Goal: Information Seeking & Learning: Learn about a topic

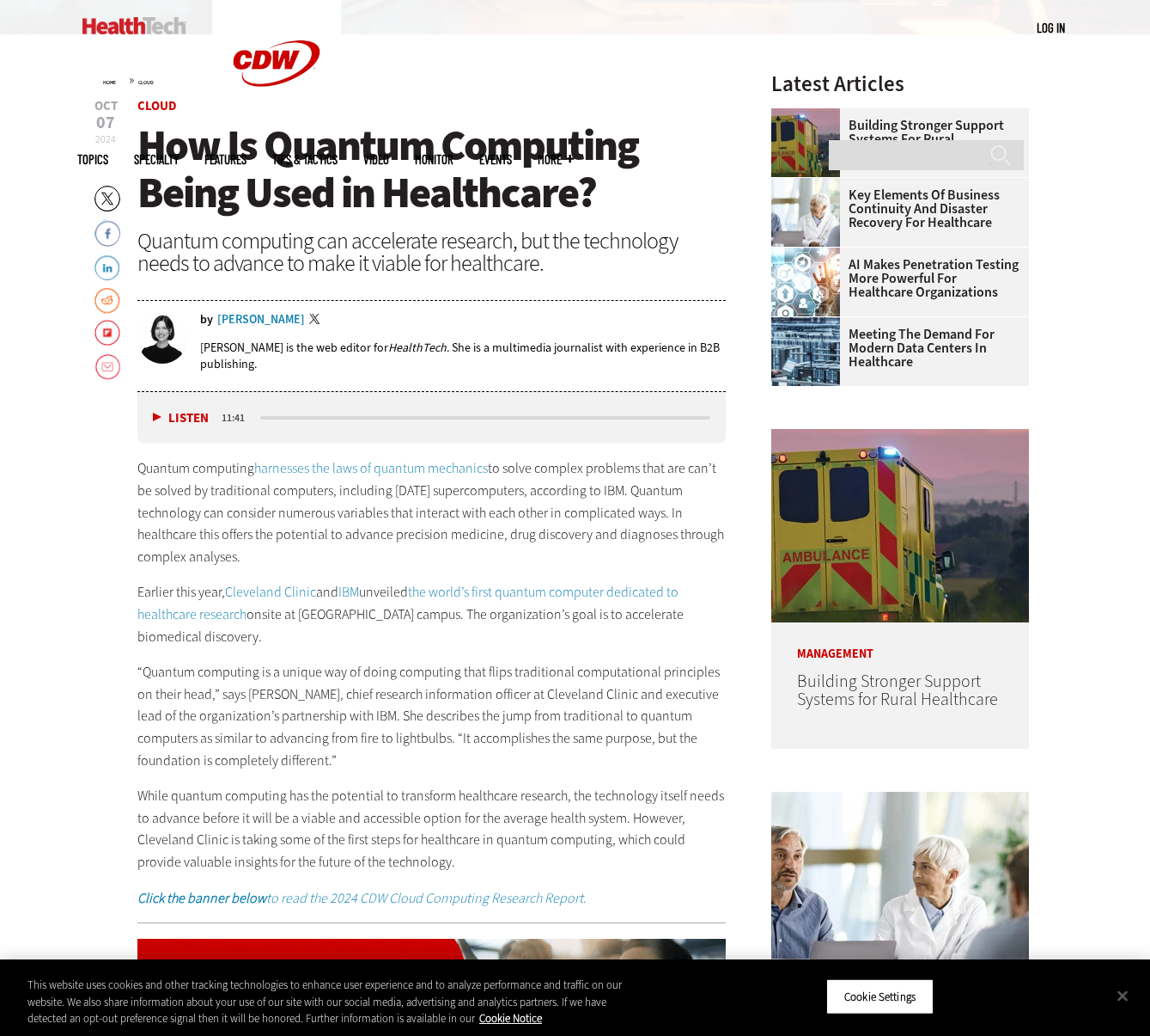
scroll to position [511, 0]
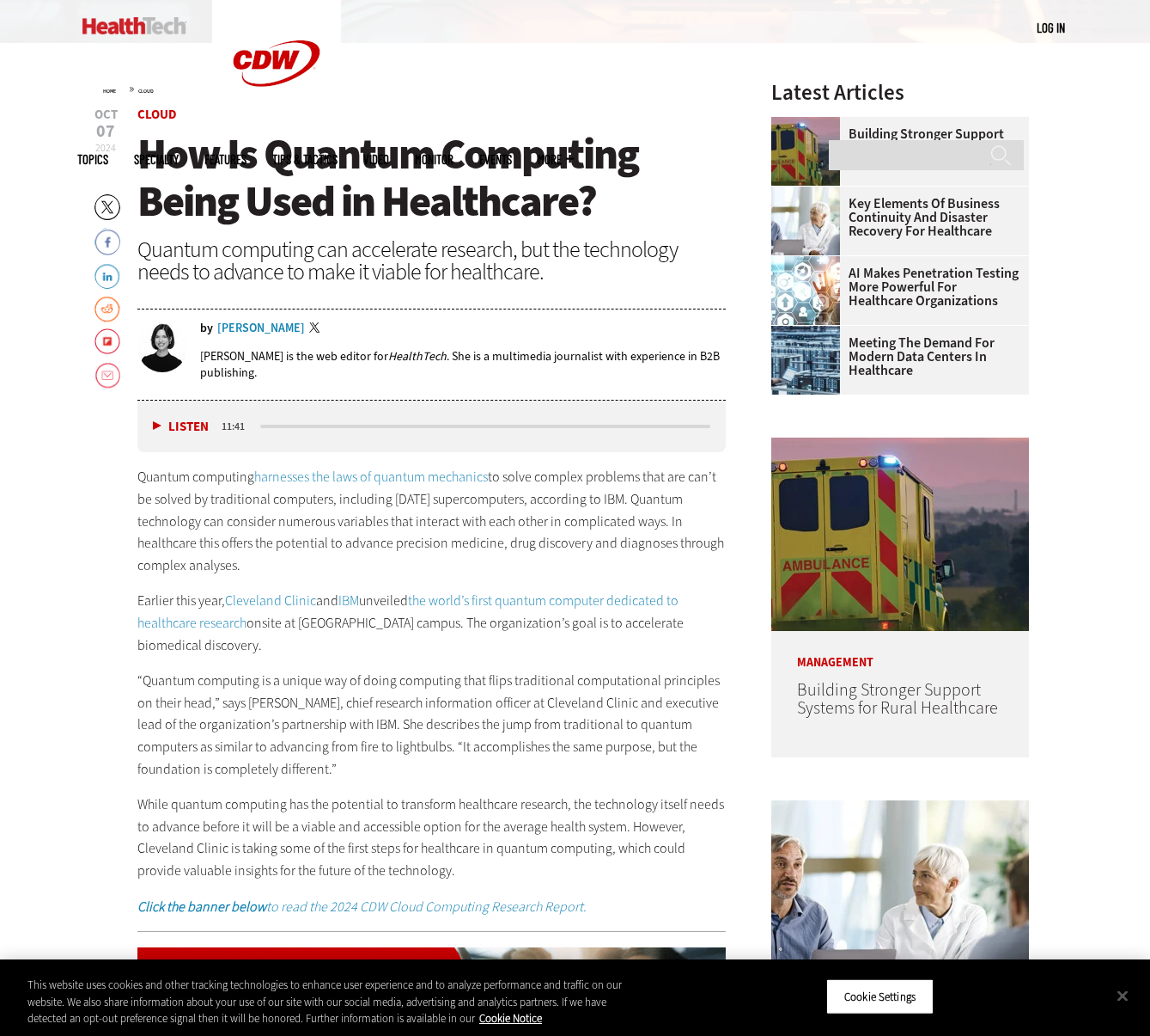
click at [359, 262] on div "Quantum computing can accelerate research, but the technology needs to advance …" at bounding box center [432, 261] width 590 height 45
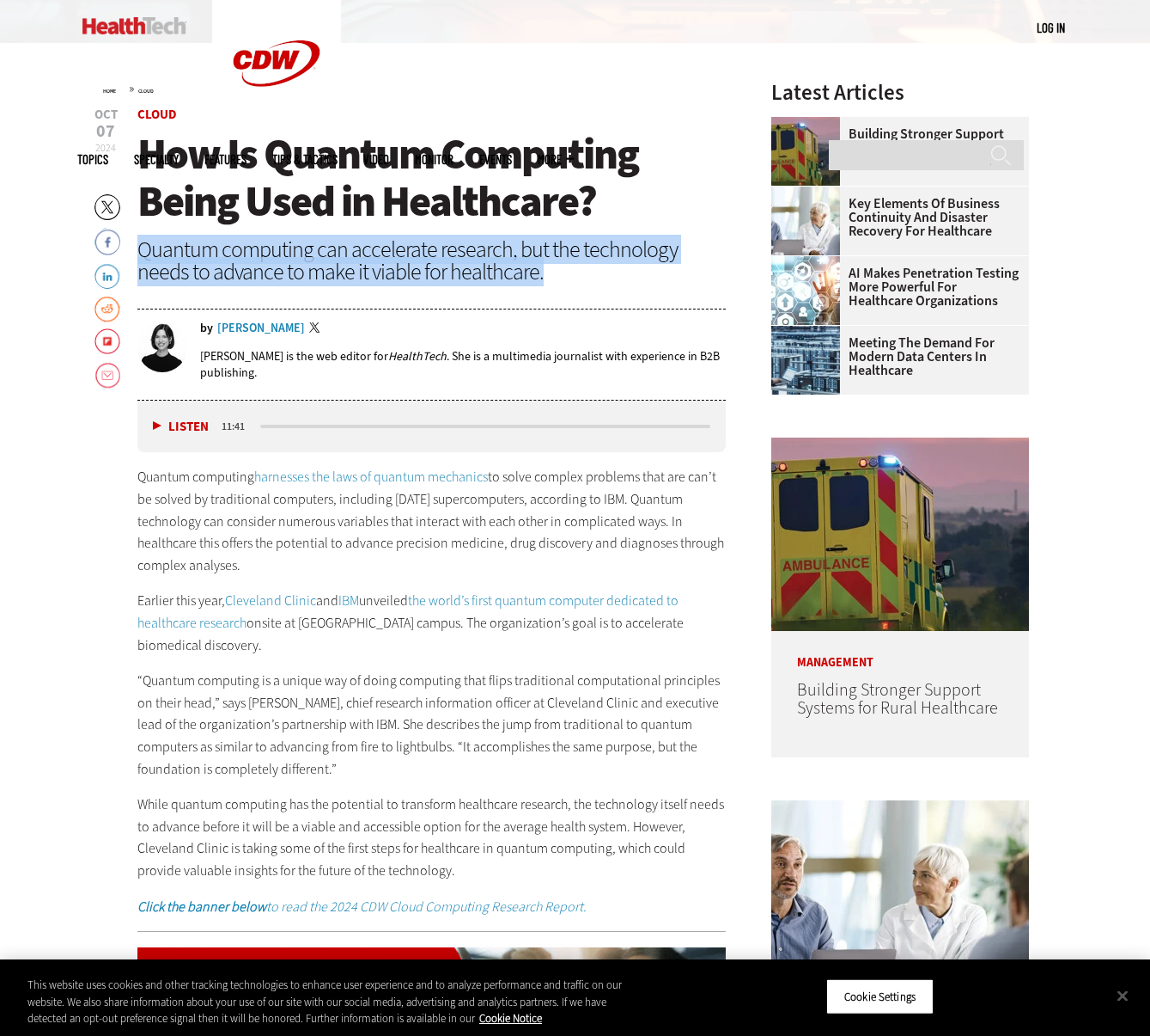
click at [359, 262] on div "Quantum computing can accelerate research, but the technology needs to advance …" at bounding box center [432, 261] width 590 height 45
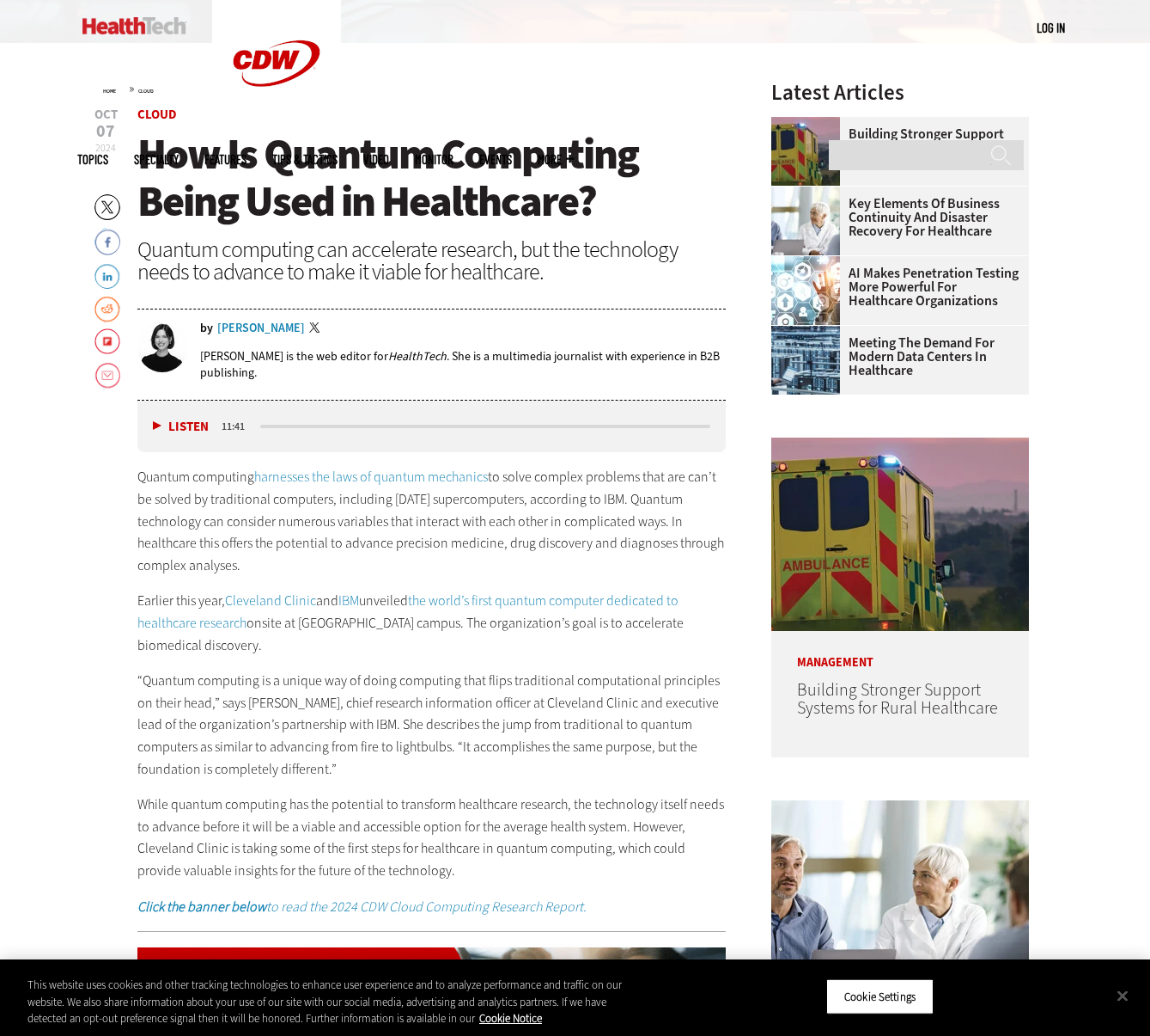
click at [388, 262] on div "Quantum computing can accelerate research, but the technology needs to advance …" at bounding box center [432, 261] width 590 height 45
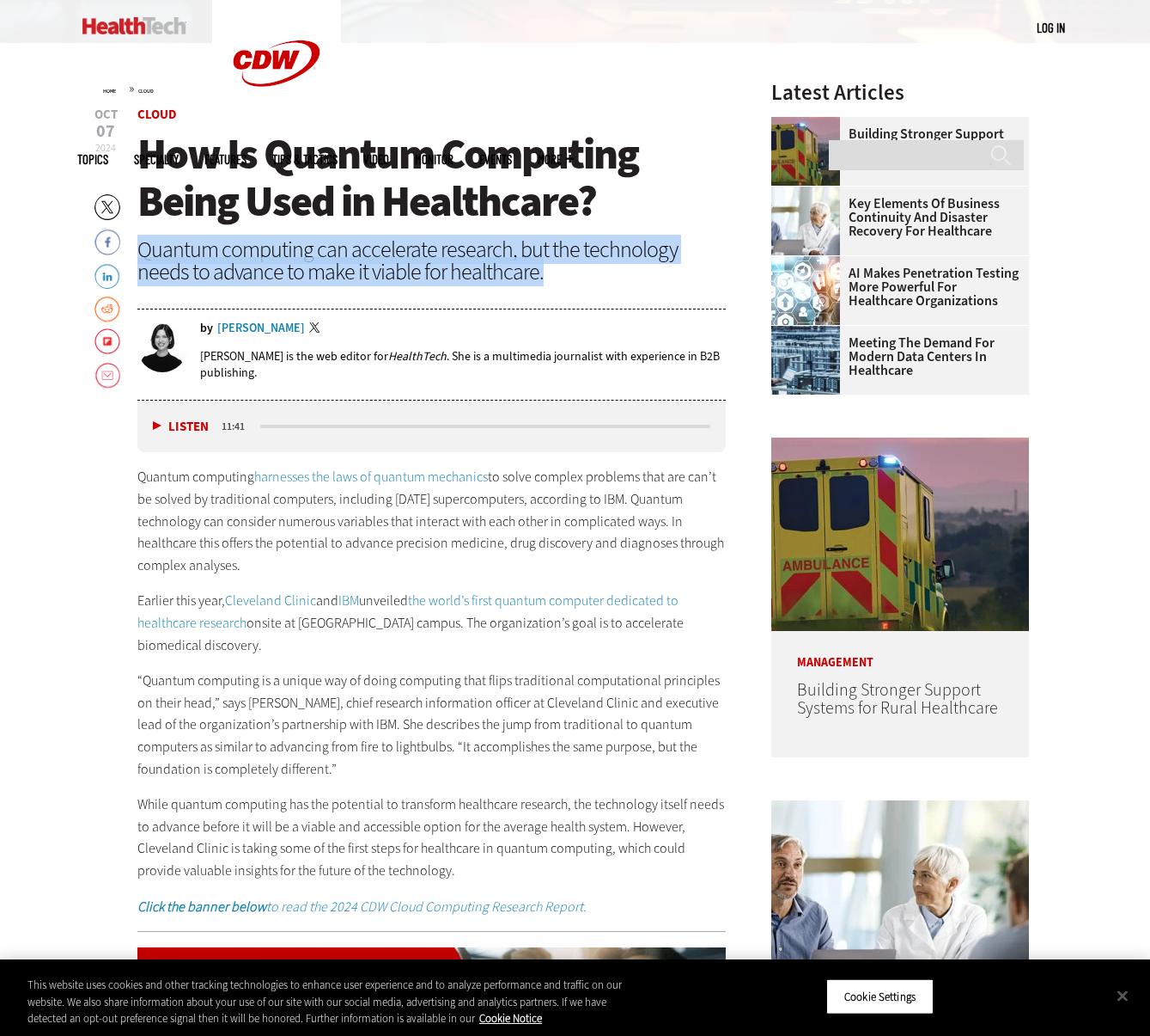
click at [388, 262] on div "Quantum computing can accelerate research, but the technology needs to advance …" at bounding box center [432, 261] width 590 height 45
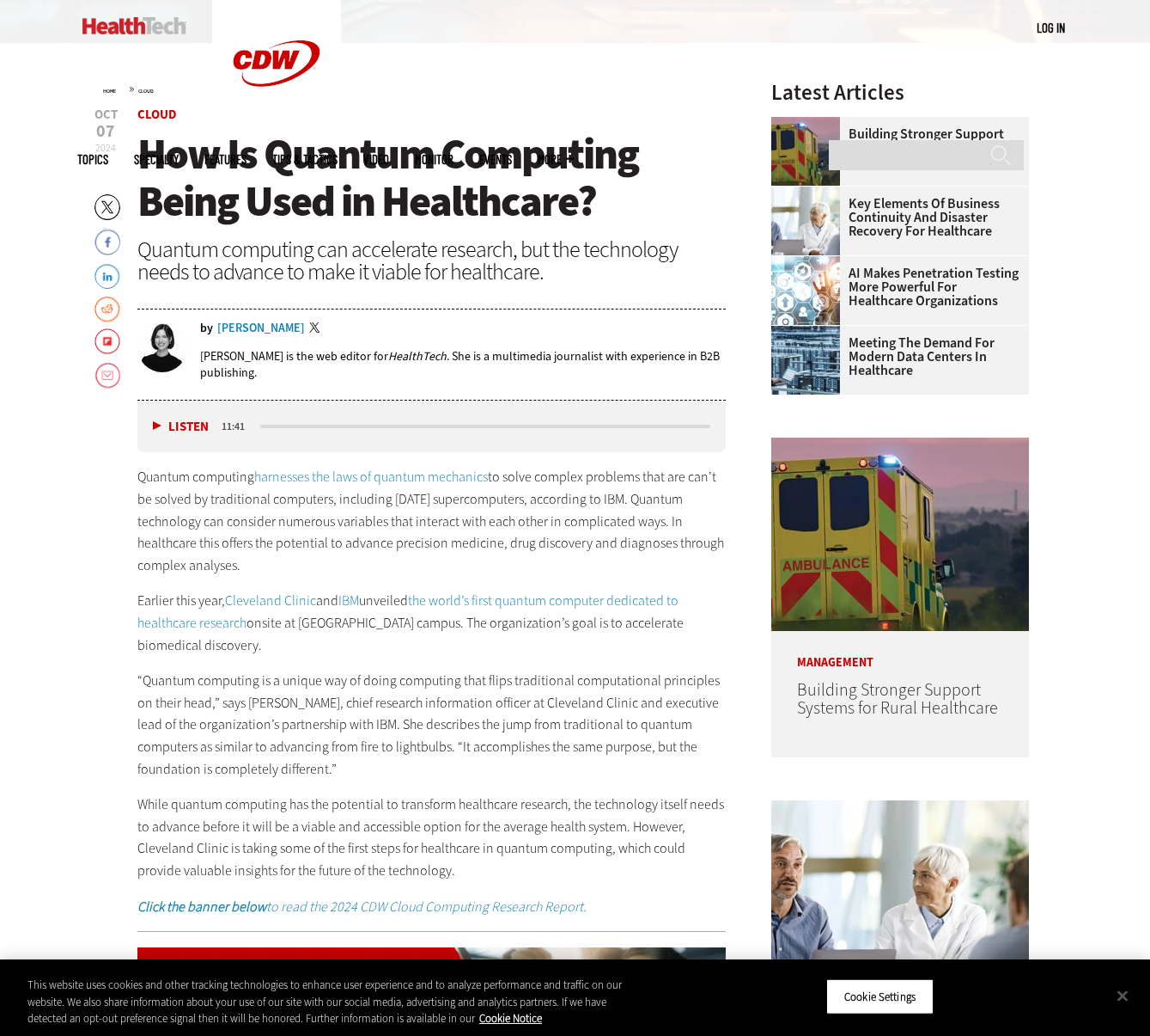
click at [409, 279] on div "Quantum computing can accelerate research, but the technology needs to advance …" at bounding box center [432, 261] width 590 height 45
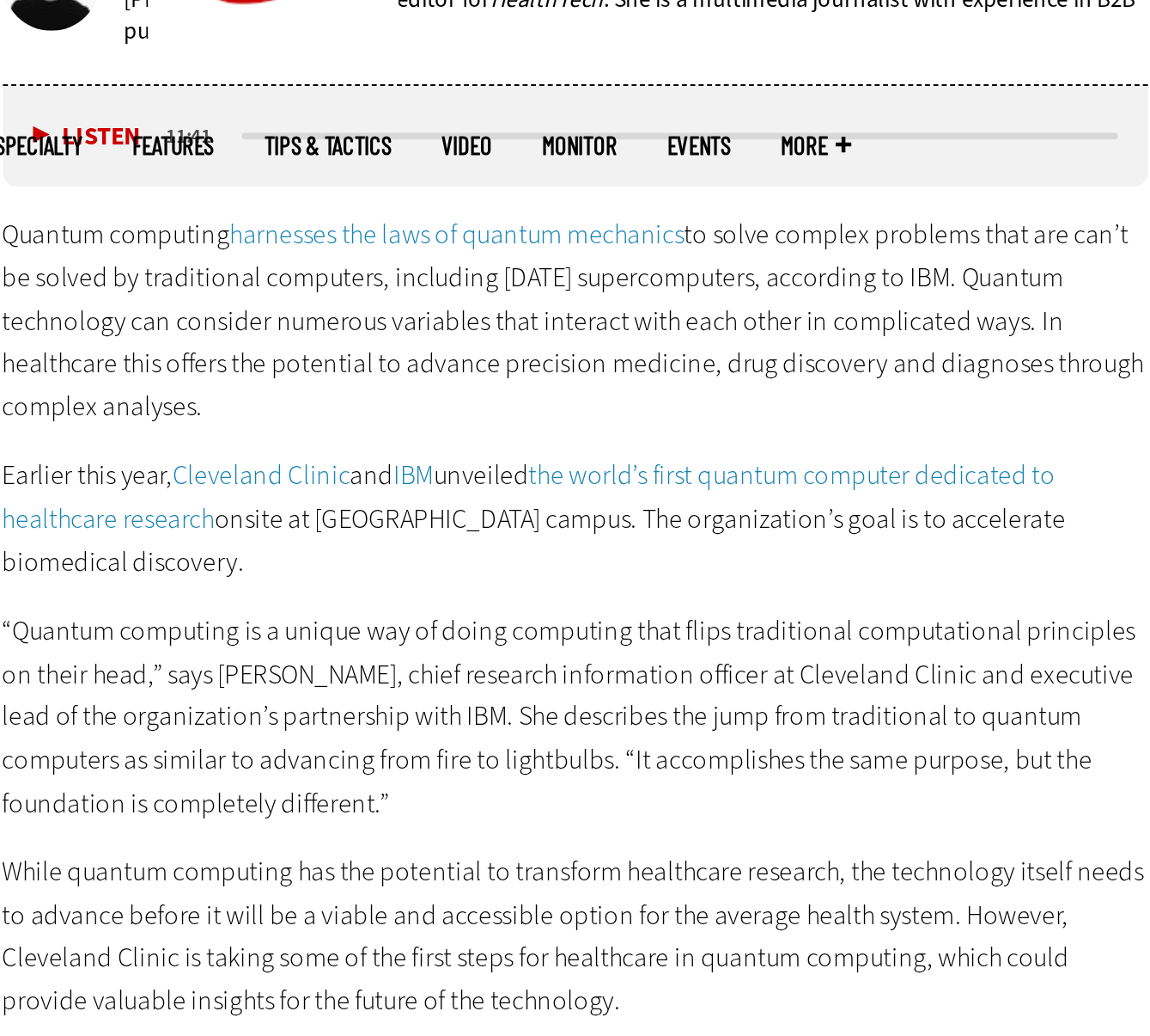
scroll to position [692, 0]
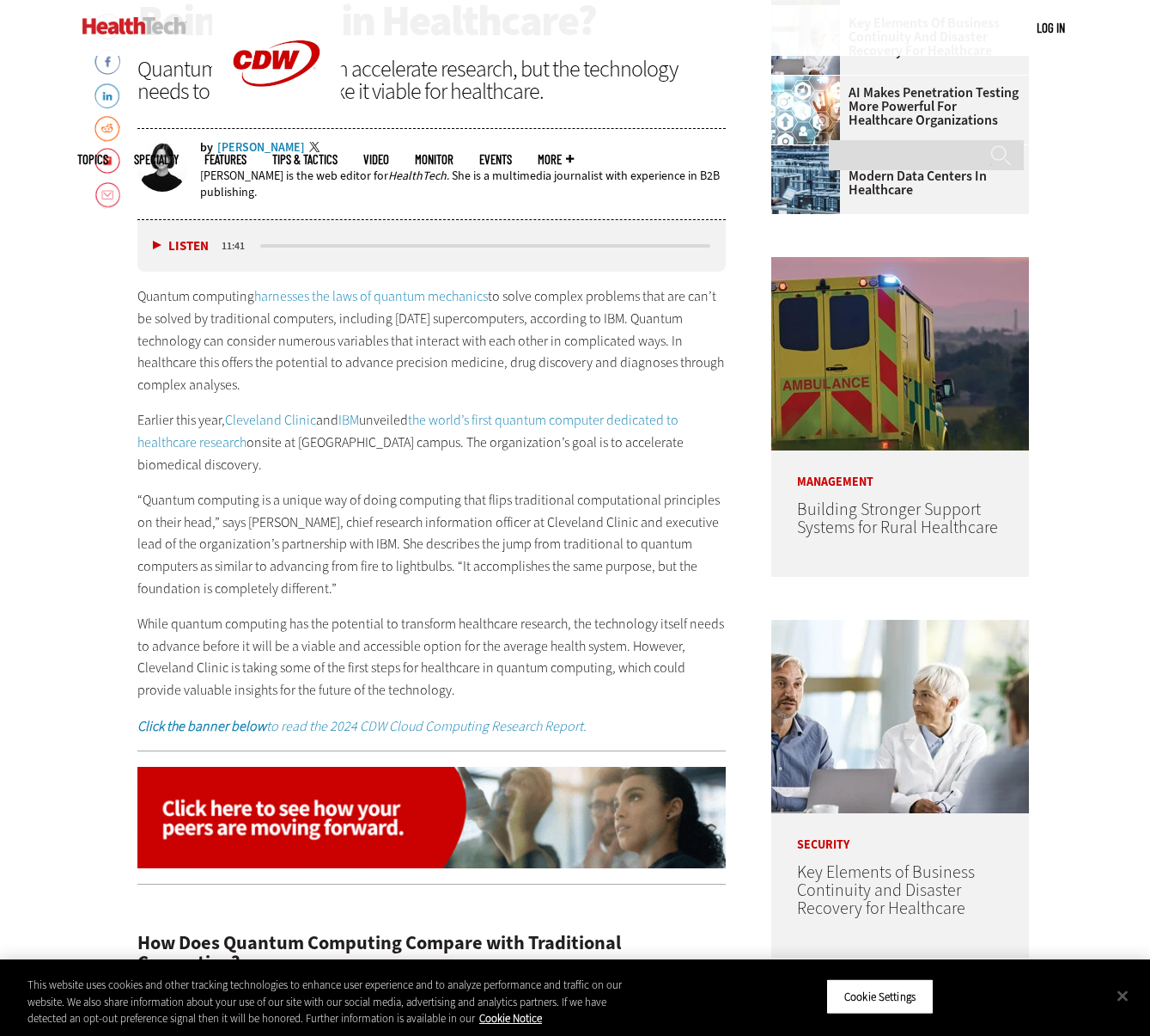
click at [457, 492] on p "“Quantum computing is a unique way of doing computing that flips traditional co…" at bounding box center [432, 544] width 590 height 110
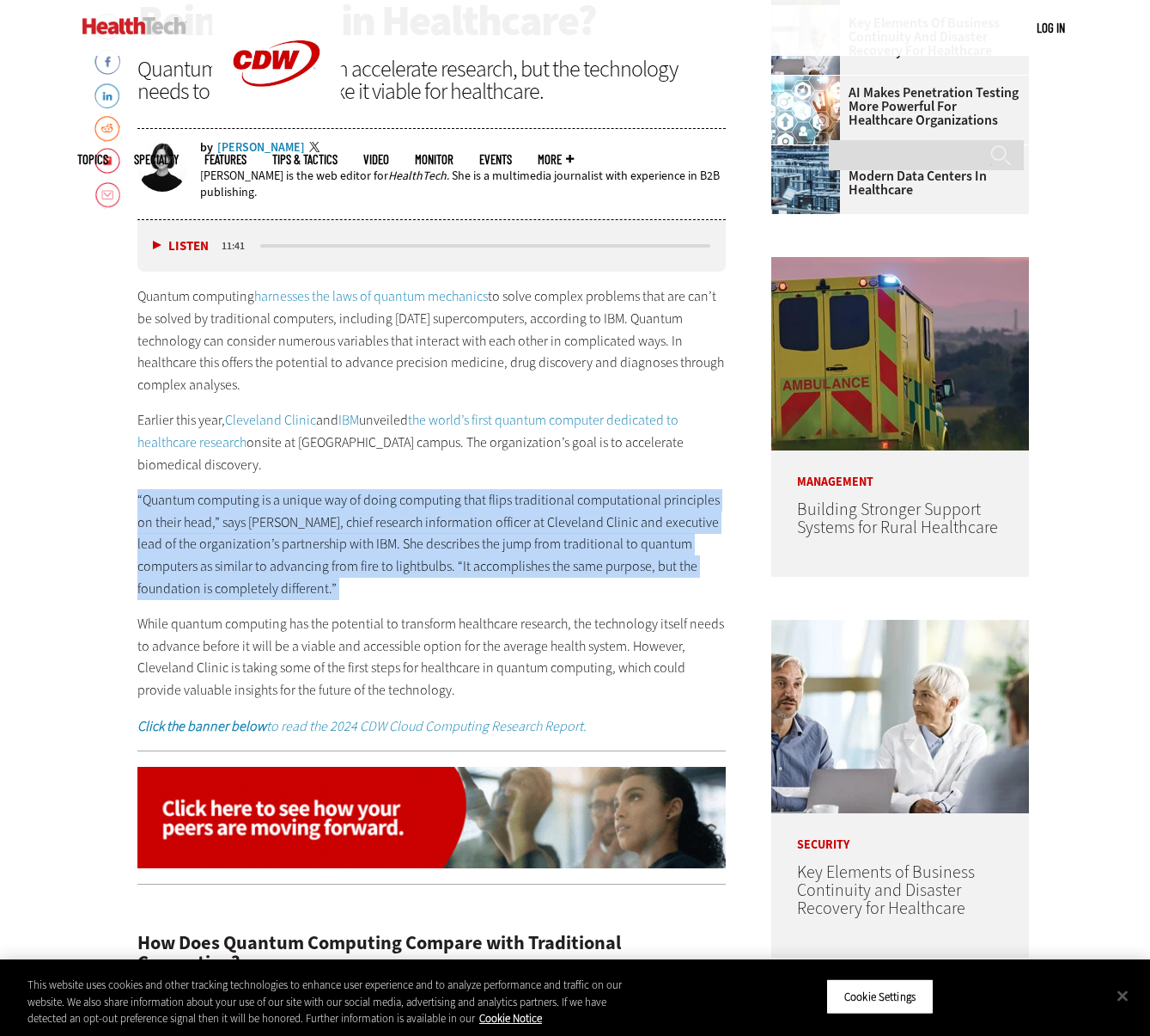
click at [457, 492] on p "“Quantum computing is a unique way of doing computing that flips traditional co…" at bounding box center [432, 544] width 590 height 110
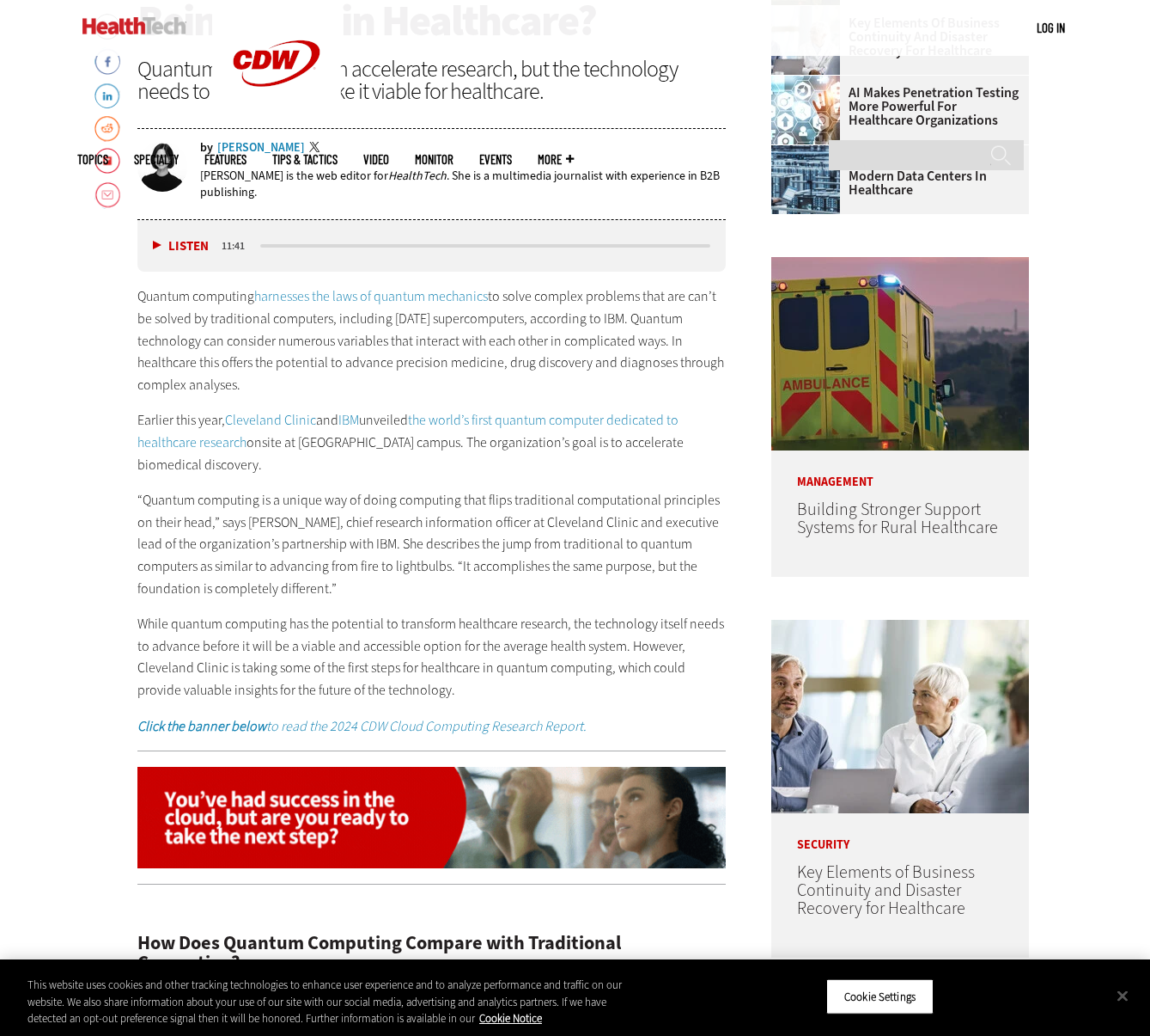
click at [464, 521] on p "“Quantum computing is a unique way of doing computing that flips traditional co…" at bounding box center [432, 544] width 590 height 110
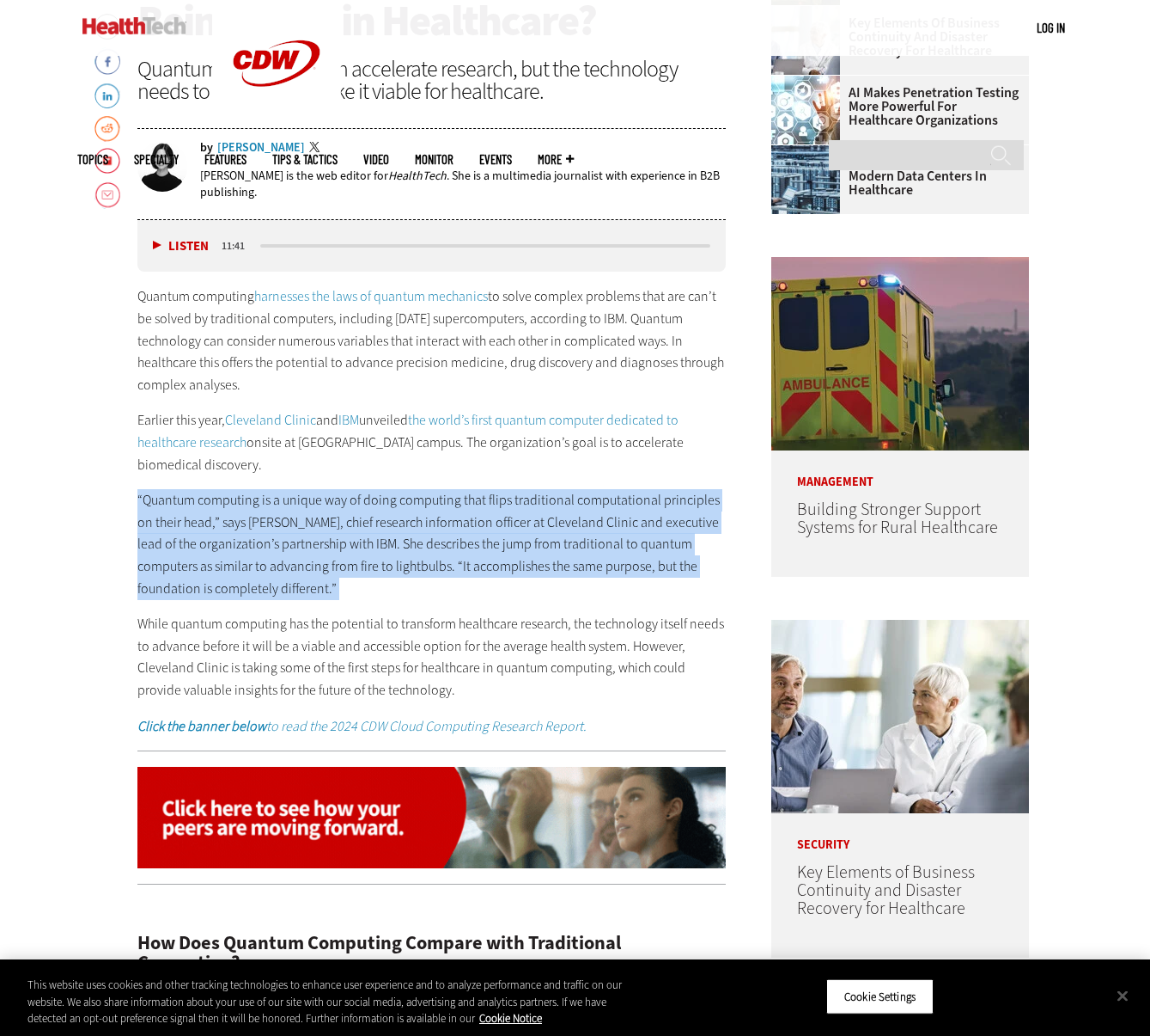
click at [464, 521] on p "“Quantum computing is a unique way of doing computing that flips traditional co…" at bounding box center [432, 544] width 590 height 110
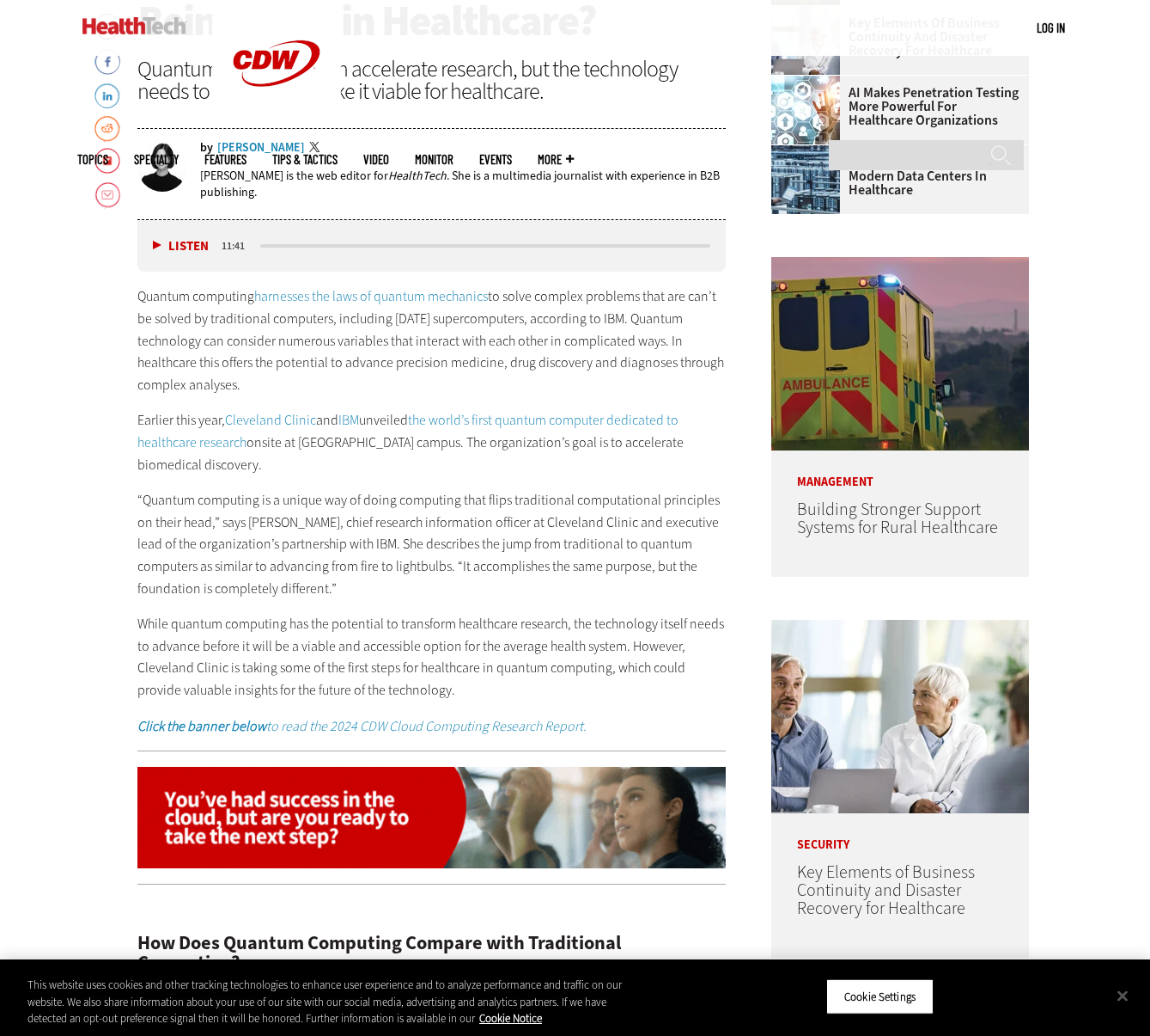
click at [451, 516] on p "“Quantum computing is a unique way of doing computing that flips traditional co…" at bounding box center [432, 544] width 590 height 110
click at [281, 313] on p "Quantum computing harnesses the laws of quantum mechanics to solve complex prob…" at bounding box center [432, 340] width 590 height 110
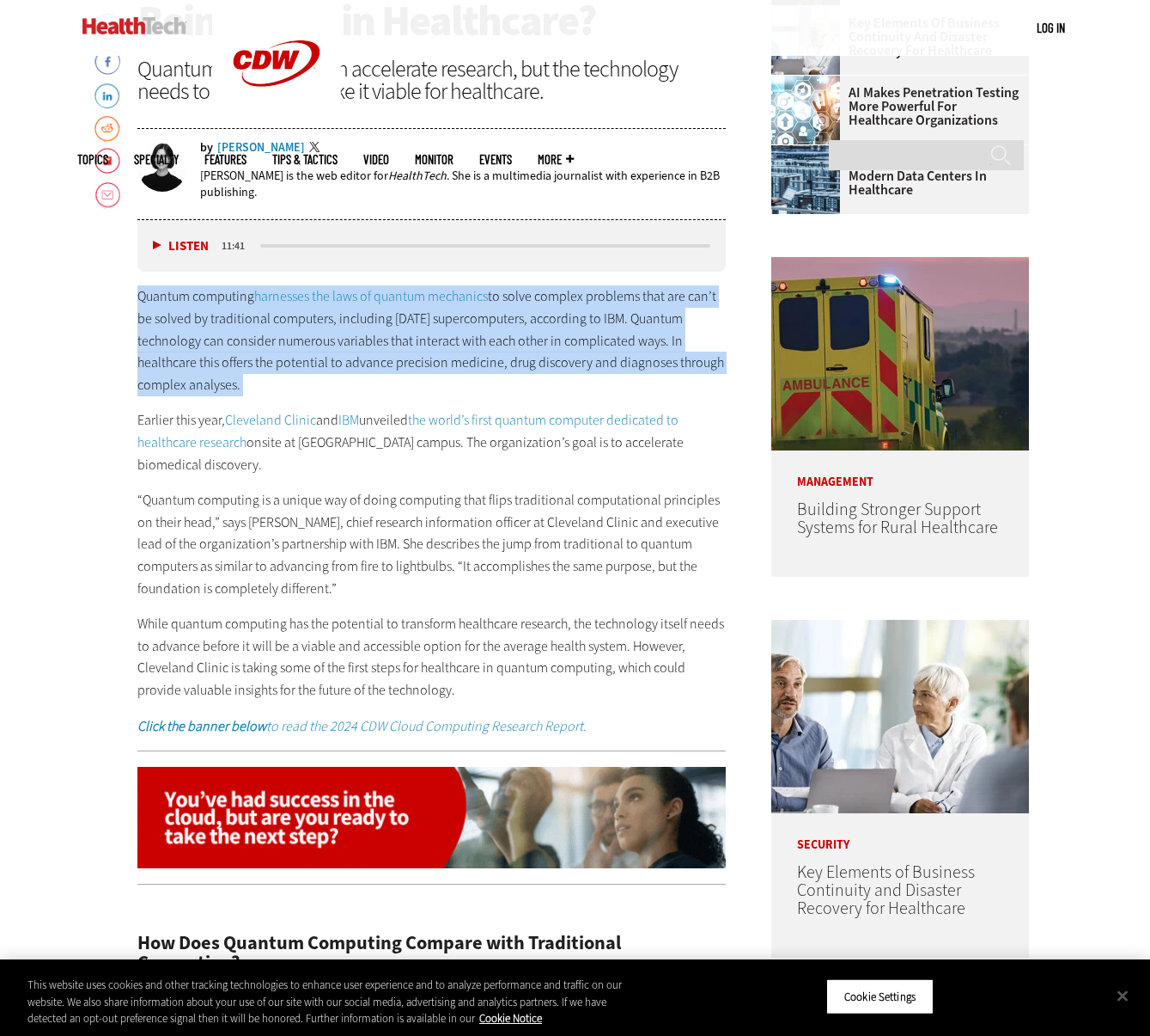
click at [281, 313] on p "Quantum computing harnesses the laws of quantum mechanics to solve complex prob…" at bounding box center [432, 340] width 590 height 110
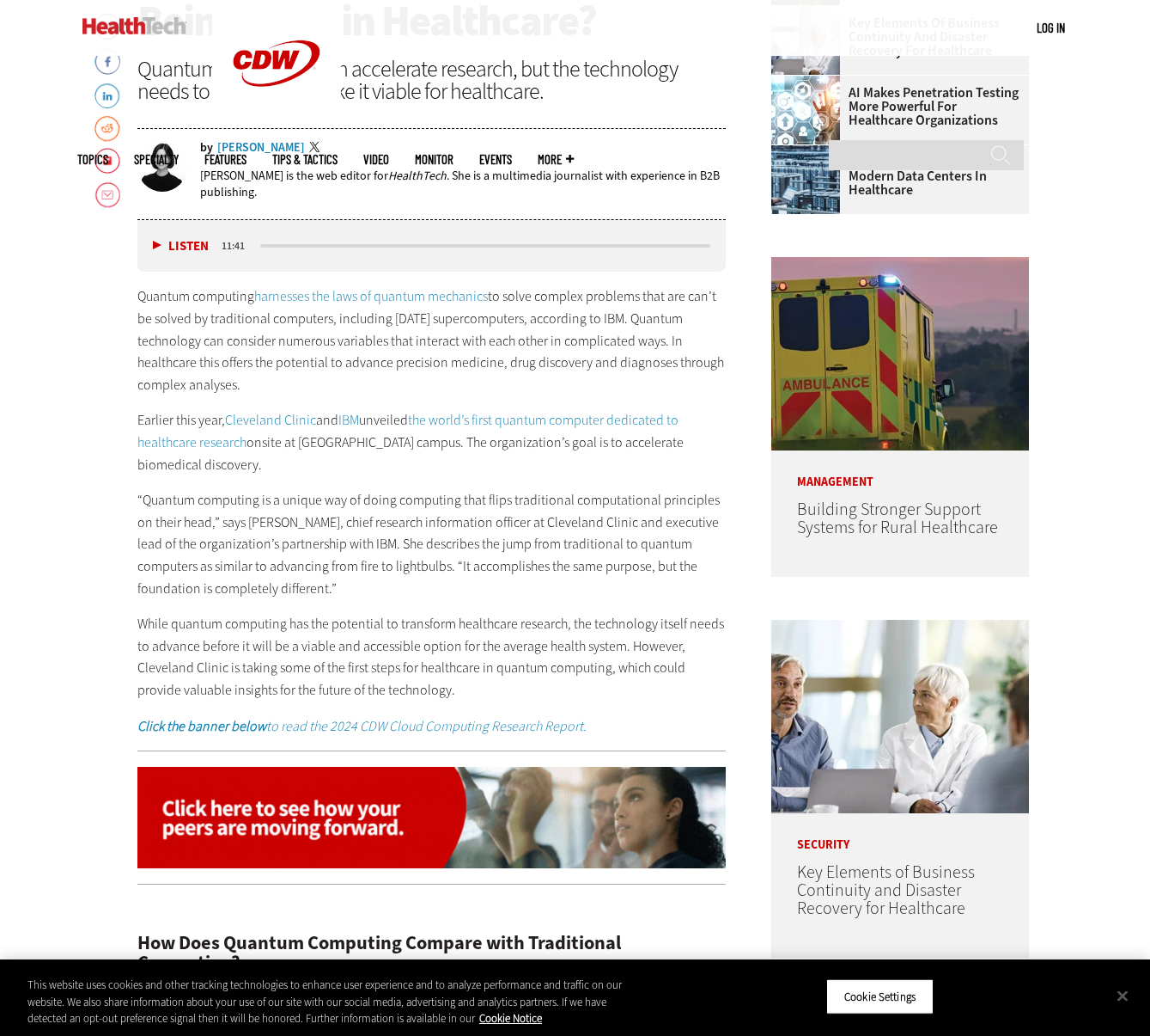
click at [304, 356] on p "Quantum computing harnesses the laws of quantum mechanics to solve complex prob…" at bounding box center [432, 340] width 590 height 110
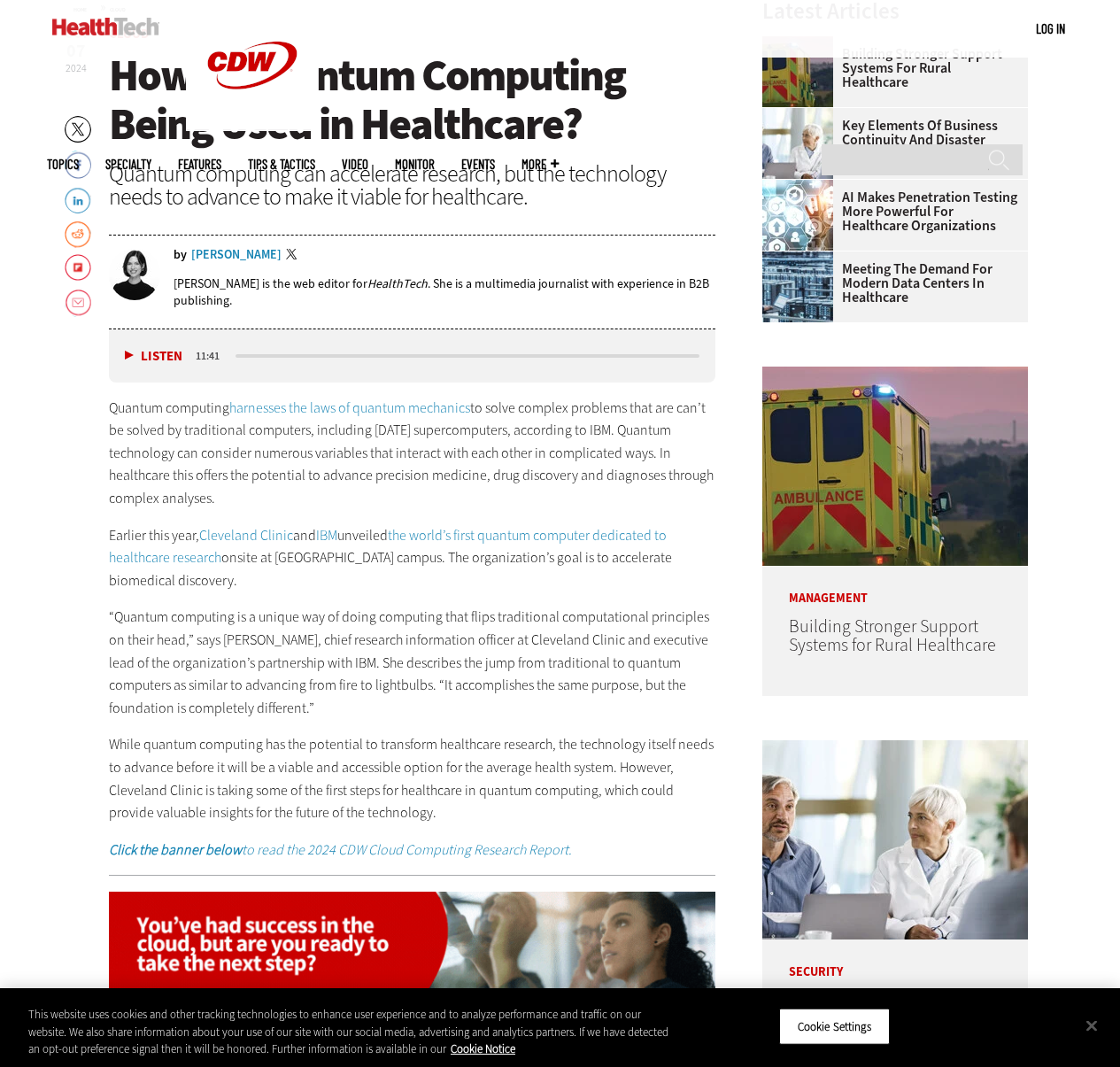
scroll to position [0, 0]
click at [493, 468] on p "Quantum computing harnesses the laws of quantum mechanics to solve complex prob…" at bounding box center [412, 452] width 608 height 113
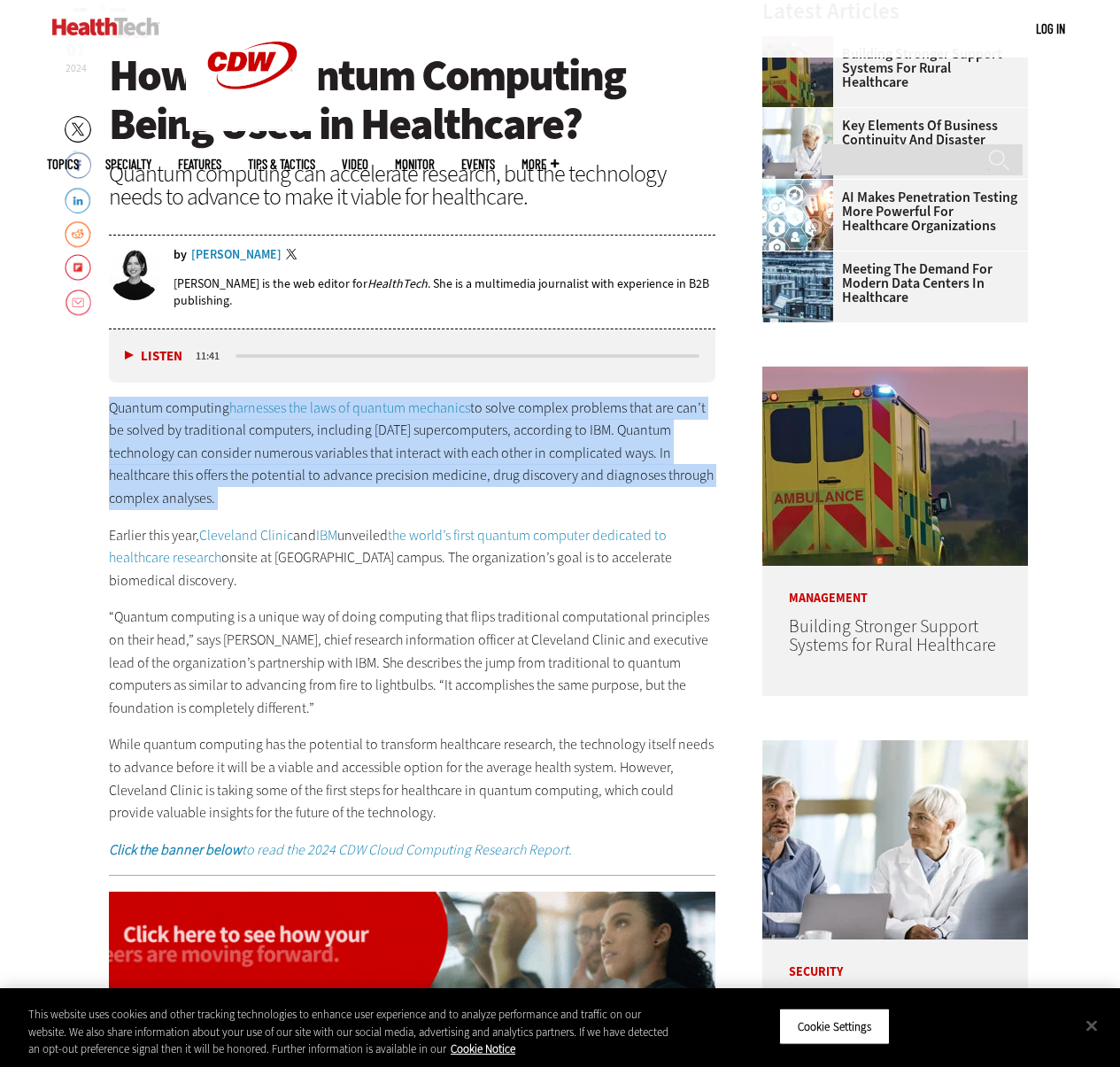
click at [493, 468] on p "Quantum computing harnesses the laws of quantum mechanics to solve complex prob…" at bounding box center [412, 452] width 608 height 113
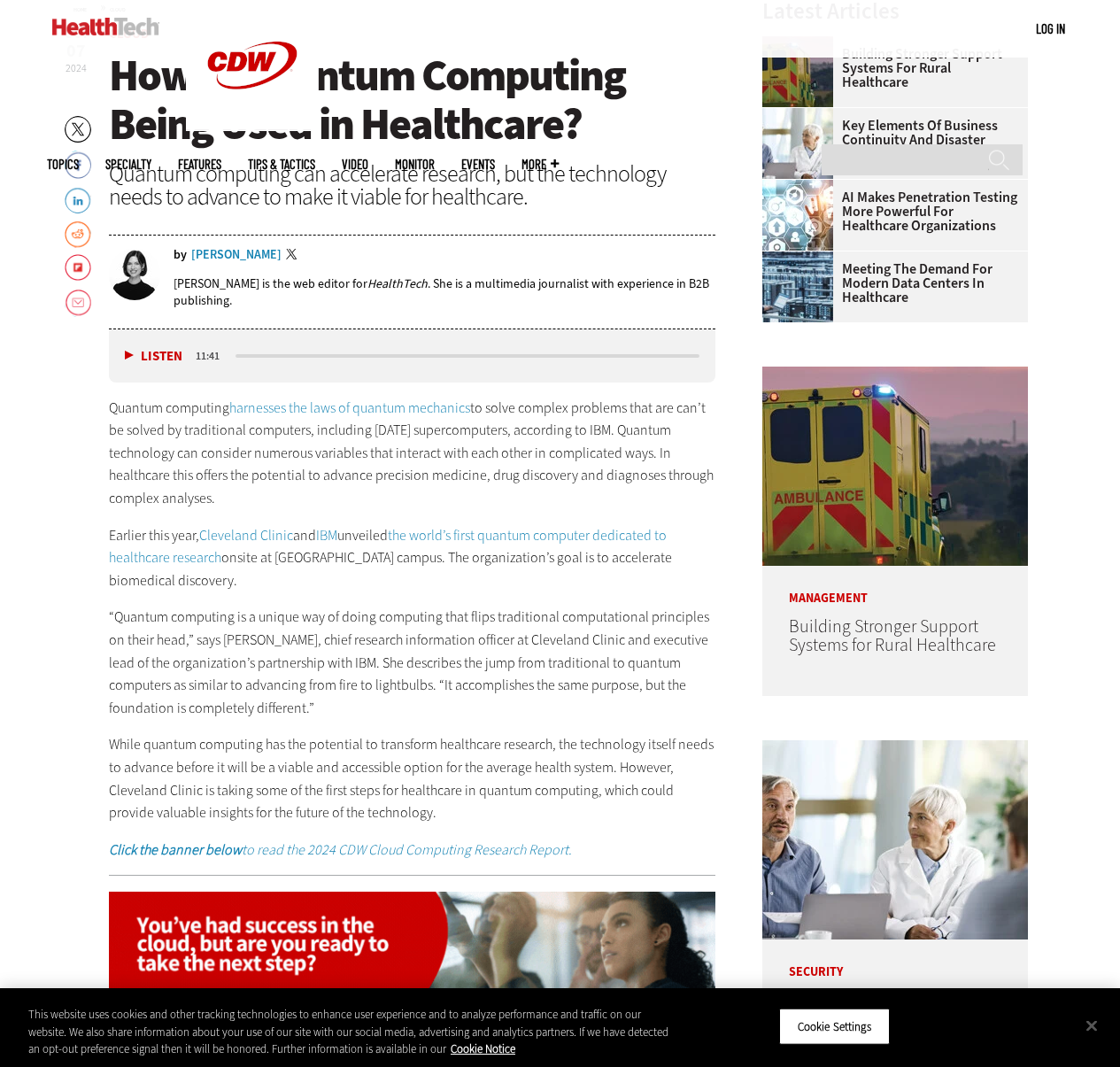
click at [460, 477] on p "Quantum computing harnesses the laws of quantum mechanics to solve complex prob…" at bounding box center [412, 452] width 608 height 113
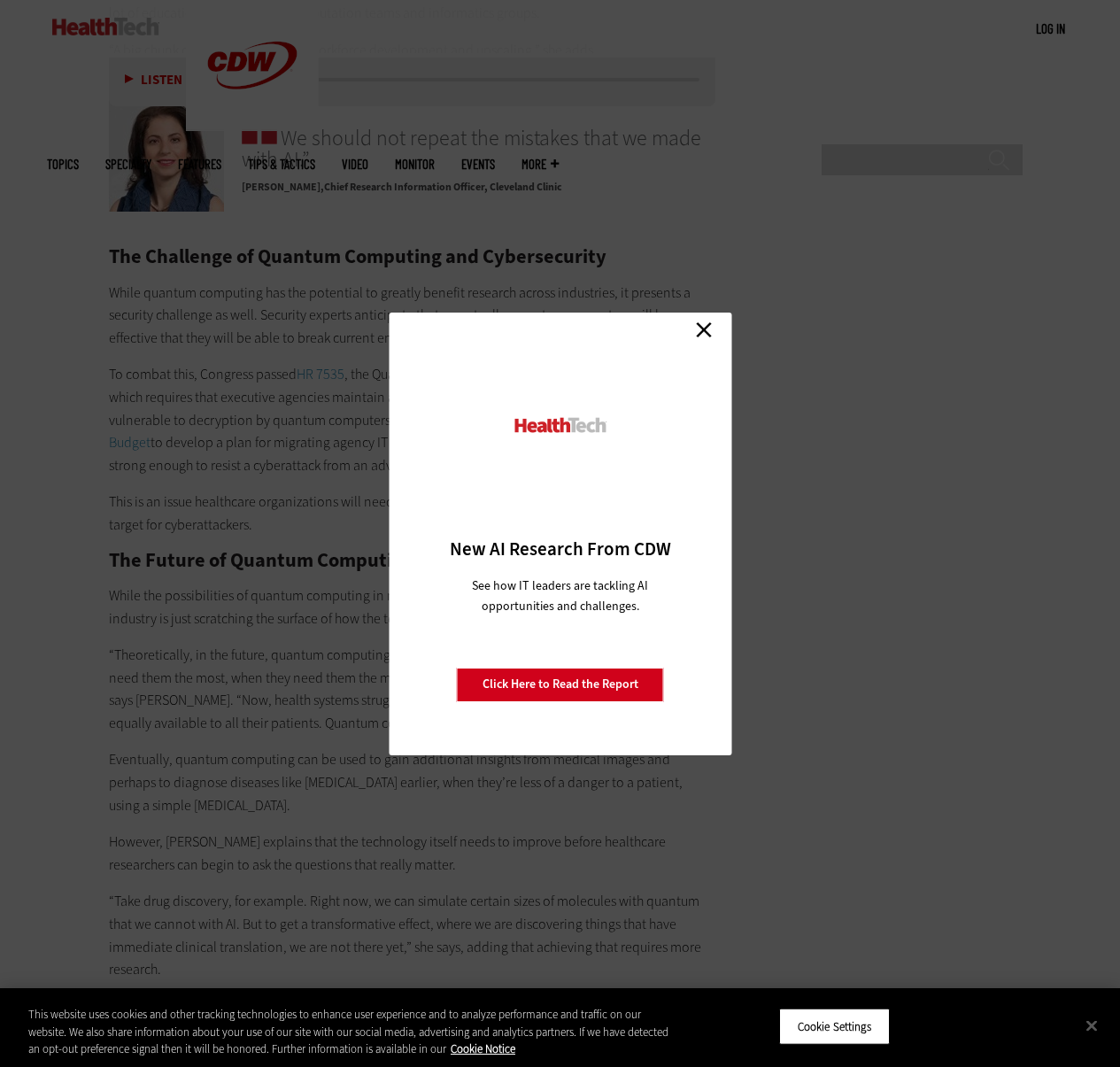
scroll to position [3561, 0]
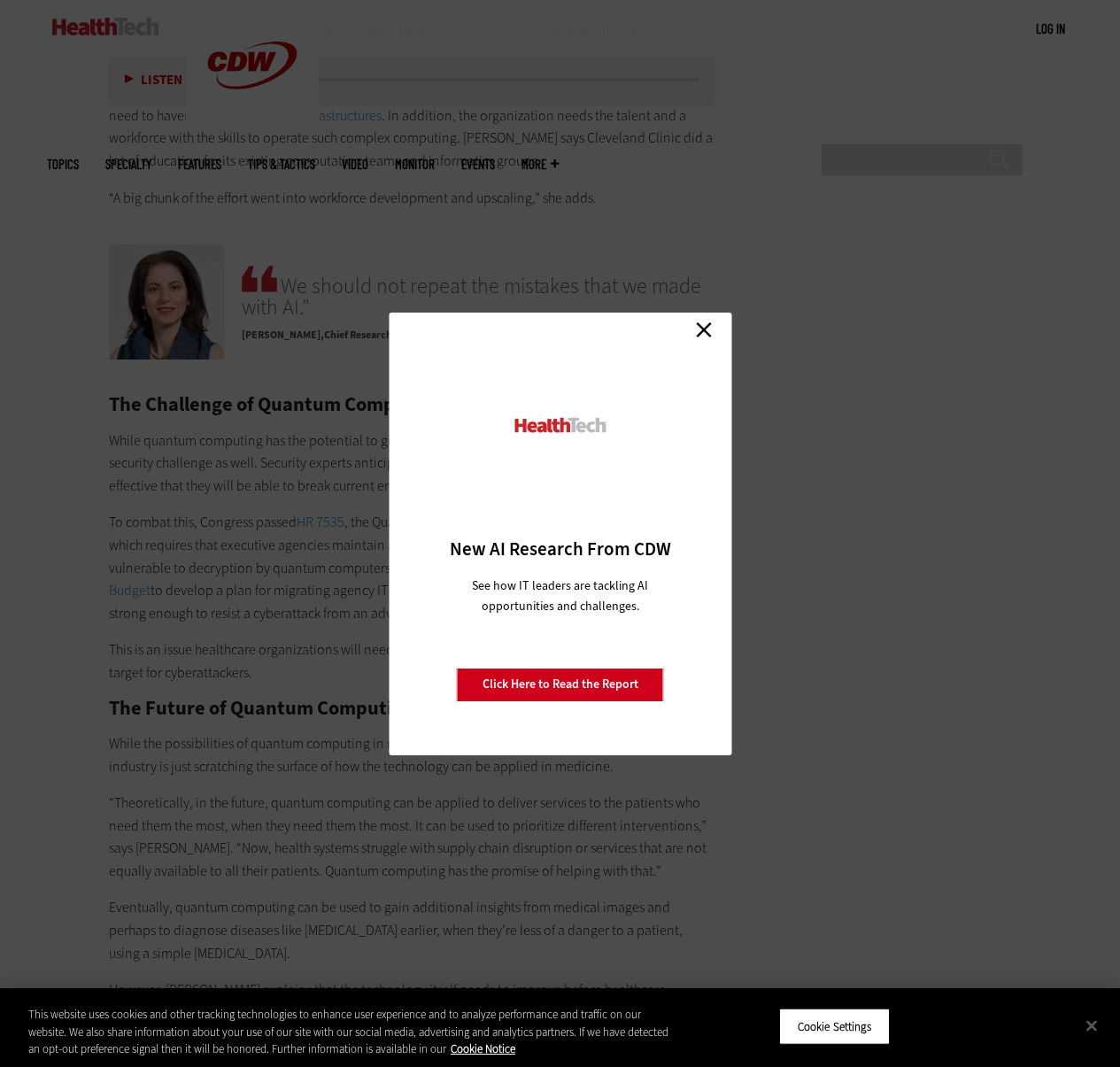
click at [706, 315] on div "Close New AI Research From CDW See how IT leaders are tackling AI opportunities…" at bounding box center [560, 534] width 343 height 443
click at [705, 334] on link "Close" at bounding box center [704, 330] width 27 height 27
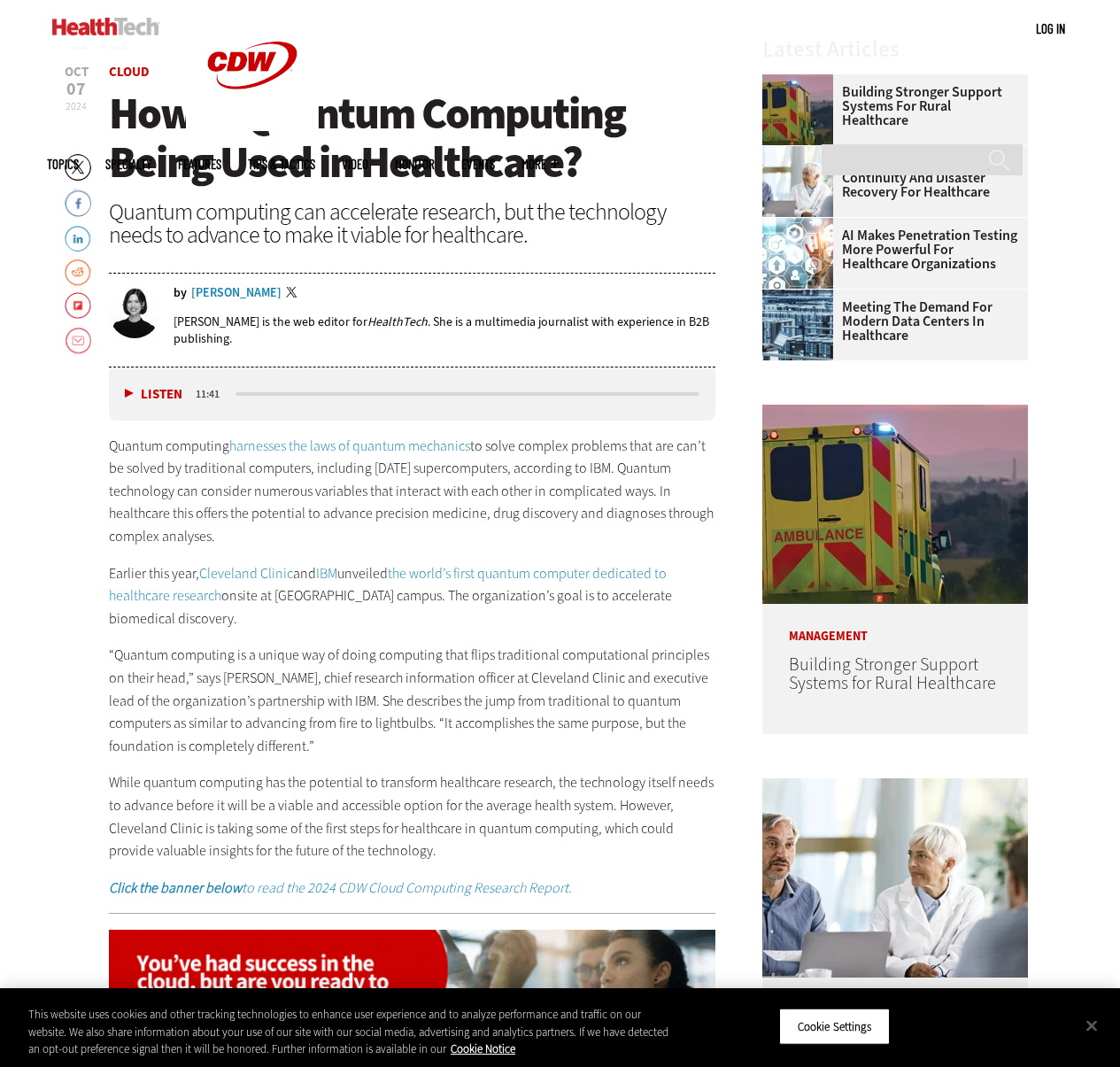
scroll to position [558, 0]
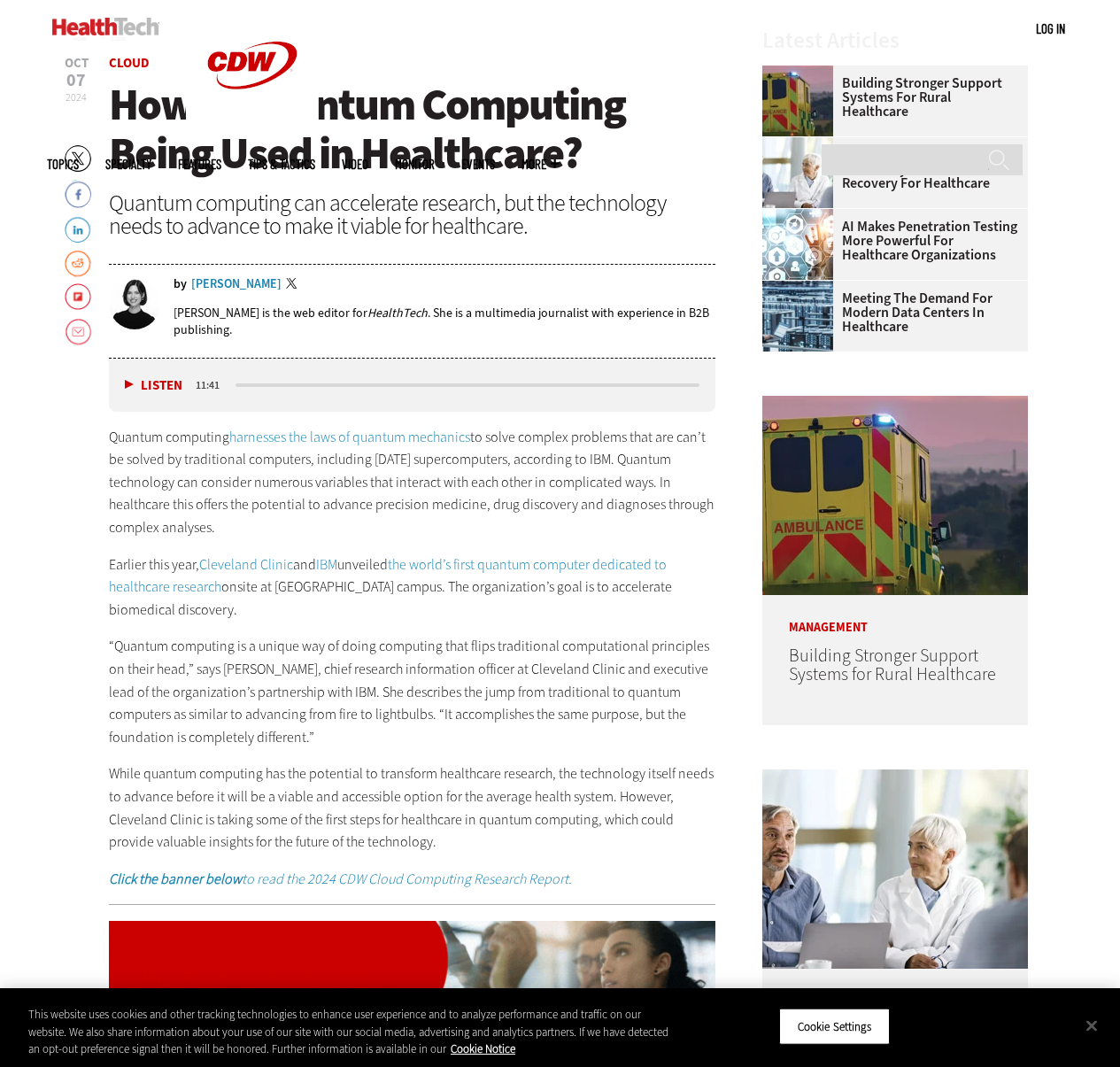
click at [399, 512] on p "Quantum computing harnesses the laws of quantum mechanics to solve complex prob…" at bounding box center [412, 482] width 608 height 113
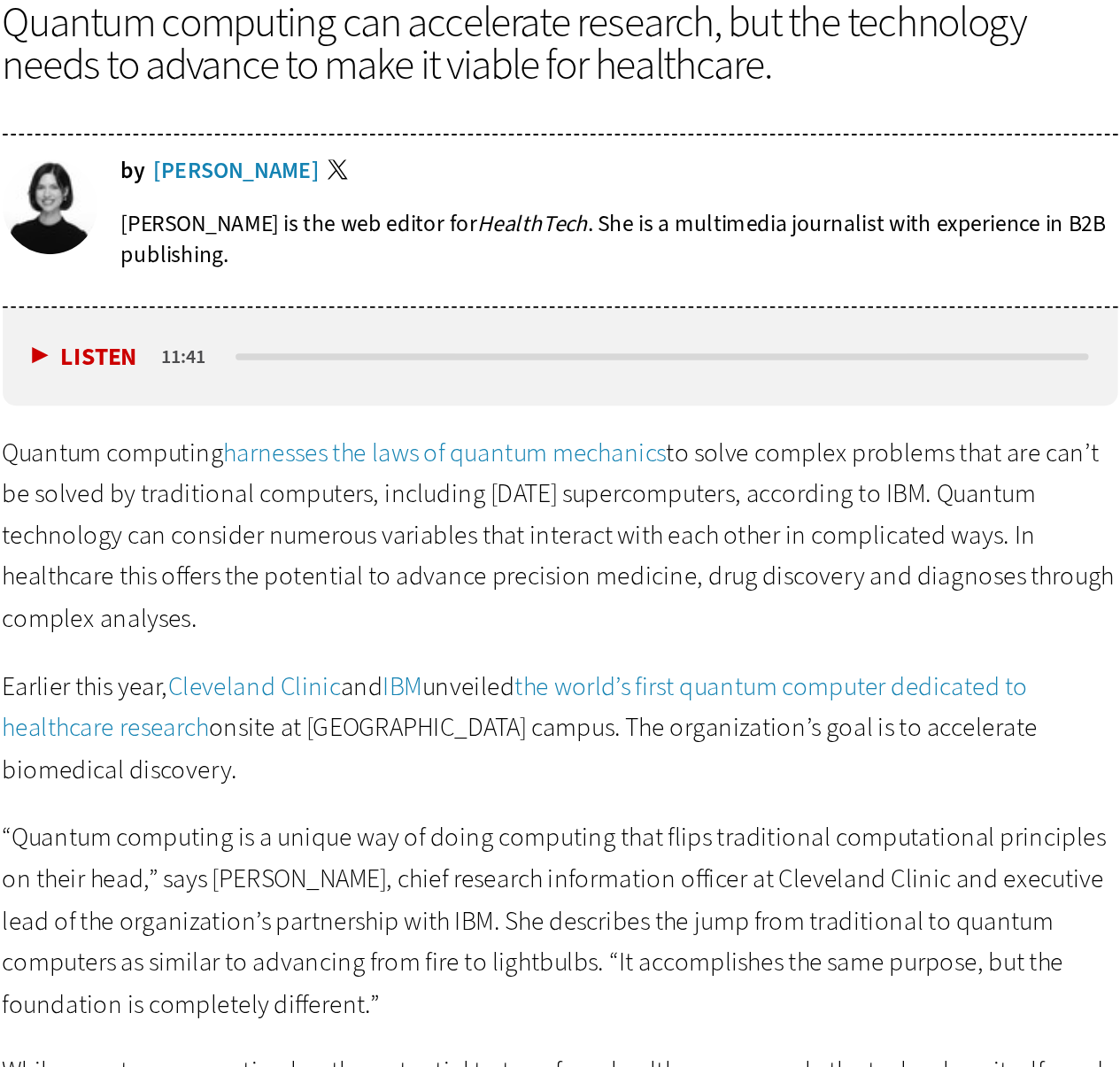
scroll to position [524, 0]
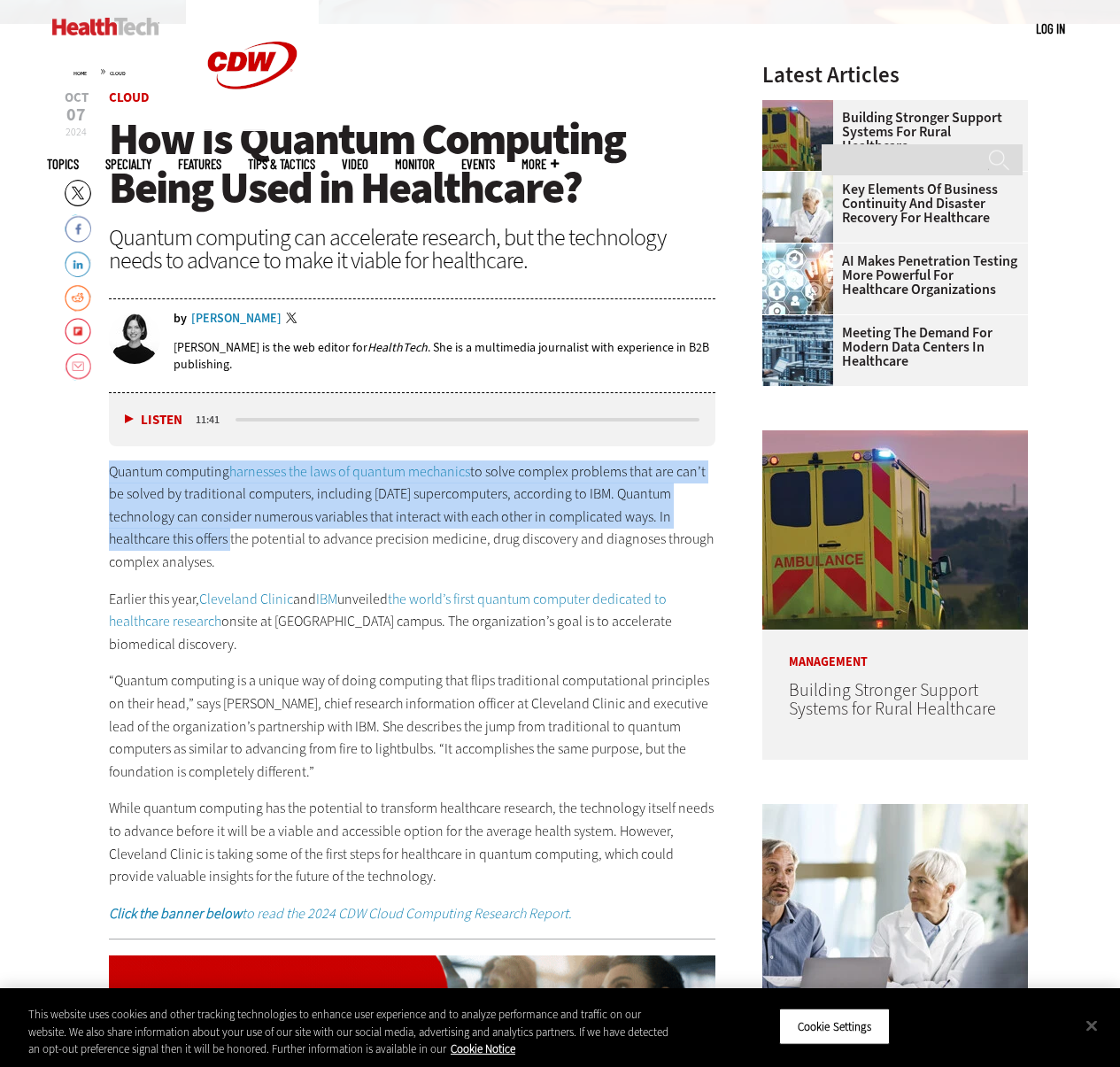
drag, startPoint x: 220, startPoint y: 540, endPoint x: 104, endPoint y: 473, distance: 134.0
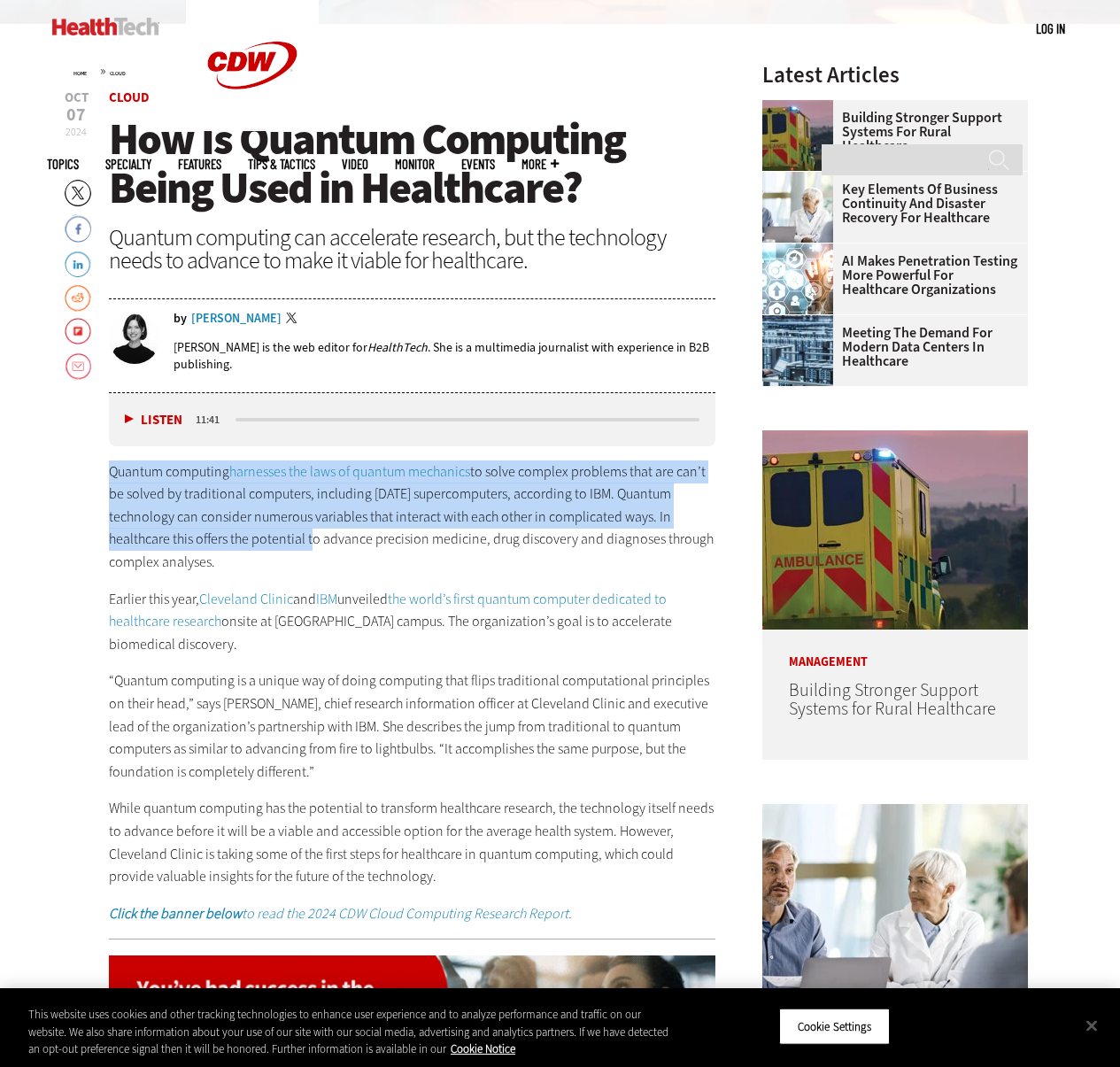
drag, startPoint x: 104, startPoint y: 474, endPoint x: 295, endPoint y: 535, distance: 200.5
click at [295, 535] on p "Quantum computing harnesses the laws of quantum mechanics to solve complex prob…" at bounding box center [412, 517] width 608 height 113
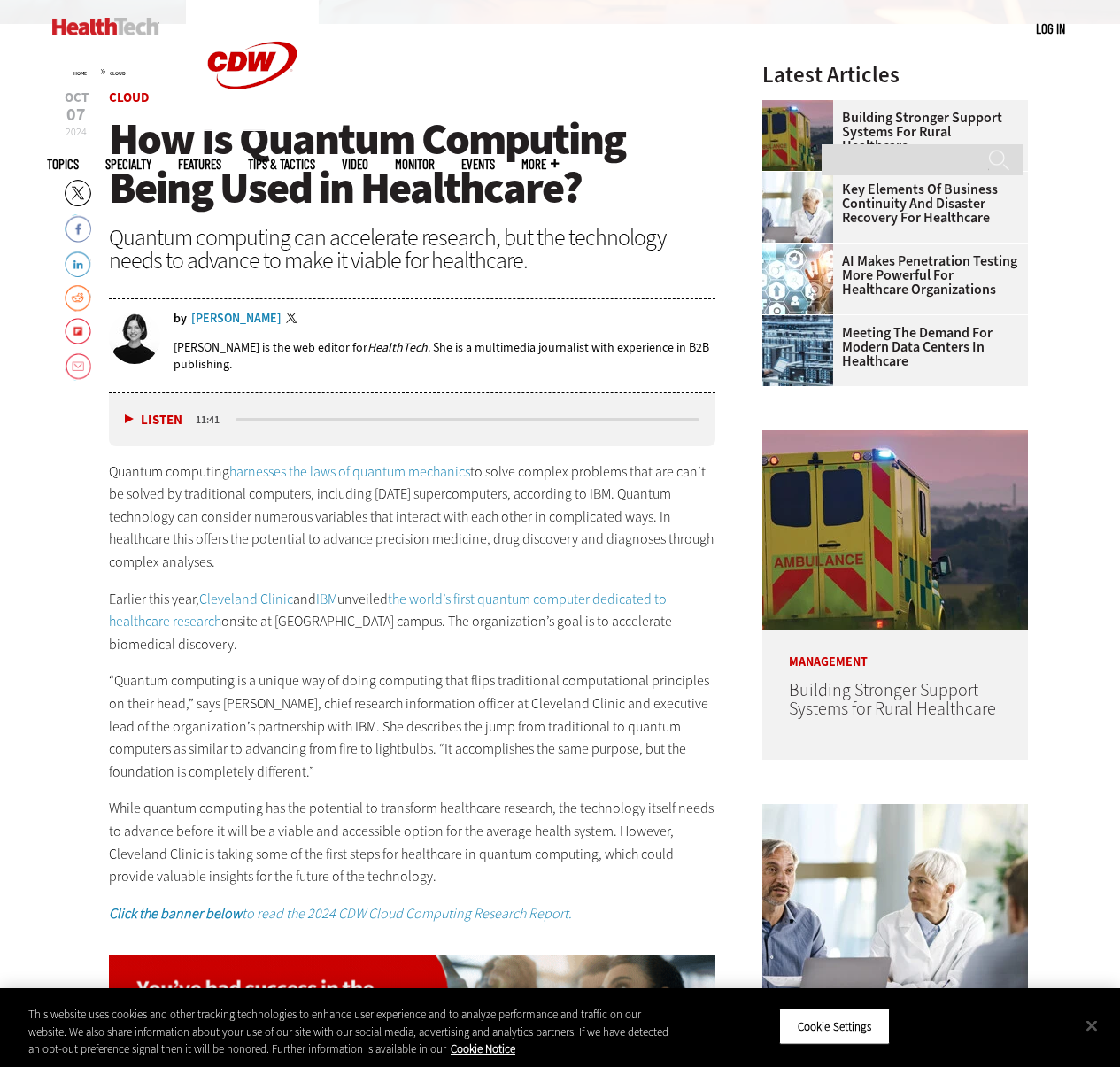
drag, startPoint x: 270, startPoint y: 563, endPoint x: 126, endPoint y: 460, distance: 177.0
click at [126, 460] on p "Quantum computing harnesses the laws of quantum mechanics to solve complex prob…" at bounding box center [412, 517] width 608 height 113
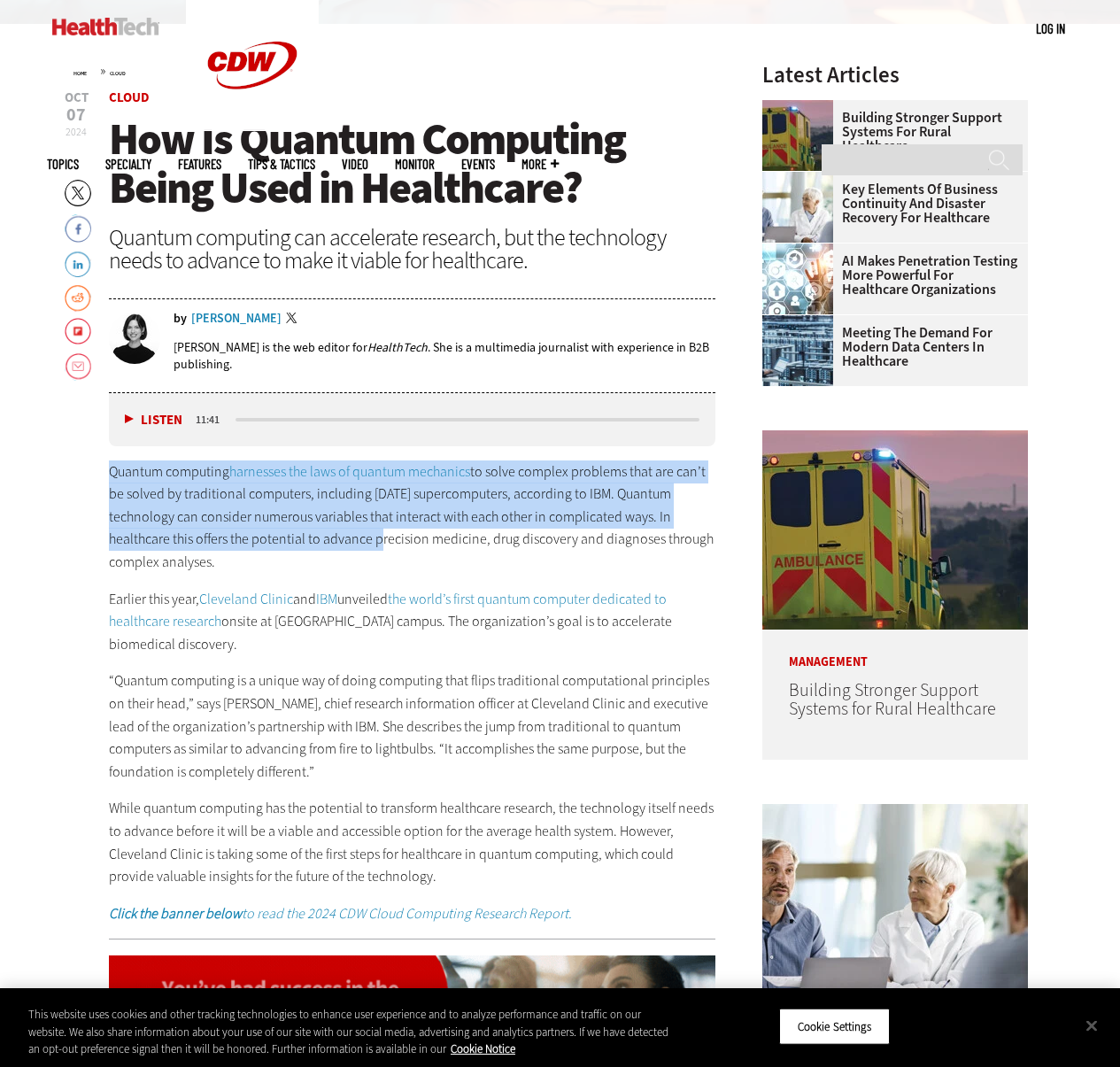
drag, startPoint x: 126, startPoint y: 460, endPoint x: 320, endPoint y: 550, distance: 213.9
click at [320, 550] on p "Quantum computing harnesses the laws of quantum mechanics to solve complex prob…" at bounding box center [412, 517] width 608 height 113
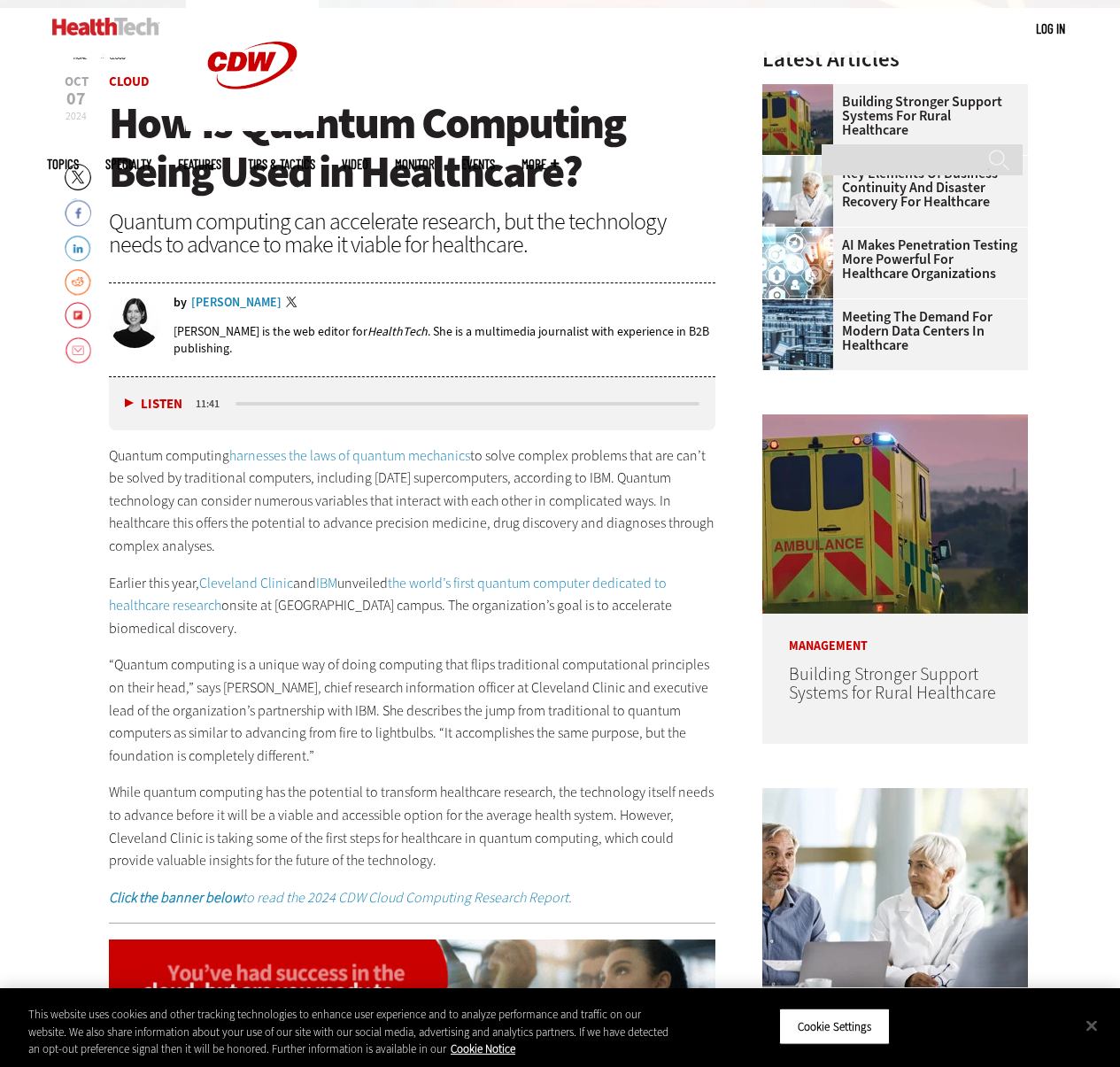
scroll to position [518, 0]
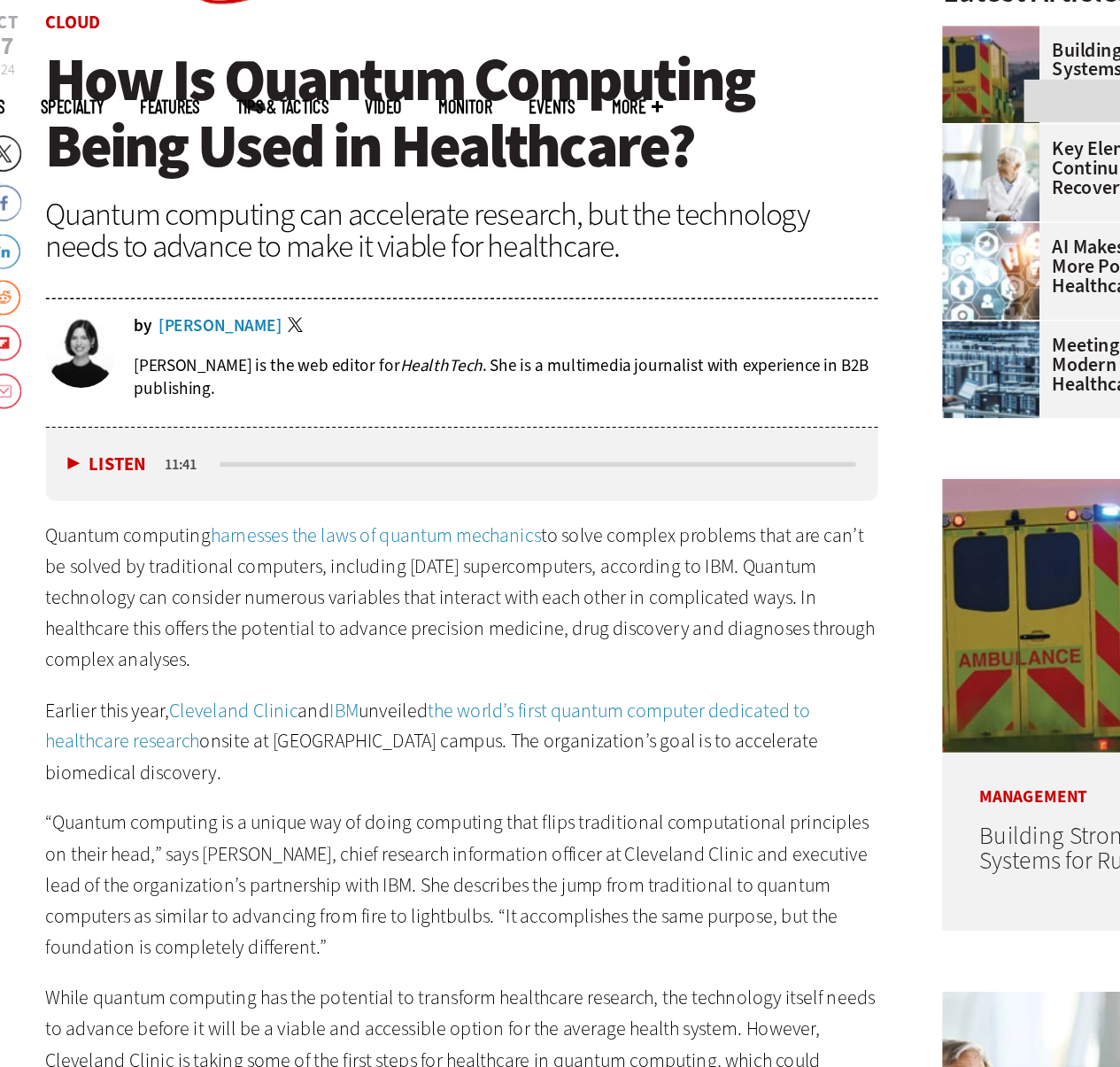
click at [442, 252] on div "Quantum computing can accelerate research, but the technology needs to advance …" at bounding box center [412, 254] width 608 height 46
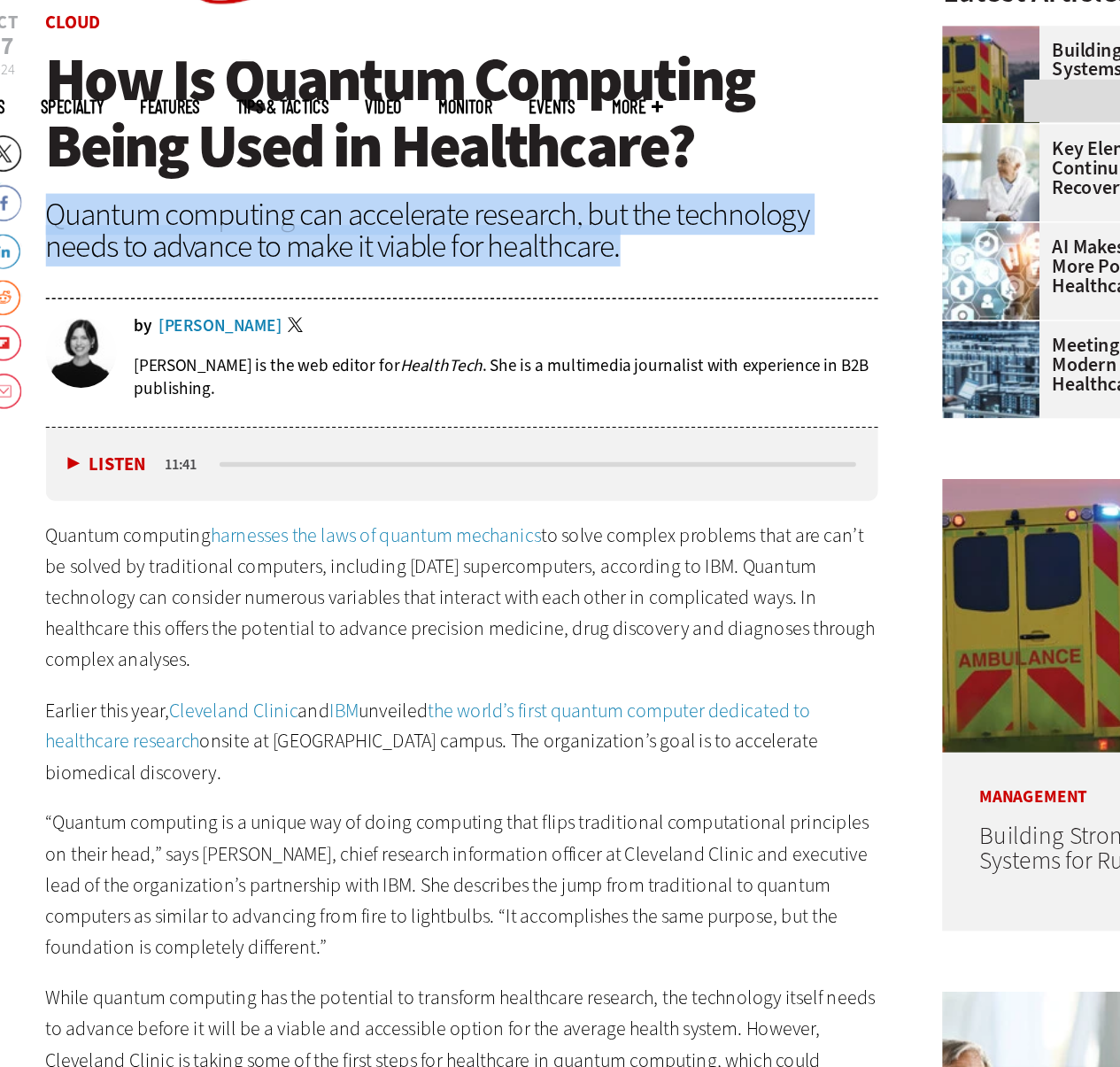
click at [442, 252] on div "Quantum computing can accelerate research, but the technology needs to advance …" at bounding box center [412, 254] width 608 height 46
click at [459, 262] on div "Quantum computing can accelerate research, but the technology needs to advance …" at bounding box center [412, 254] width 608 height 46
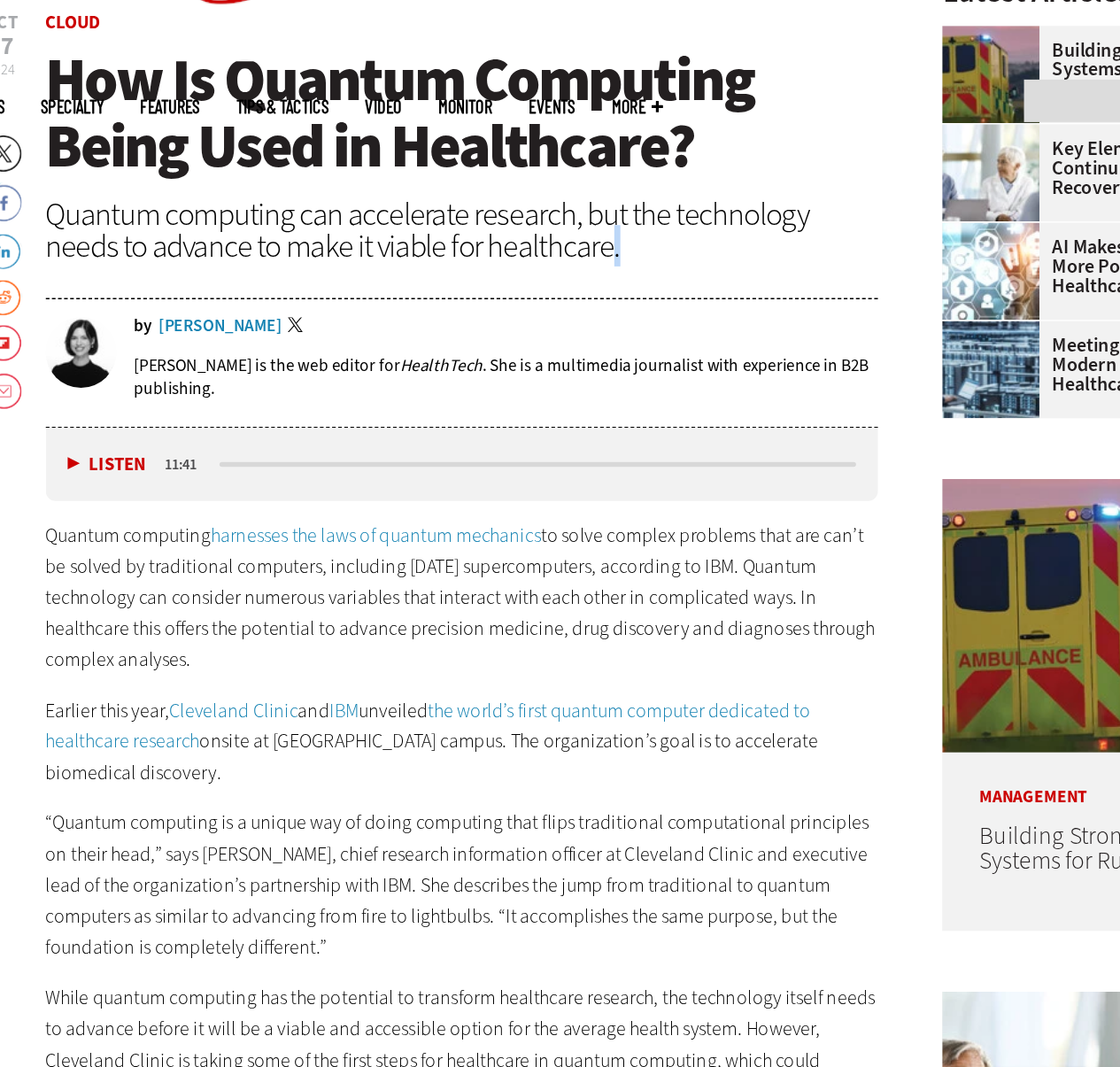
click at [459, 262] on div "Quantum computing can accelerate research, but the technology needs to advance …" at bounding box center [412, 254] width 608 height 46
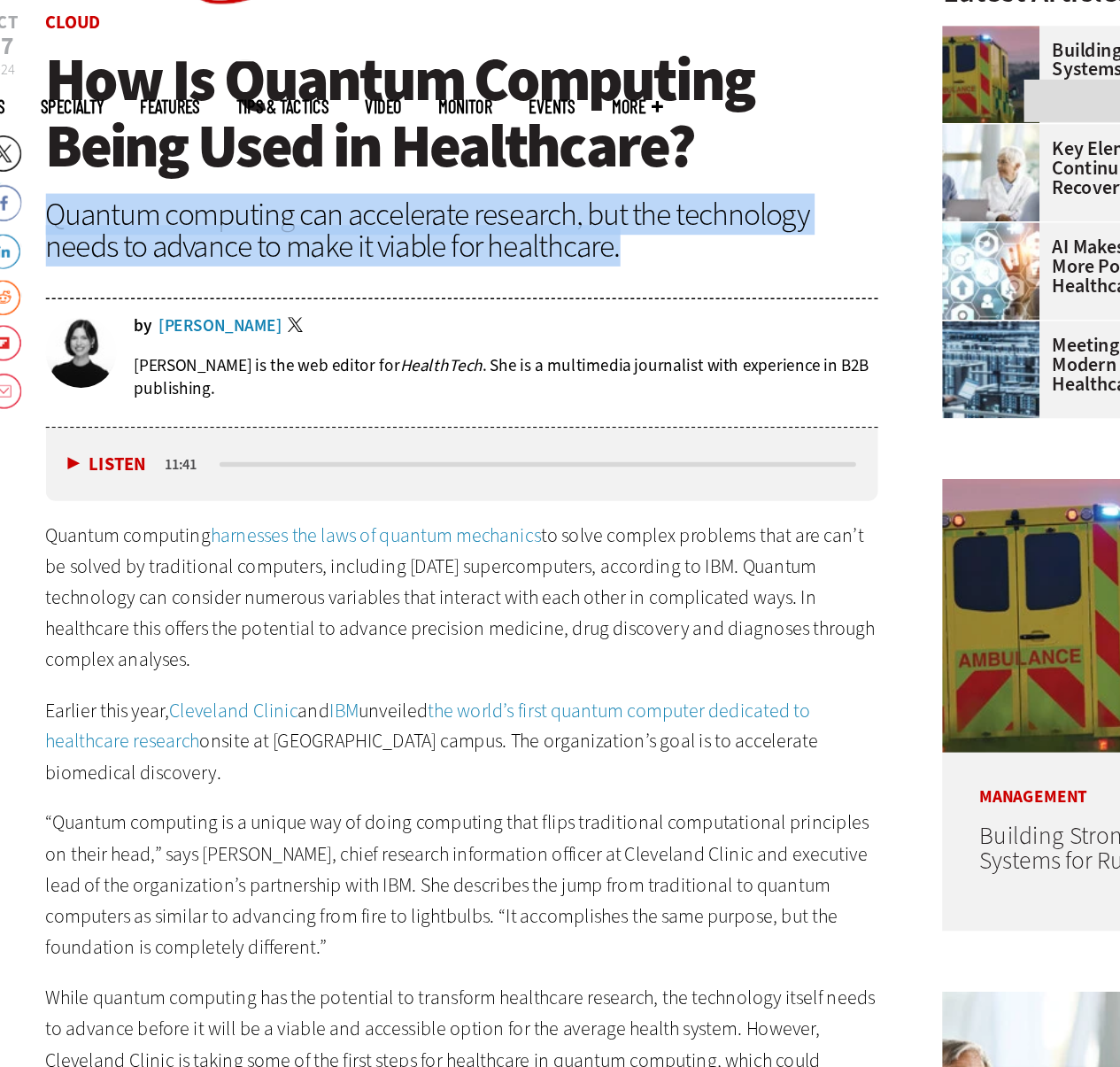
click at [459, 262] on div "Quantum computing can accelerate research, but the technology needs to advance …" at bounding box center [412, 254] width 608 height 46
click at [479, 263] on div "Quantum computing can accelerate research, but the technology needs to advance …" at bounding box center [412, 254] width 608 height 46
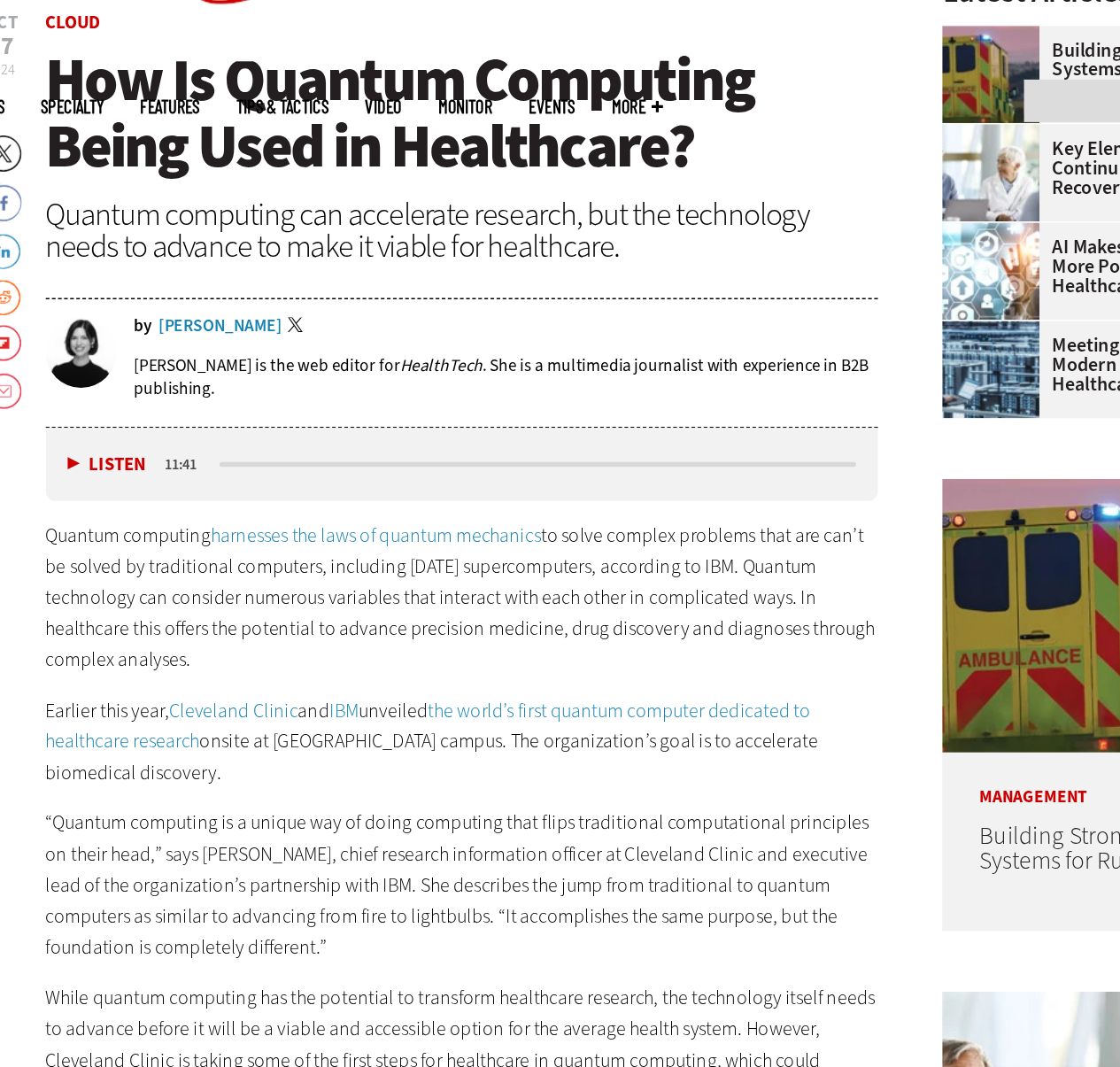
click at [479, 263] on div "Quantum computing can accelerate research, but the technology needs to advance …" at bounding box center [412, 254] width 608 height 46
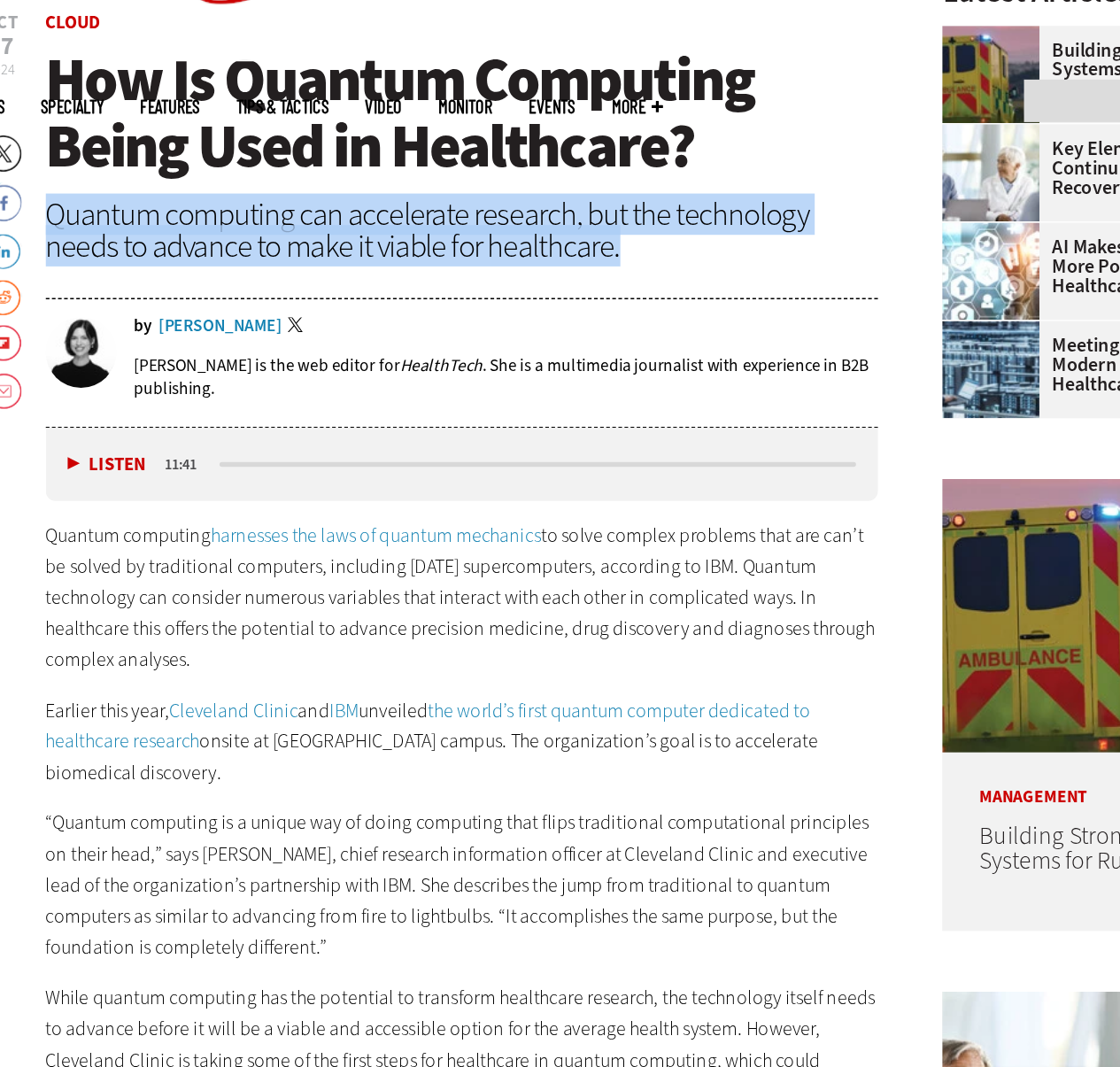
click at [479, 263] on div "Quantum computing can accelerate research, but the technology needs to advance …" at bounding box center [412, 254] width 608 height 46
click at [456, 263] on div "Quantum computing can accelerate research, but the technology needs to advance …" at bounding box center [412, 254] width 608 height 46
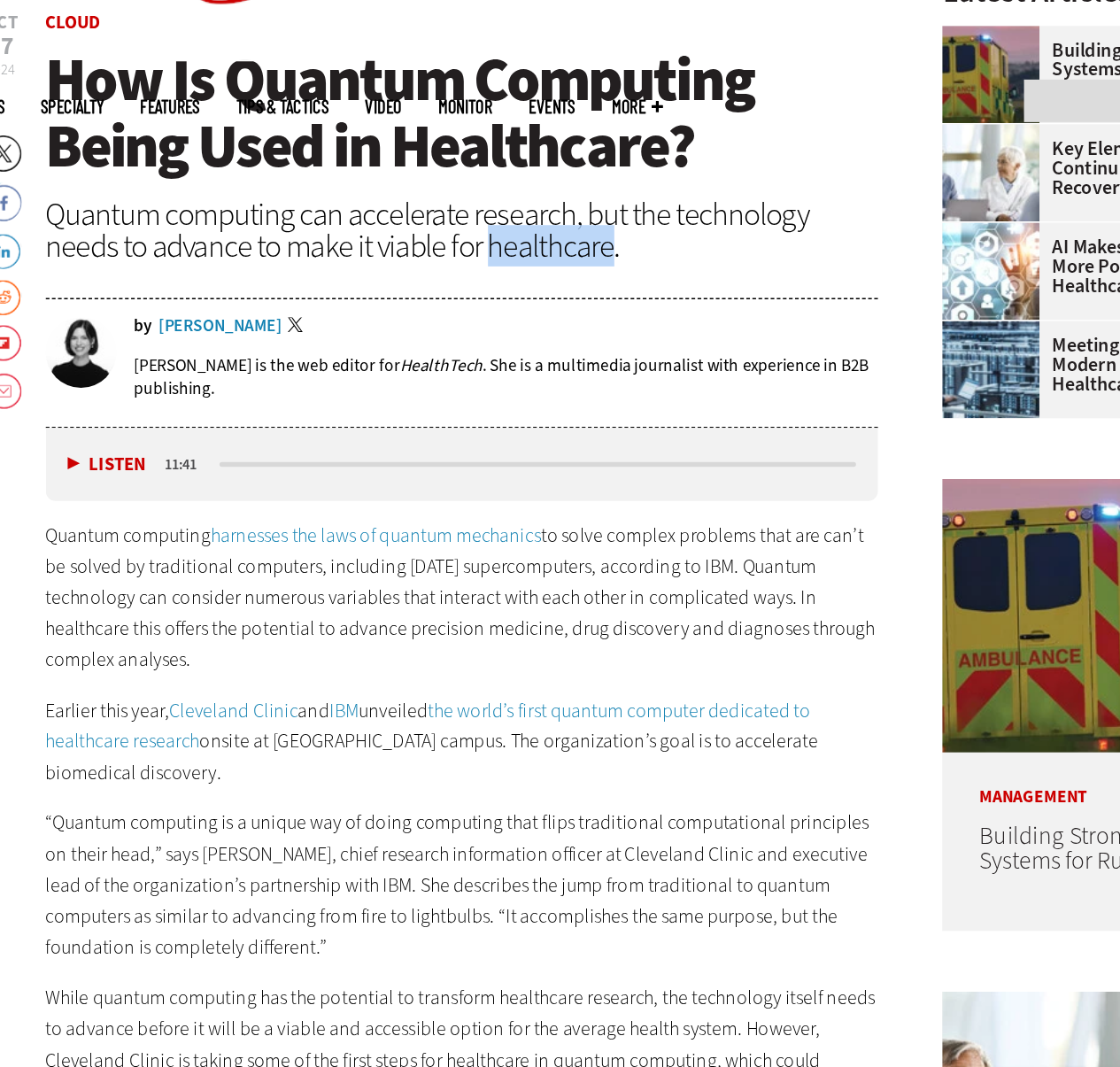
click at [456, 263] on div "Quantum computing can accelerate research, but the technology needs to advance …" at bounding box center [412, 254] width 608 height 46
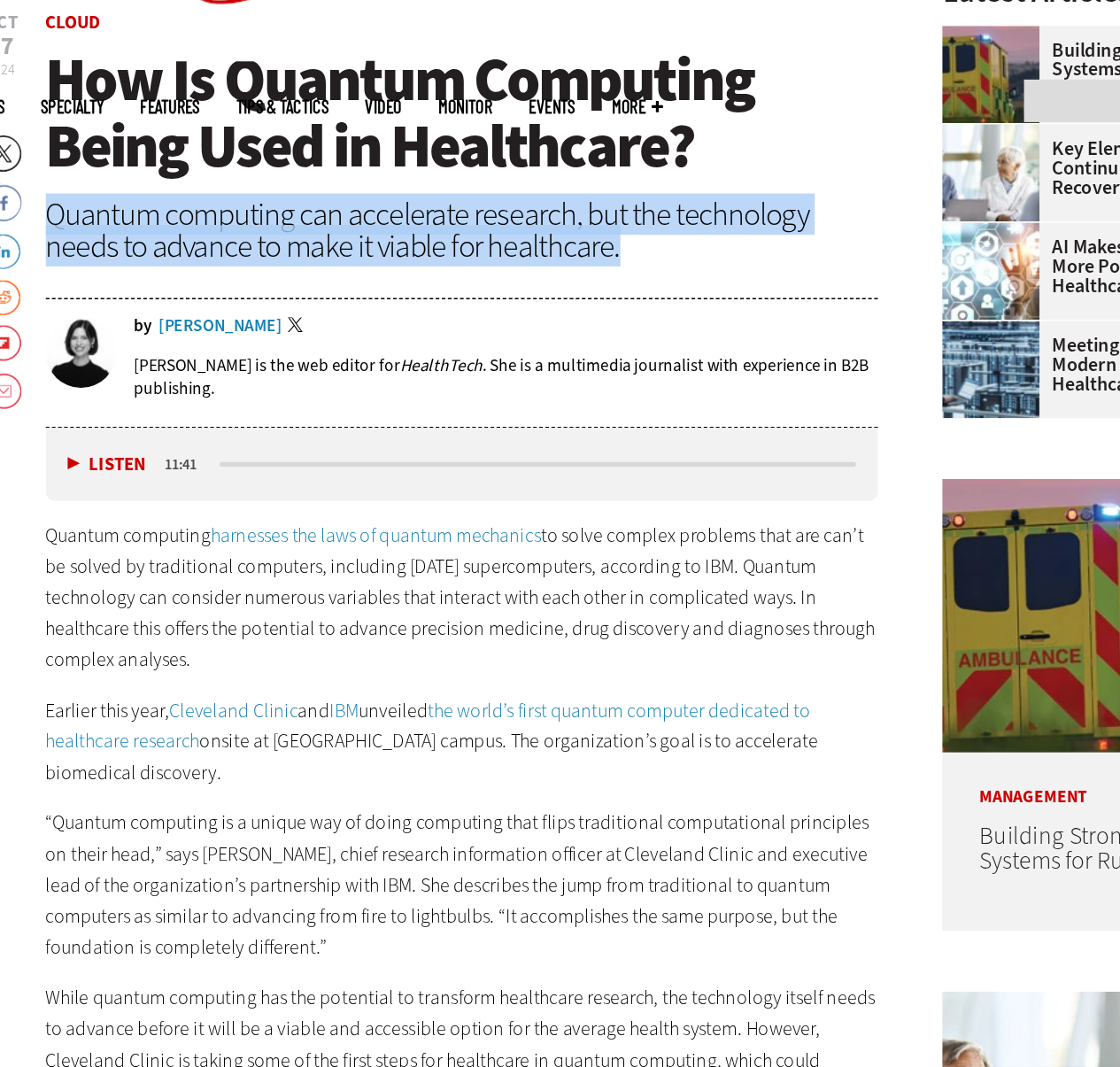
click at [456, 263] on div "Quantum computing can accelerate research, but the technology needs to advance …" at bounding box center [412, 254] width 608 height 46
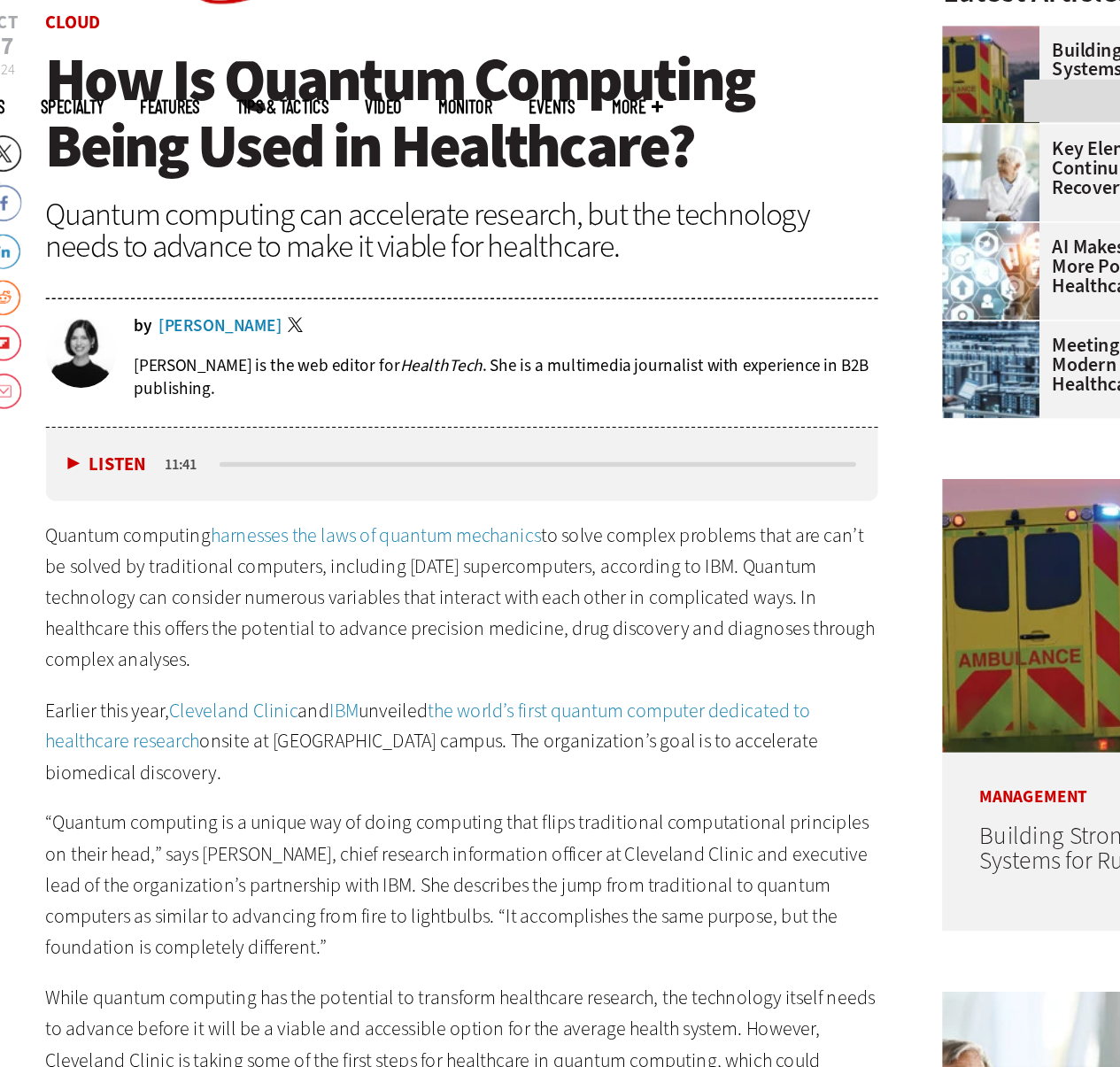
click at [485, 263] on div "Quantum computing can accelerate research, but the technology needs to advance …" at bounding box center [412, 254] width 608 height 46
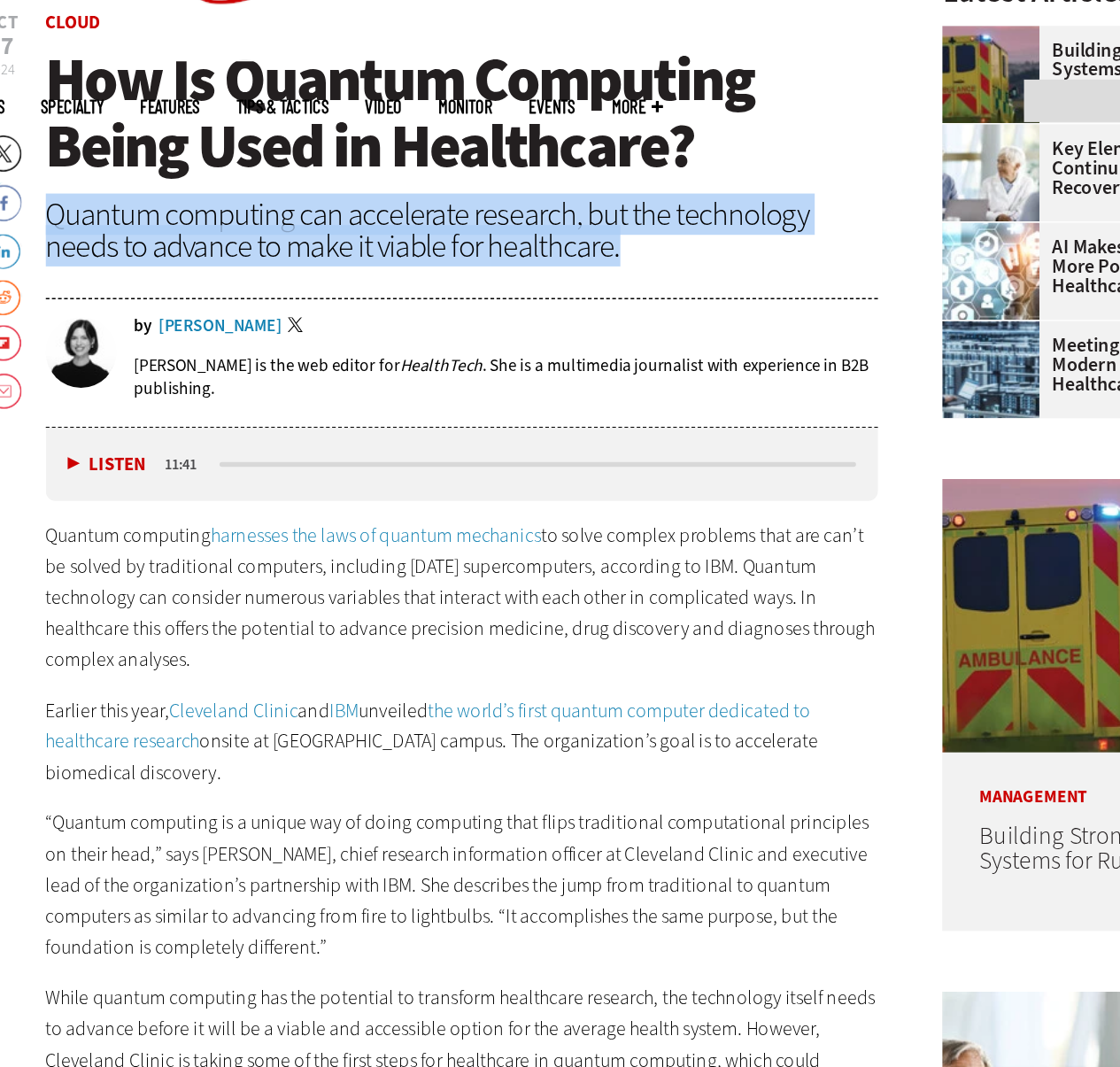
click at [485, 263] on div "Quantum computing can accelerate research, but the technology needs to advance …" at bounding box center [412, 254] width 608 height 46
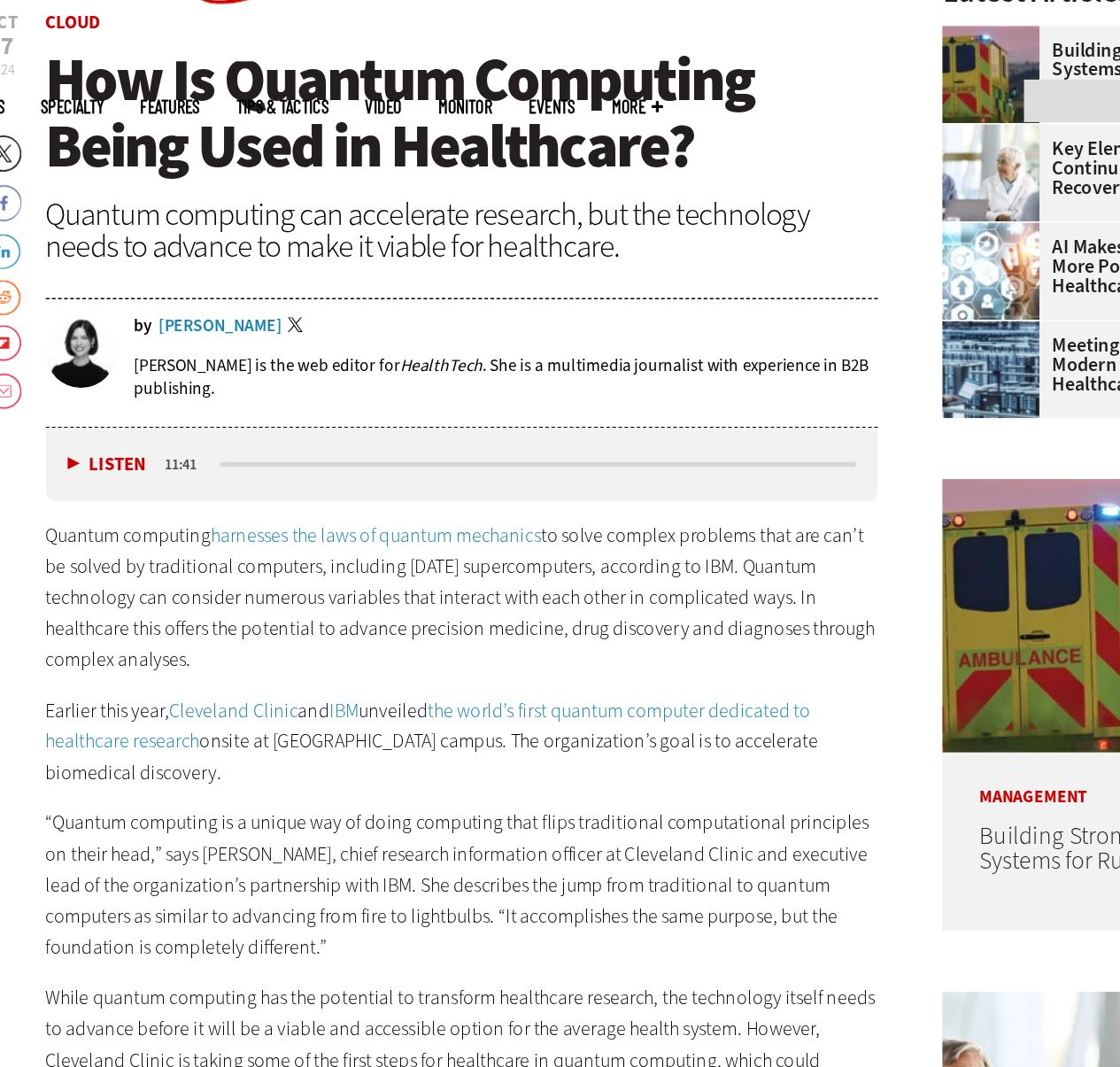
click at [507, 269] on div "Quantum computing can accelerate research, but the technology needs to advance …" at bounding box center [412, 254] width 608 height 46
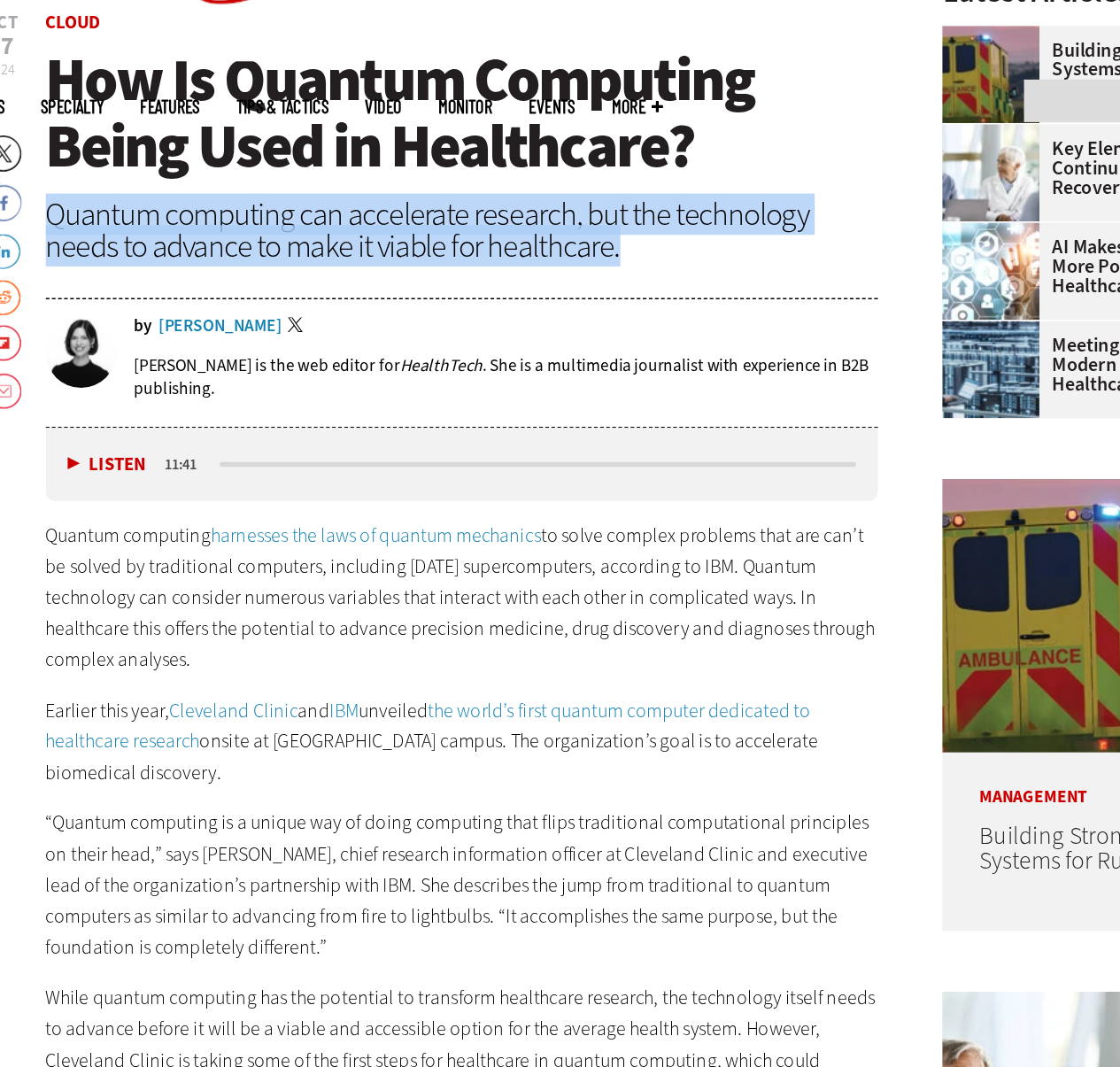
click at [507, 269] on div "Quantum computing can accelerate research, but the technology needs to advance …" at bounding box center [412, 254] width 608 height 46
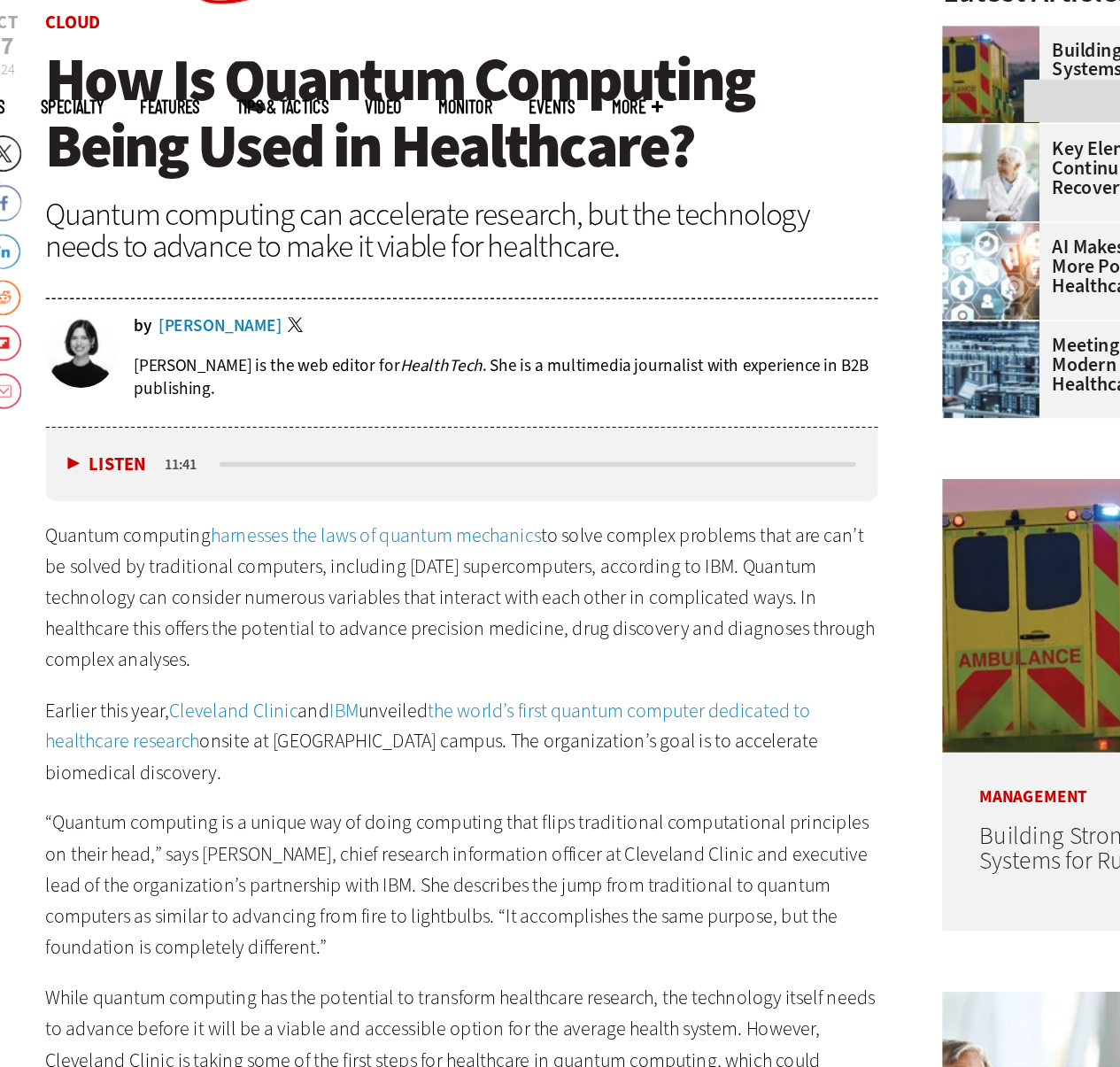
click at [465, 268] on div "Quantum computing can accelerate research, but the technology needs to advance …" at bounding box center [412, 254] width 608 height 46
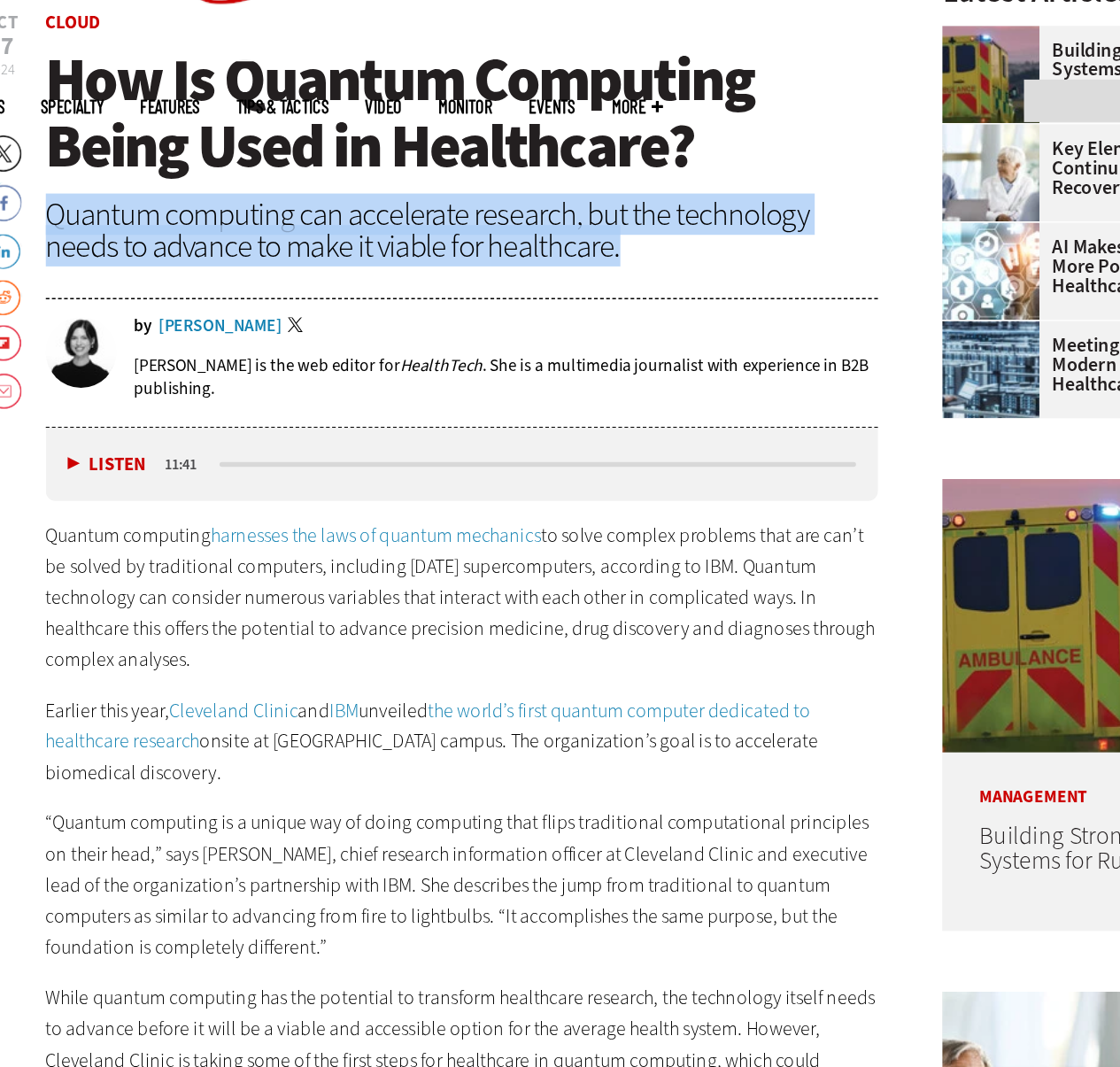
click at [465, 268] on div "Quantum computing can accelerate research, but the technology needs to advance …" at bounding box center [412, 254] width 608 height 46
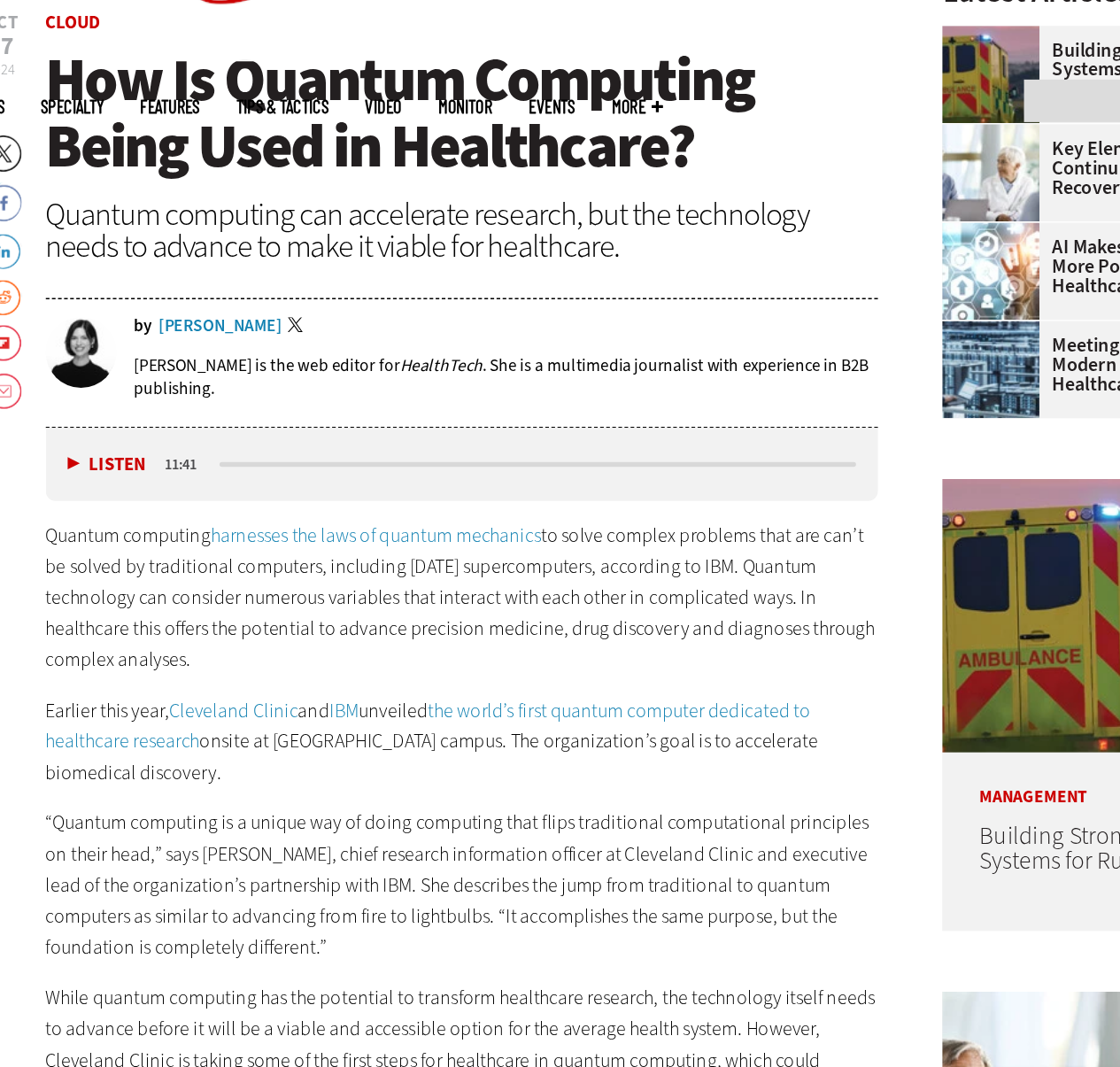
click at [473, 269] on div "Quantum computing can accelerate research, but the technology needs to advance …" at bounding box center [412, 254] width 608 height 46
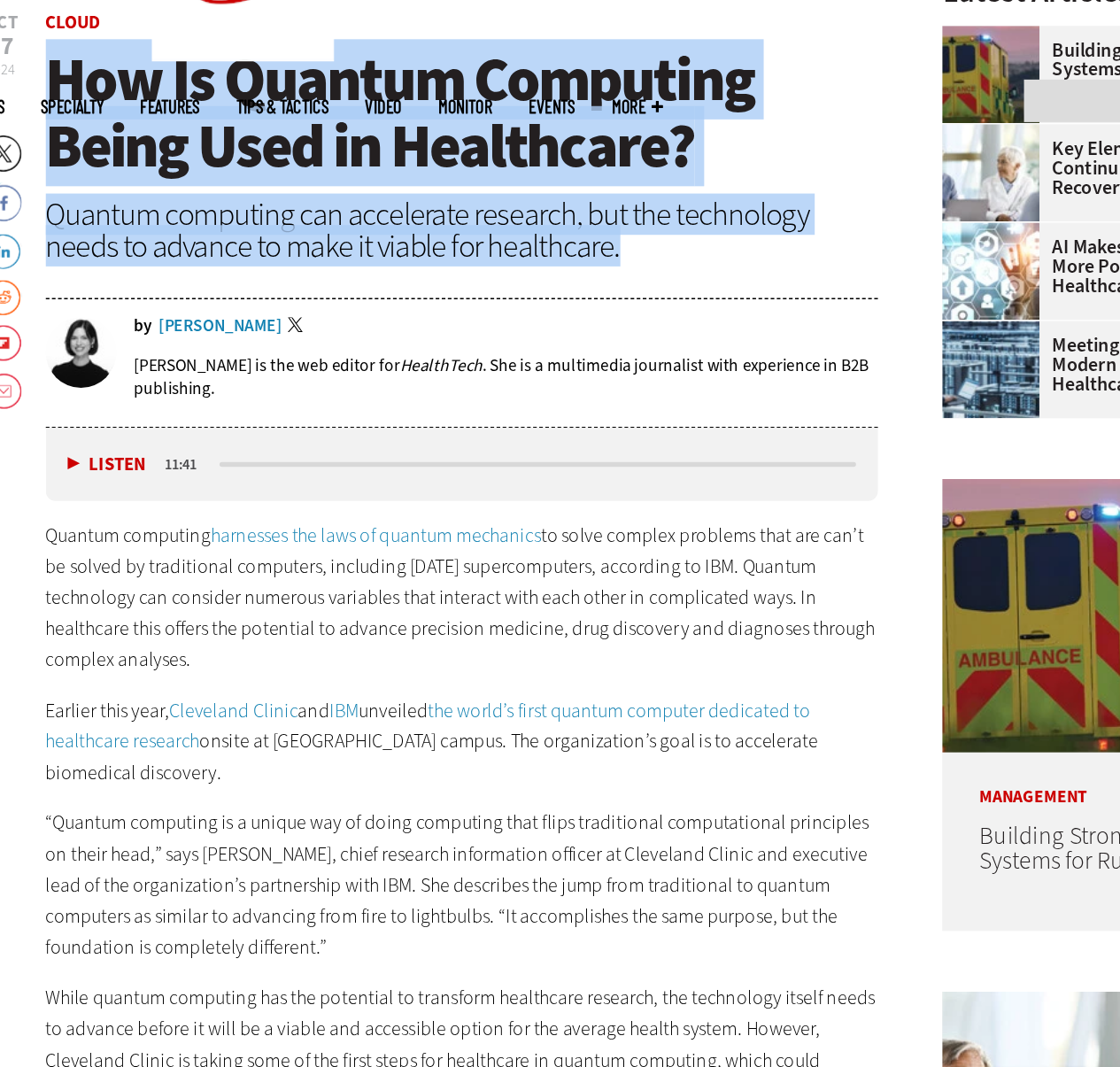
drag, startPoint x: 473, startPoint y: 269, endPoint x: 112, endPoint y: 142, distance: 382.7
click at [112, 142] on header "[DATE] Twitter Facebook LinkedIn Reddit Flipboard Email Cloud How Is Quantum Co…" at bounding box center [412, 246] width 608 height 301
click at [112, 142] on span "How Is Quantum Computing Being Used in Healthcare?" at bounding box center [367, 169] width 516 height 107
drag, startPoint x: 112, startPoint y: 142, endPoint x: 654, endPoint y: 263, distance: 555.3
click at [654, 263] on header "[DATE] Twitter Facebook LinkedIn Reddit Flipboard Email Cloud How Is Quantum Co…" at bounding box center [412, 246] width 608 height 301
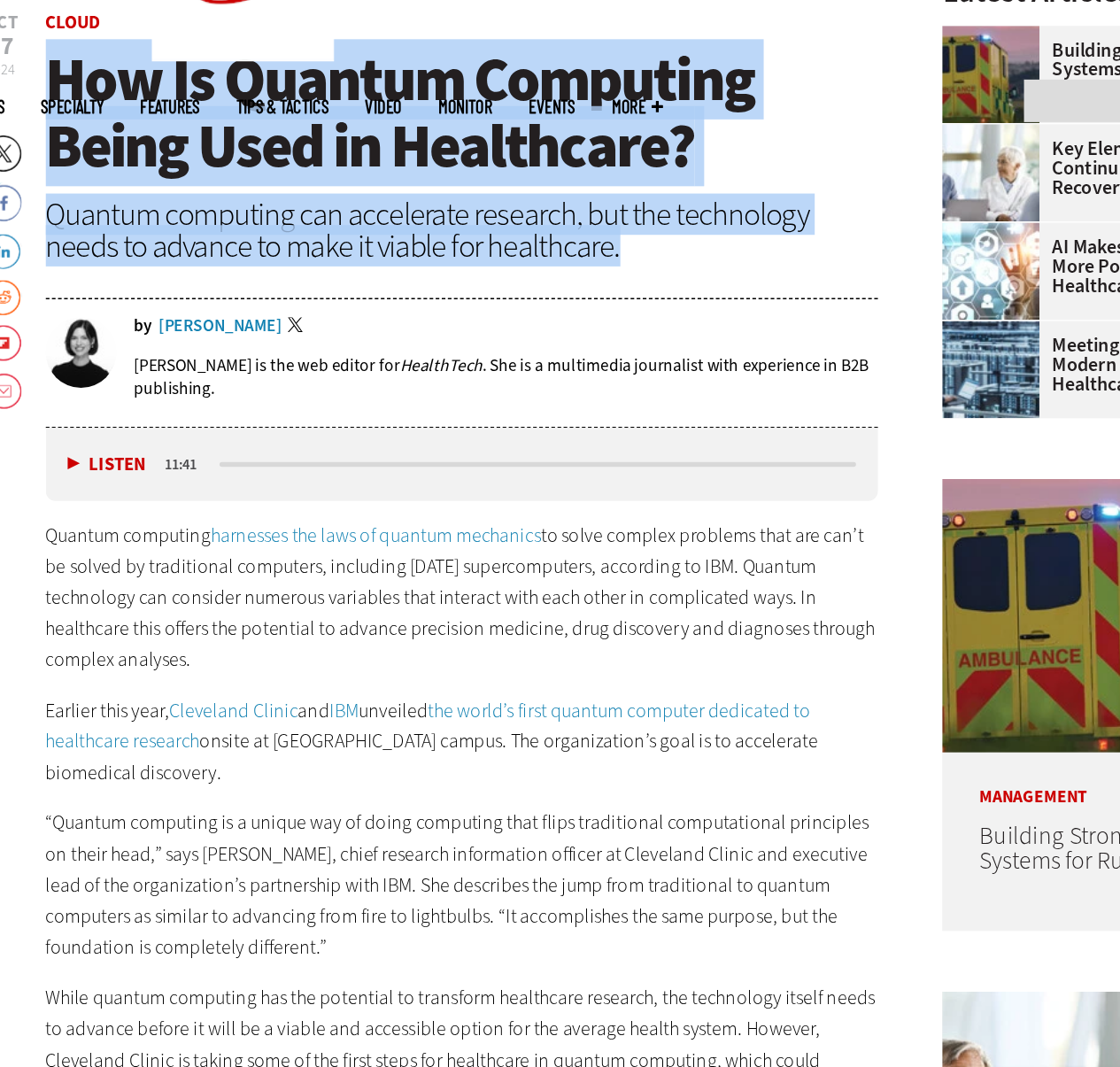
click at [654, 263] on div "Quantum computing can accelerate research, but the technology needs to advance …" at bounding box center [412, 254] width 608 height 46
drag, startPoint x: 654, startPoint y: 263, endPoint x: 137, endPoint y: 168, distance: 525.7
click at [137, 168] on header "[DATE] Twitter Facebook LinkedIn Reddit Flipboard Email Cloud How Is Quantum Co…" at bounding box center [412, 246] width 608 height 301
click at [139, 168] on span "How Is Quantum Computing Being Used in Healthcare?" at bounding box center [367, 169] width 516 height 107
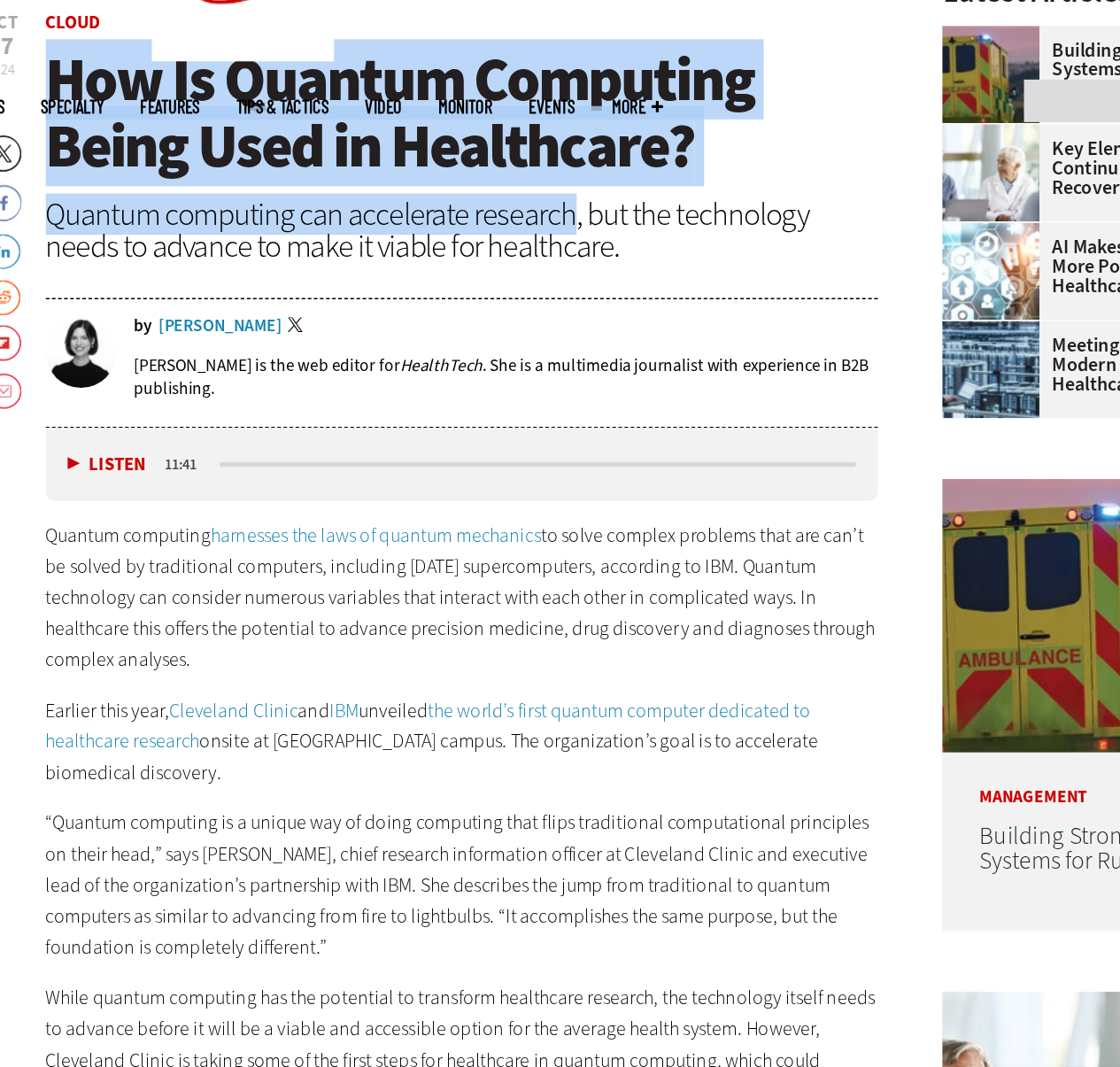
drag, startPoint x: 139, startPoint y: 168, endPoint x: 448, endPoint y: 230, distance: 315.2
click at [448, 230] on header "[DATE] Twitter Facebook LinkedIn Reddit Flipboard Email Cloud How Is Quantum Co…" at bounding box center [412, 246] width 608 height 301
click at [448, 231] on div "Quantum computing can accelerate research, but the technology needs to advance …" at bounding box center [412, 254] width 608 height 46
drag, startPoint x: 498, startPoint y: 252, endPoint x: 170, endPoint y: 151, distance: 343.2
click at [170, 151] on header "[DATE] Twitter Facebook LinkedIn Reddit Flipboard Email Cloud How Is Quantum Co…" at bounding box center [412, 246] width 608 height 301
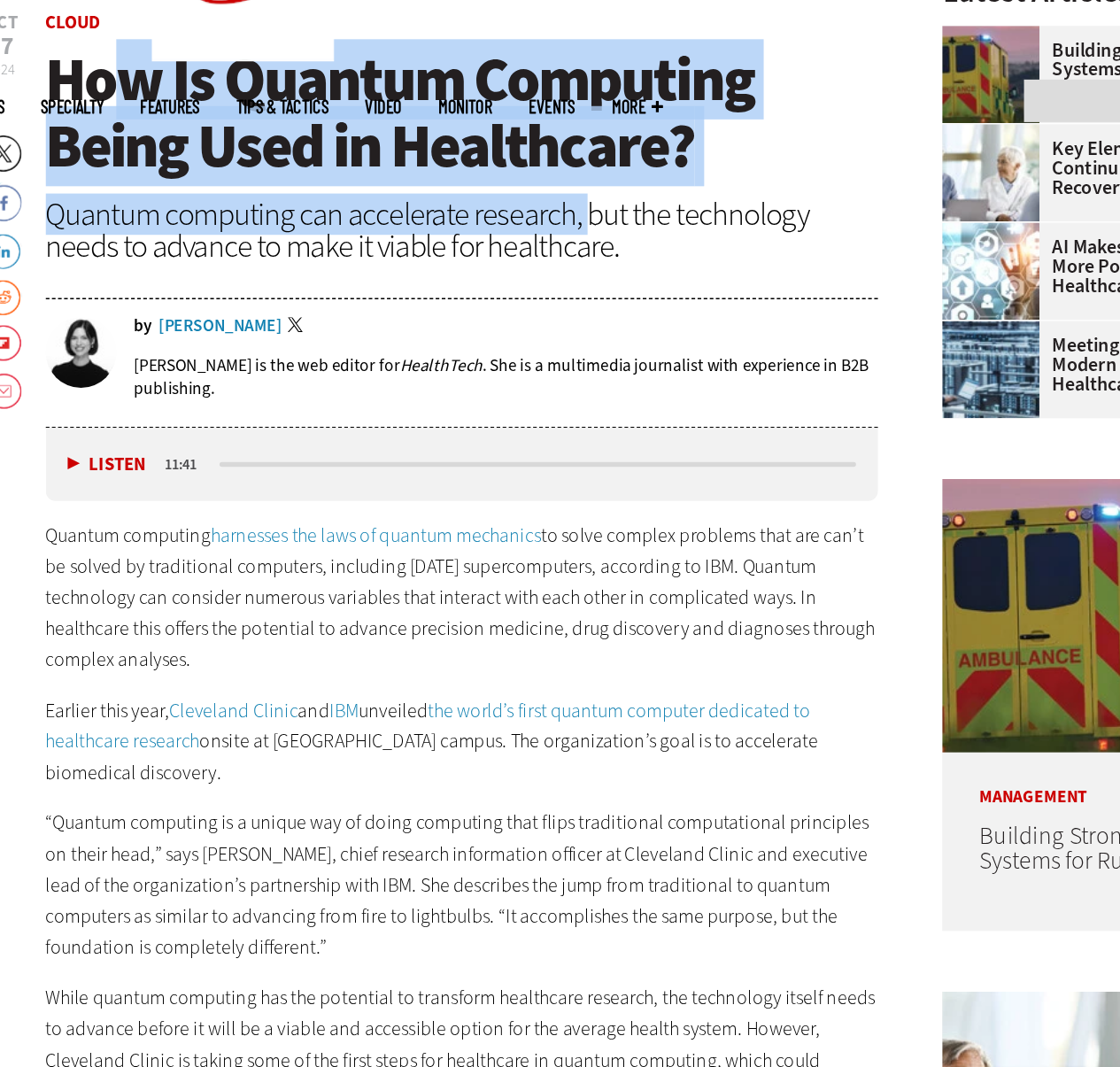
click at [172, 148] on span "How Is Quantum Computing Being Used in Healthcare?" at bounding box center [367, 169] width 516 height 107
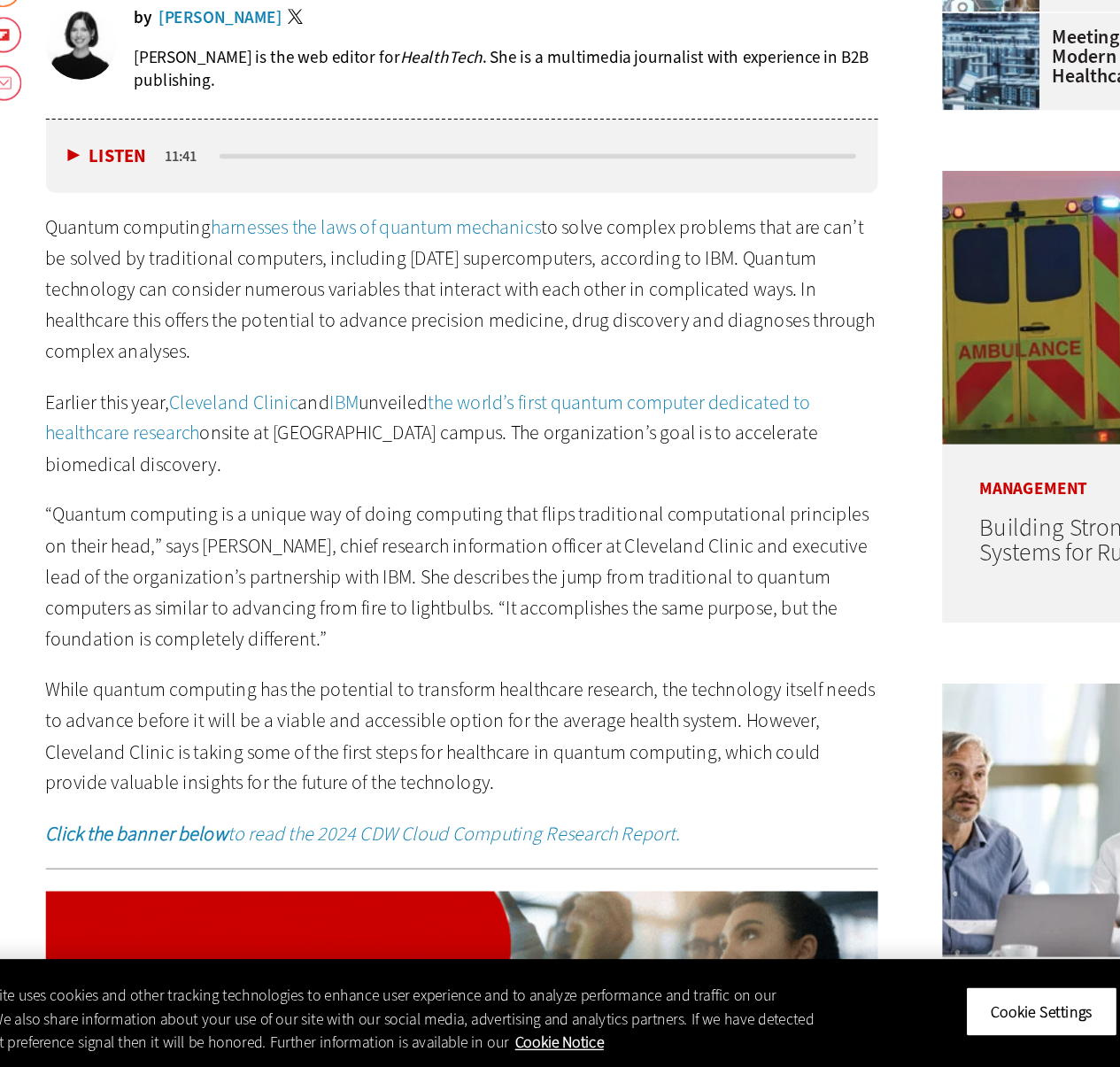
scroll to position [744, 0]
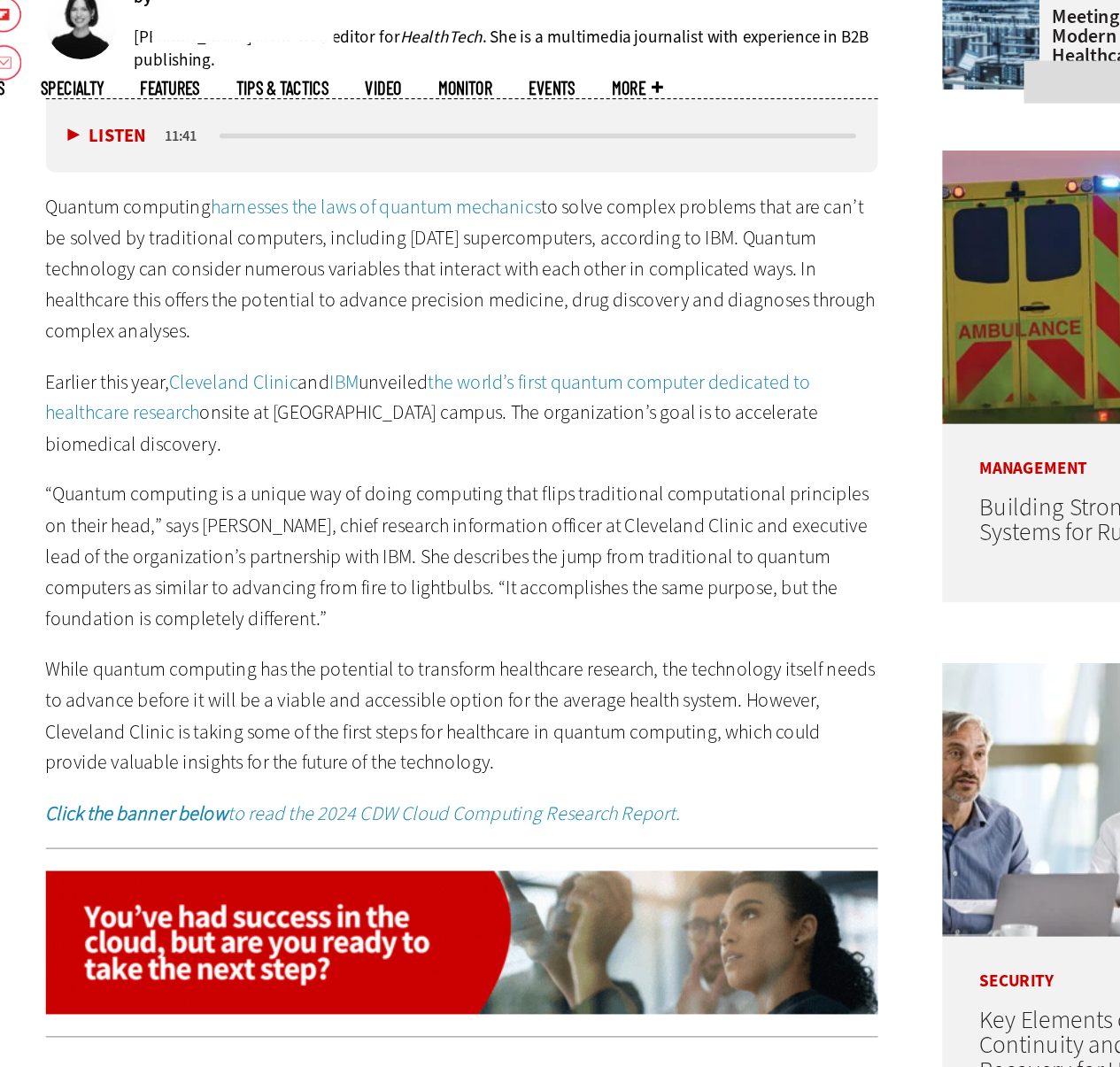
click at [192, 288] on p "Quantum computing harnesses the laws of quantum mechanics to solve complex prob…" at bounding box center [412, 296] width 608 height 113
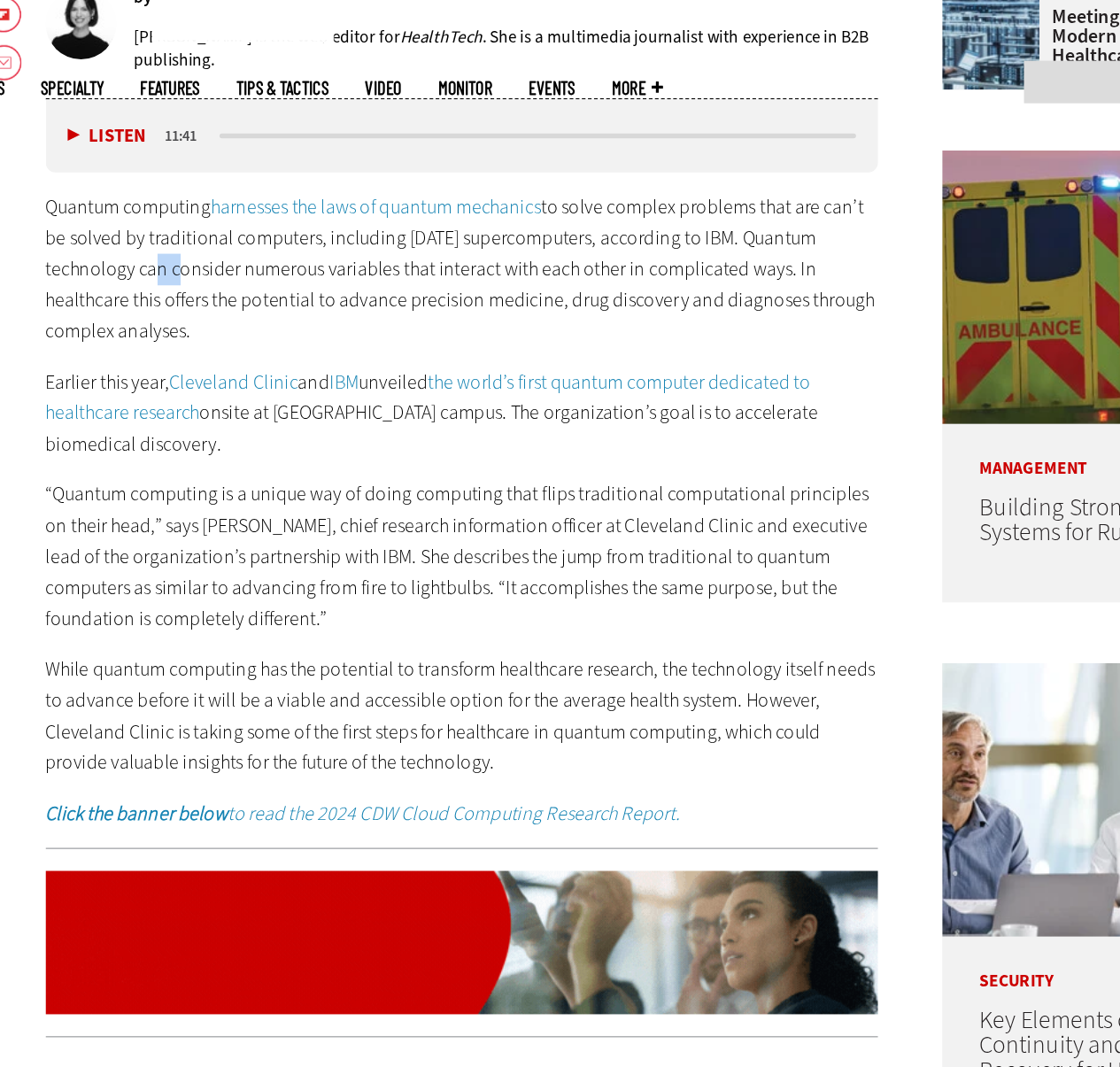
click at [192, 288] on p "Quantum computing harnesses the laws of quantum mechanics to solve complex prob…" at bounding box center [412, 296] width 608 height 113
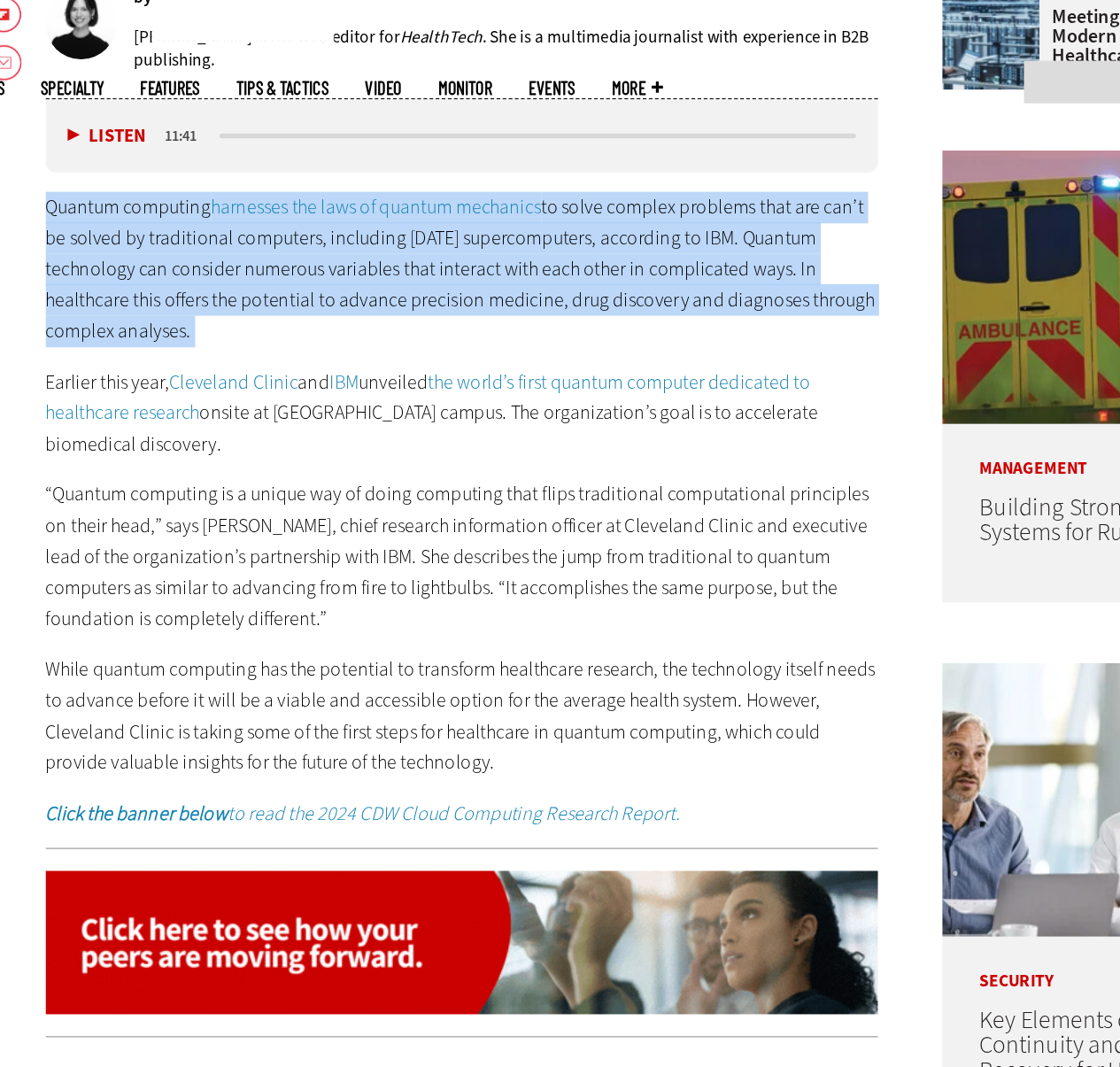
click at [192, 288] on p "Quantum computing harnesses the laws of quantum mechanics to solve complex prob…" at bounding box center [412, 296] width 608 height 113
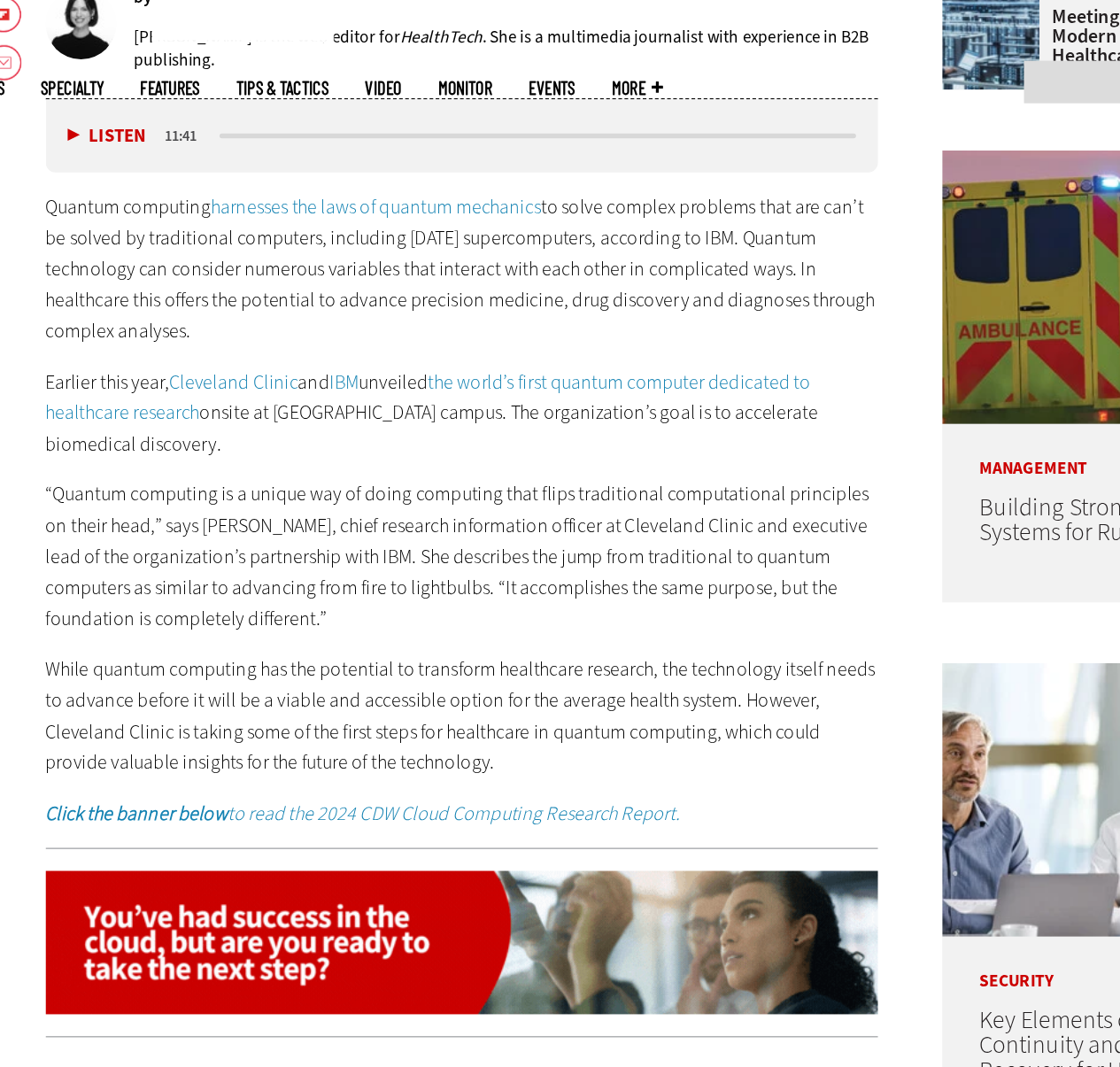
click at [229, 326] on p "Quantum computing harnesses the laws of quantum mechanics to solve complex prob…" at bounding box center [412, 296] width 608 height 113
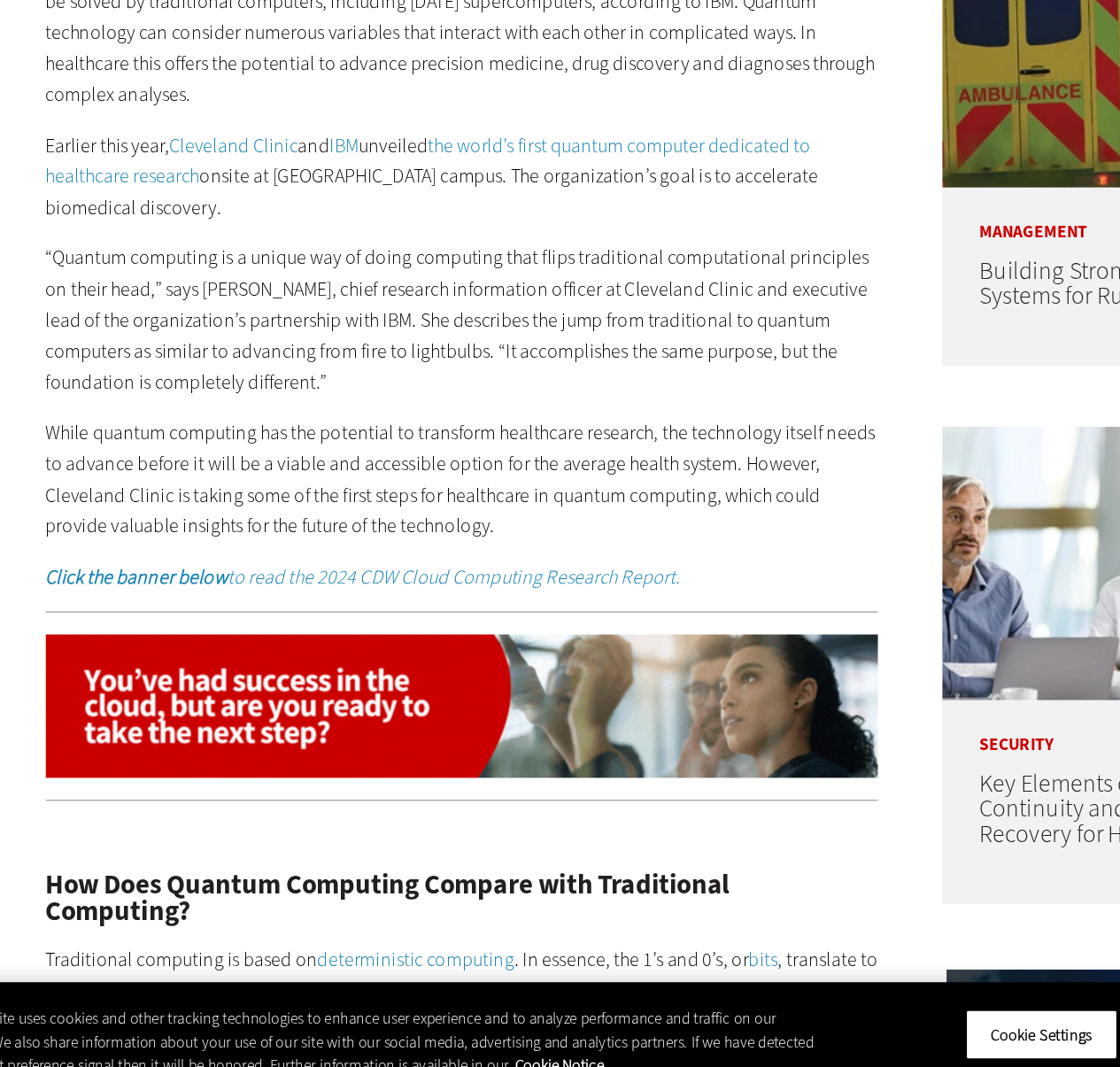
scroll to position [749, 0]
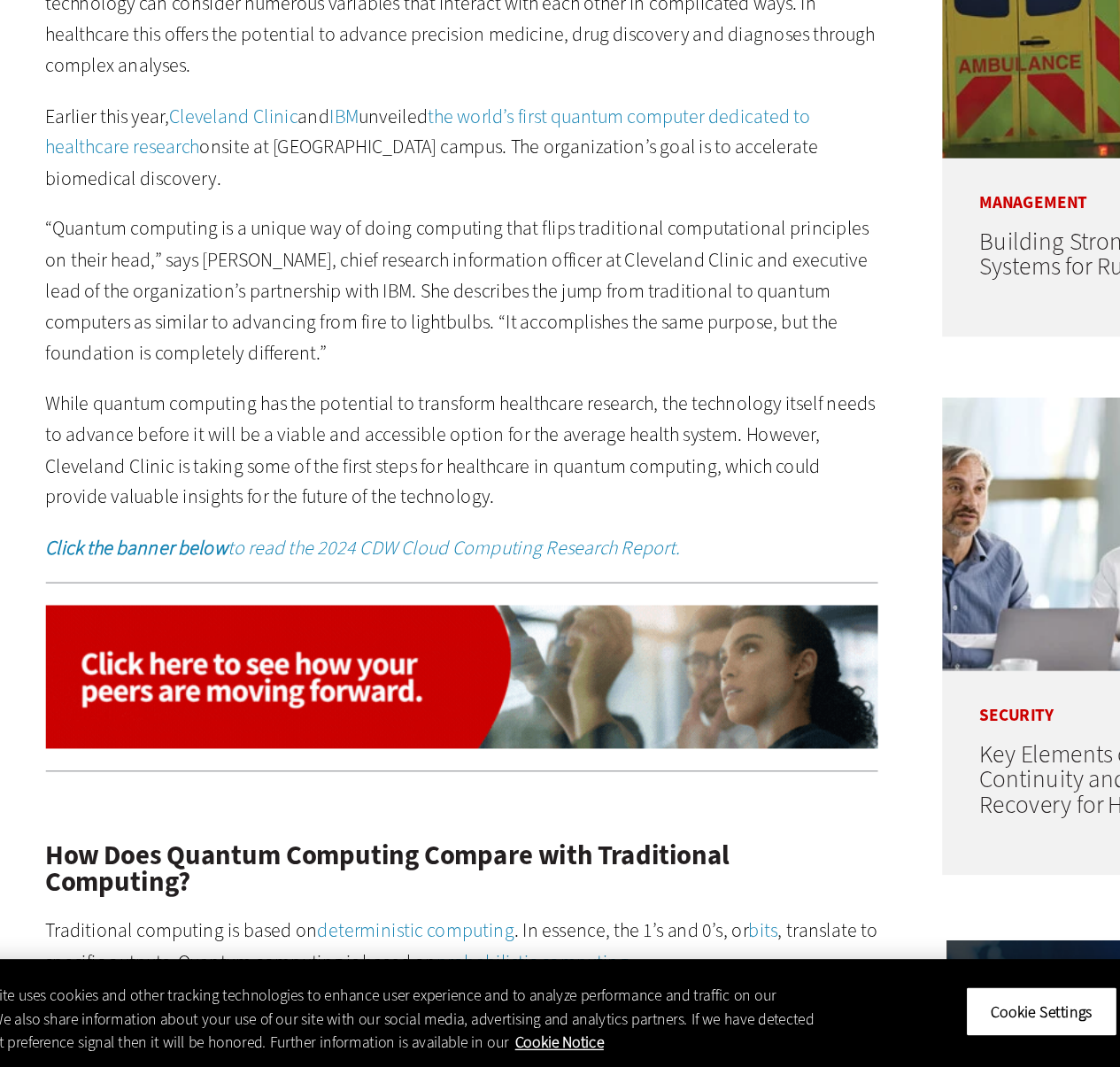
click at [234, 612] on p "While quantum computing has the potential to transform healthcare research, the…" at bounding box center [412, 616] width 608 height 90
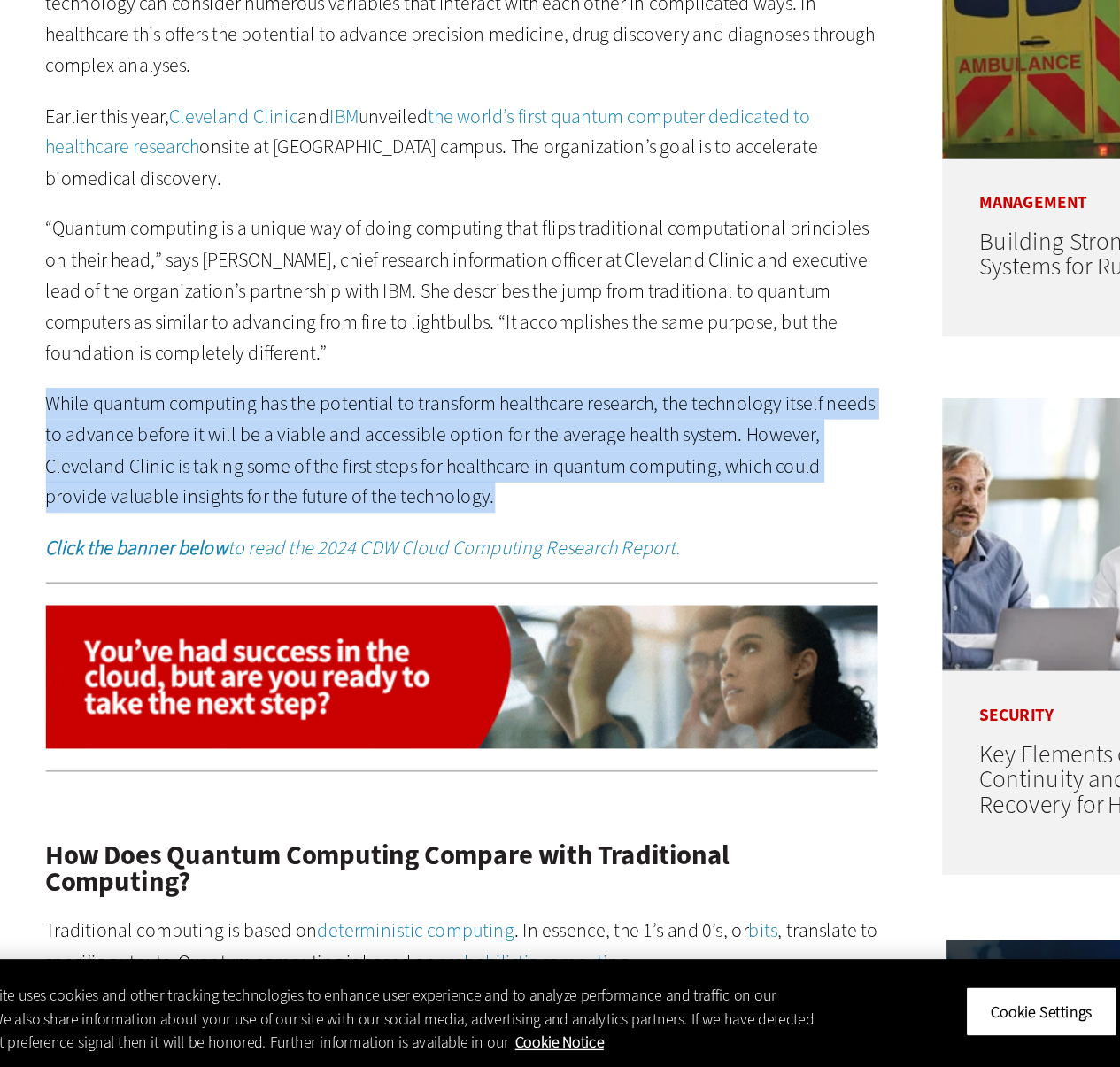
click at [234, 612] on p "While quantum computing has the potential to transform healthcare research, the…" at bounding box center [412, 616] width 608 height 90
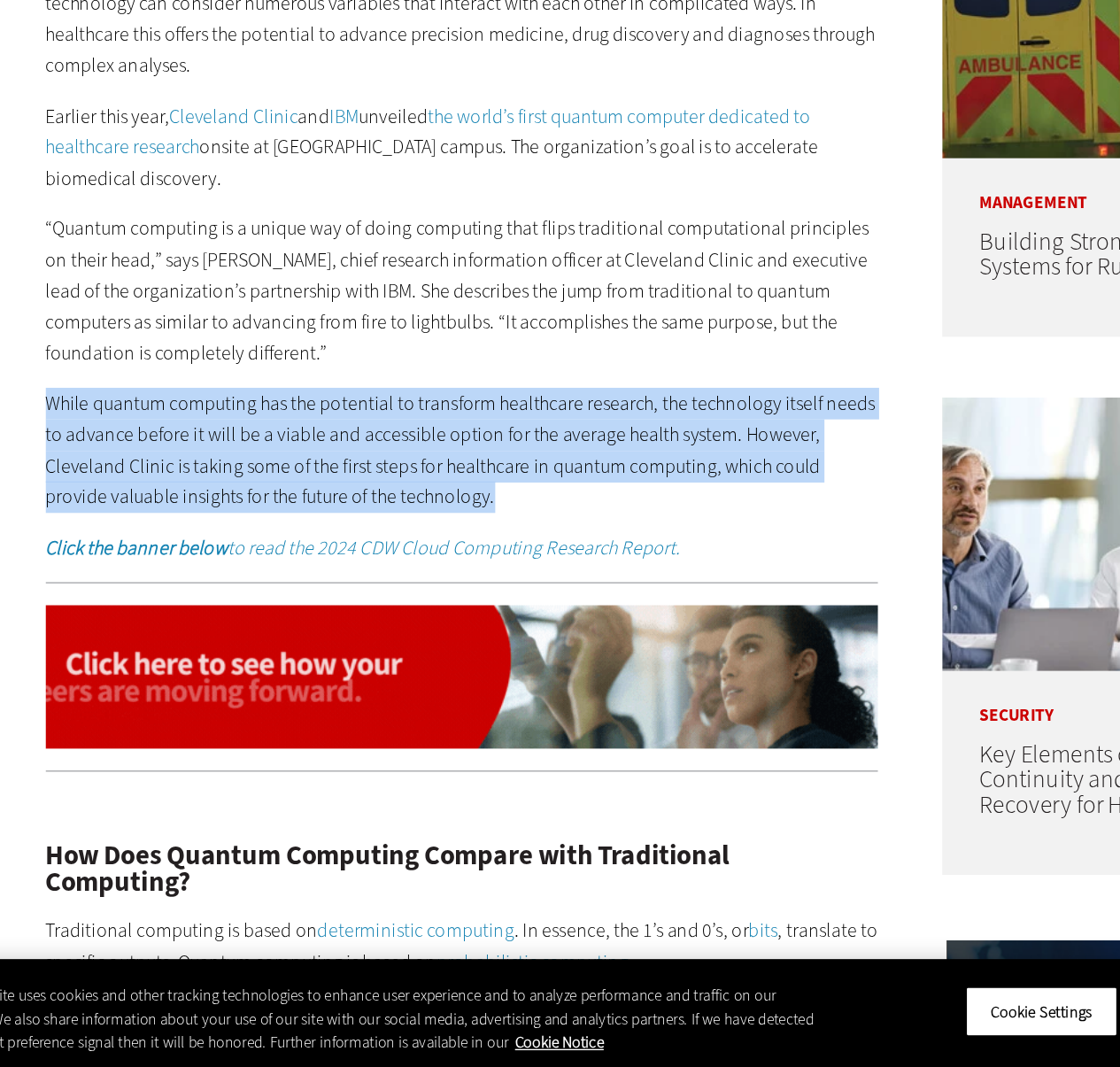
click at [234, 612] on p "While quantum computing has the potential to transform healthcare research, the…" at bounding box center [412, 616] width 608 height 90
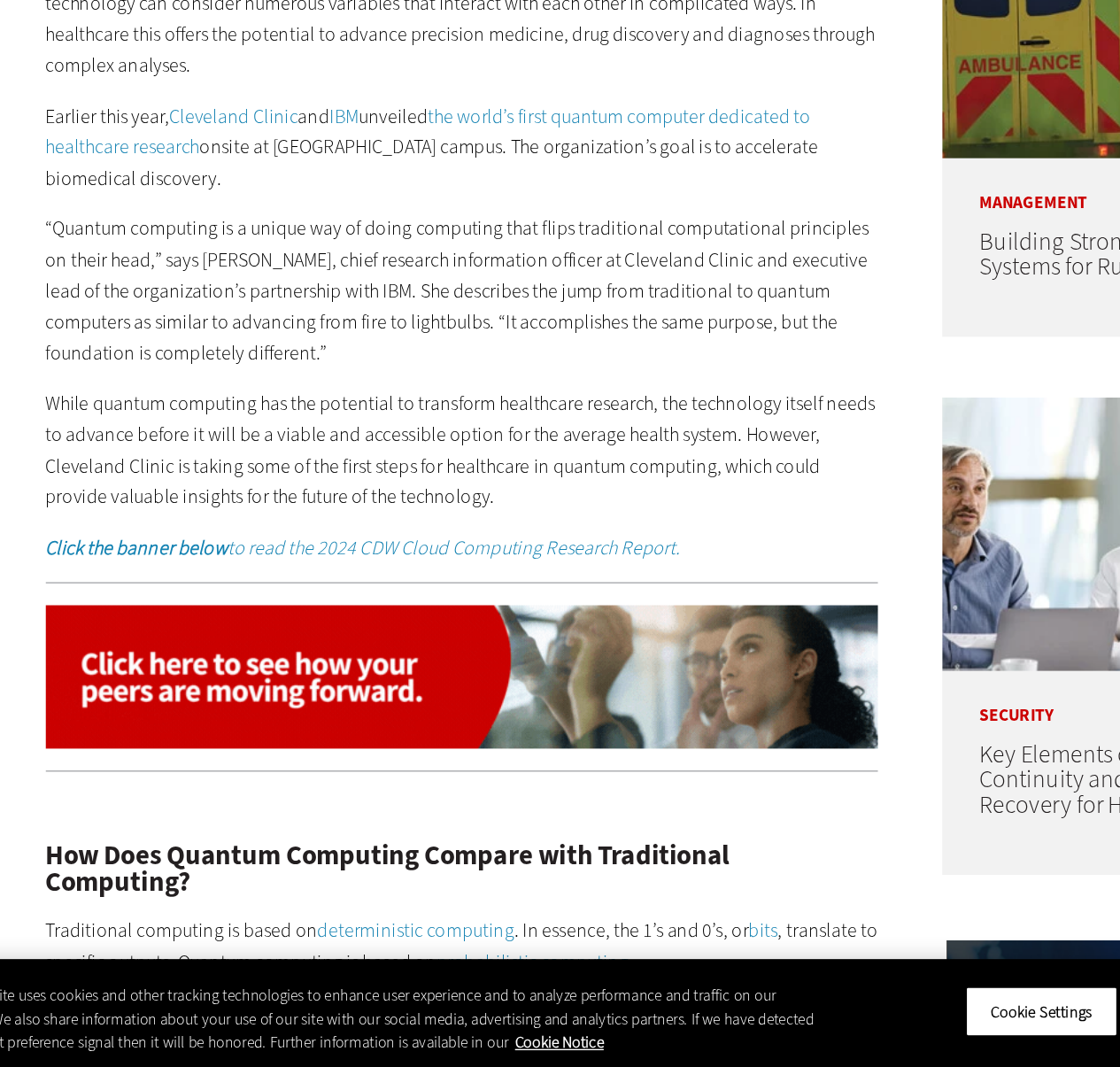
click at [203, 616] on p "While quantum computing has the potential to transform healthcare research, the…" at bounding box center [412, 616] width 608 height 90
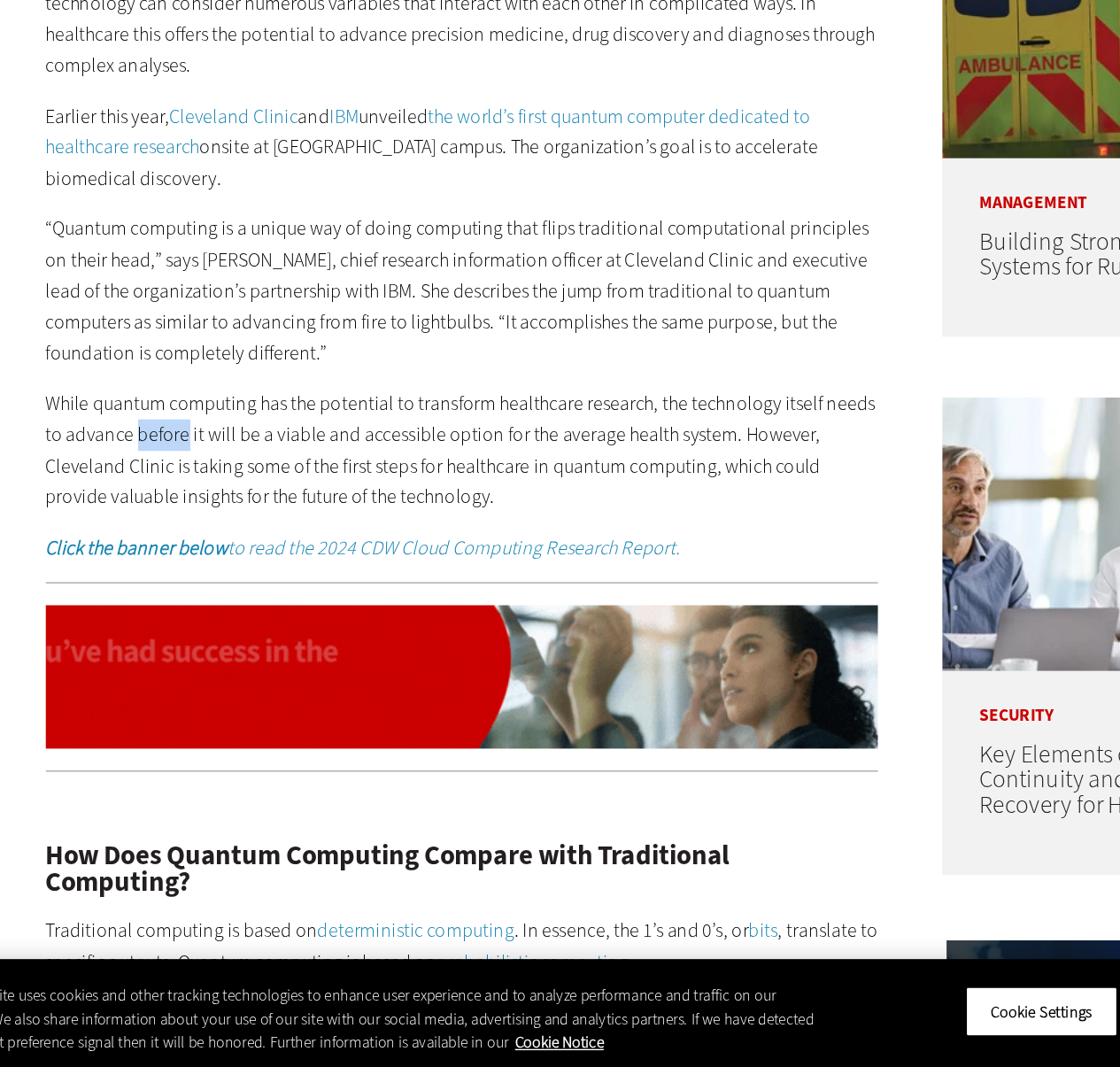
click at [203, 616] on p "While quantum computing has the potential to transform healthcare research, the…" at bounding box center [412, 616] width 608 height 90
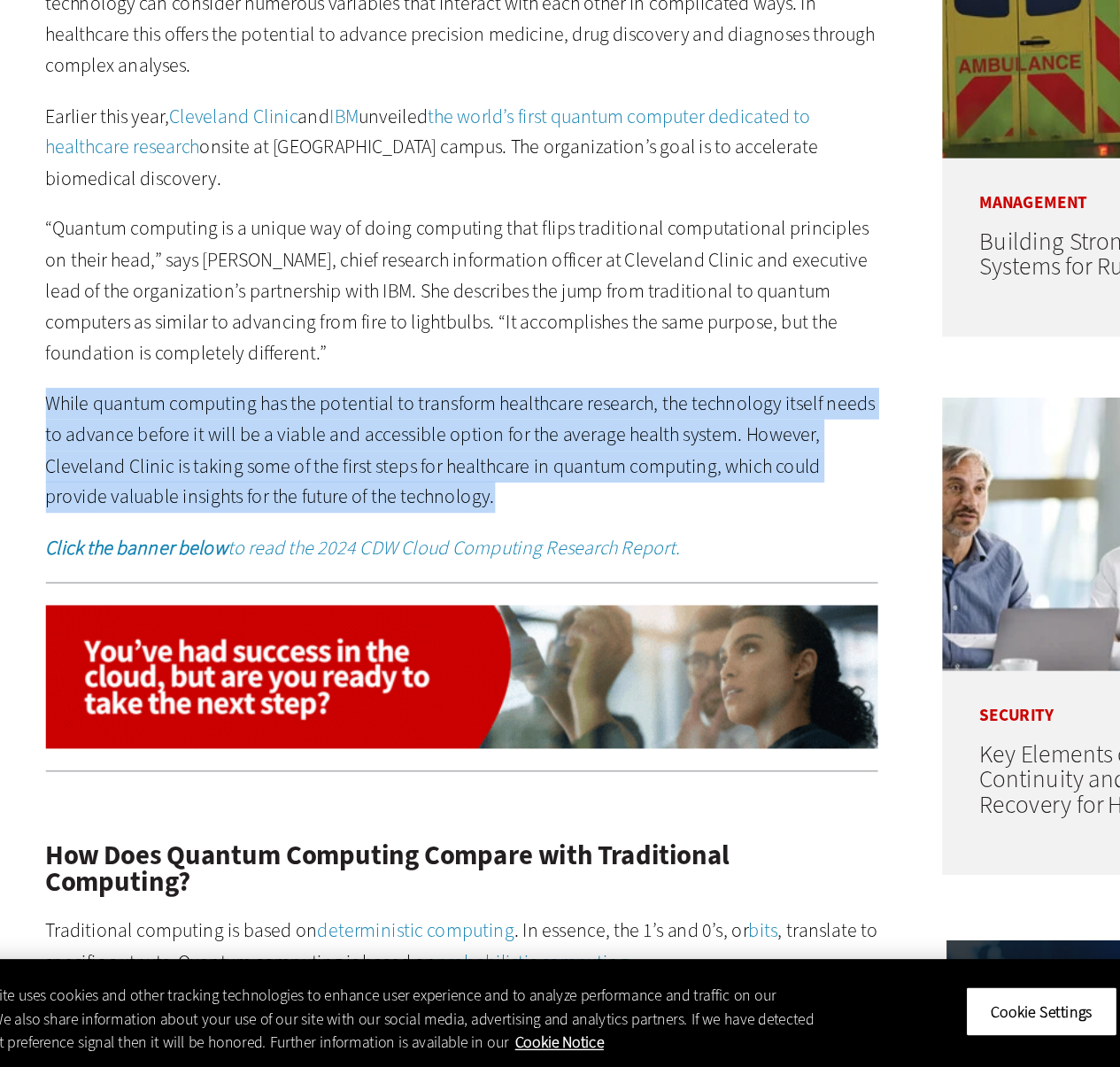
click at [203, 616] on p "While quantum computing has the potential to transform healthcare research, the…" at bounding box center [412, 616] width 608 height 90
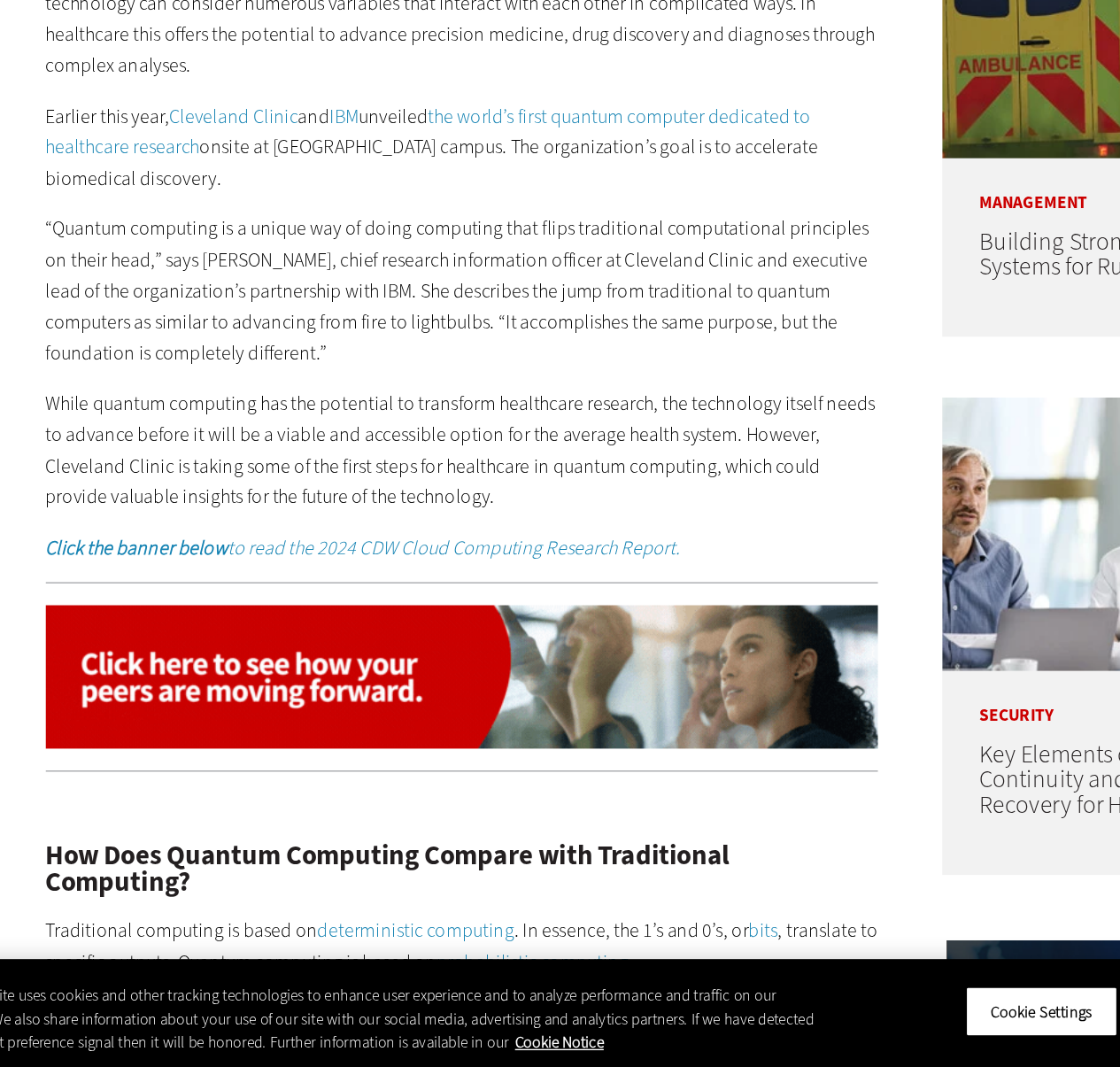
click at [261, 617] on p "While quantum computing has the potential to transform healthcare research, the…" at bounding box center [412, 616] width 608 height 90
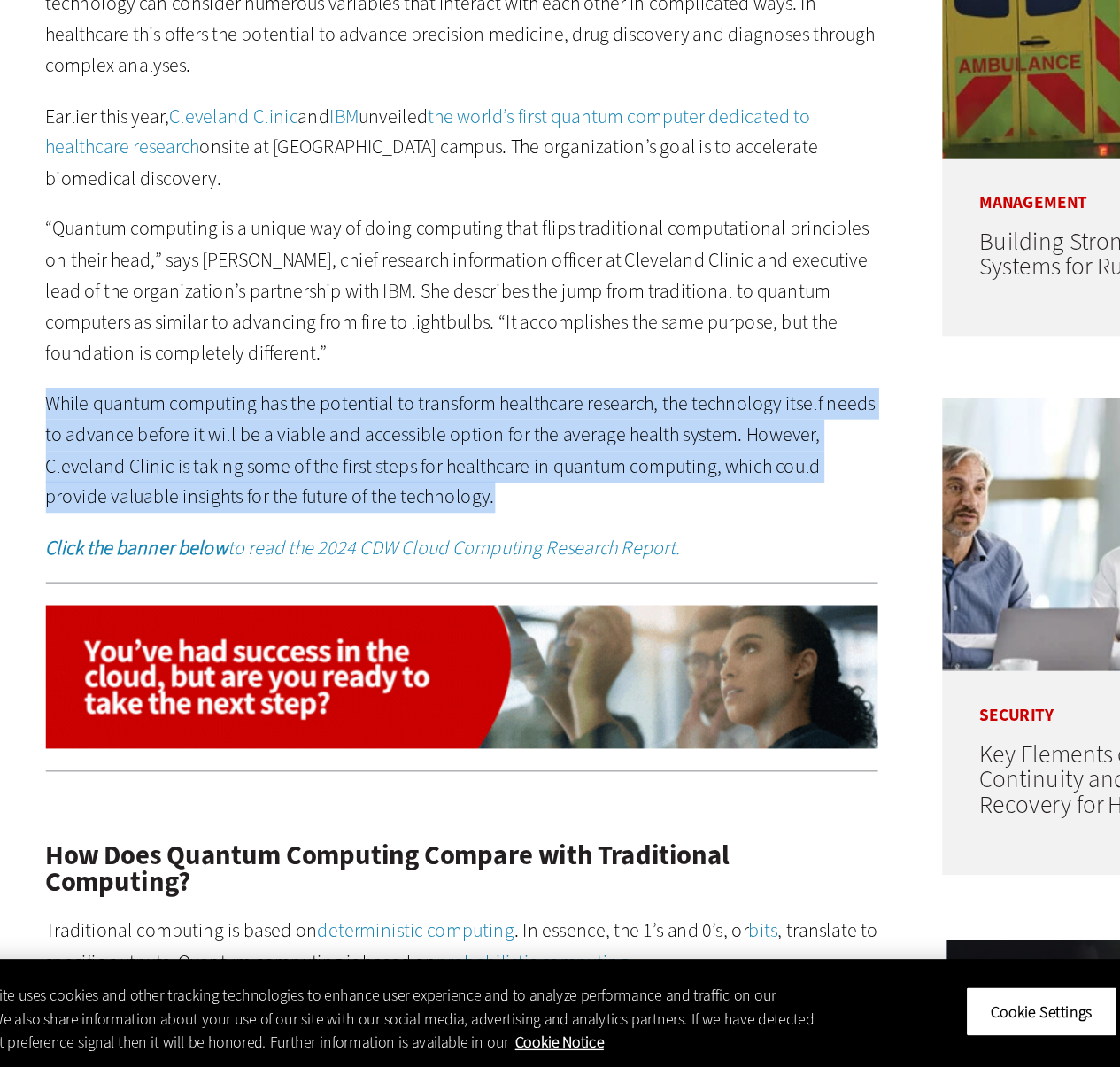
click at [261, 617] on p "While quantum computing has the potential to transform healthcare research, the…" at bounding box center [412, 616] width 608 height 90
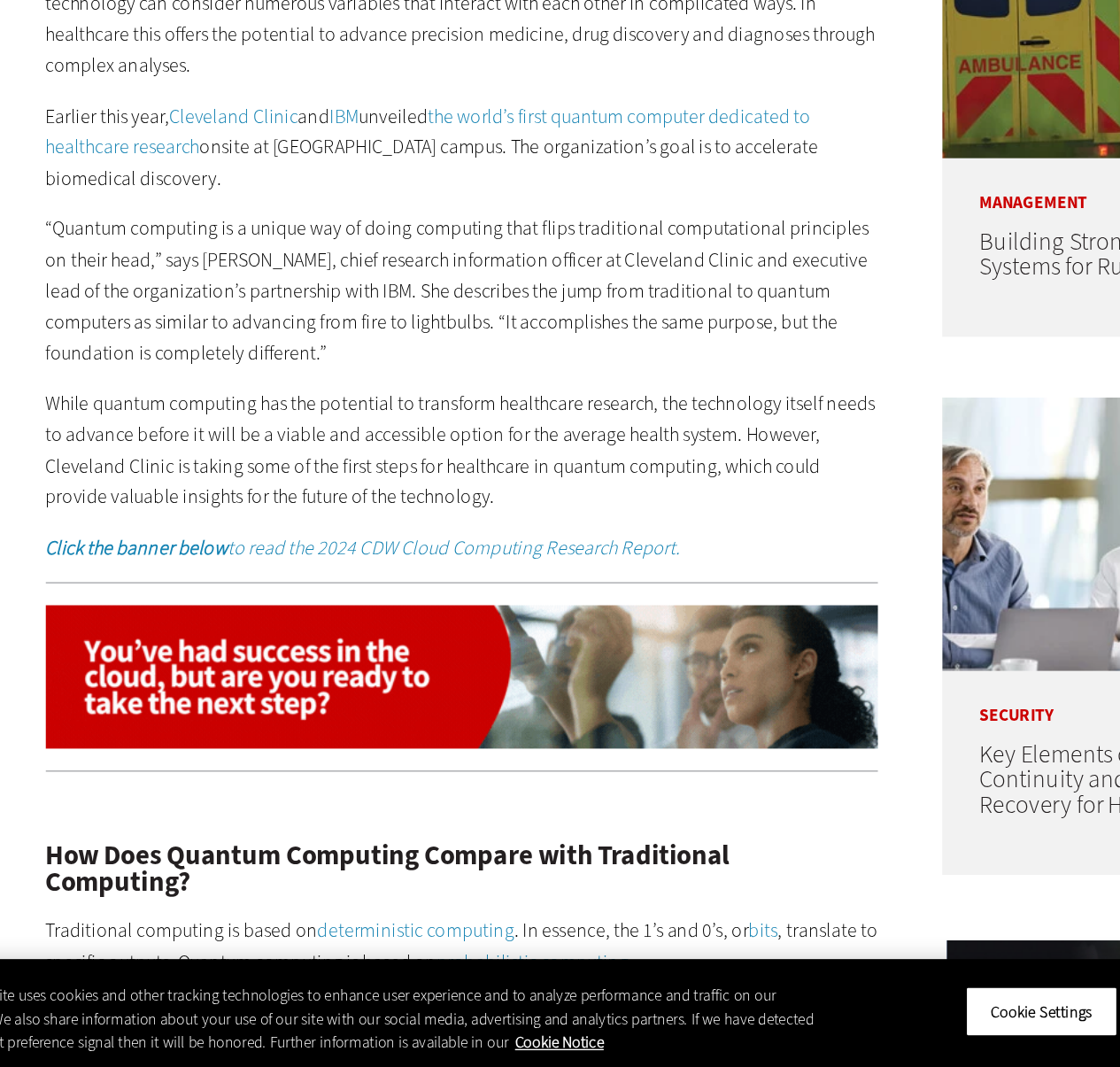
click at [207, 611] on p "While quantum computing has the potential to transform healthcare research, the…" at bounding box center [412, 616] width 608 height 90
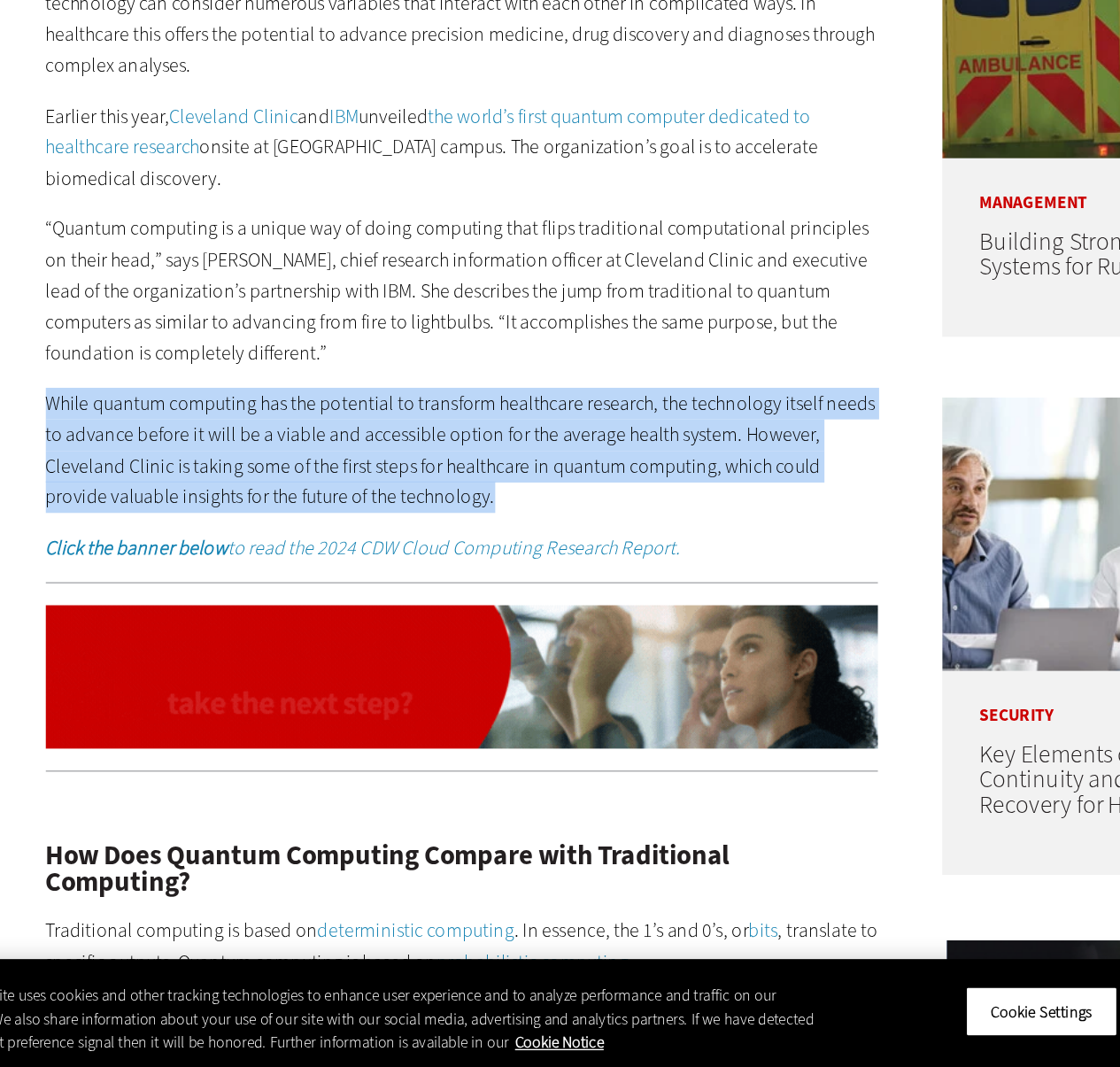
click at [207, 611] on p "While quantum computing has the potential to transform healthcare research, the…" at bounding box center [412, 616] width 608 height 90
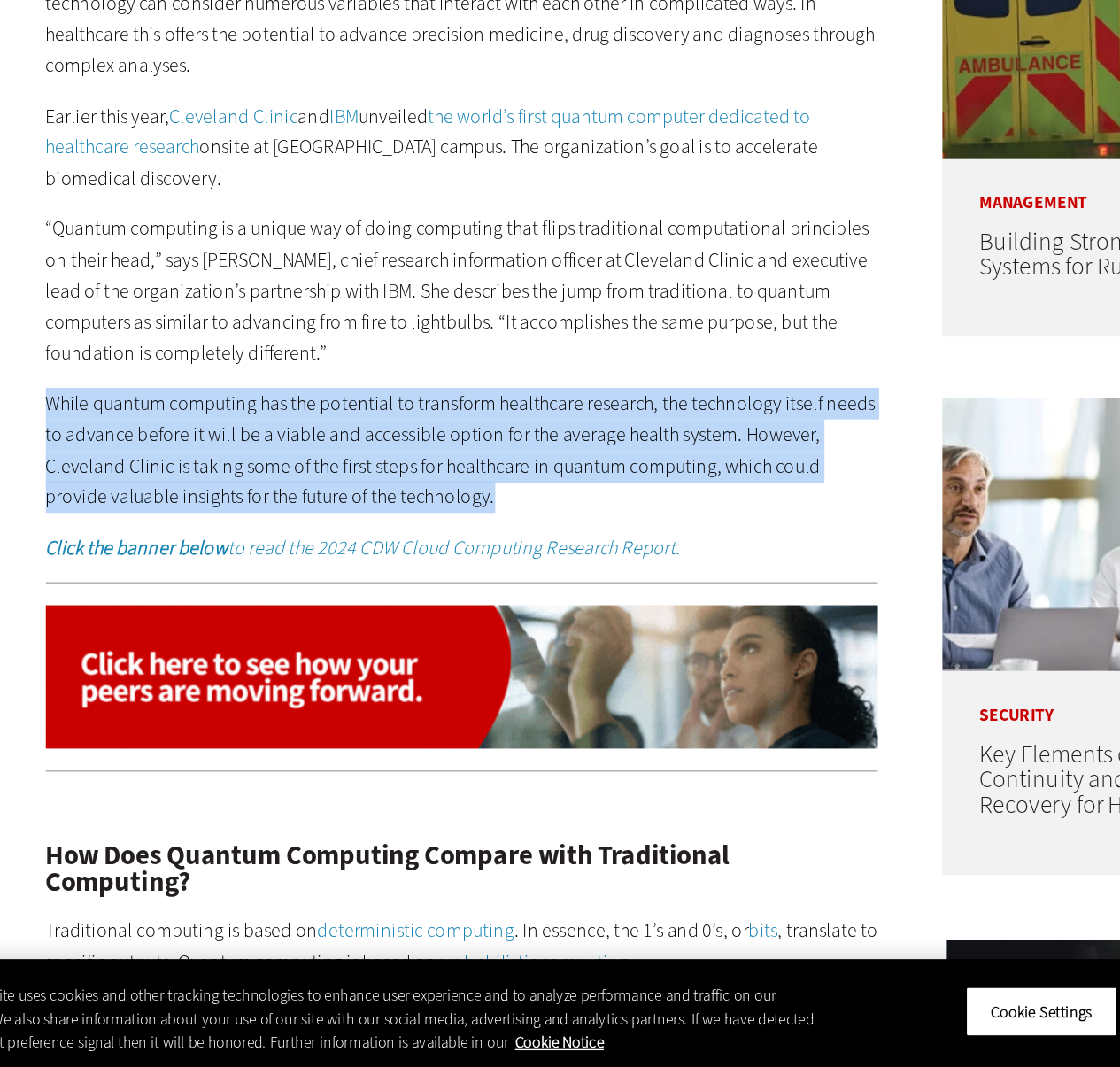
click at [232, 611] on p "While quantum computing has the potential to transform healthcare research, the…" at bounding box center [412, 616] width 608 height 90
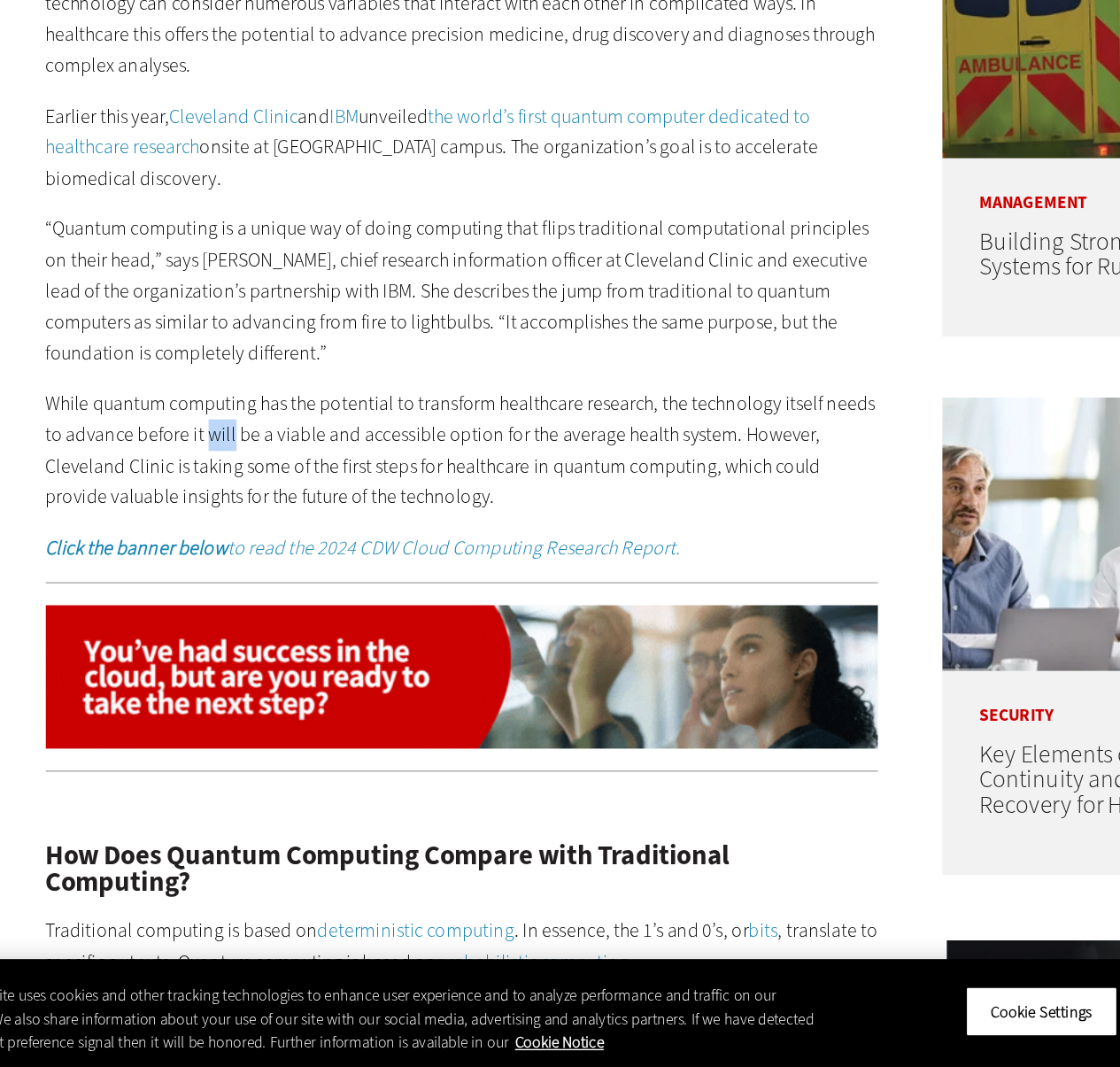
click at [232, 611] on p "While quantum computing has the potential to transform healthcare research, the…" at bounding box center [412, 616] width 608 height 90
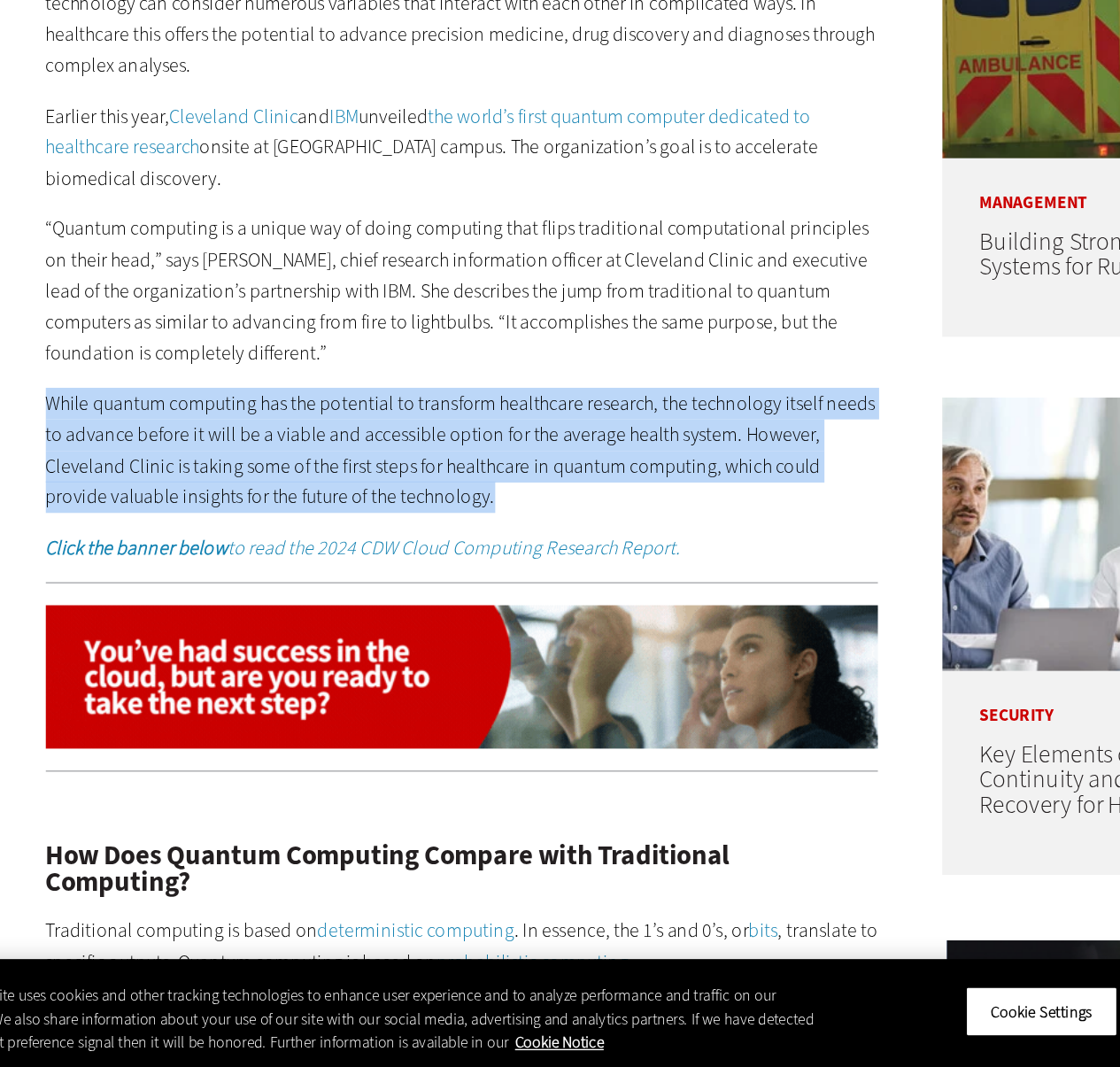
click at [232, 611] on p "While quantum computing has the potential to transform healthcare research, the…" at bounding box center [412, 616] width 608 height 90
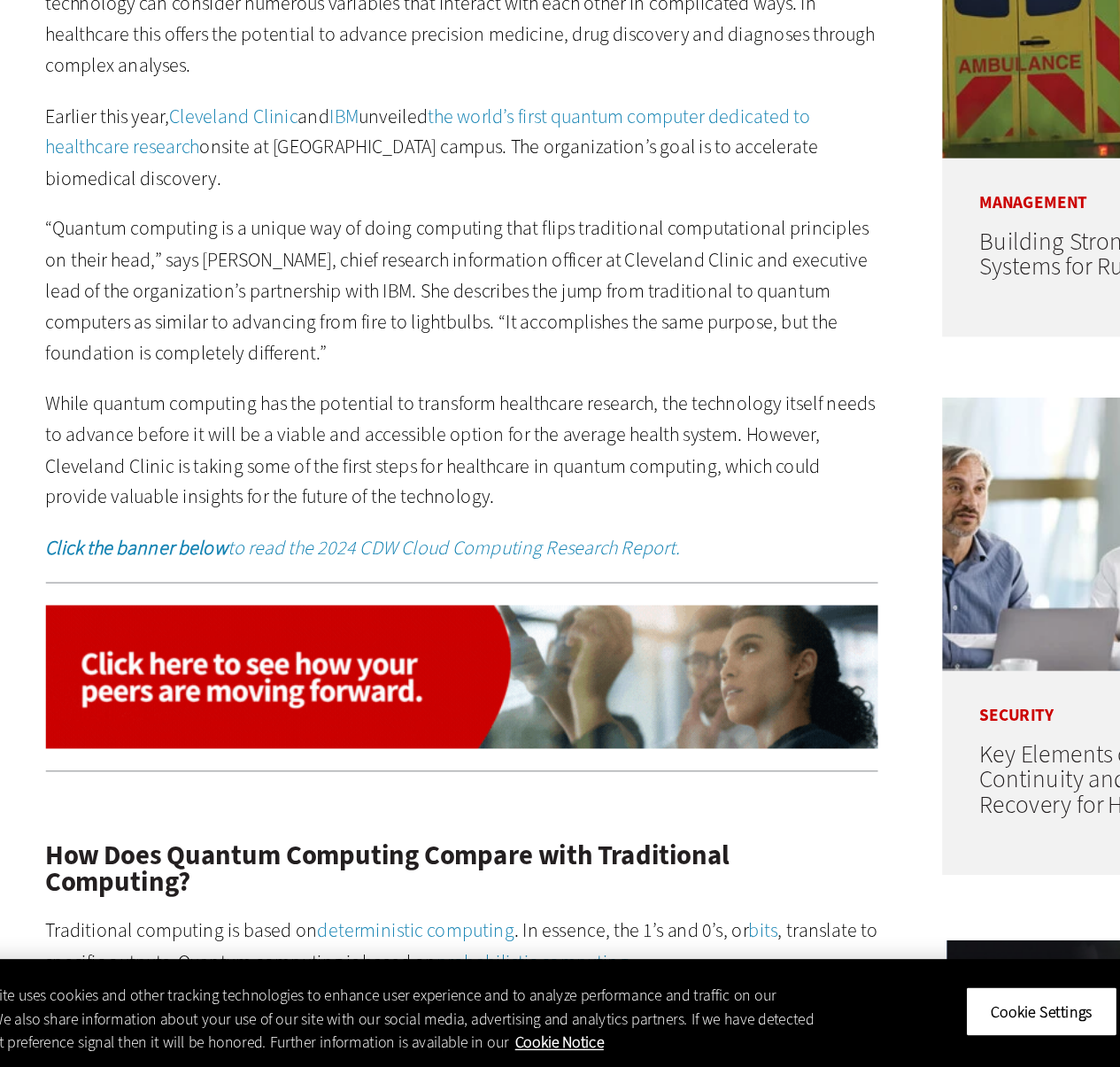
click at [250, 609] on p "While quantum computing has the potential to transform healthcare research, the…" at bounding box center [412, 616] width 608 height 90
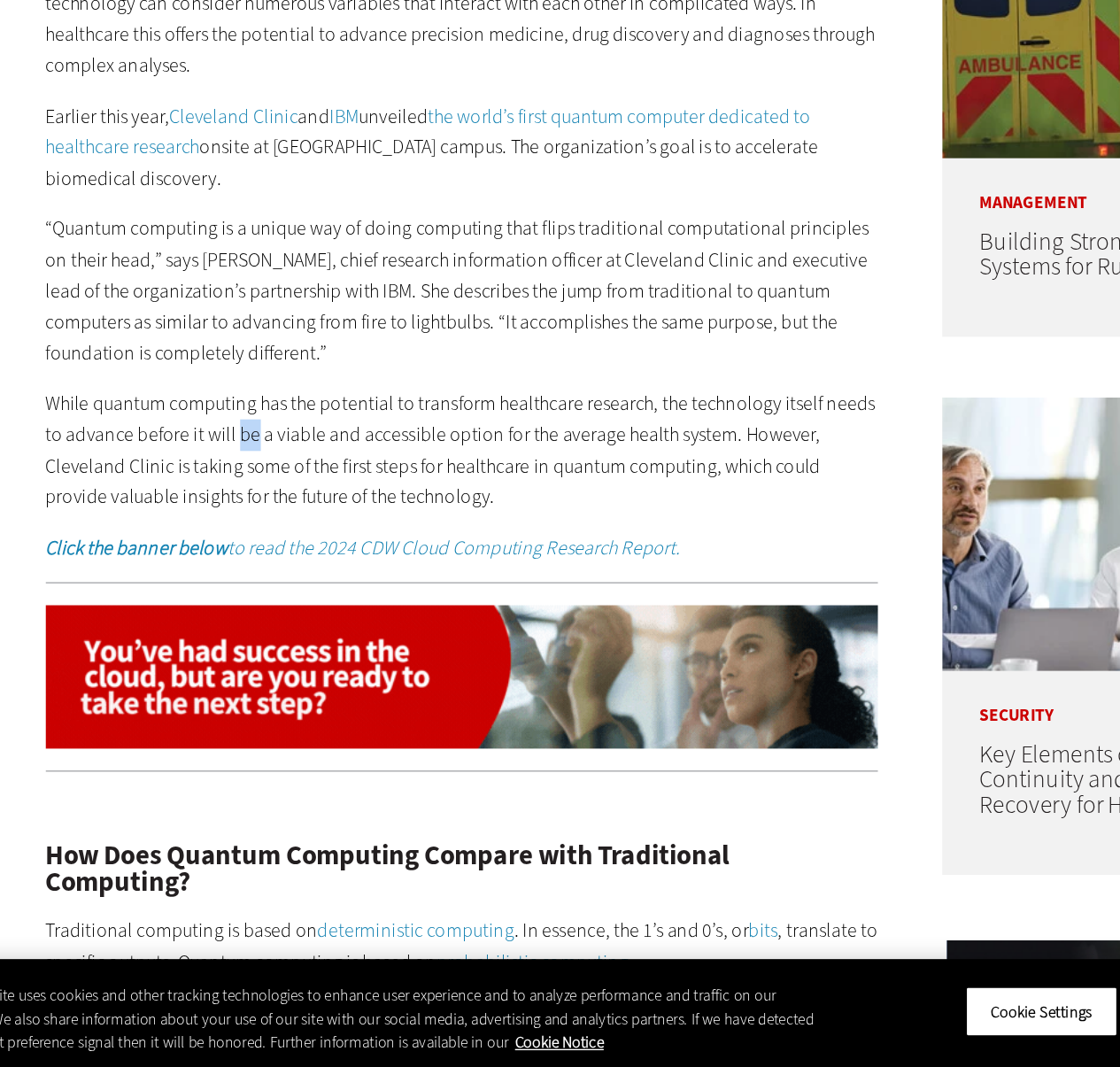
click at [250, 609] on p "While quantum computing has the potential to transform healthcare research, the…" at bounding box center [412, 616] width 608 height 90
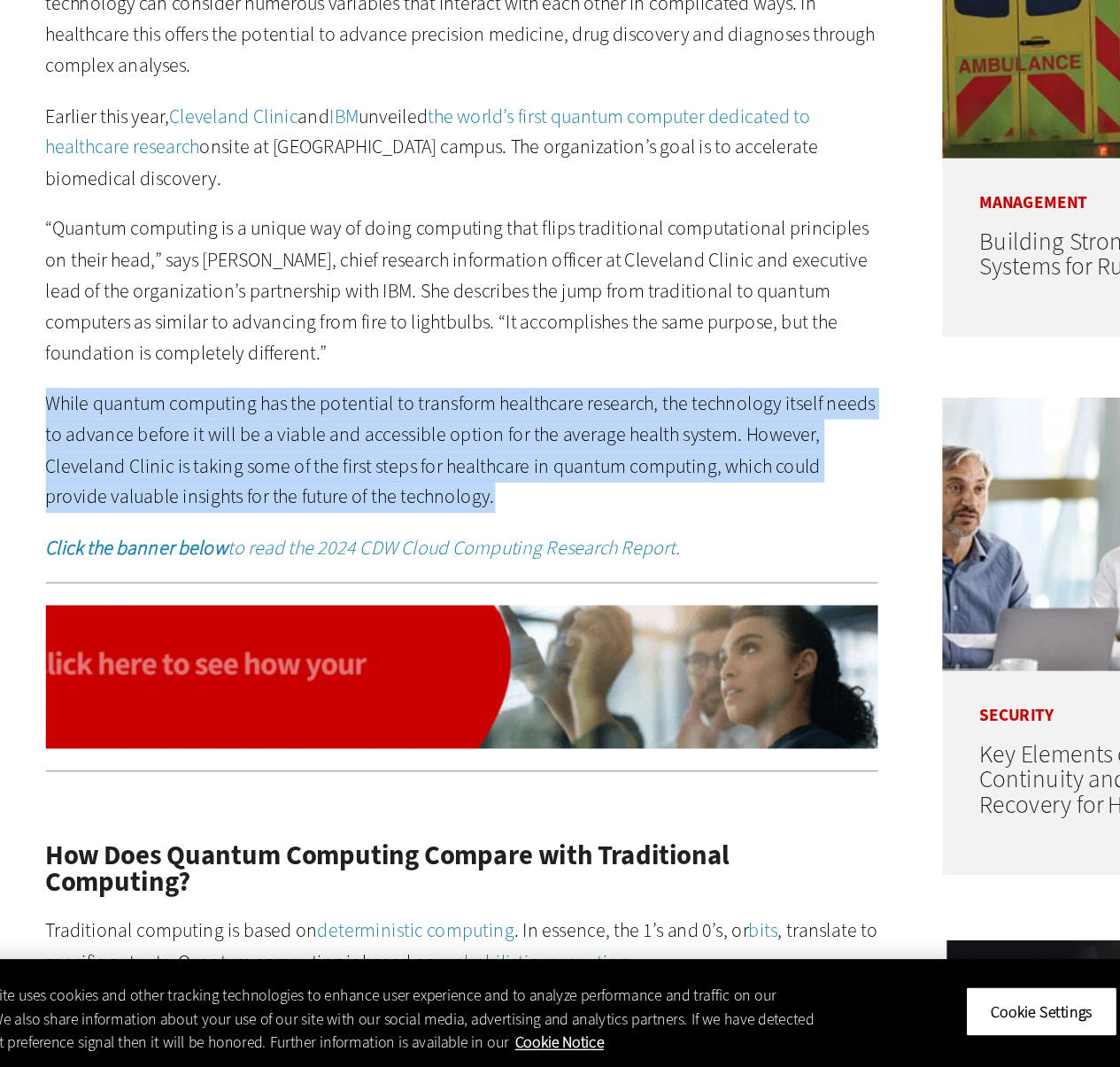
click at [250, 609] on p "While quantum computing has the potential to transform healthcare research, the…" at bounding box center [412, 616] width 608 height 90
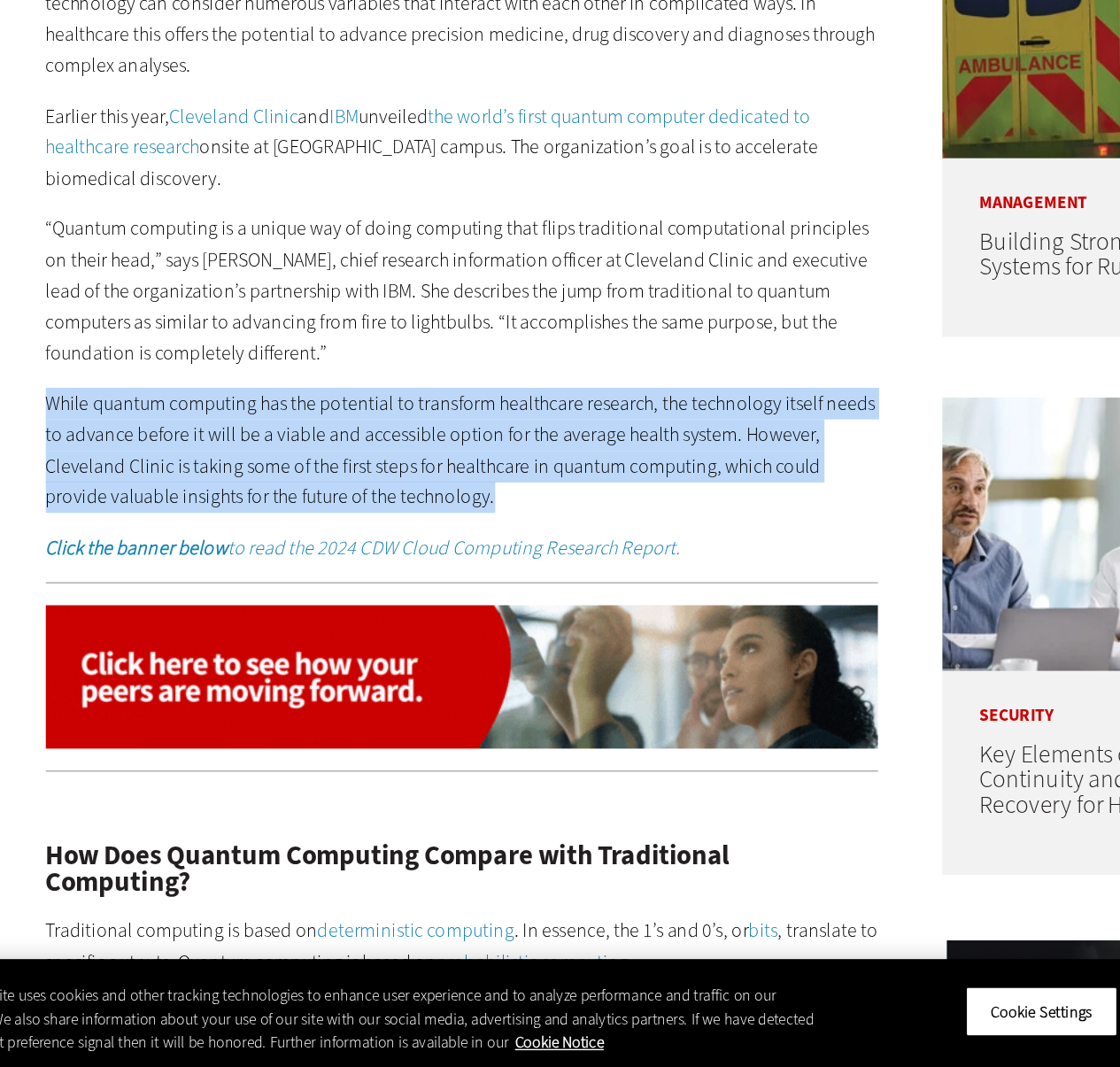
click at [225, 609] on p "While quantum computing has the potential to transform healthcare research, the…" at bounding box center [412, 616] width 608 height 90
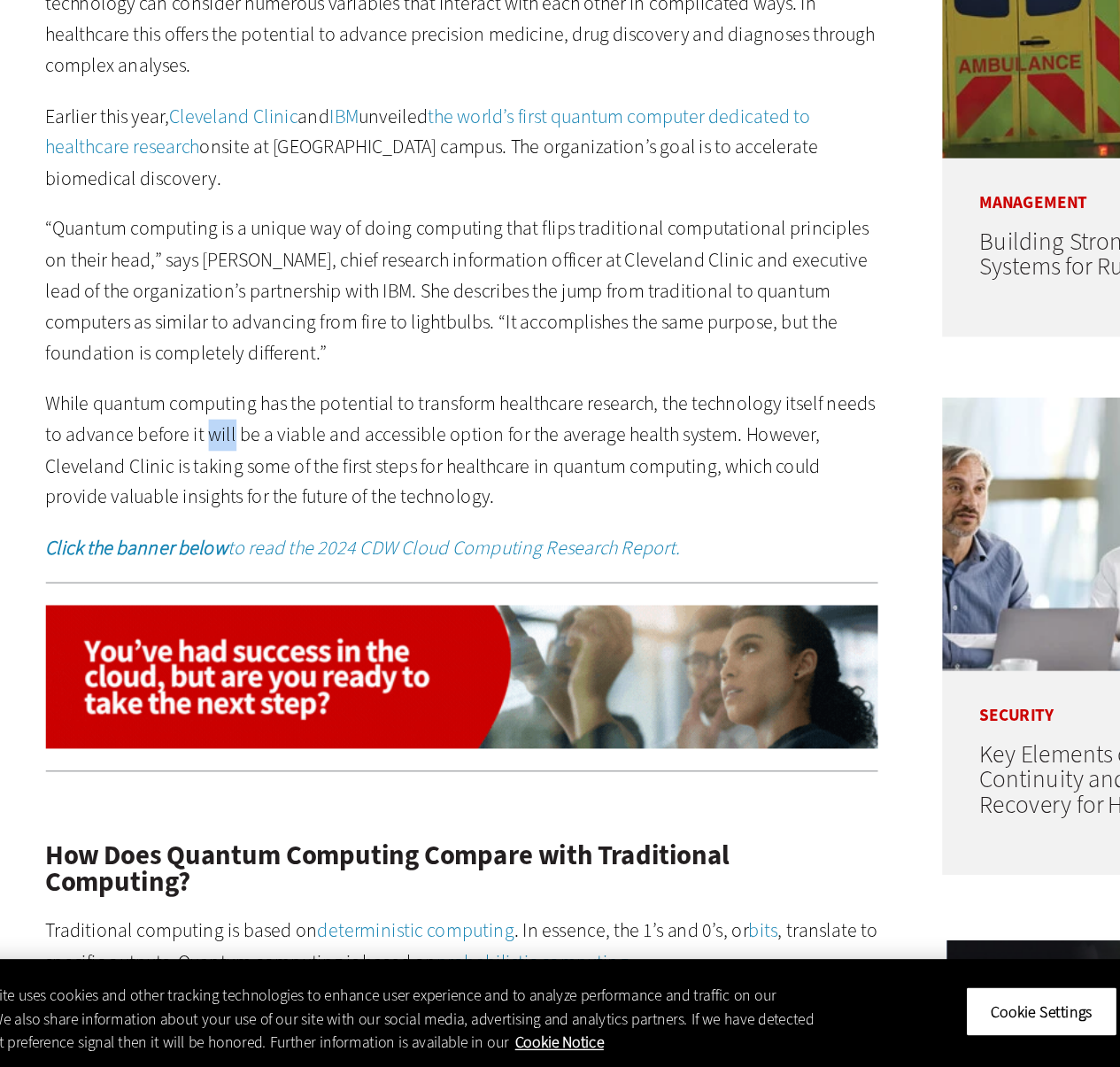
click at [225, 609] on p "While quantum computing has the potential to transform healthcare research, the…" at bounding box center [412, 616] width 608 height 90
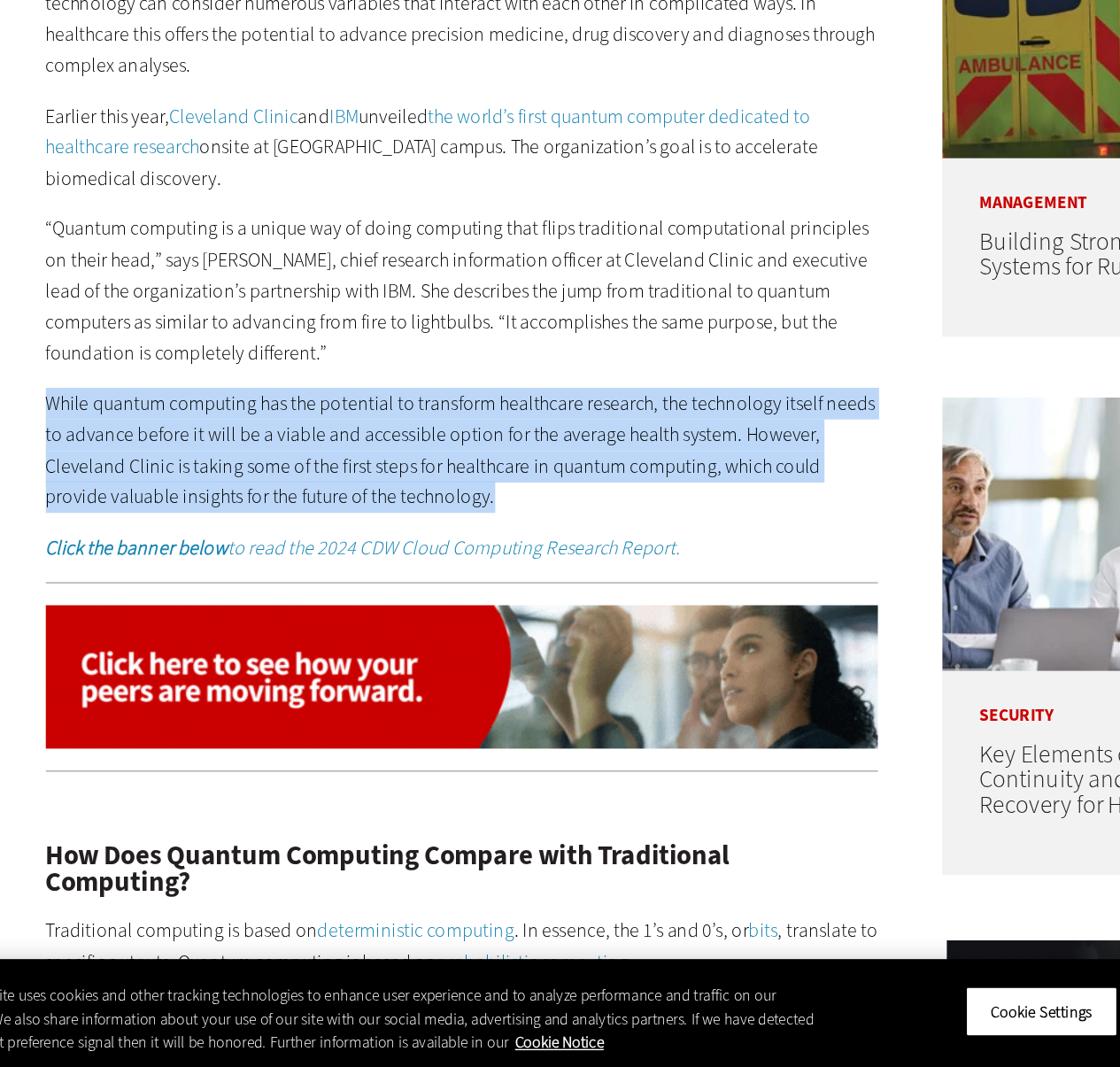
click at [225, 609] on p "While quantum computing has the potential to transform healthcare research, the…" at bounding box center [412, 616] width 608 height 90
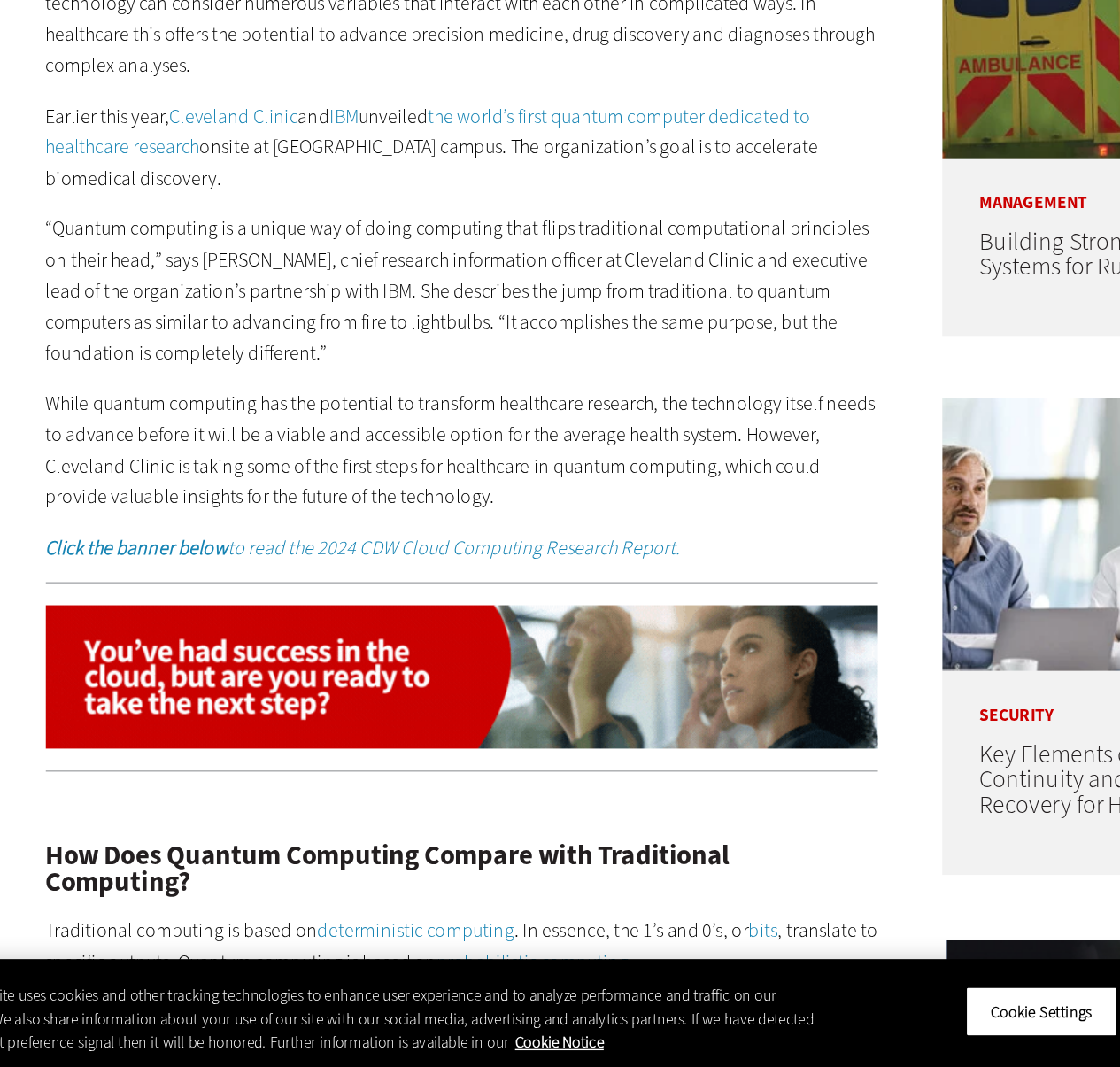
click at [182, 610] on p "While quantum computing has the potential to transform healthcare research, the…" at bounding box center [412, 616] width 608 height 90
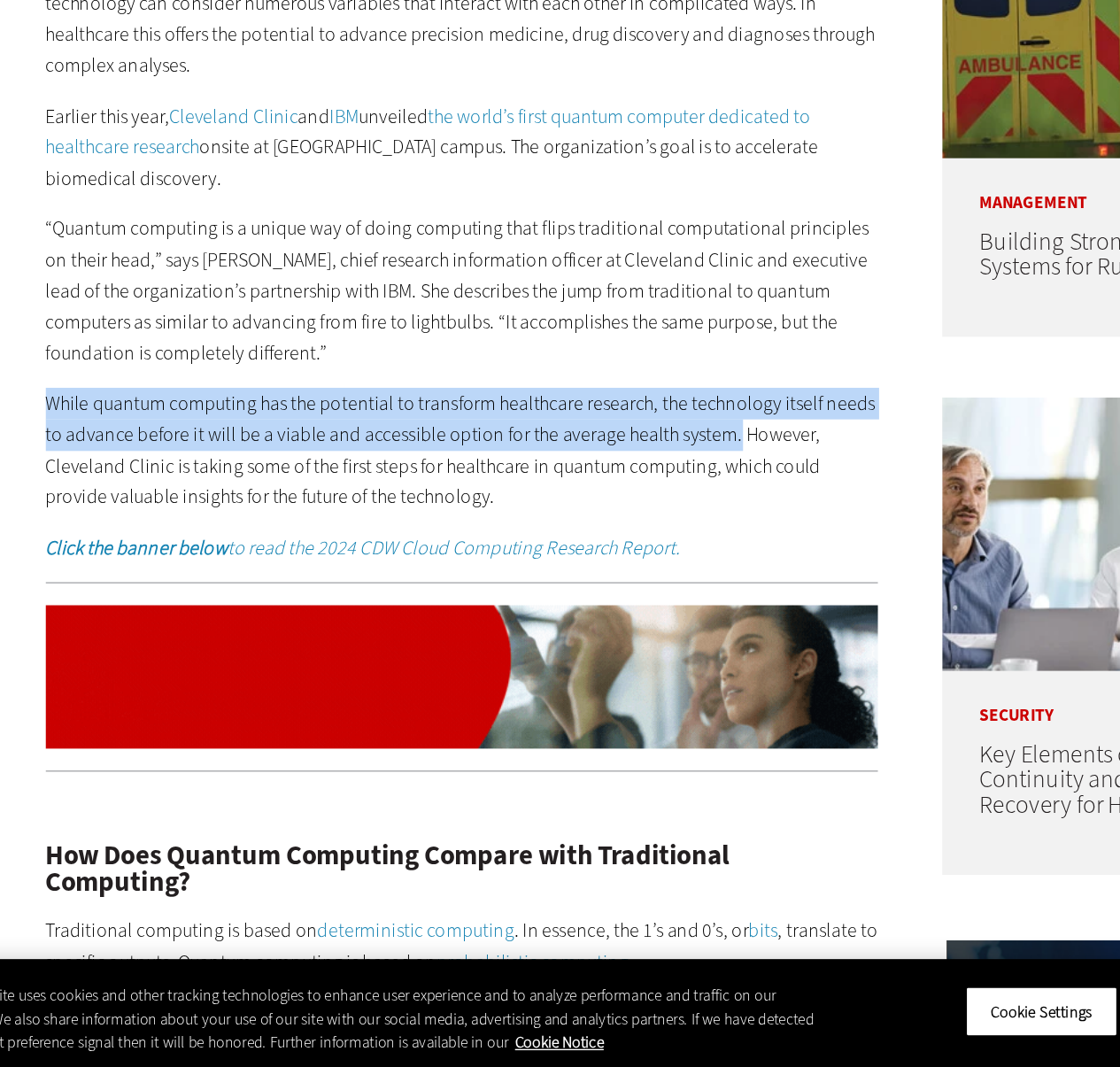
drag, startPoint x: 107, startPoint y: 586, endPoint x: 608, endPoint y: 608, distance: 501.5
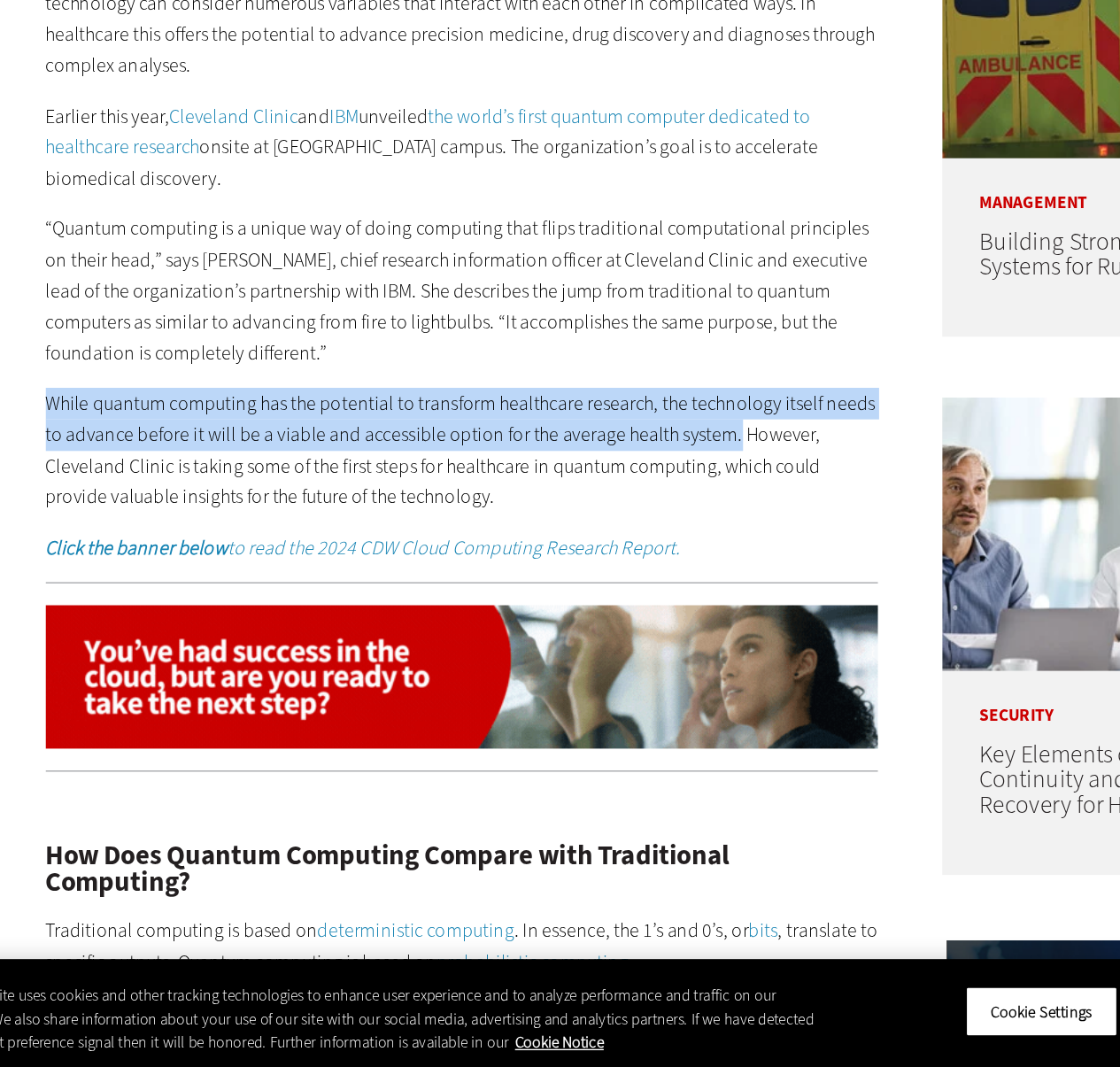
click at [608, 608] on p "While quantum computing has the potential to transform healthcare research, the…" at bounding box center [412, 616] width 608 height 90
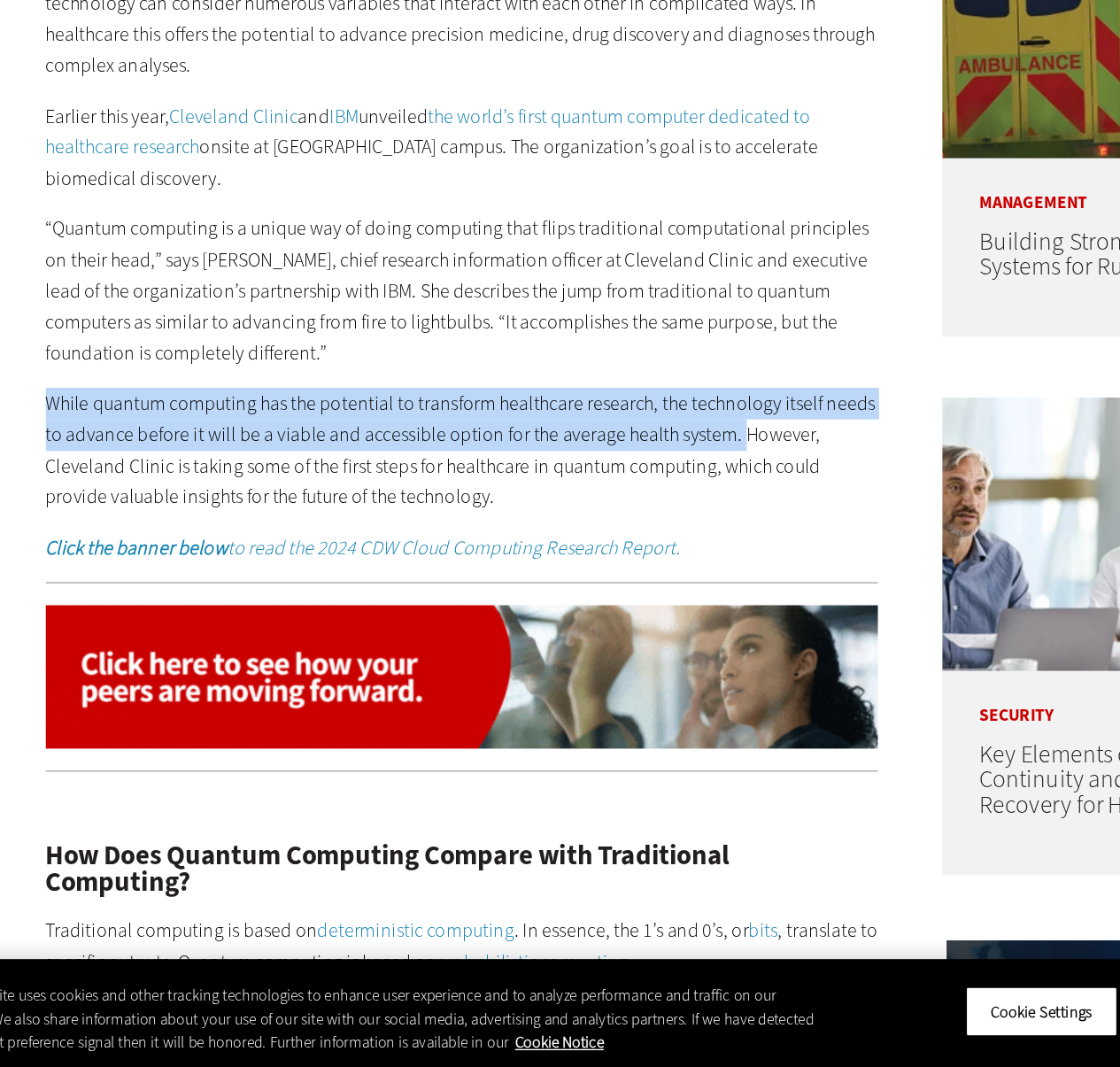
drag, startPoint x: 608, startPoint y: 608, endPoint x: 112, endPoint y: 589, distance: 496.4
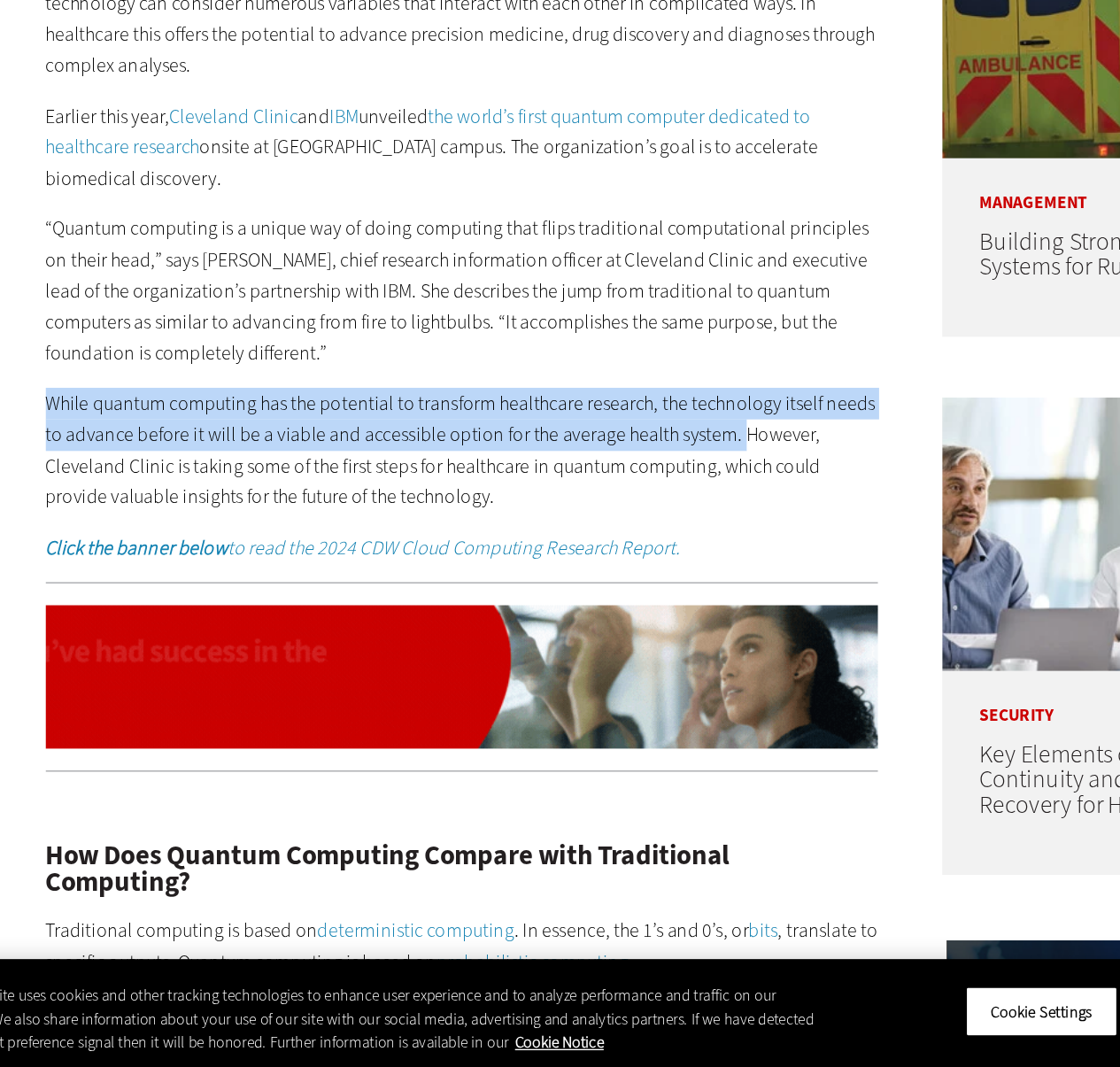
click at [112, 589] on p "While quantum computing has the potential to transform healthcare research, the…" at bounding box center [412, 616] width 608 height 90
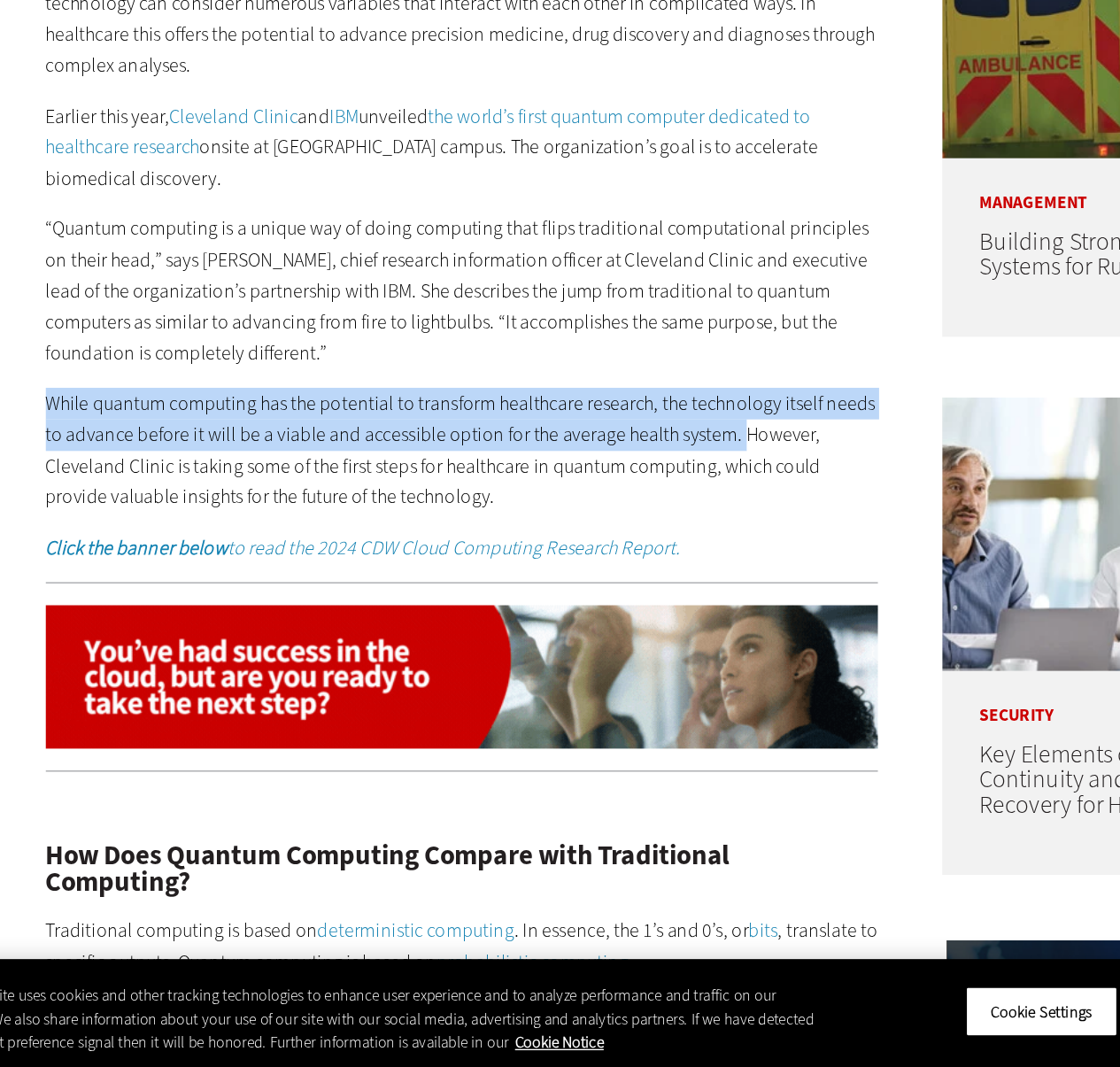
click at [112, 589] on p "While quantum computing has the potential to transform healthcare research, the…" at bounding box center [412, 616] width 608 height 90
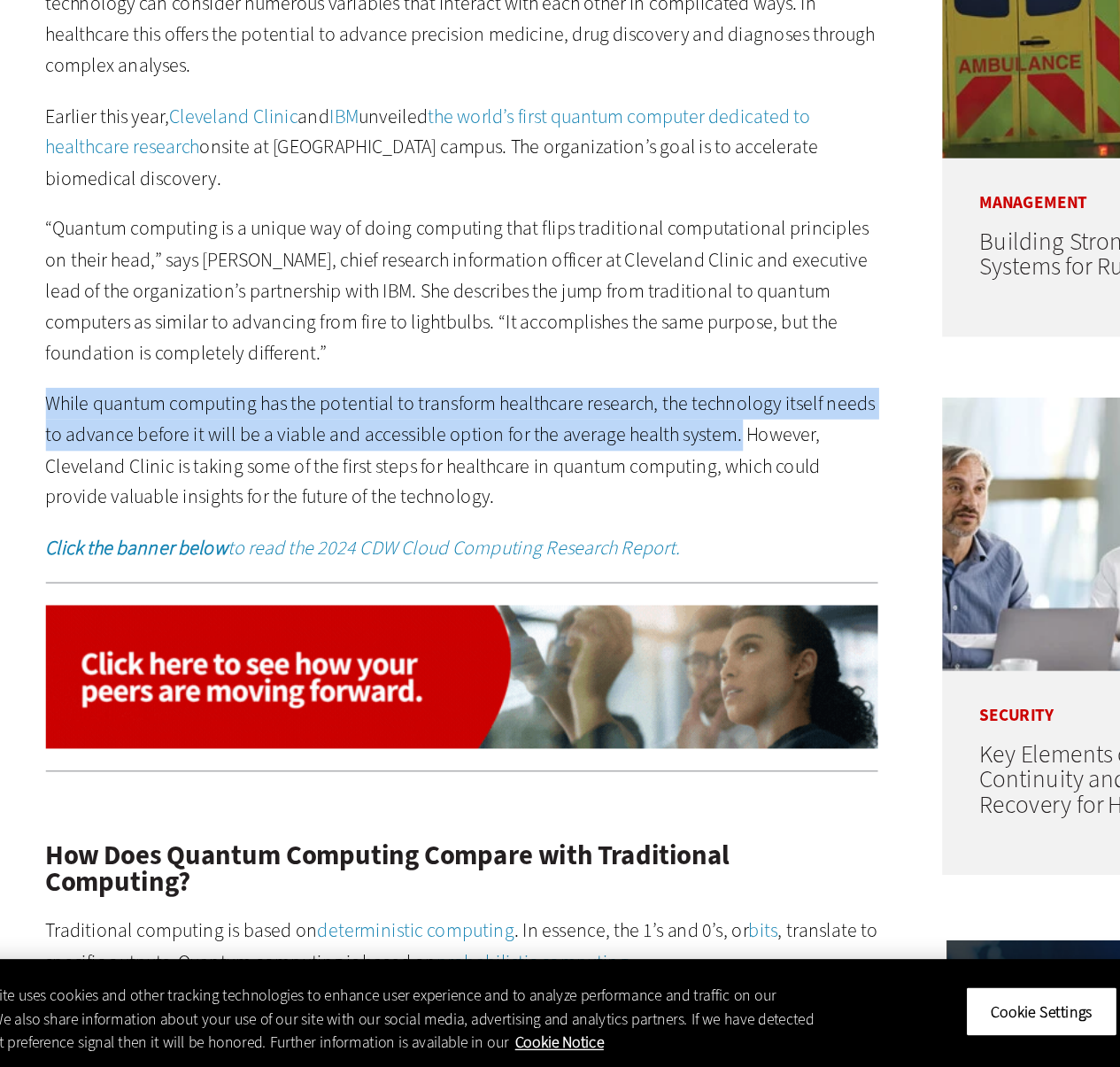
drag, startPoint x: 112, startPoint y: 589, endPoint x: 606, endPoint y: 605, distance: 494.3
click at [606, 605] on p "While quantum computing has the potential to transform healthcare research, the…" at bounding box center [412, 616] width 608 height 90
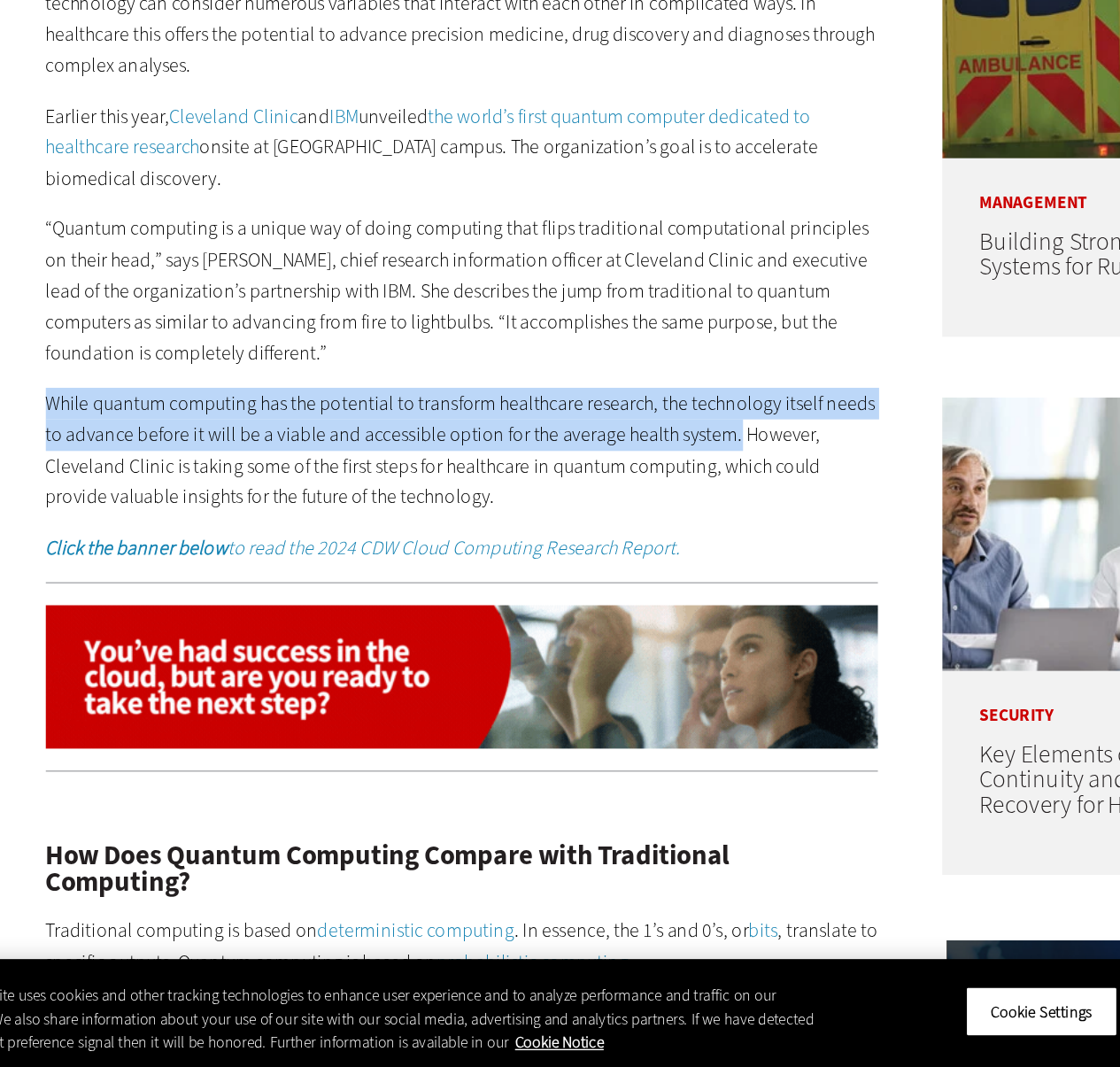
click at [606, 605] on p "While quantum computing has the potential to transform healthcare research, the…" at bounding box center [412, 616] width 608 height 90
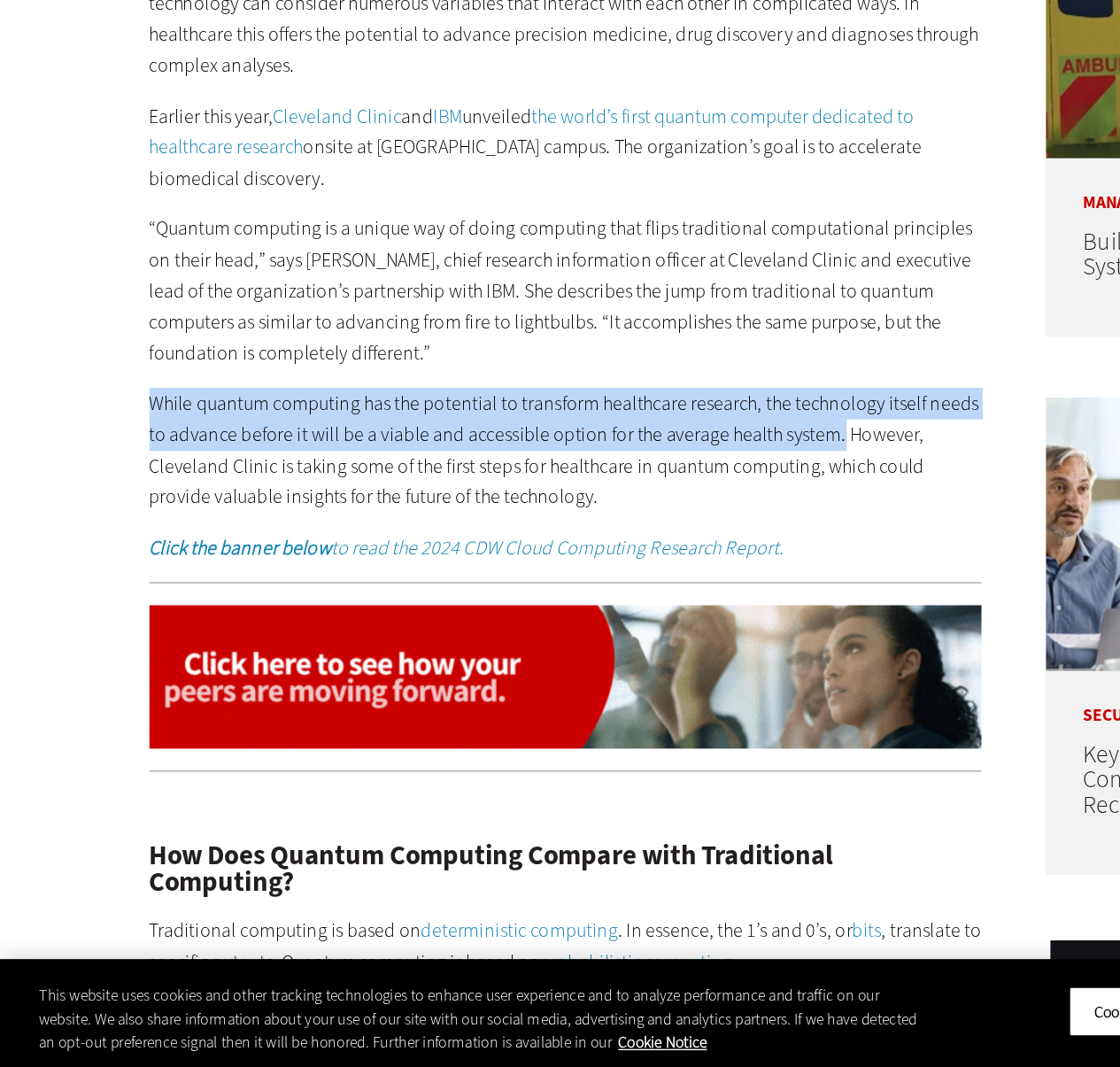
drag, startPoint x: 606, startPoint y: 605, endPoint x: 98, endPoint y: 568, distance: 509.3
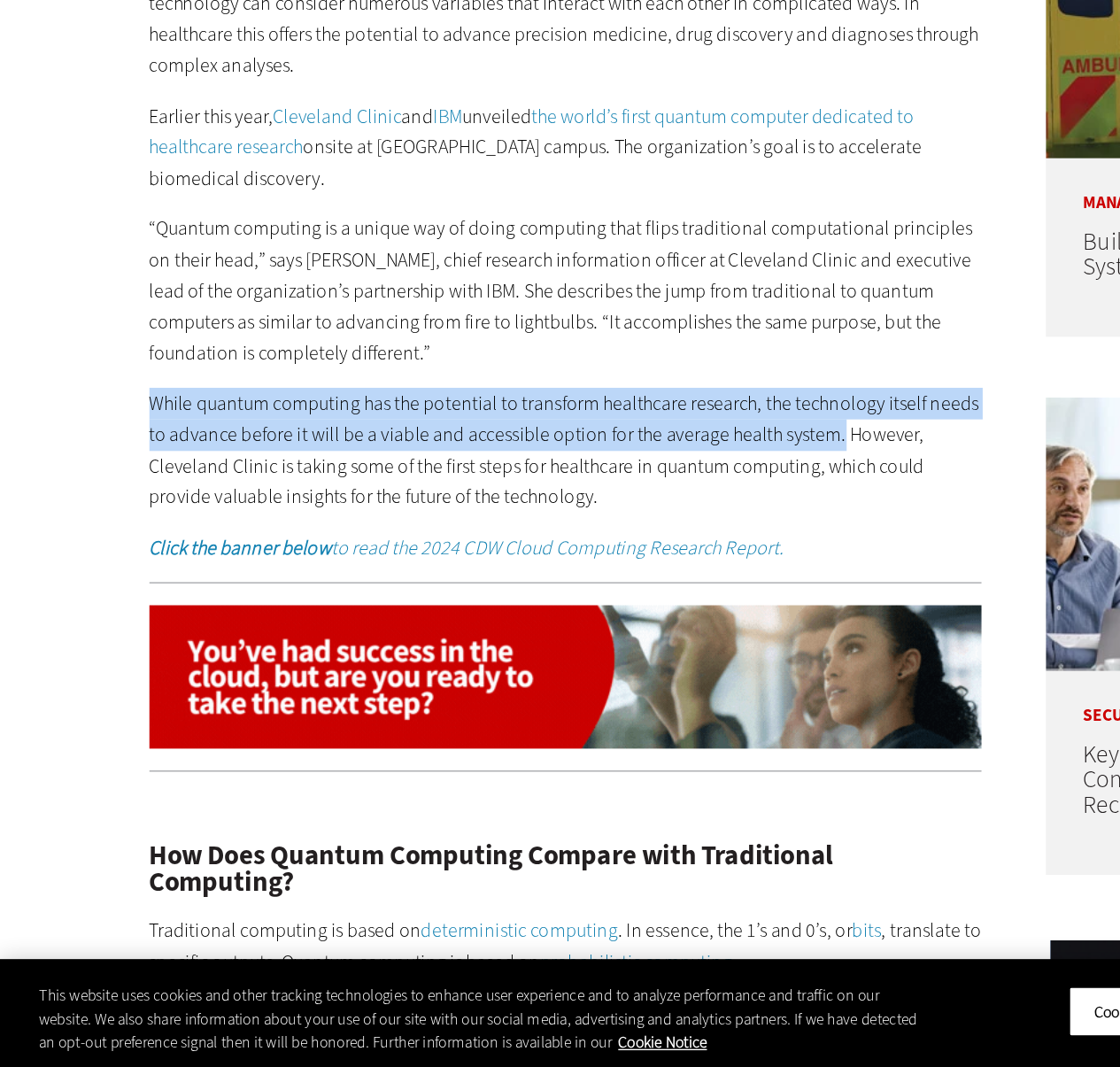
click at [109, 586] on p "While quantum computing has the potential to transform healthcare research, the…" at bounding box center [412, 616] width 608 height 90
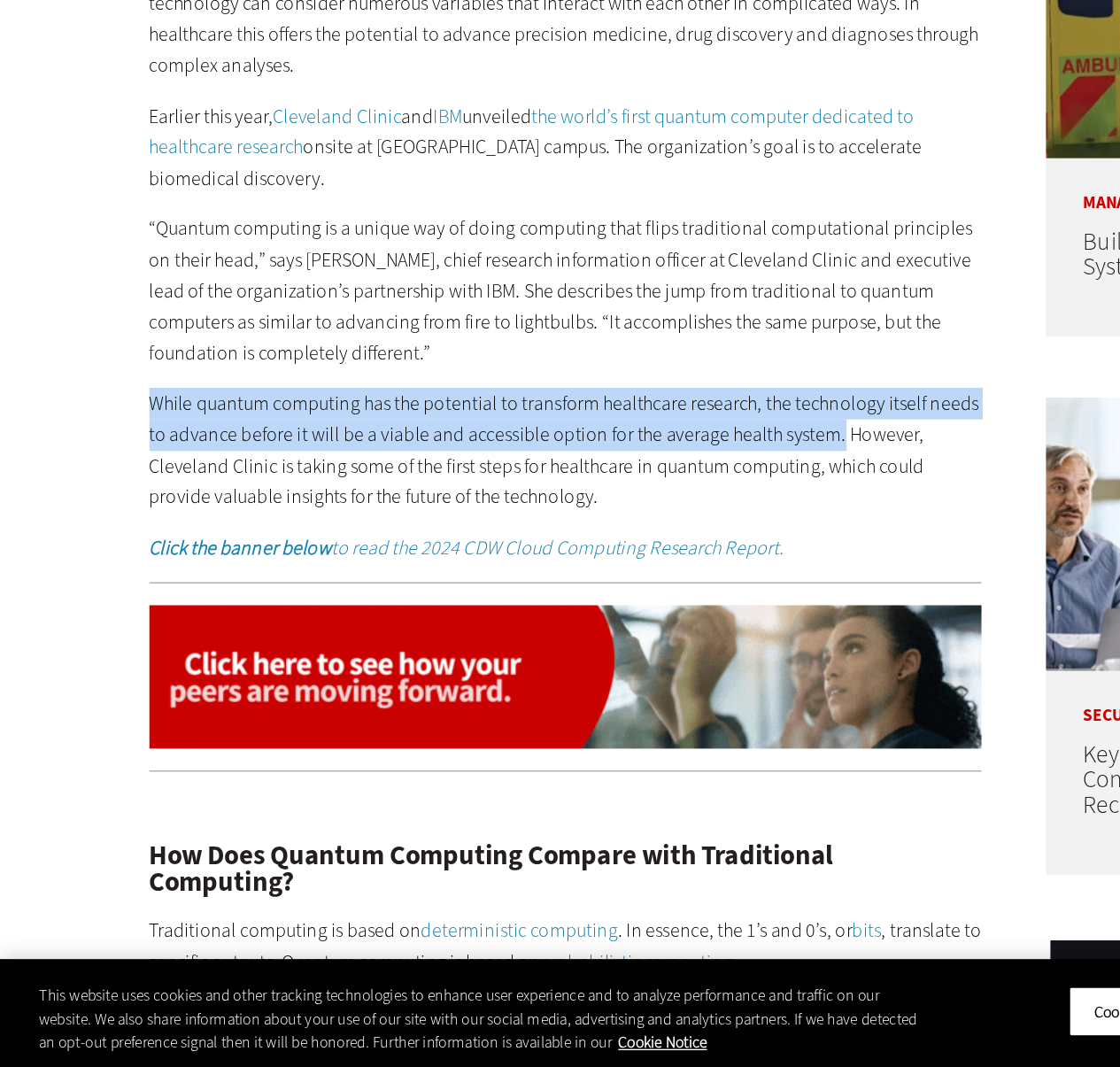
drag, startPoint x: 108, startPoint y: 586, endPoint x: 604, endPoint y: 603, distance: 496.3
click at [604, 603] on p "While quantum computing has the potential to transform healthcare research, the…" at bounding box center [412, 616] width 608 height 90
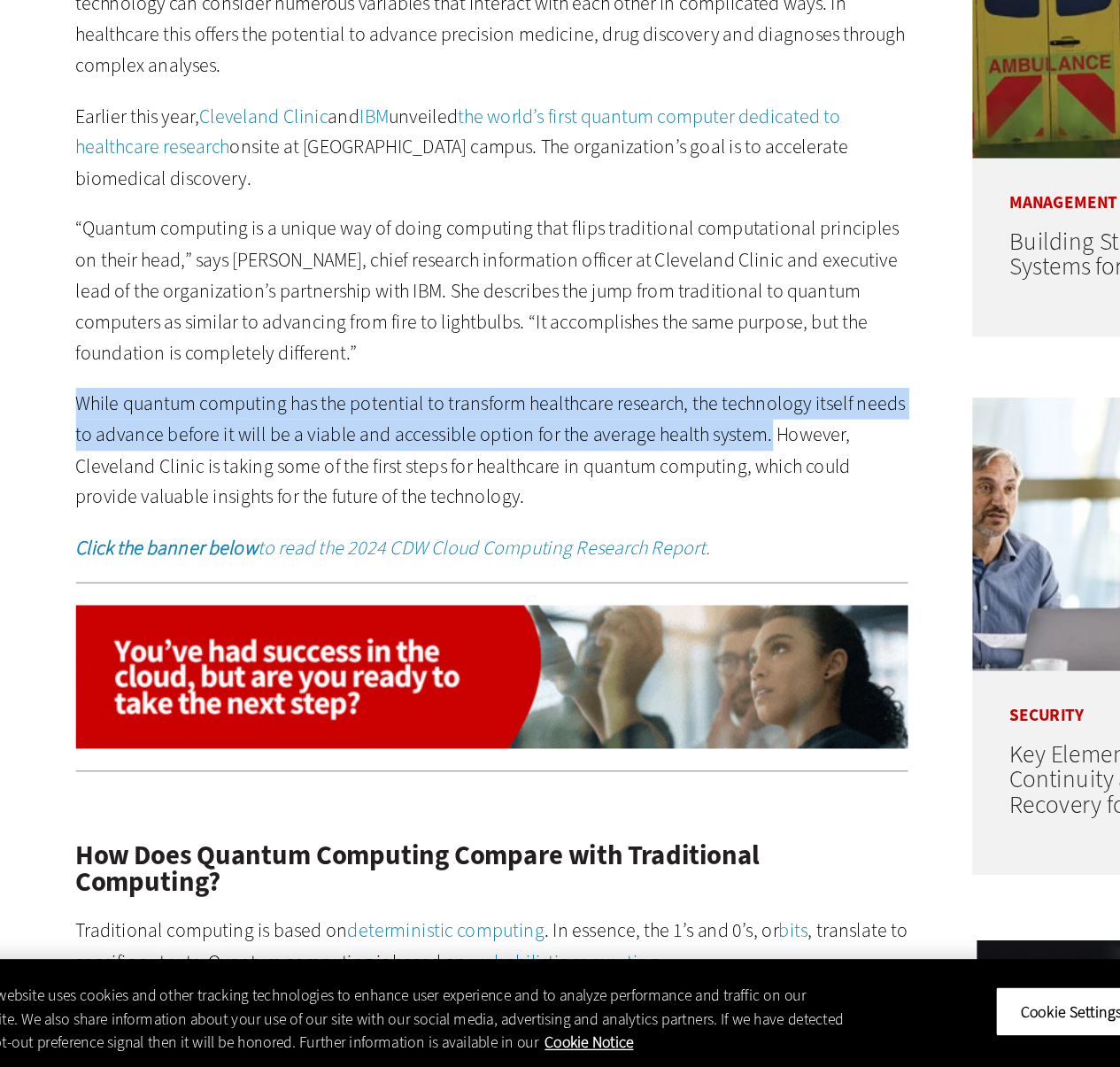
scroll to position [768, 0]
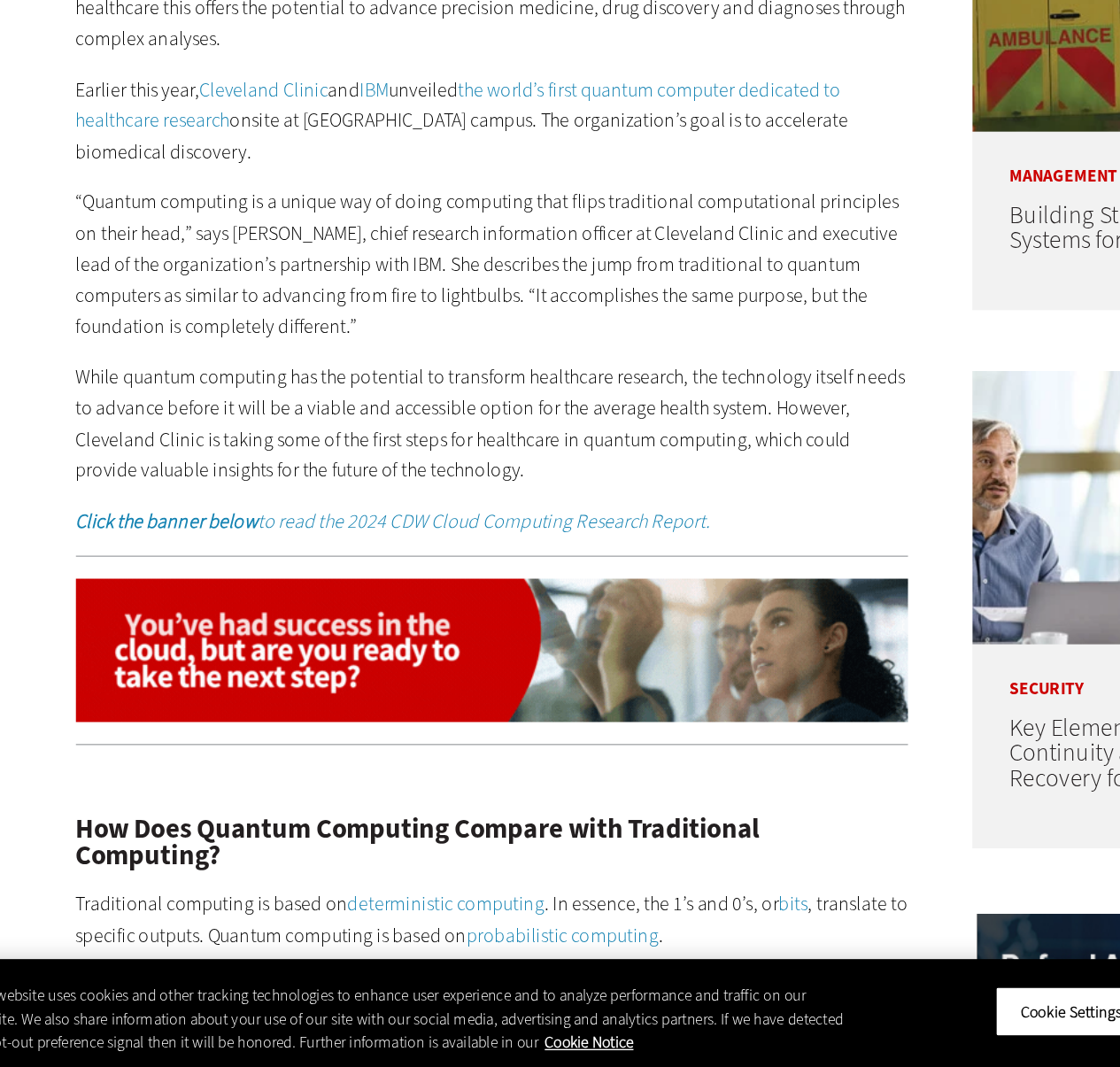
click at [628, 621] on p "While quantum computing has the potential to transform healthcare research, the…" at bounding box center [412, 597] width 608 height 90
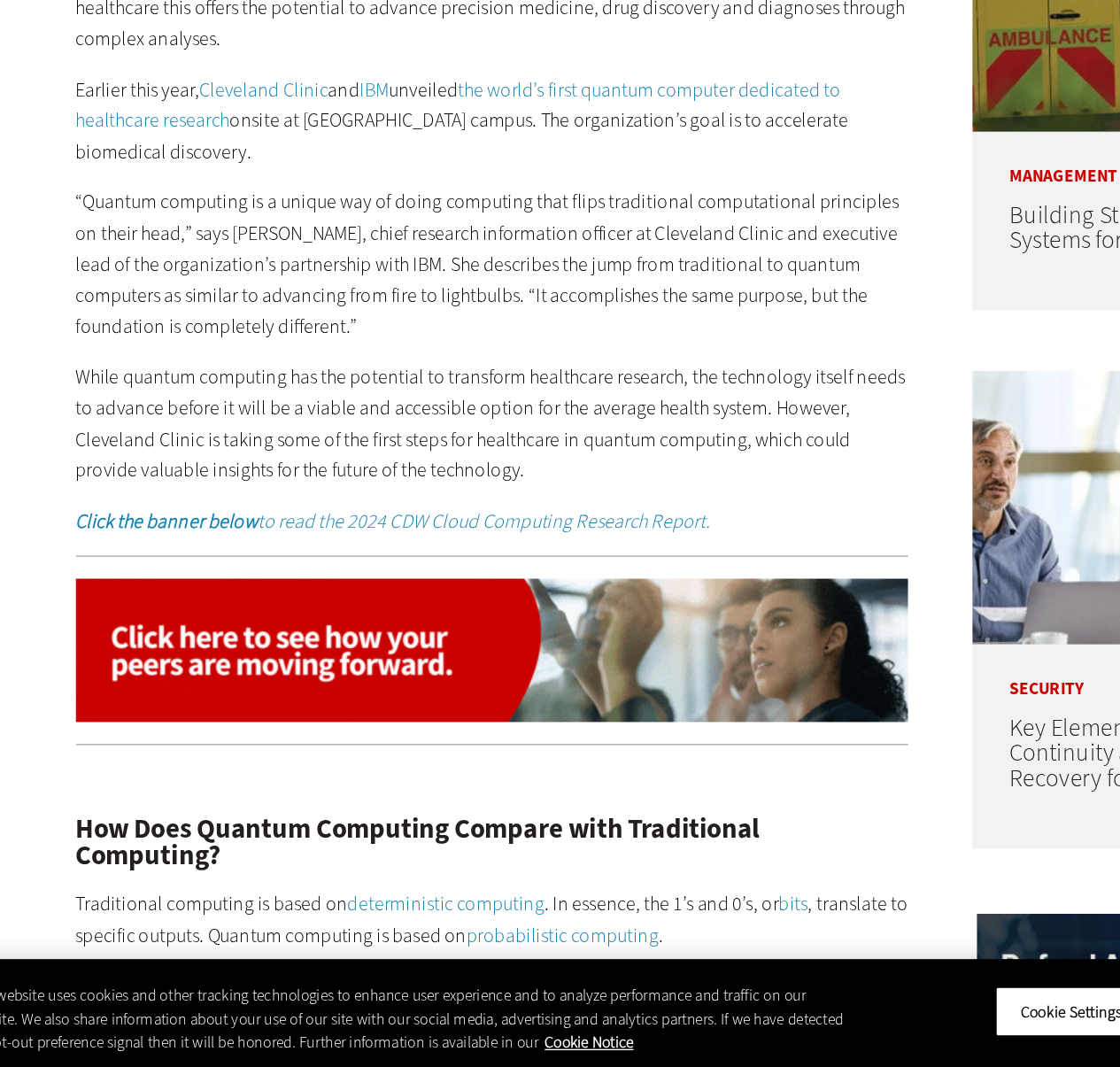
click at [628, 621] on p "While quantum computing has the potential to transform healthcare research, the…" at bounding box center [412, 597] width 608 height 90
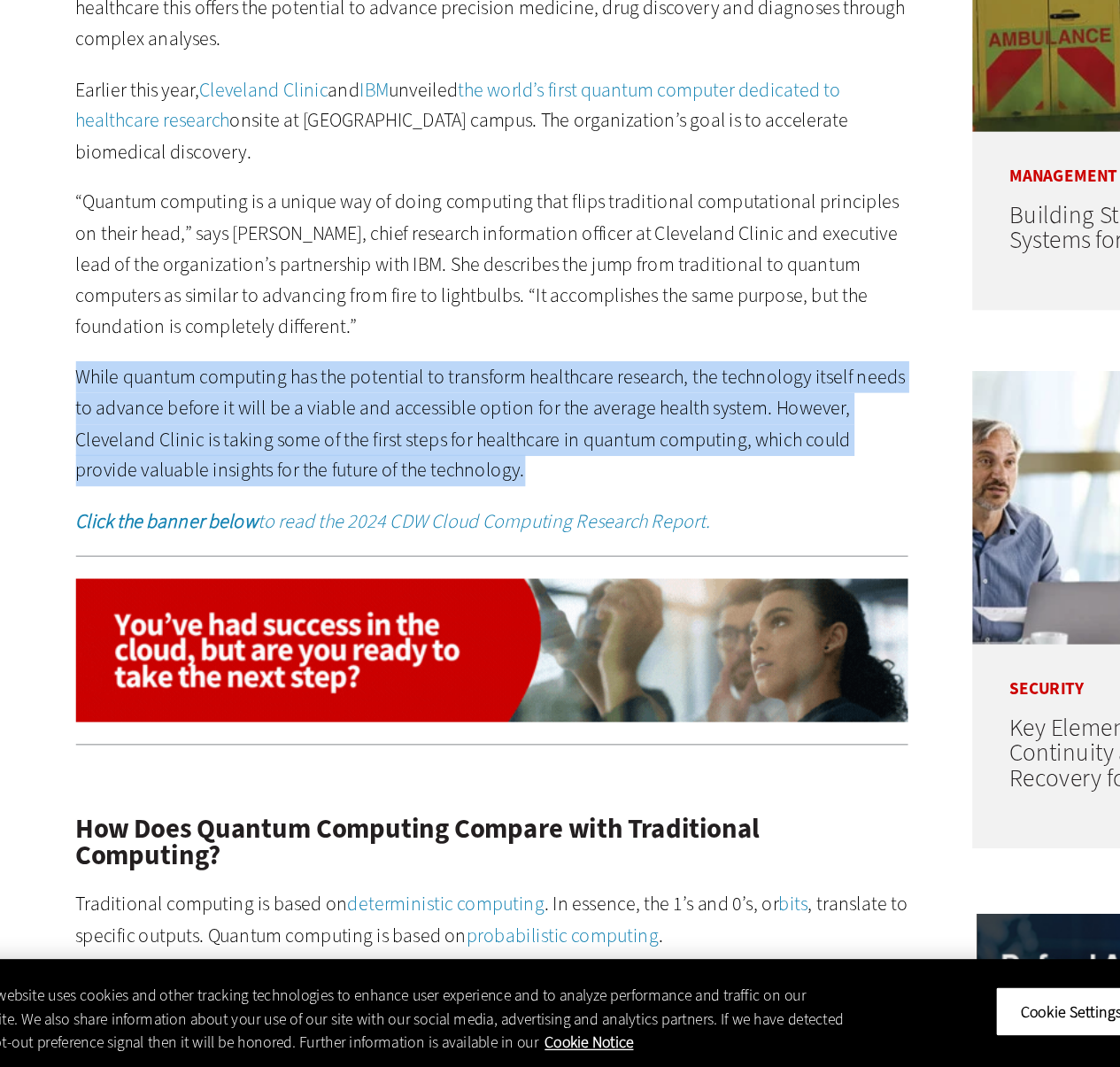
click at [628, 621] on p "While quantum computing has the potential to transform healthcare research, the…" at bounding box center [412, 597] width 608 height 90
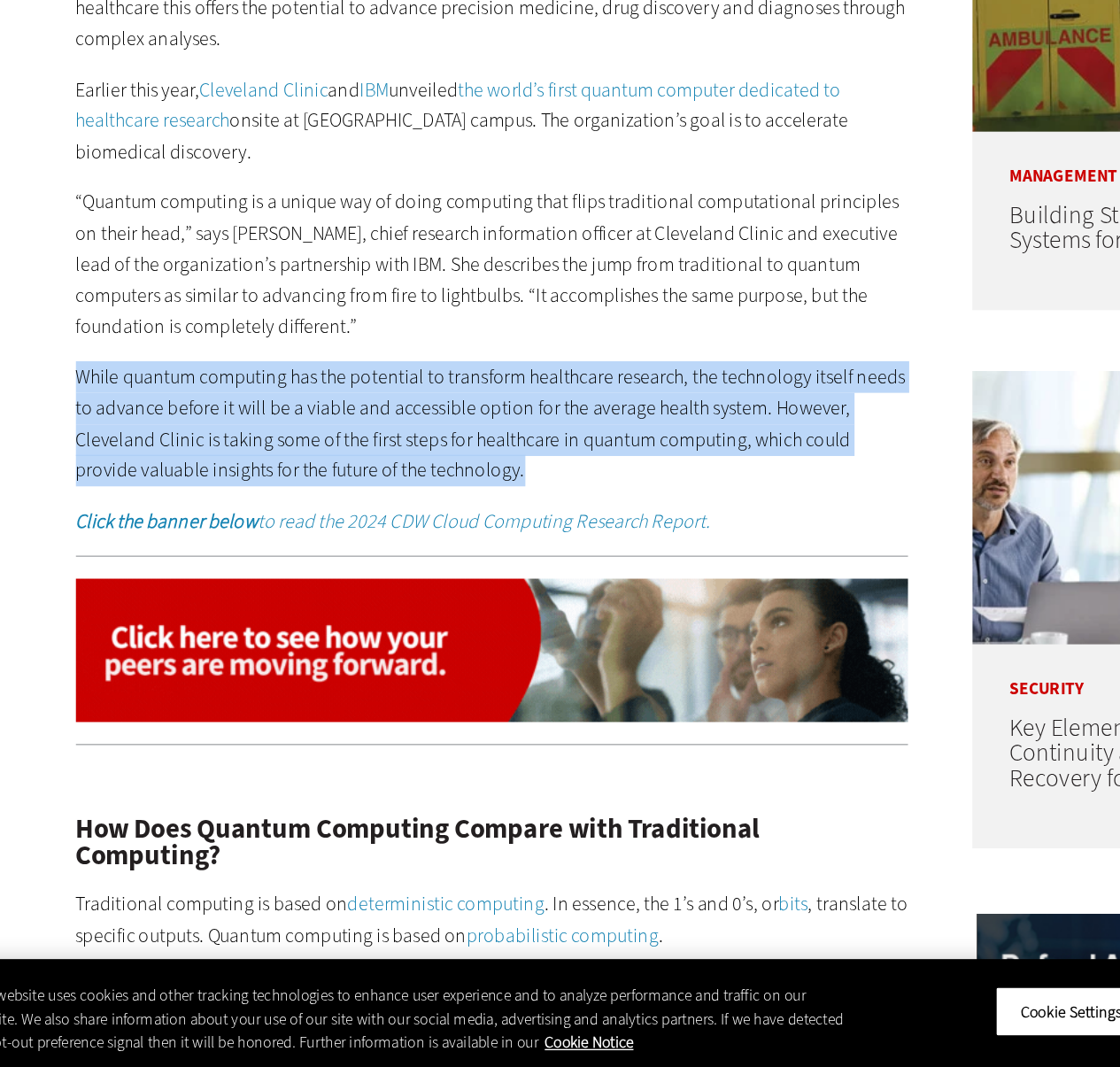
click at [523, 630] on p "While quantum computing has the potential to transform healthcare research, the…" at bounding box center [412, 597] width 608 height 90
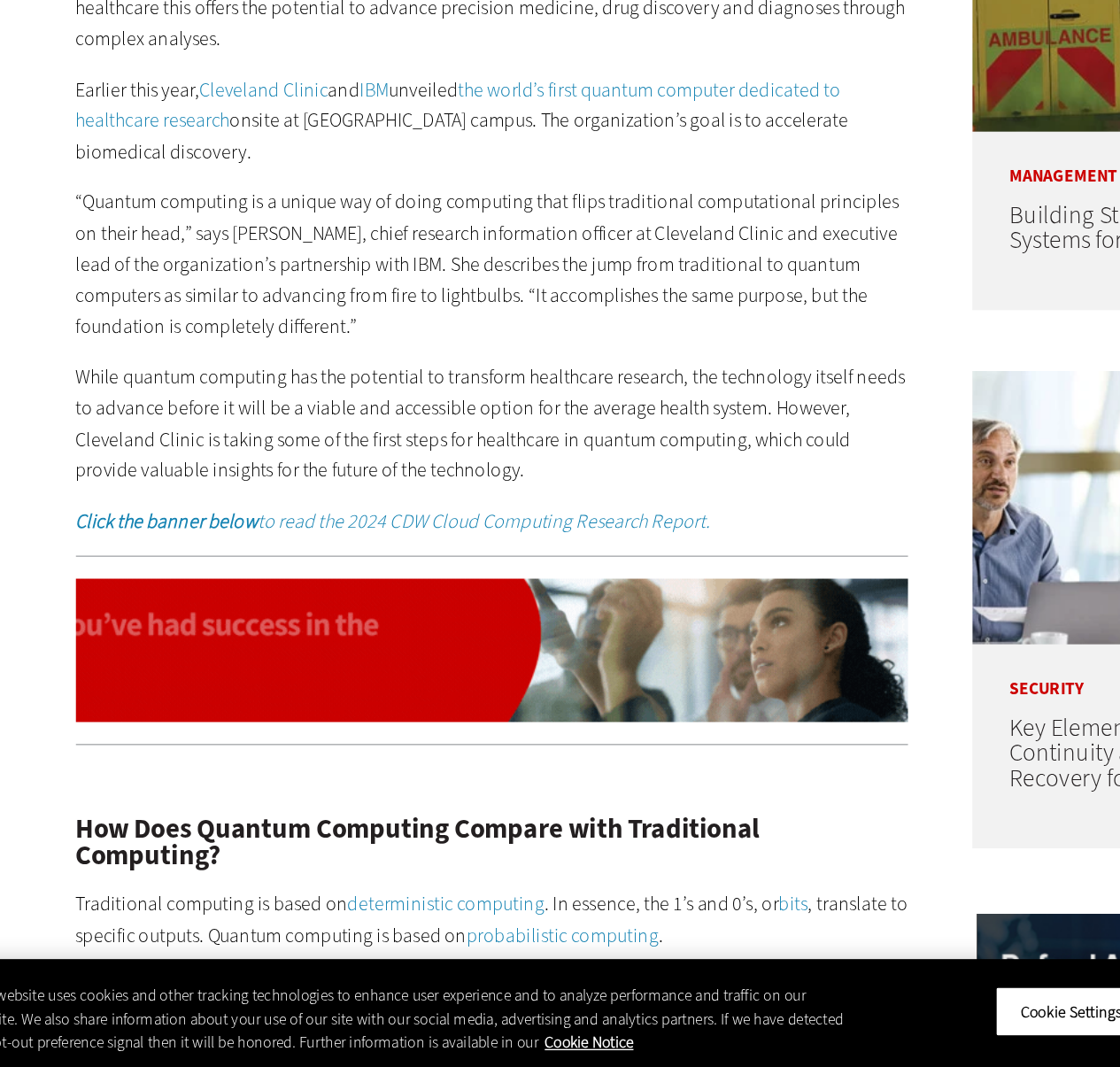
click at [523, 630] on p "While quantum computing has the potential to transform healthcare research, the…" at bounding box center [412, 597] width 608 height 90
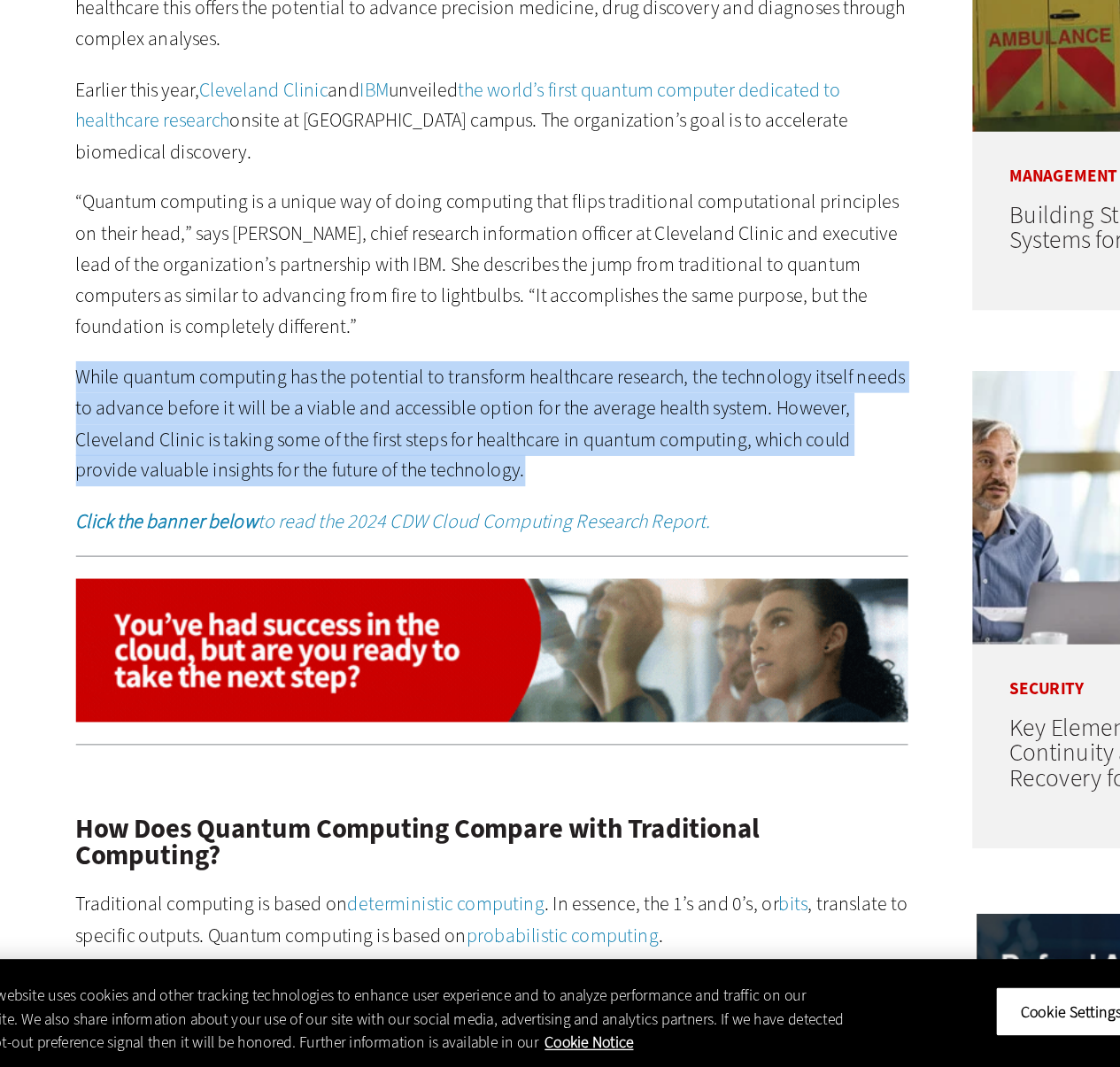
click at [523, 630] on p "While quantum computing has the potential to transform healthcare research, the…" at bounding box center [412, 597] width 608 height 90
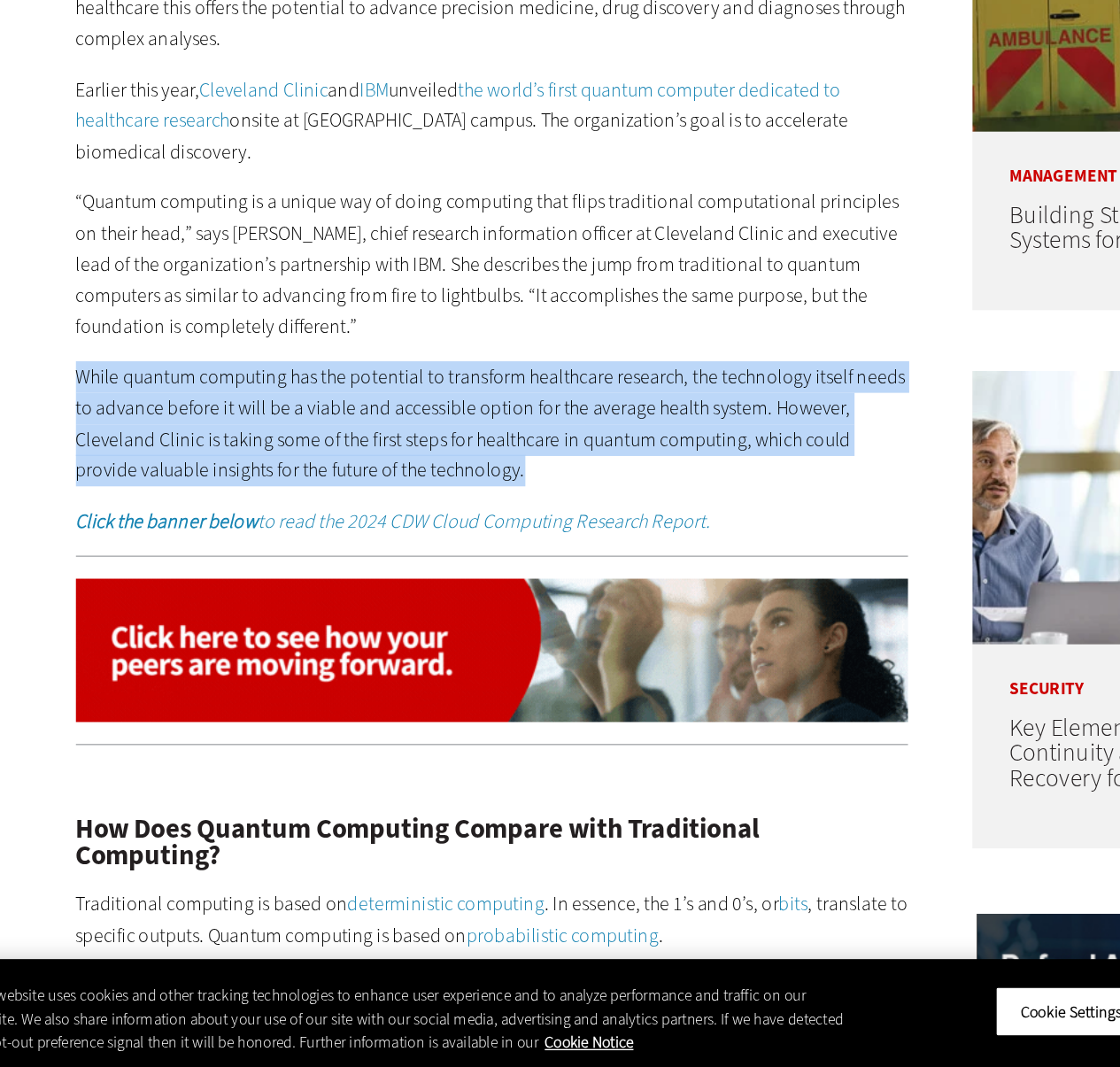
click at [577, 573] on p "While quantum computing has the potential to transform healthcare research, the…" at bounding box center [412, 597] width 608 height 90
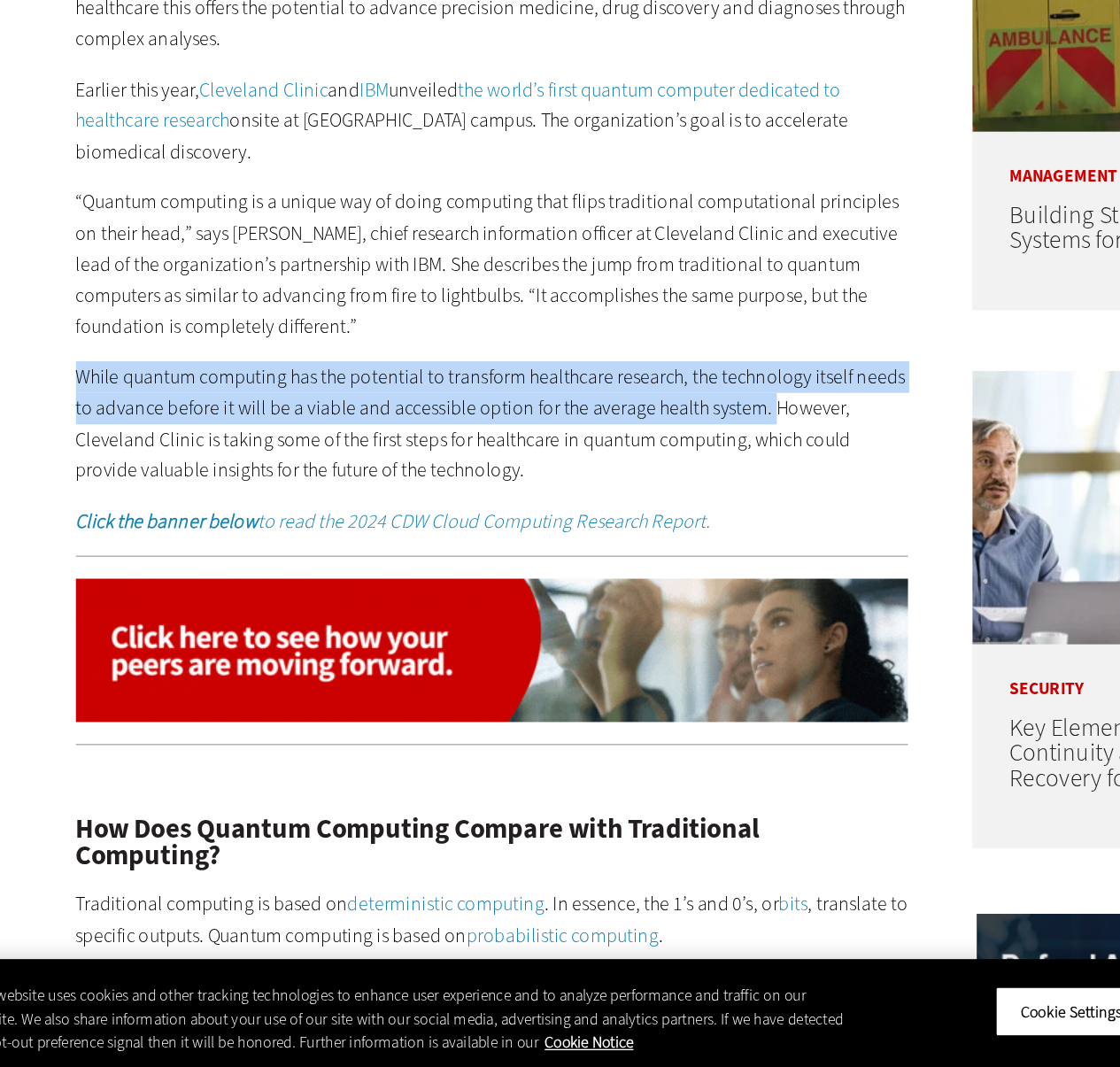
drag, startPoint x: 610, startPoint y: 584, endPoint x: 82, endPoint y: 566, distance: 528.3
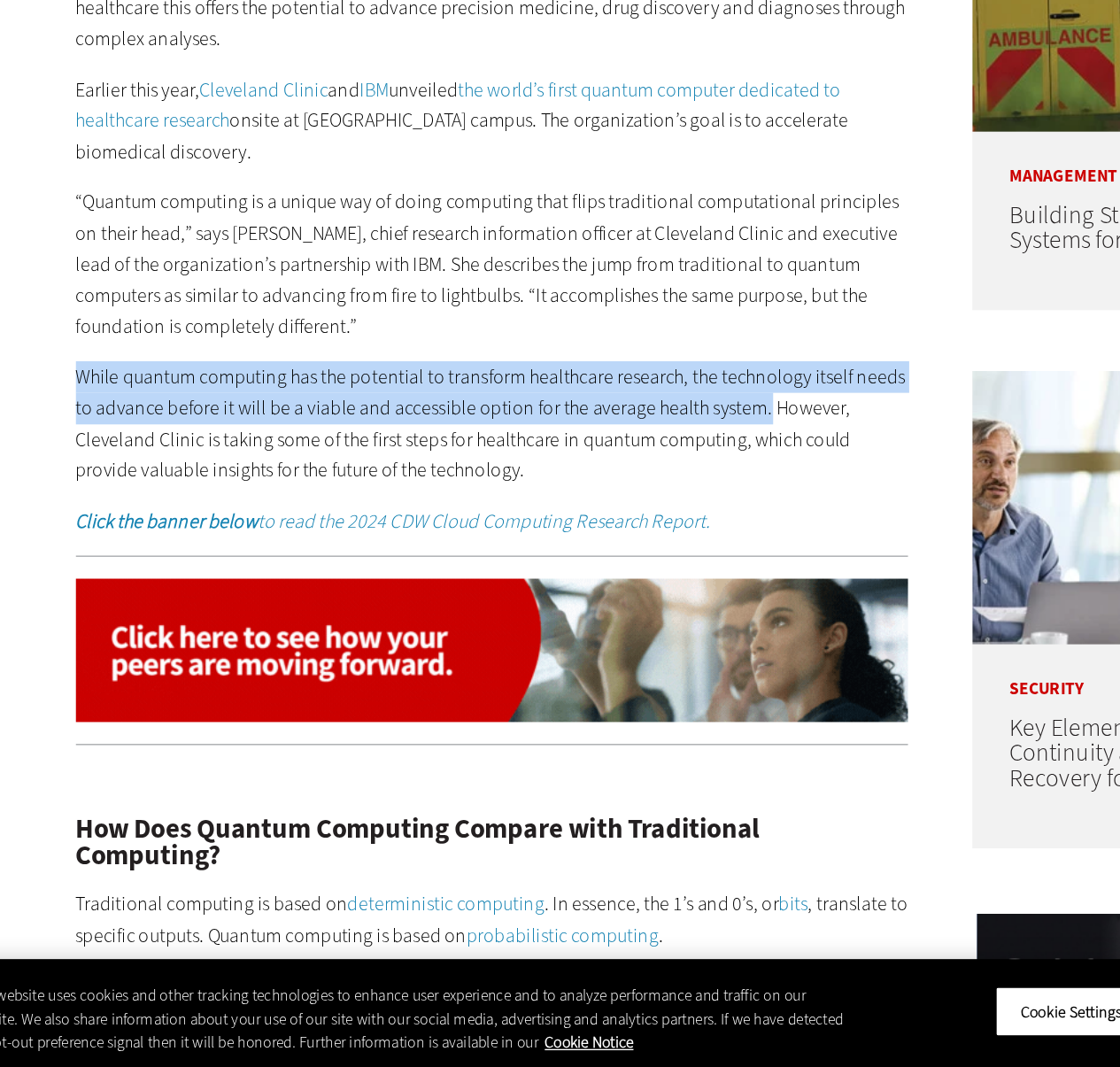
drag, startPoint x: 82, startPoint y: 566, endPoint x: 604, endPoint y: 577, distance: 522.1
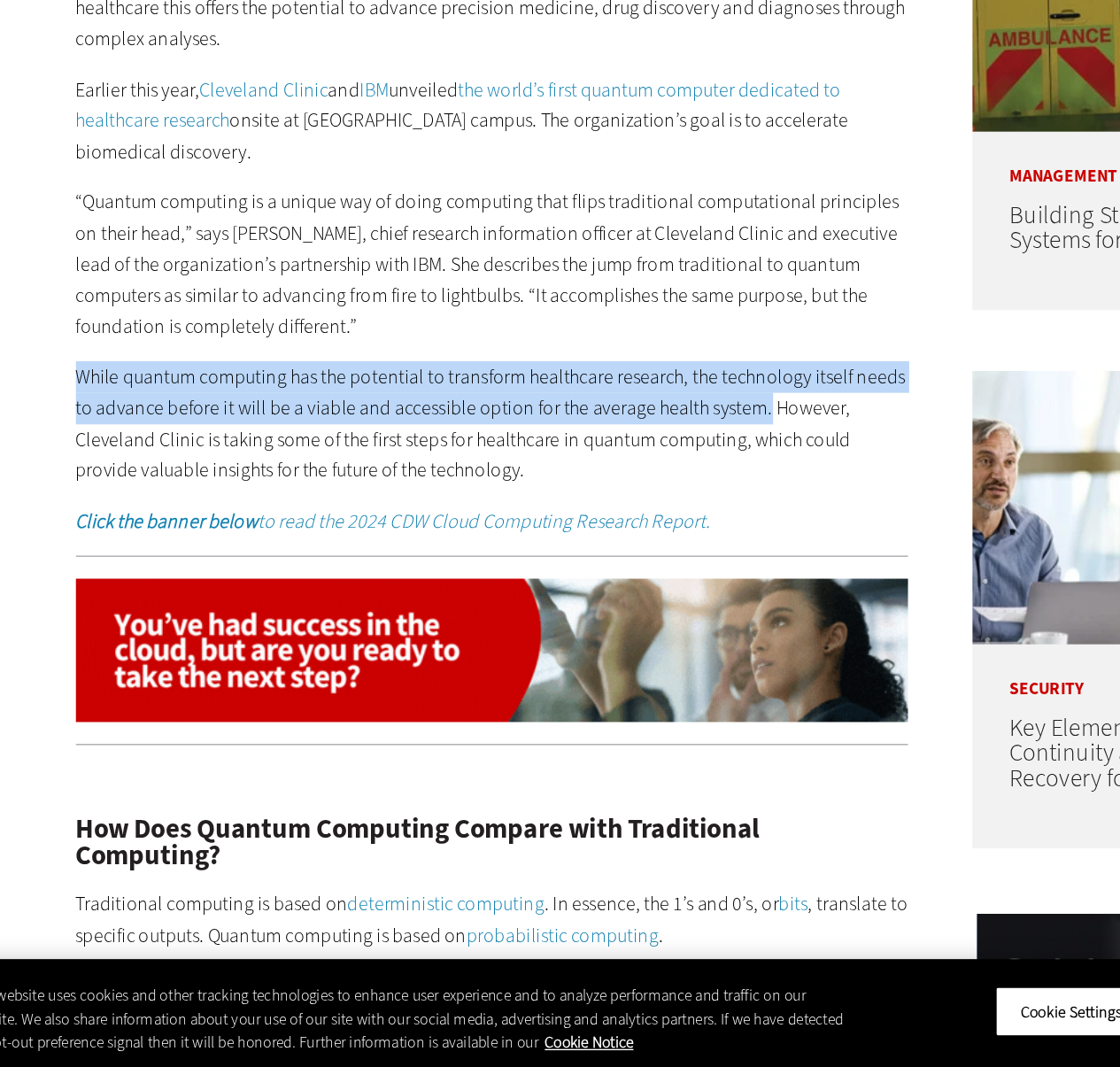
click at [604, 577] on p "While quantum computing has the potential to transform healthcare research, the…" at bounding box center [412, 597] width 608 height 90
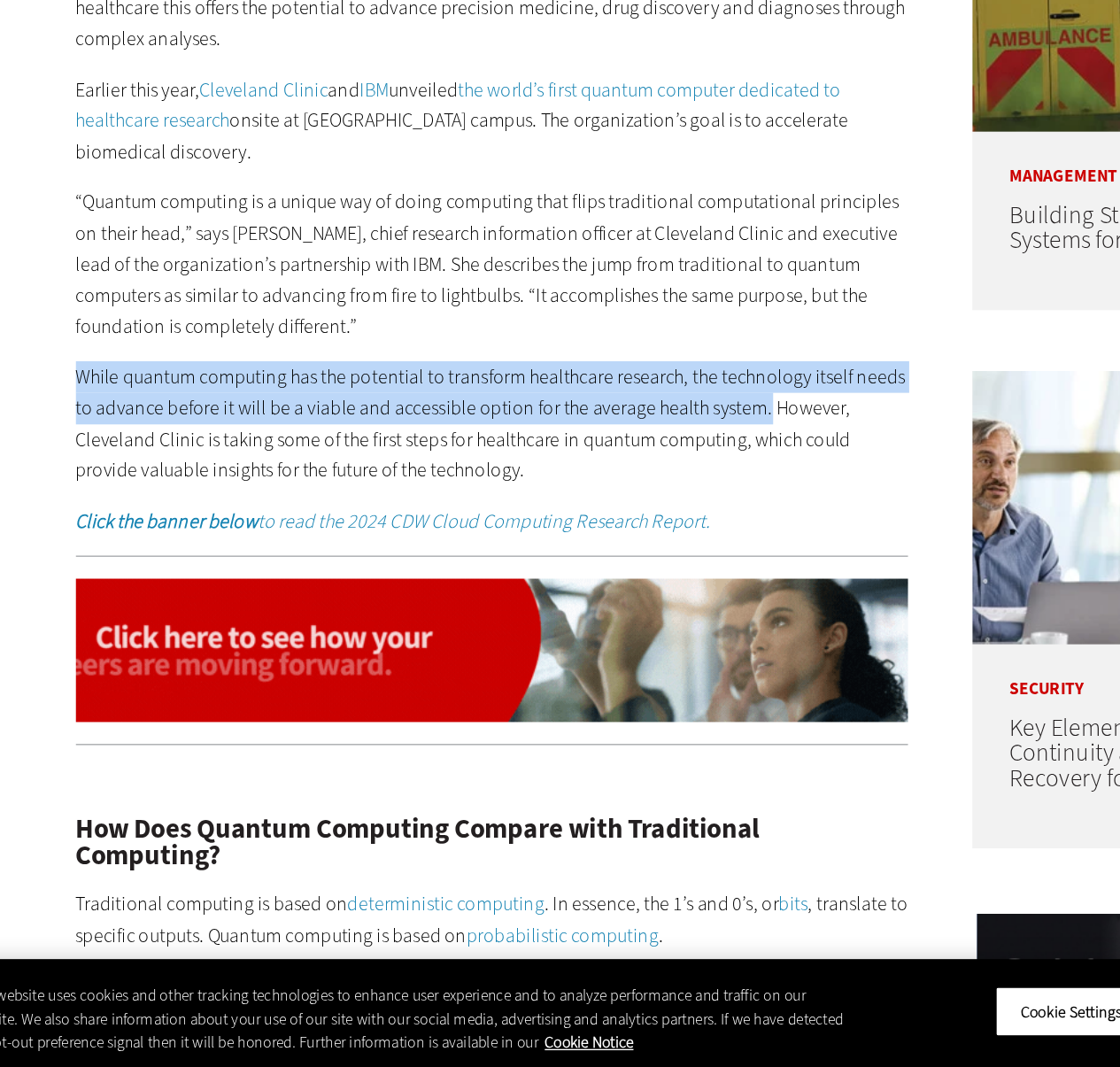
drag, startPoint x: 608, startPoint y: 587, endPoint x: 92, endPoint y: 563, distance: 516.6
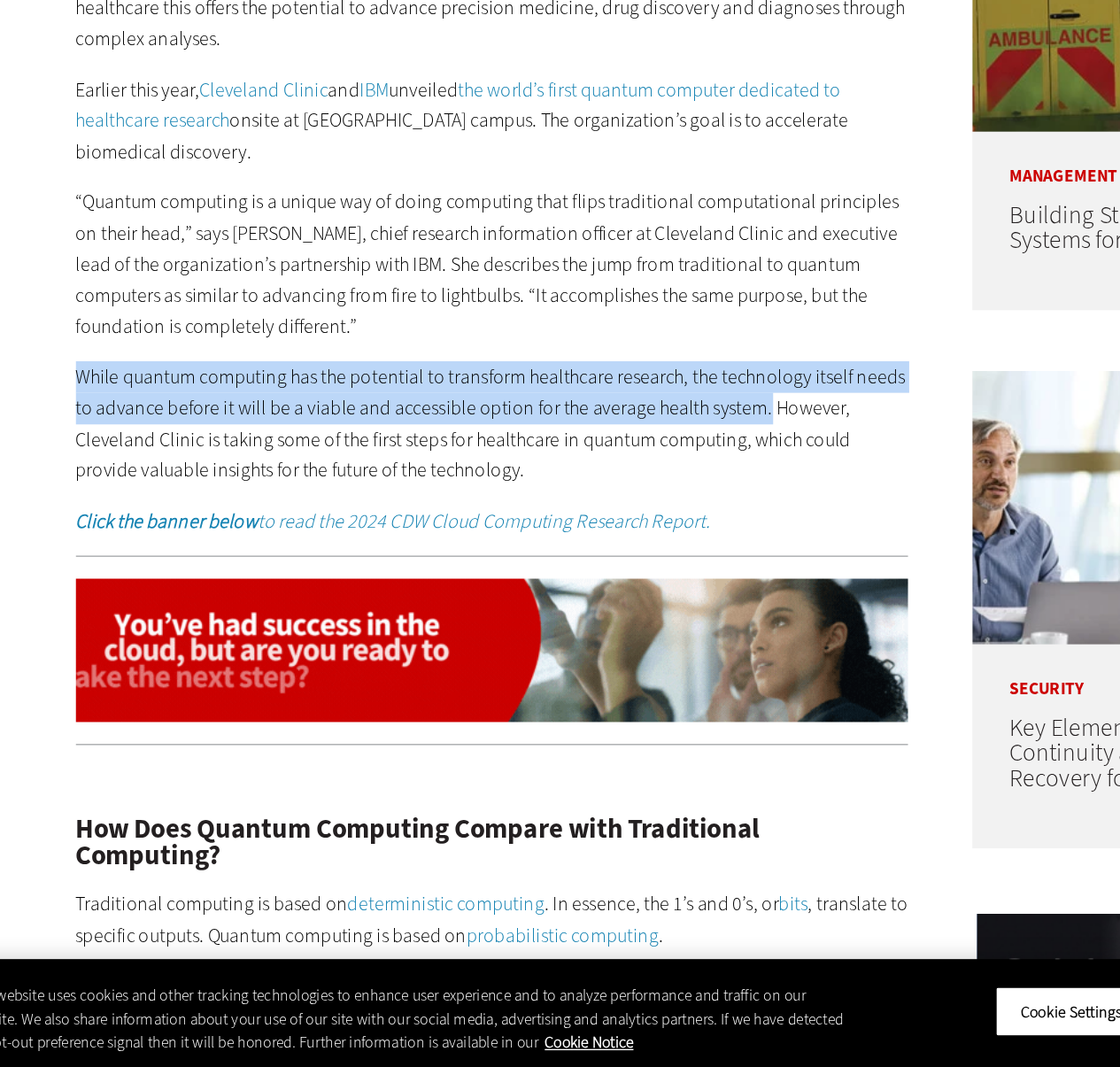
scroll to position [927, 0]
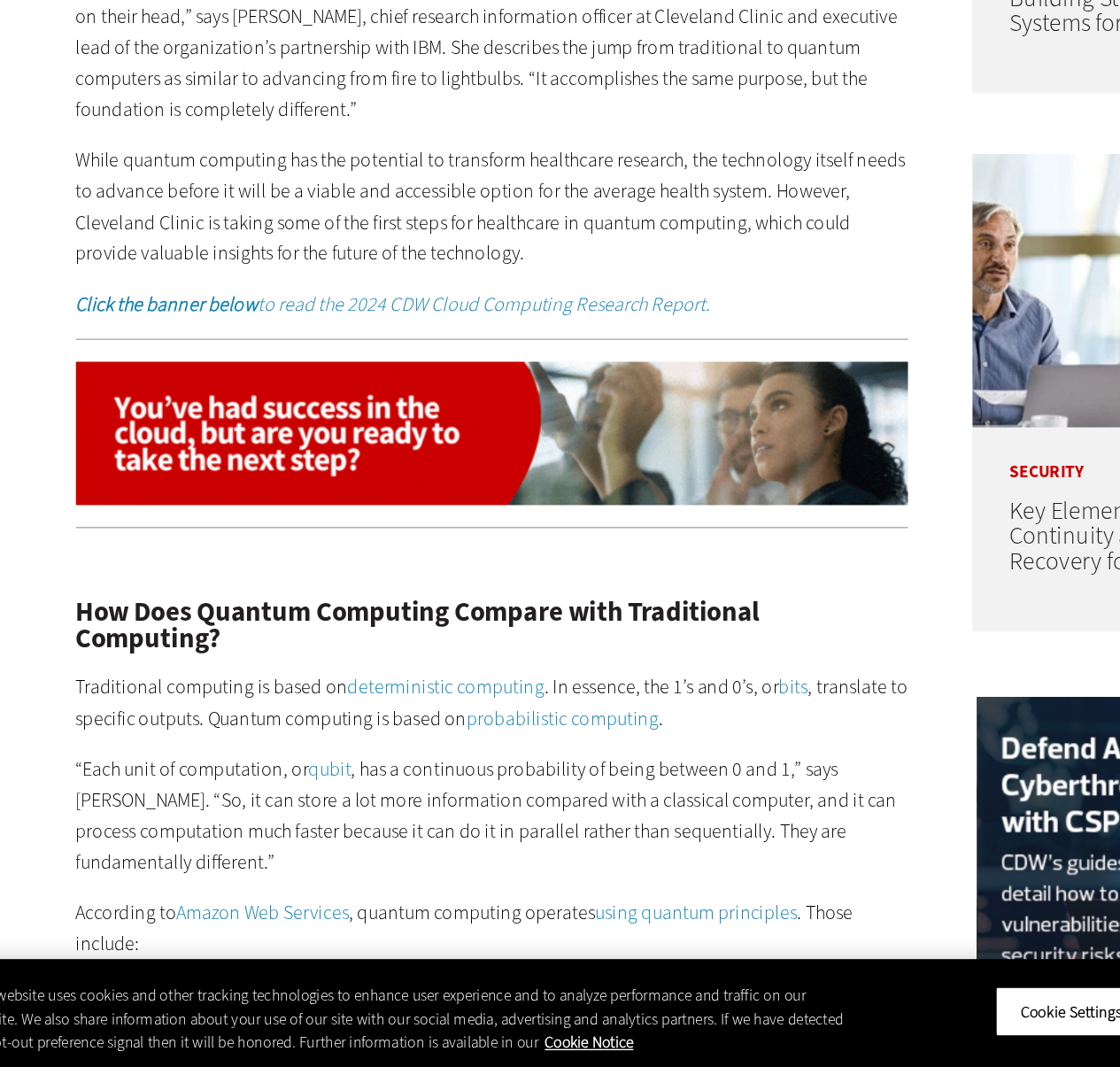
click at [124, 467] on p "While quantum computing has the potential to transform healthcare research, the…" at bounding box center [412, 439] width 608 height 90
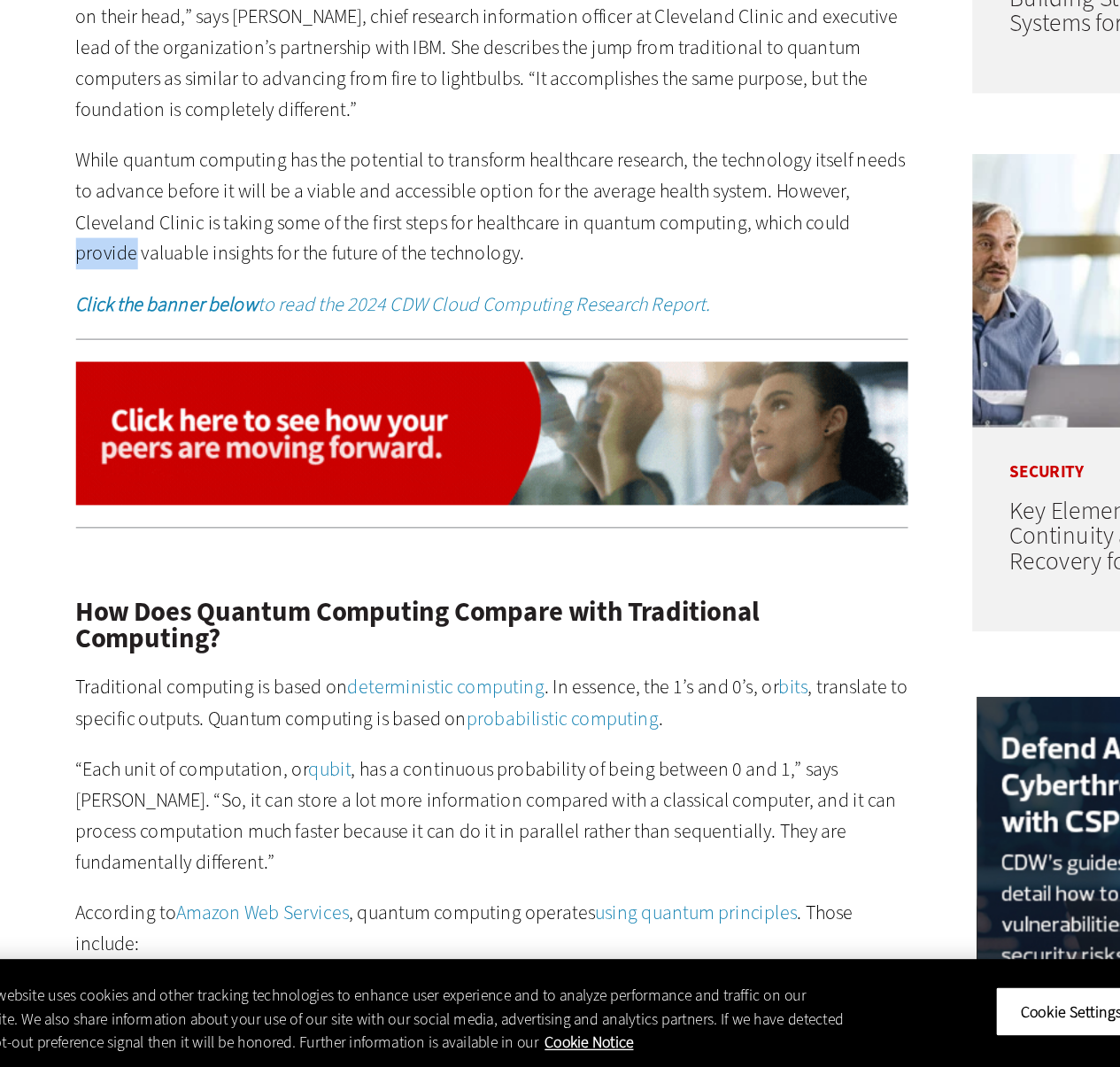
click at [124, 467] on p "While quantum computing has the potential to transform healthcare research, the…" at bounding box center [412, 439] width 608 height 90
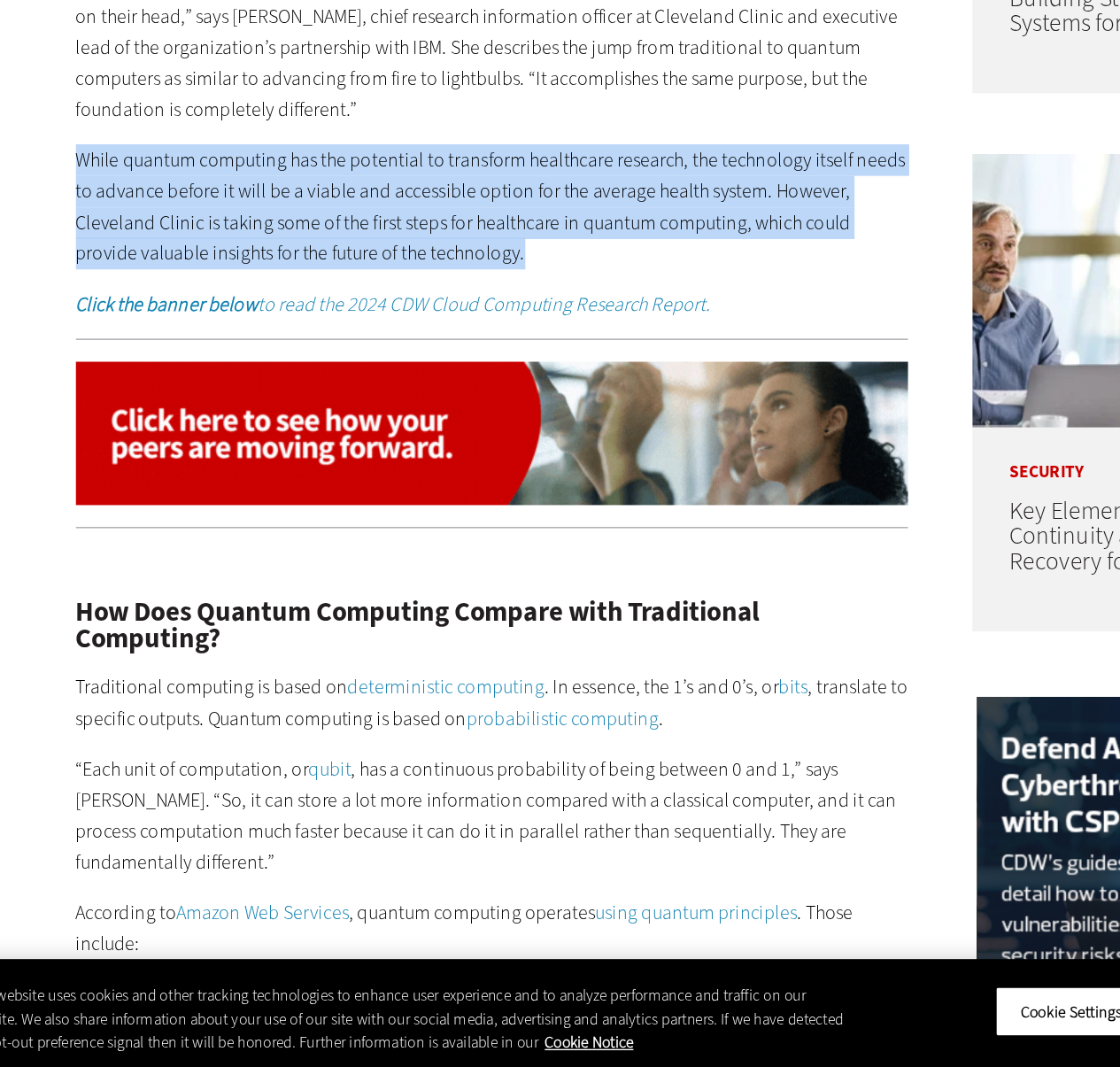
click at [124, 467] on p "While quantum computing has the potential to transform healthcare research, the…" at bounding box center [412, 439] width 608 height 90
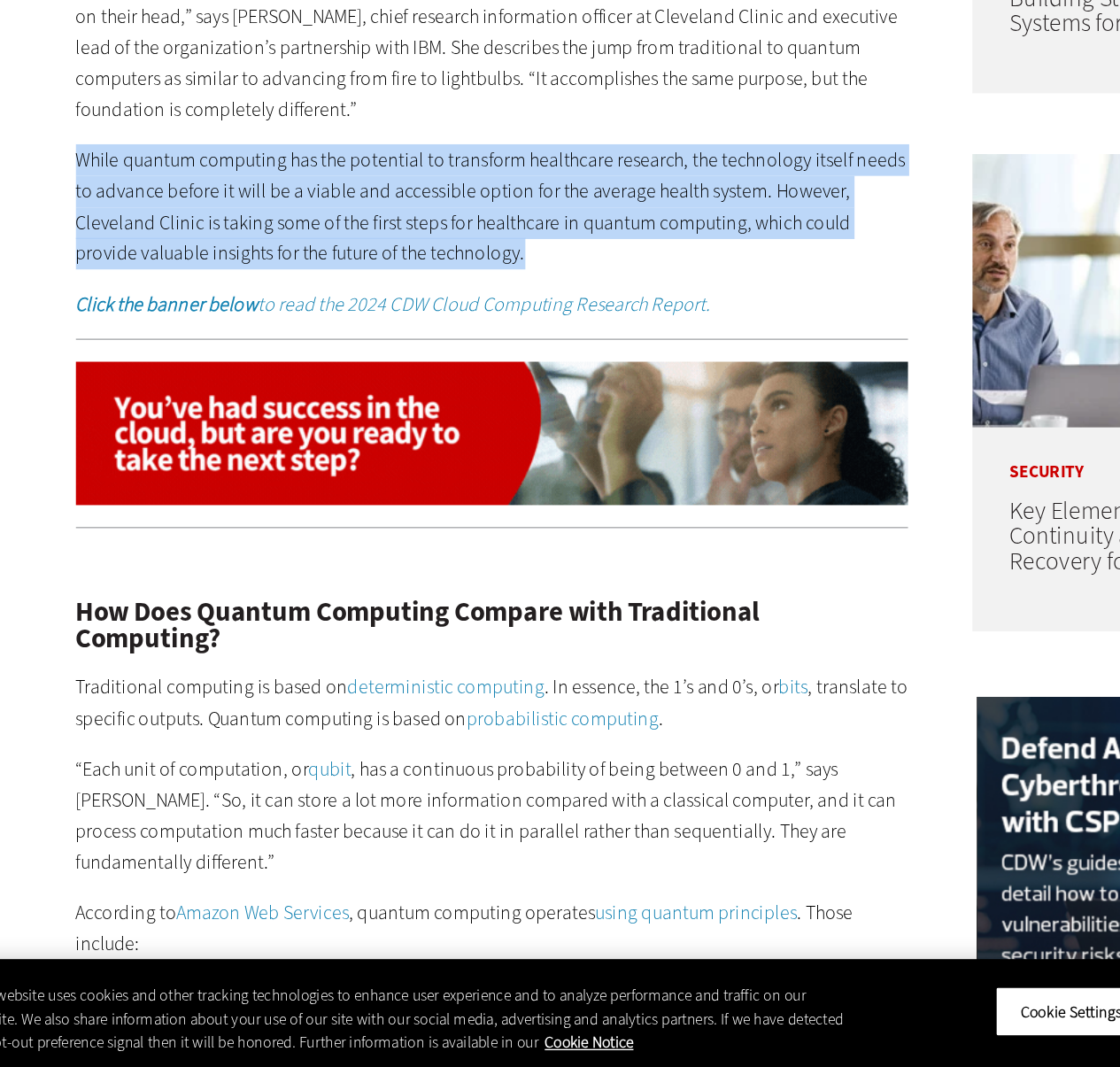
click at [124, 467] on p "While quantum computing has the potential to transform healthcare research, the…" at bounding box center [412, 439] width 608 height 90
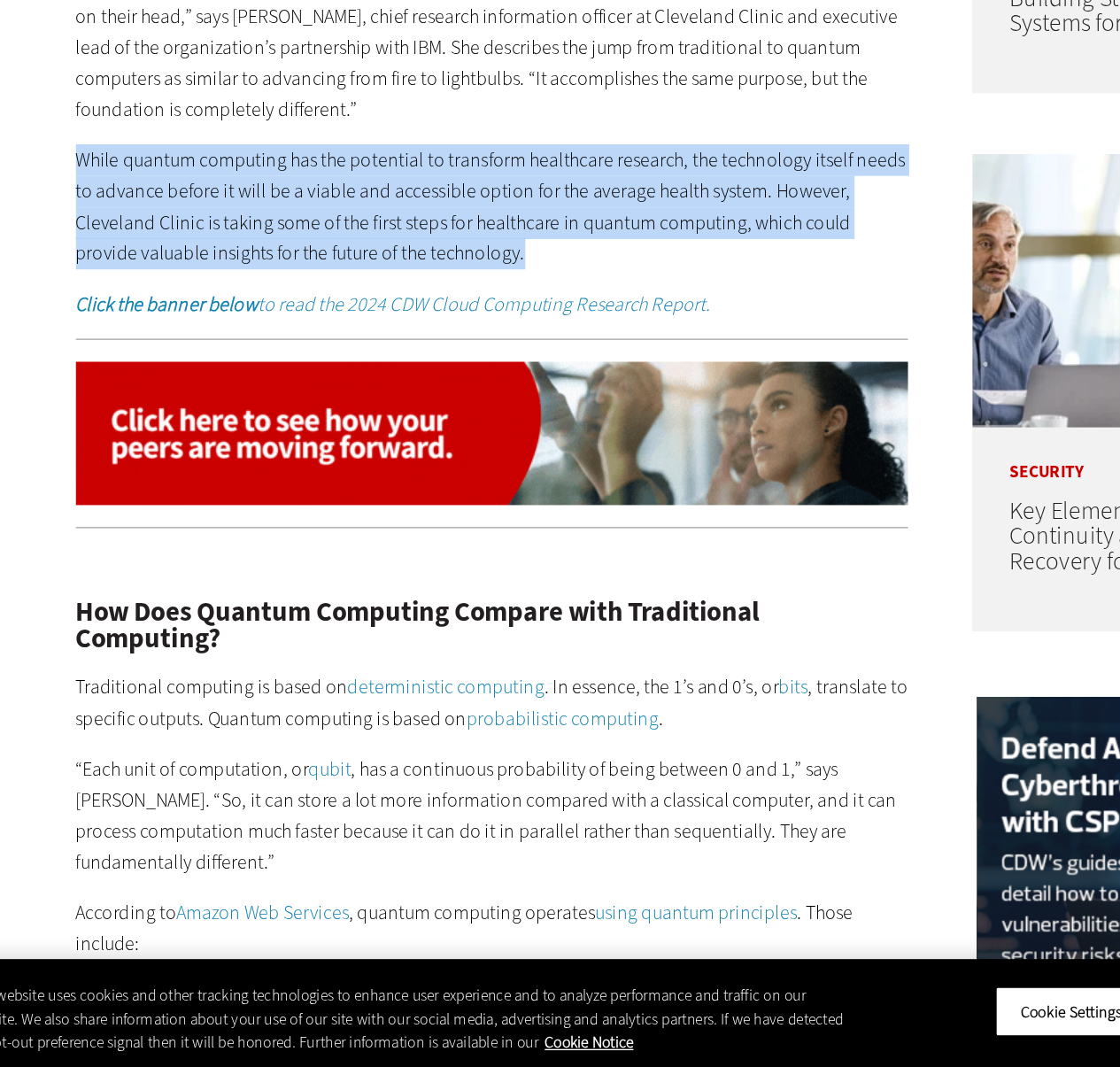
click at [124, 467] on p "While quantum computing has the potential to transform healthcare research, the…" at bounding box center [412, 439] width 608 height 90
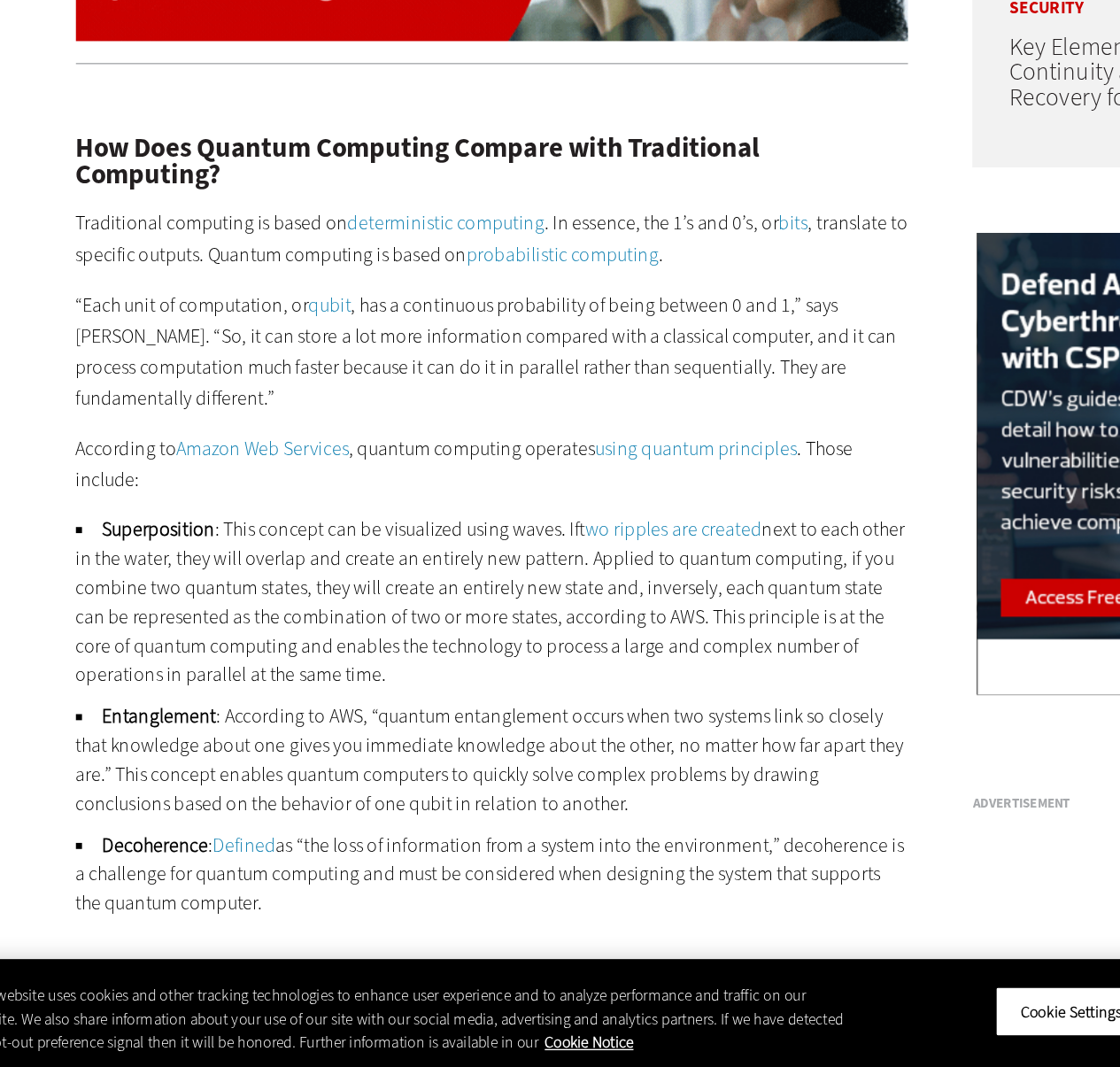
scroll to position [1286, 0]
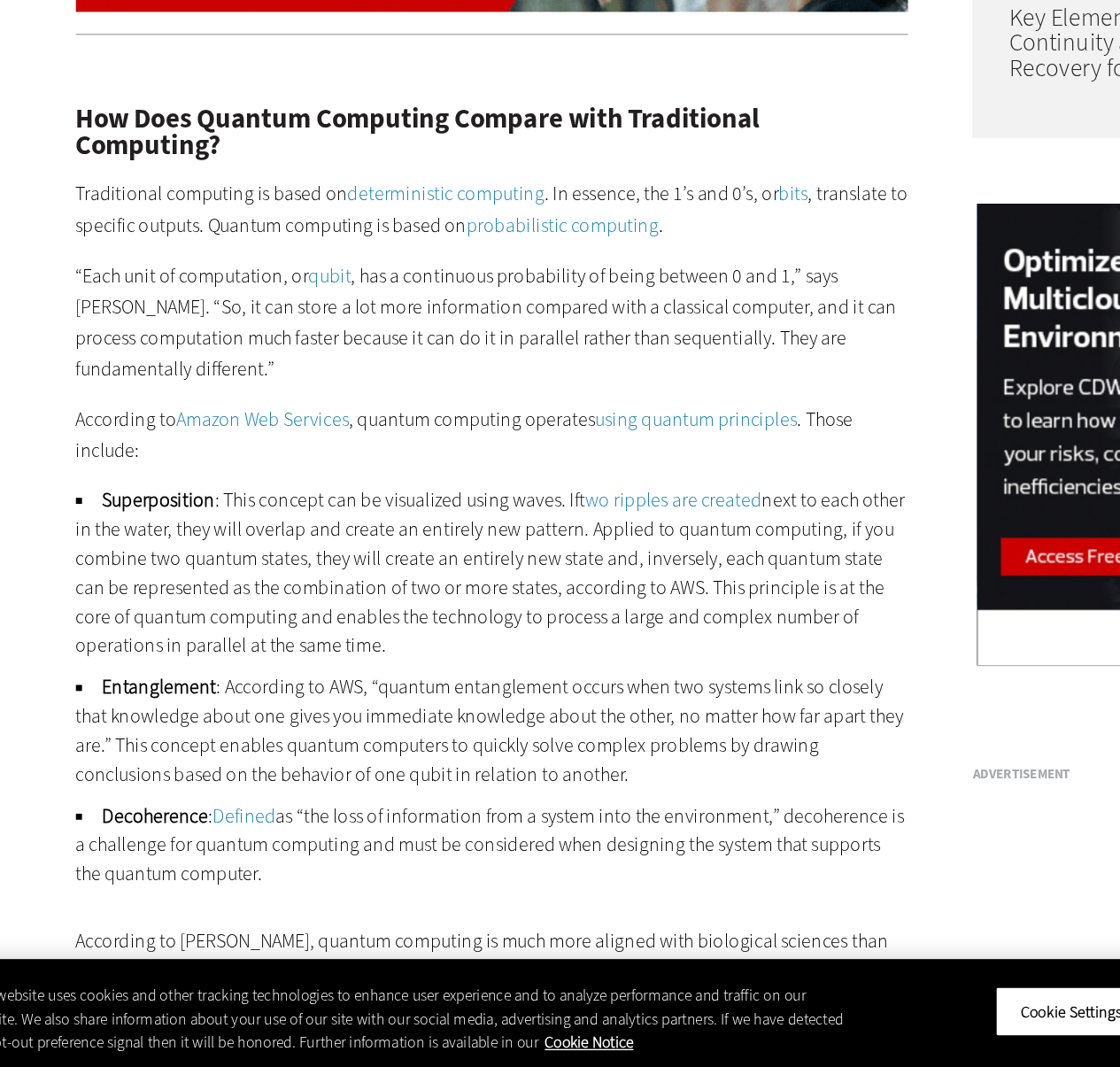
click at [220, 442] on p "Traditional computing is based on deterministic computing . In essence, the 1’s…" at bounding box center [412, 441] width 608 height 45
click at [244, 459] on p "Traditional computing is based on deterministic computing . In essence, the 1’s…" at bounding box center [412, 441] width 608 height 45
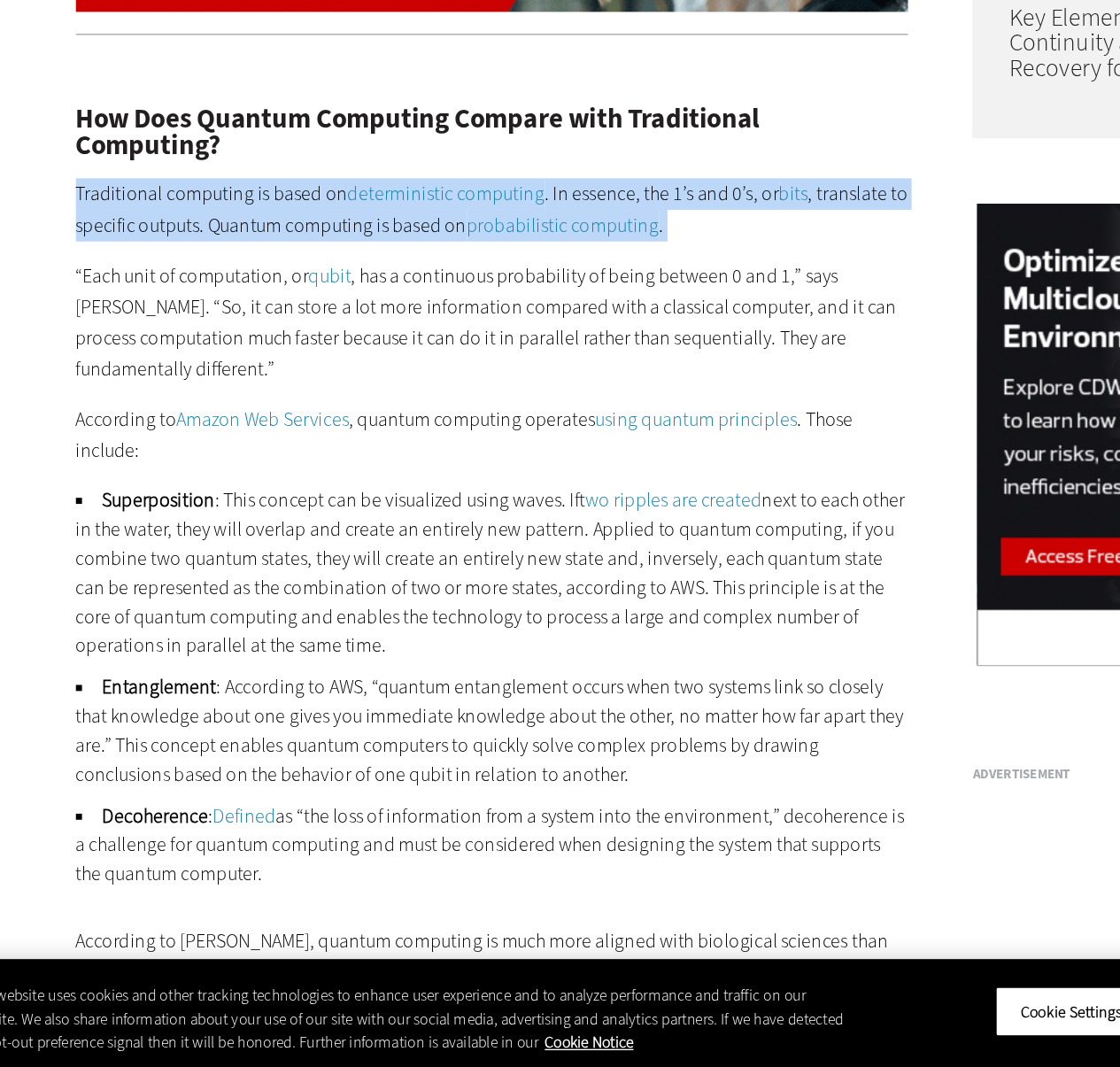
click at [244, 459] on p "Traditional computing is based on deterministic computing . In essence, the 1’s…" at bounding box center [412, 441] width 608 height 45
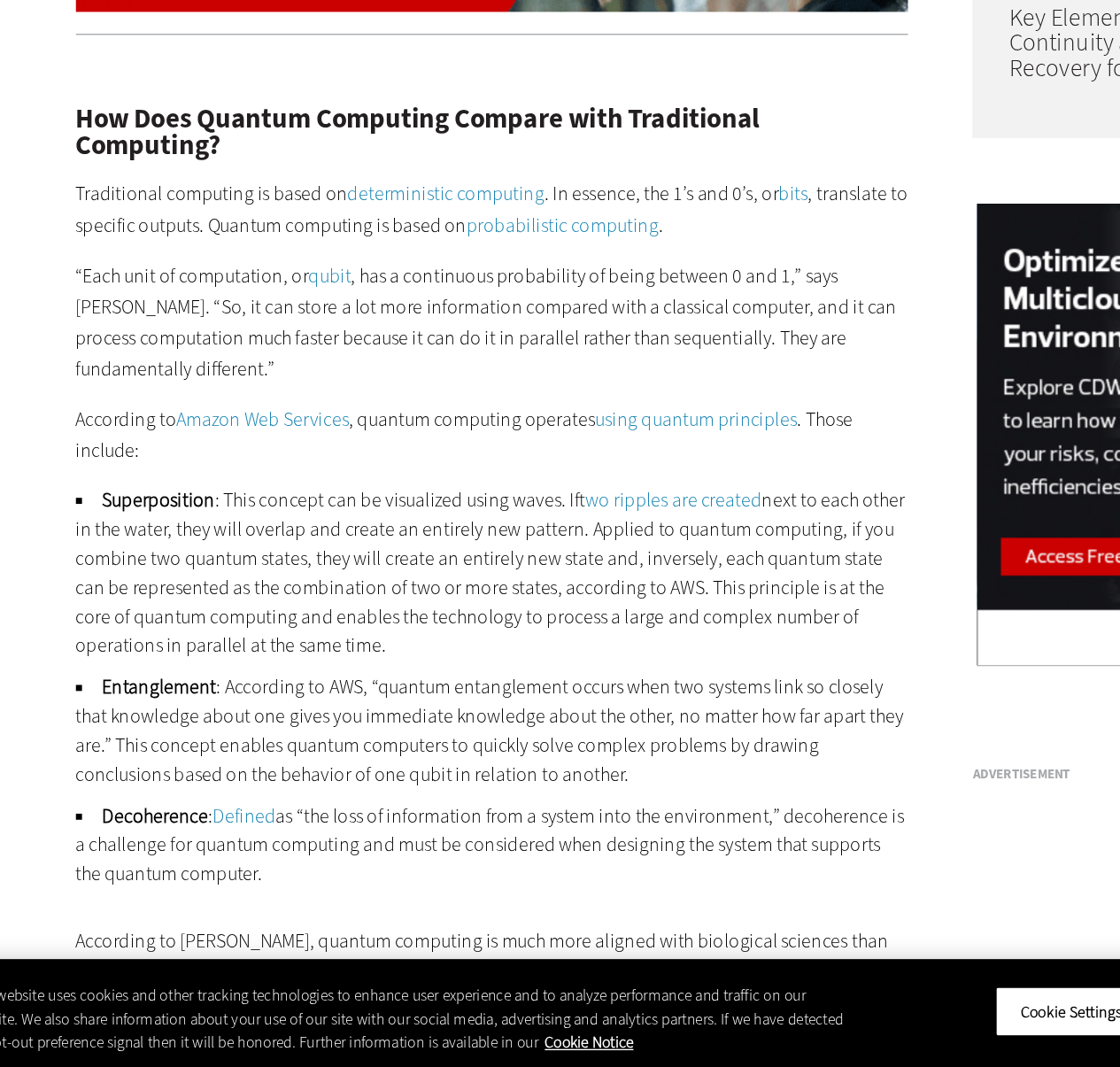
click at [193, 501] on p "“Each unit of computation, or qubit , has a continuous probability of being bet…" at bounding box center [412, 524] width 608 height 90
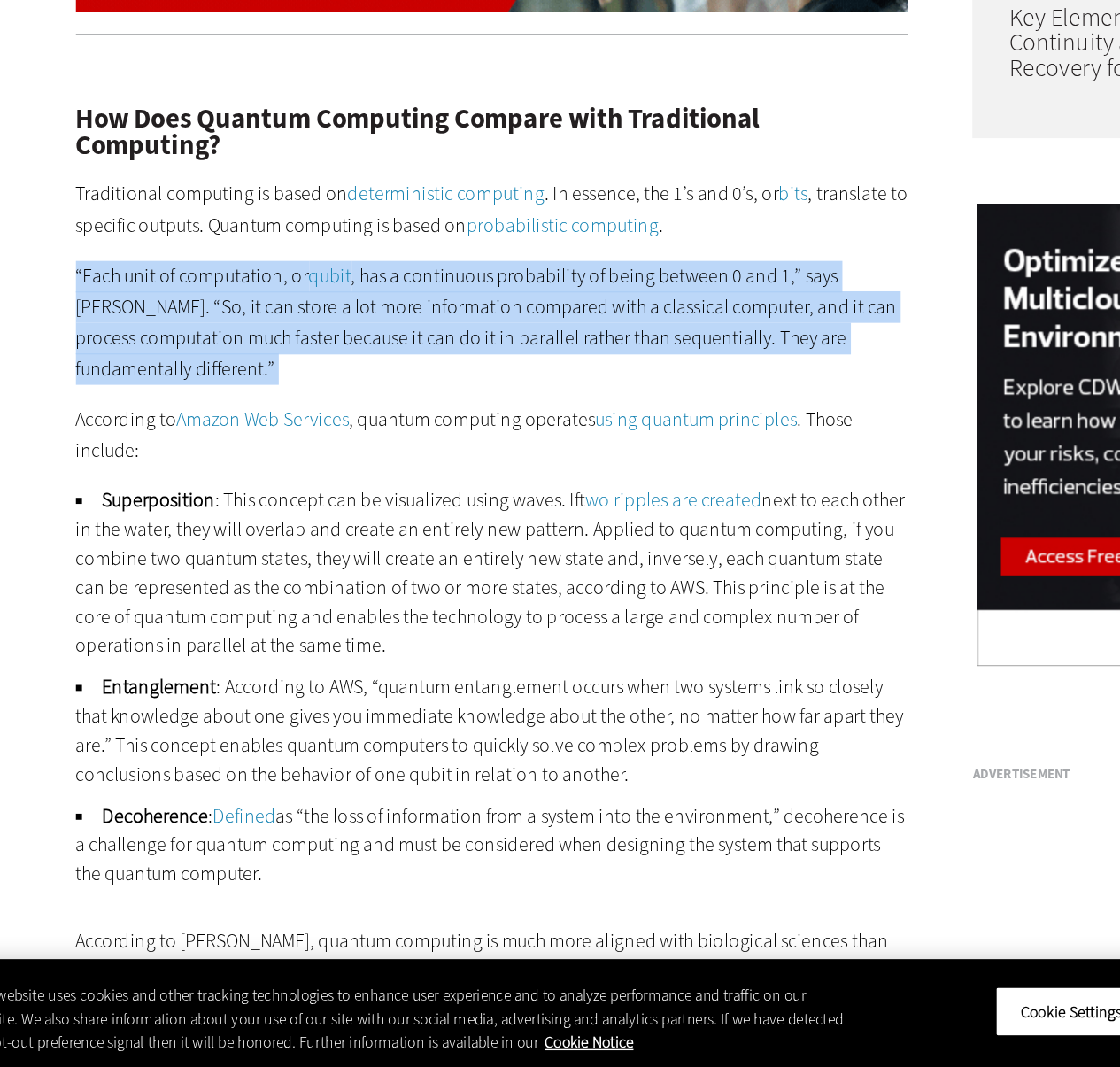
click at [193, 501] on p "“Each unit of computation, or qubit , has a continuous probability of being bet…" at bounding box center [412, 524] width 608 height 90
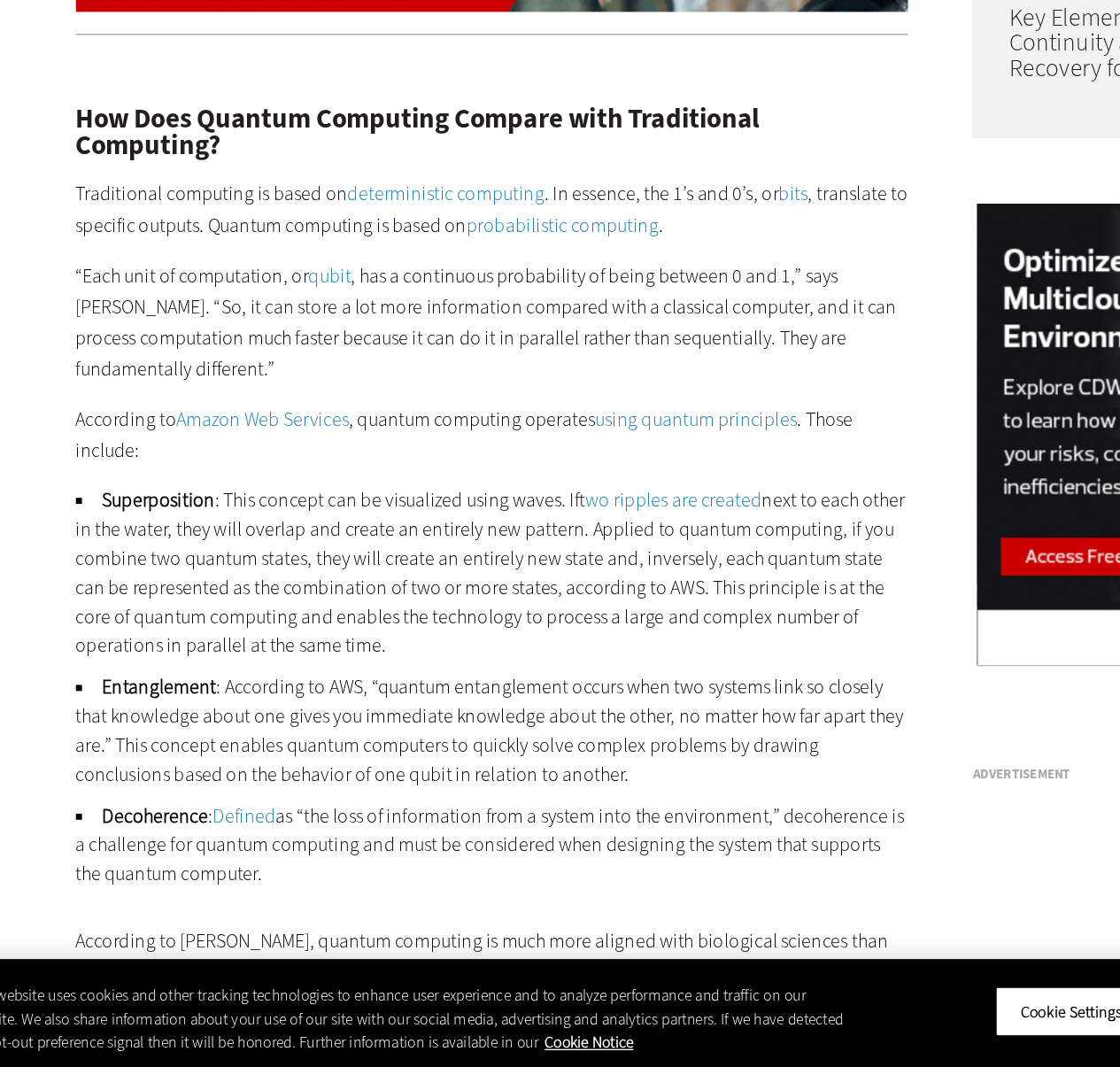
click at [216, 533] on p "“Each unit of computation, or qubit , has a continuous probability of being bet…" at bounding box center [412, 524] width 608 height 90
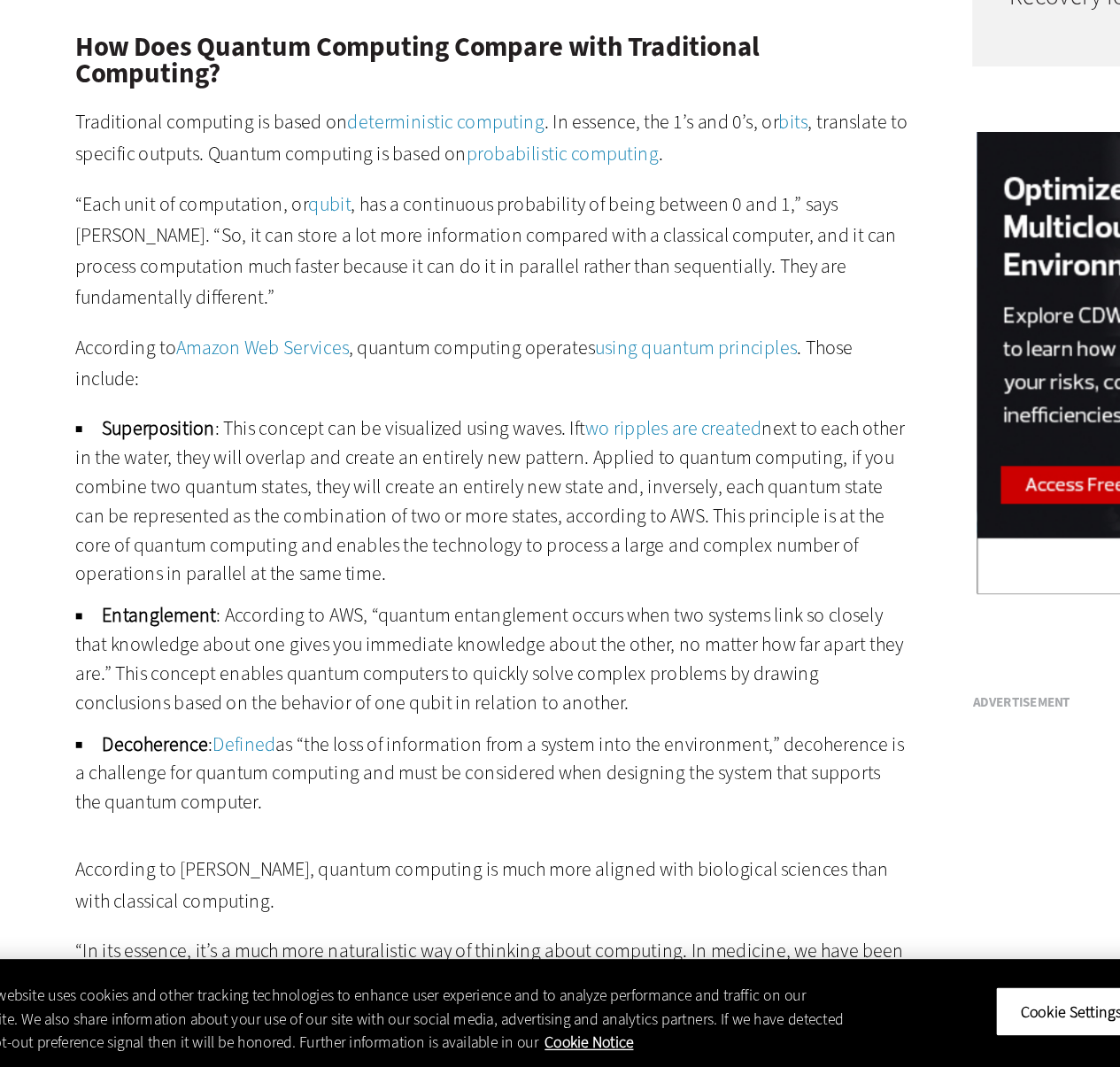
scroll to position [1341, 0]
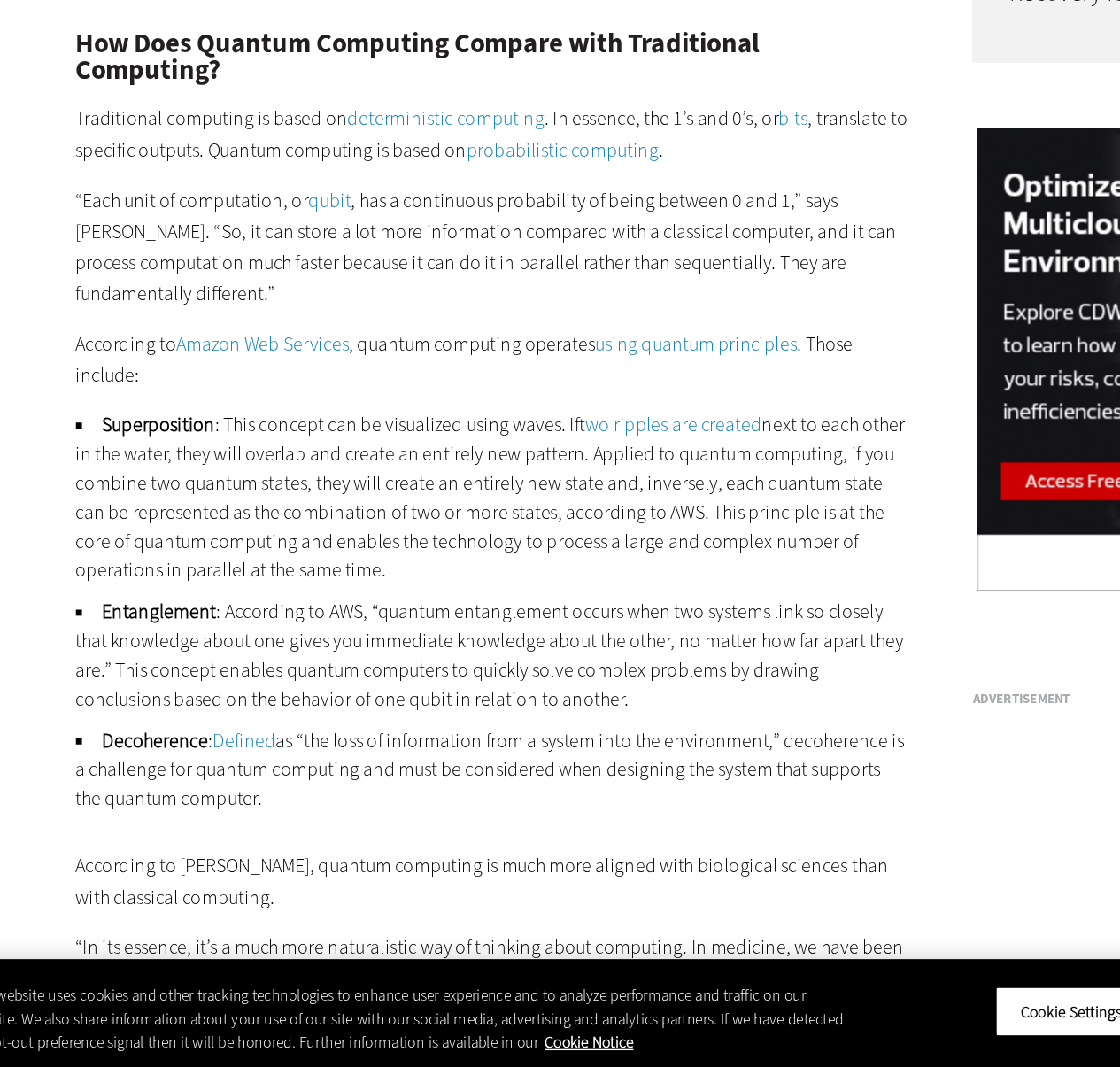
click at [195, 545] on p "According to Amazon Web Services , quantum computing operates using quantum pri…" at bounding box center [412, 550] width 608 height 45
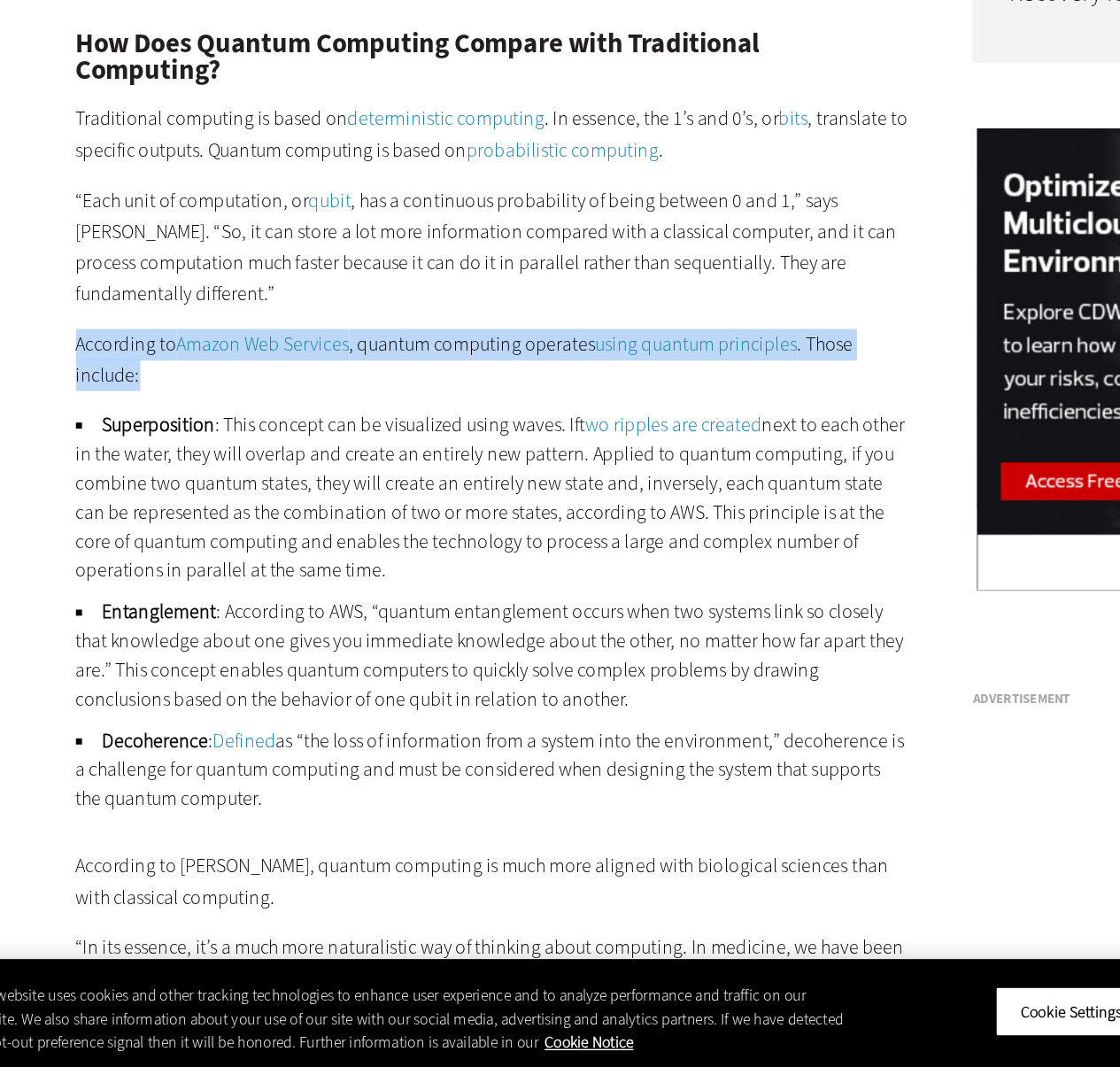
click at [195, 545] on p "According to Amazon Web Services , quantum computing operates using quantum pri…" at bounding box center [412, 550] width 608 height 45
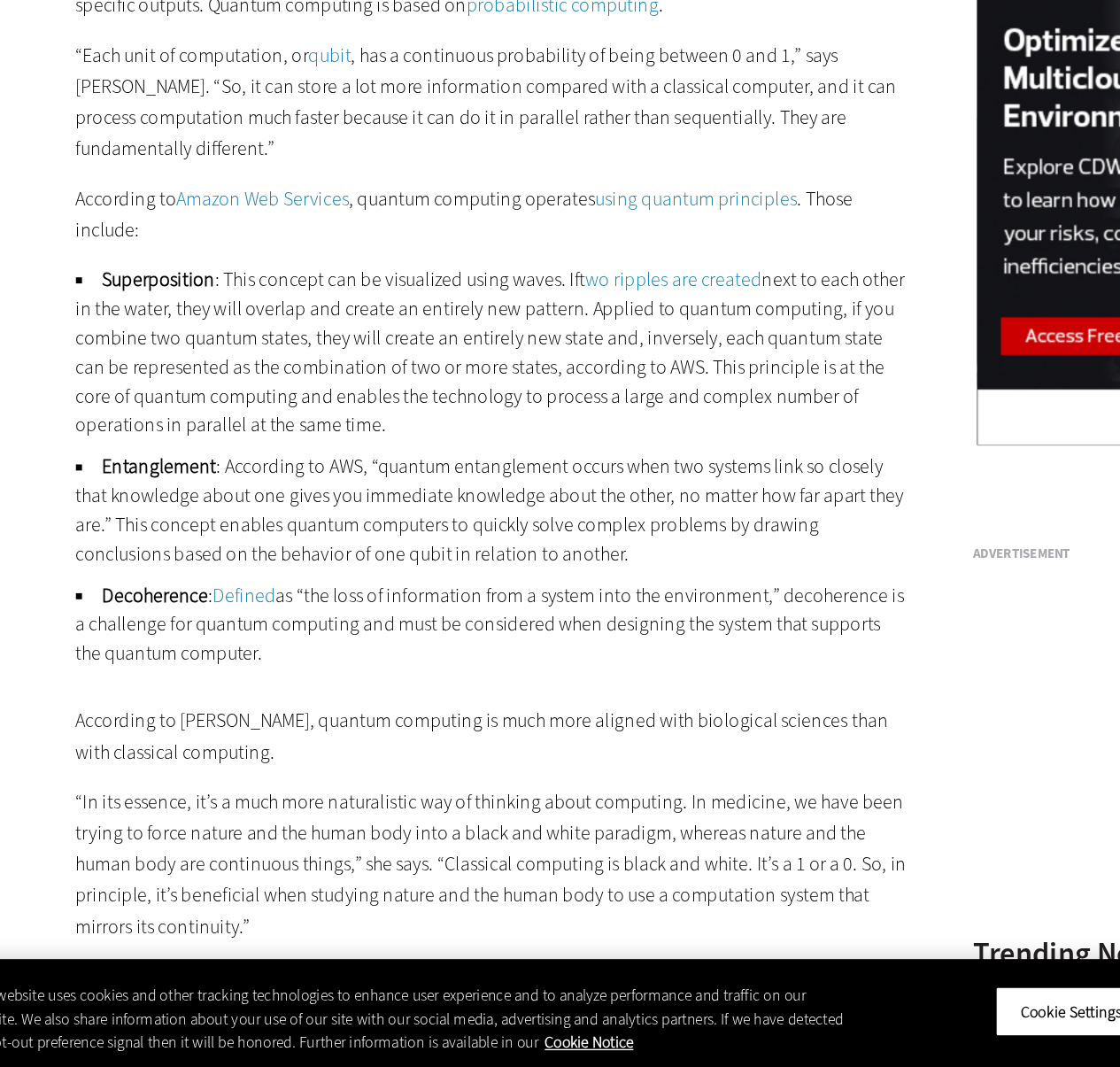
scroll to position [1458, 0]
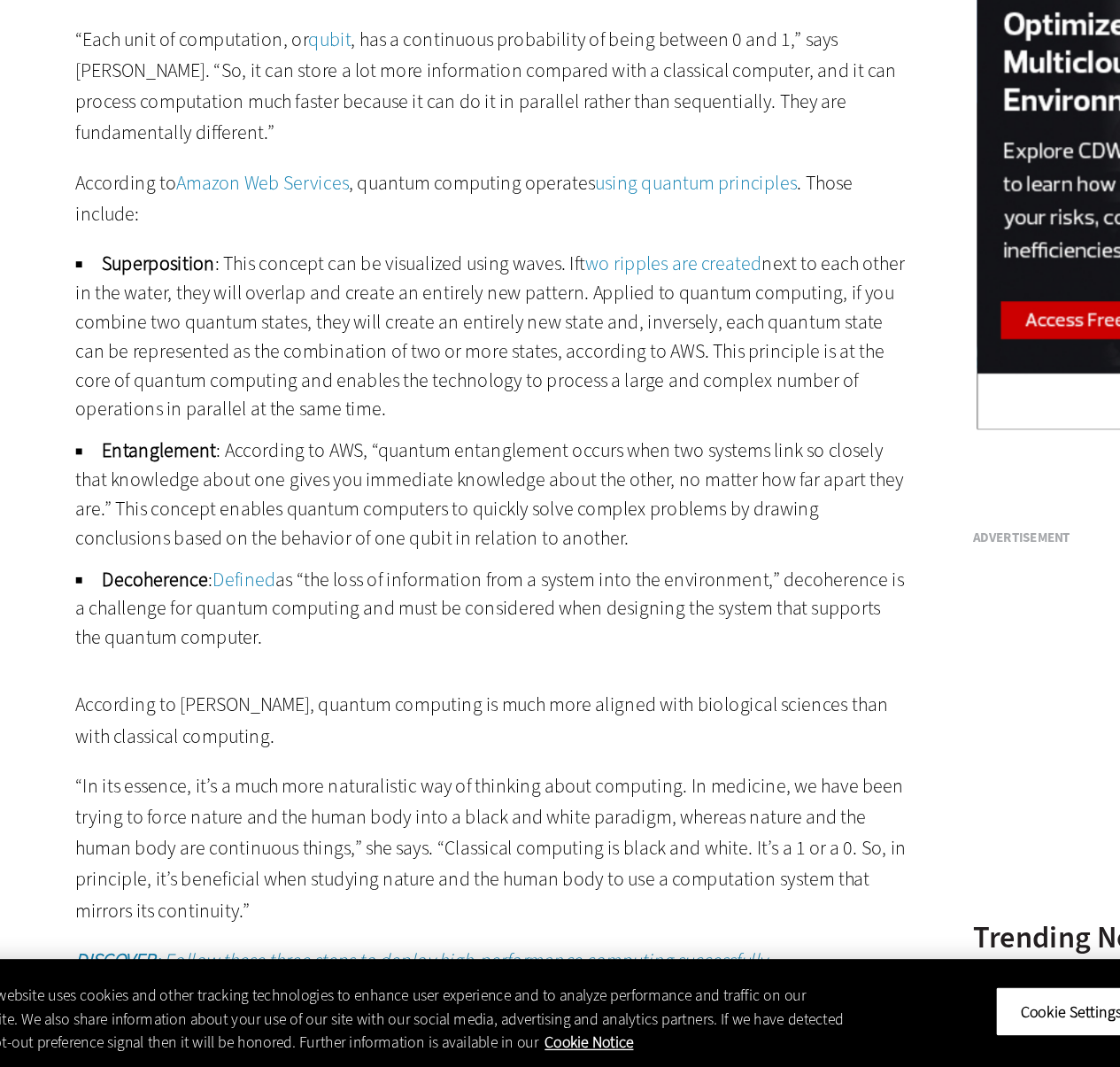
click at [222, 559] on li "Superposition : This concept can be visualized using waves. If two ripples are …" at bounding box center [412, 534] width 608 height 128
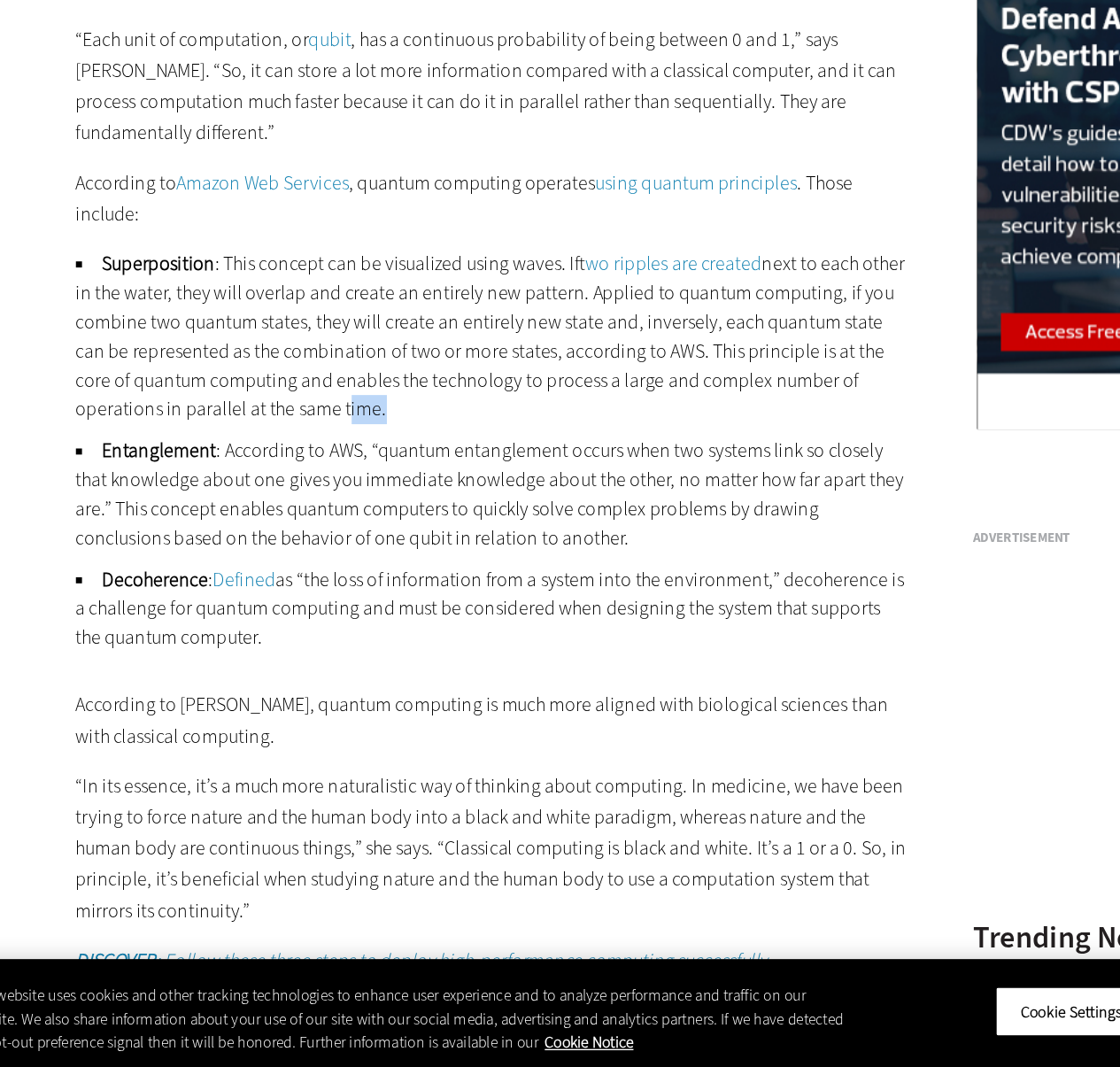
click at [222, 559] on li "Superposition : This concept can be visualized using waves. If two ripples are …" at bounding box center [412, 534] width 608 height 128
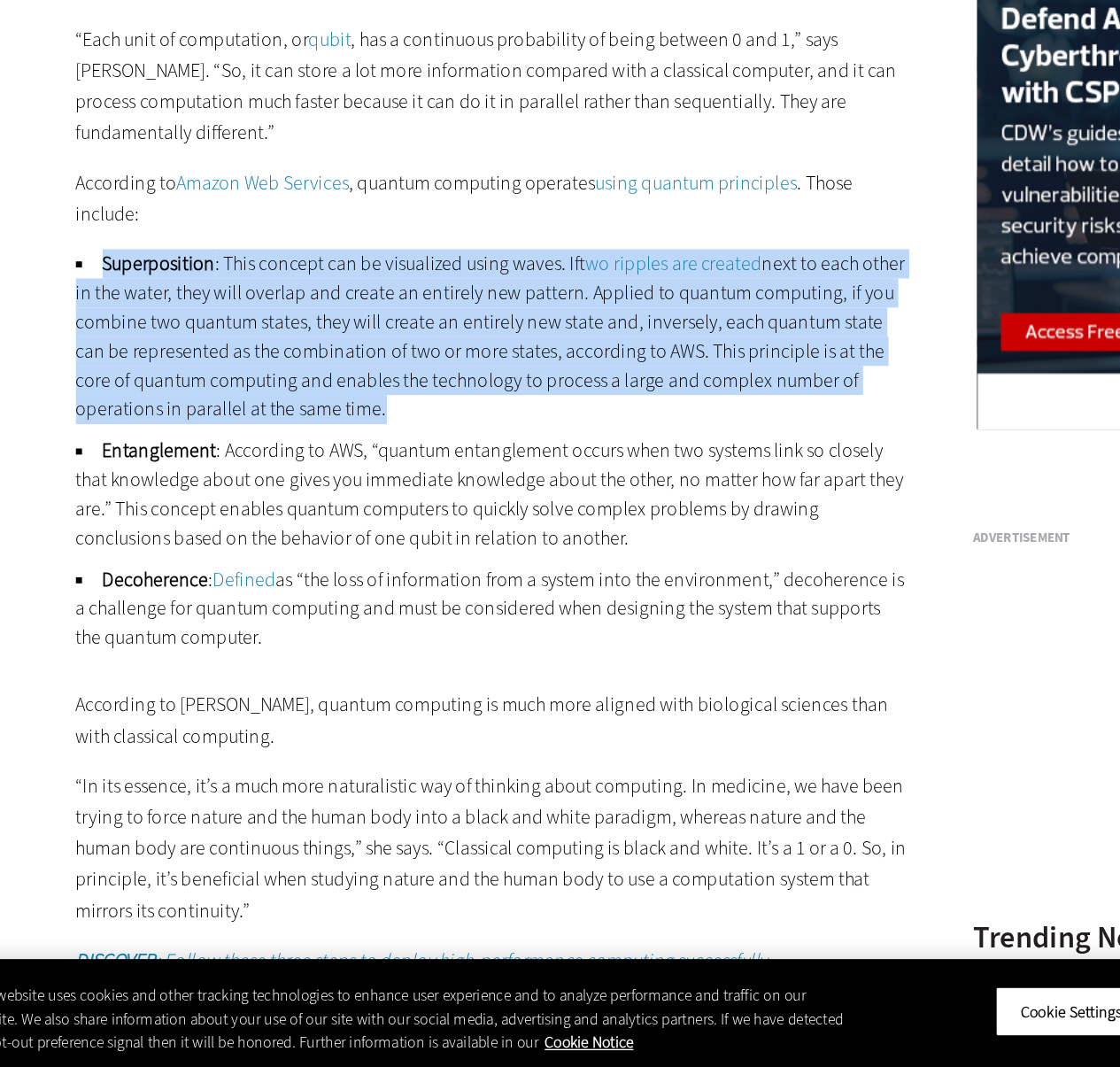
click at [222, 559] on li "Superposition : This concept can be visualized using waves. If two ripples are …" at bounding box center [412, 534] width 608 height 128
click at [212, 574] on li "Superposition : This concept can be visualized using waves. If two ripples are …" at bounding box center [412, 534] width 608 height 128
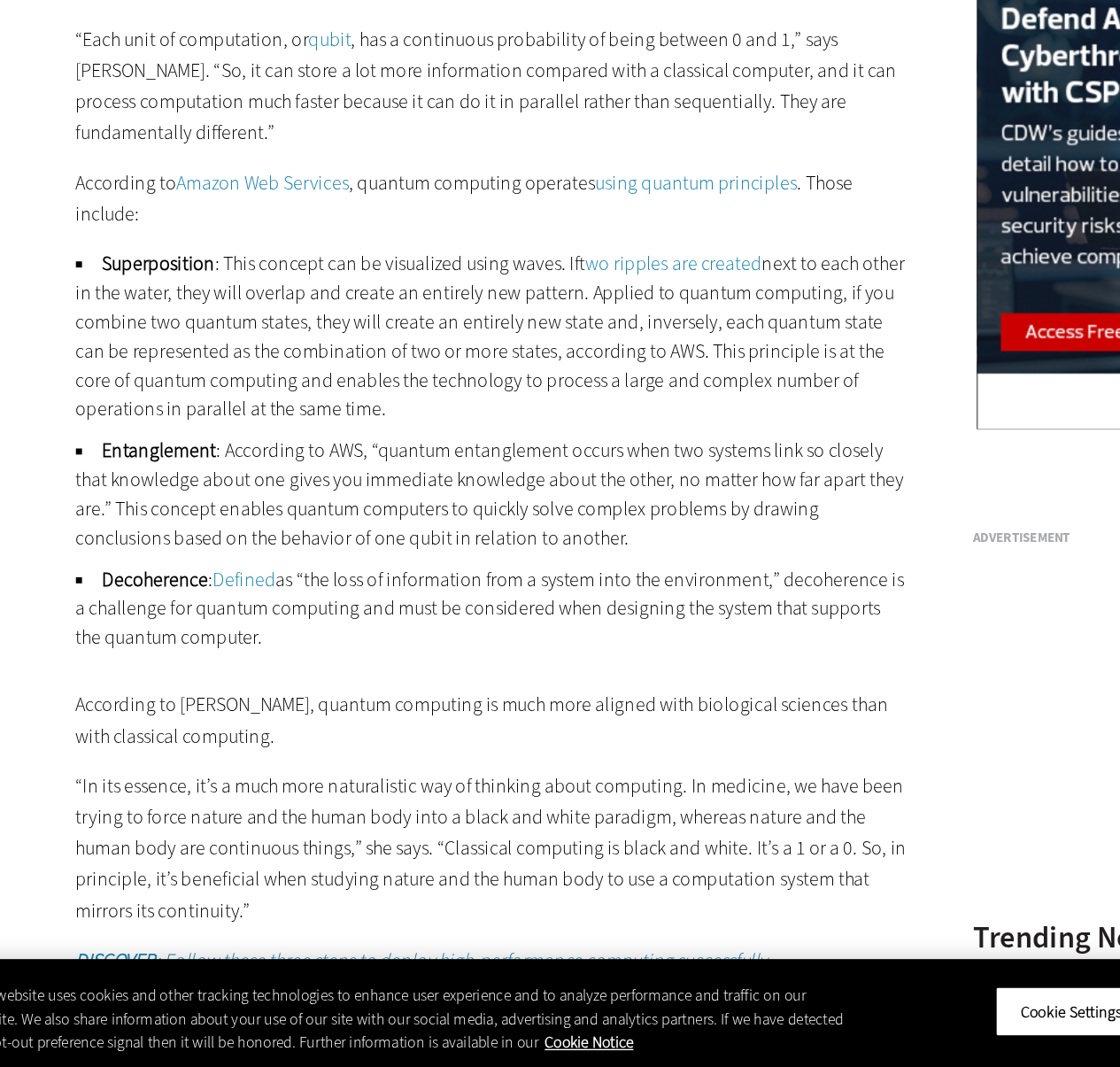
scroll to position [1789, 0]
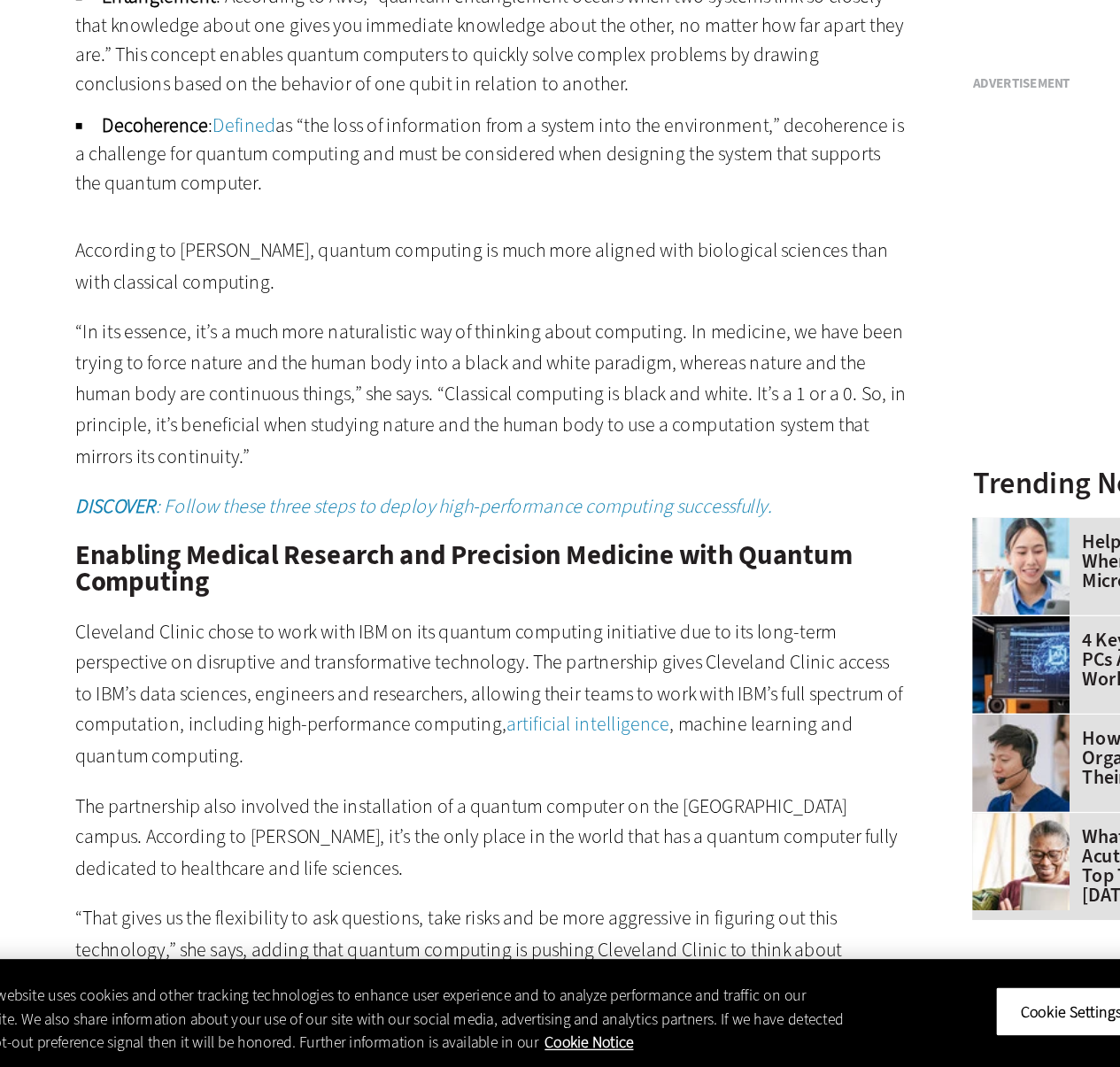
click at [214, 571] on p "“In its essence, it’s a much more naturalistic way of thinking about computing.…" at bounding box center [412, 575] width 608 height 113
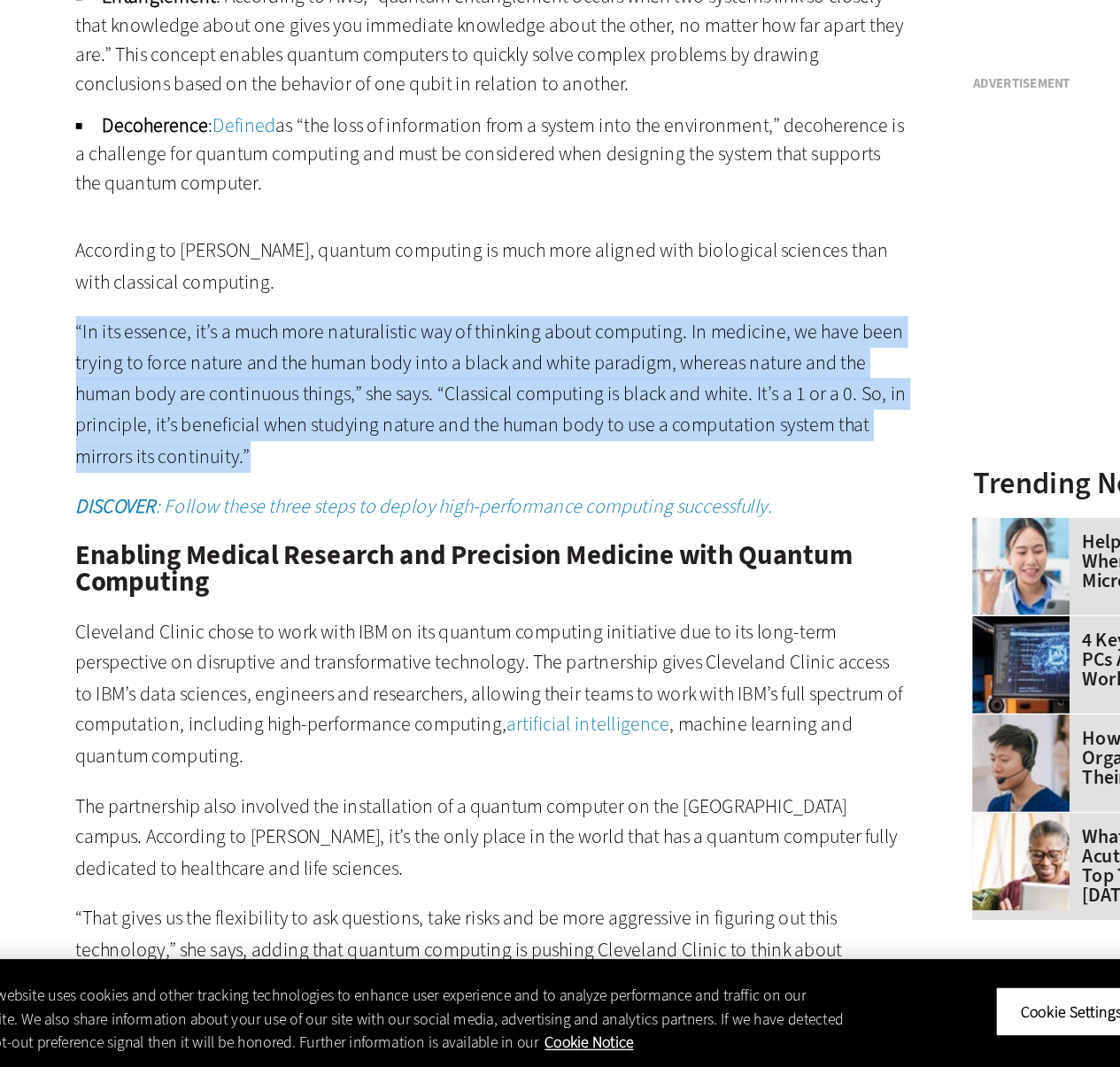
click at [214, 571] on p "“In its essence, it’s a much more naturalistic way of thinking about computing.…" at bounding box center [412, 575] width 608 height 113
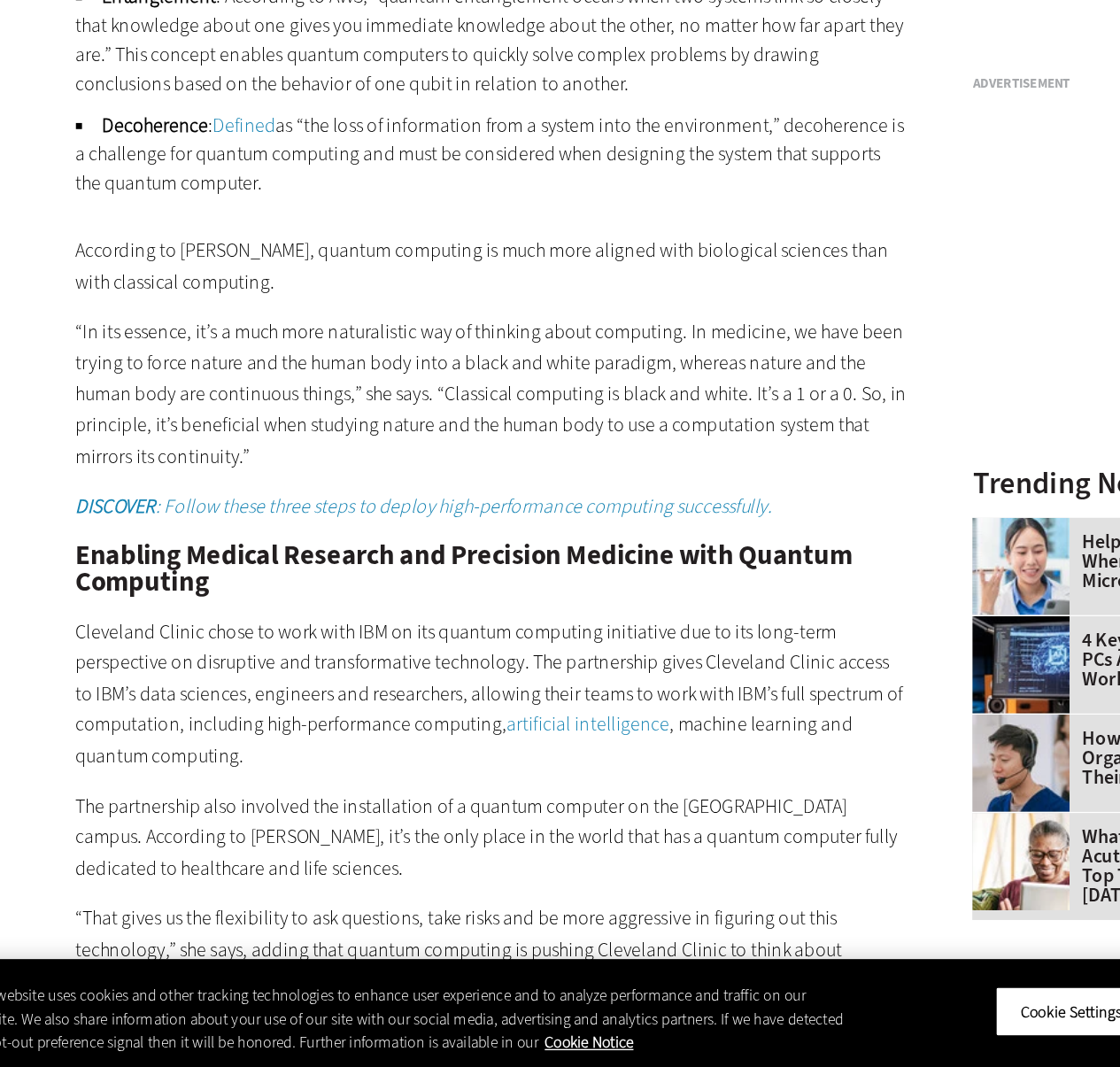
click at [244, 584] on p "“In its essence, it’s a much more naturalistic way of thinking about computing.…" at bounding box center [412, 575] width 608 height 113
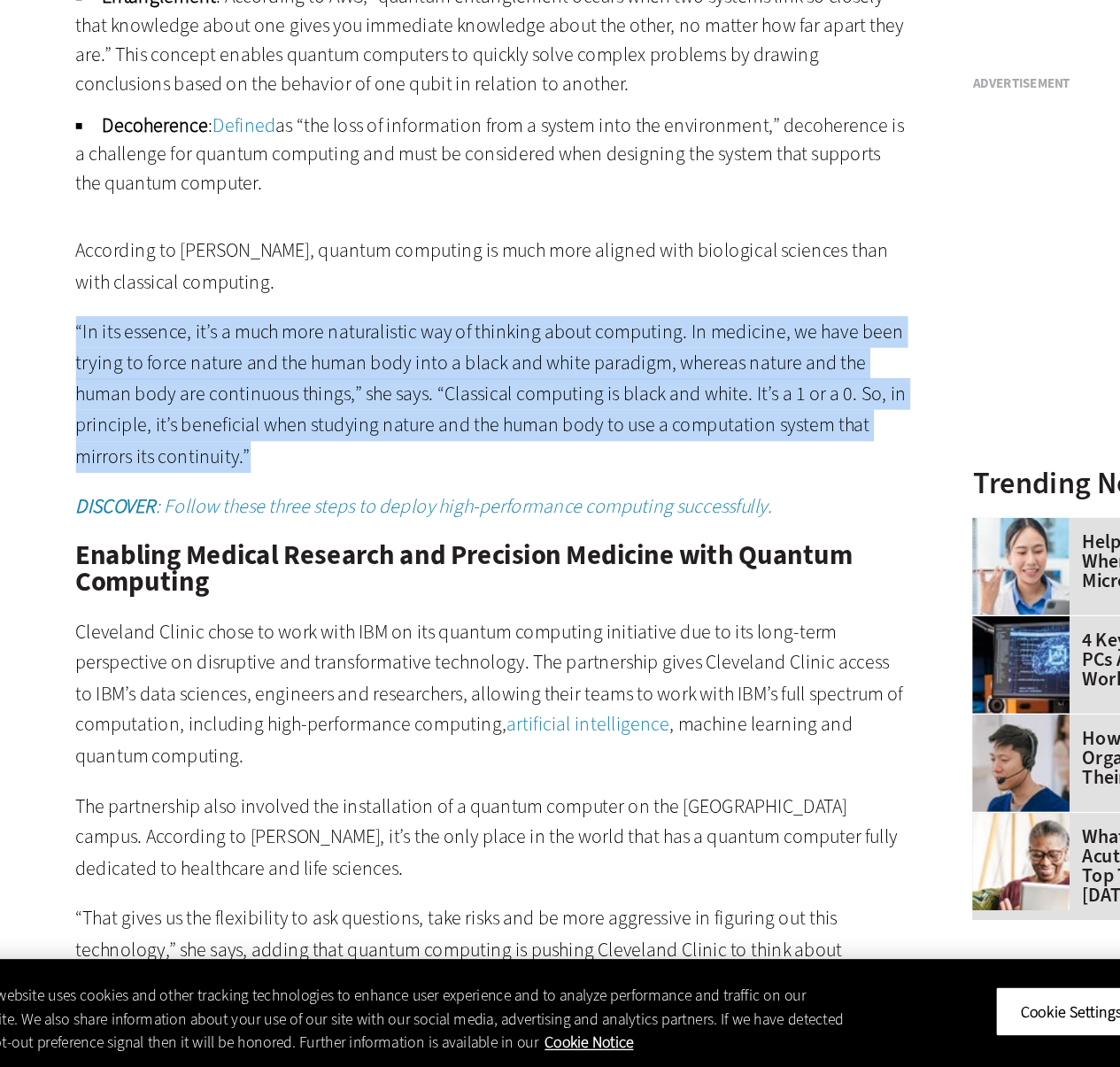
click at [244, 584] on p "“In its essence, it’s a much more naturalistic way of thinking about computing.…" at bounding box center [412, 575] width 608 height 113
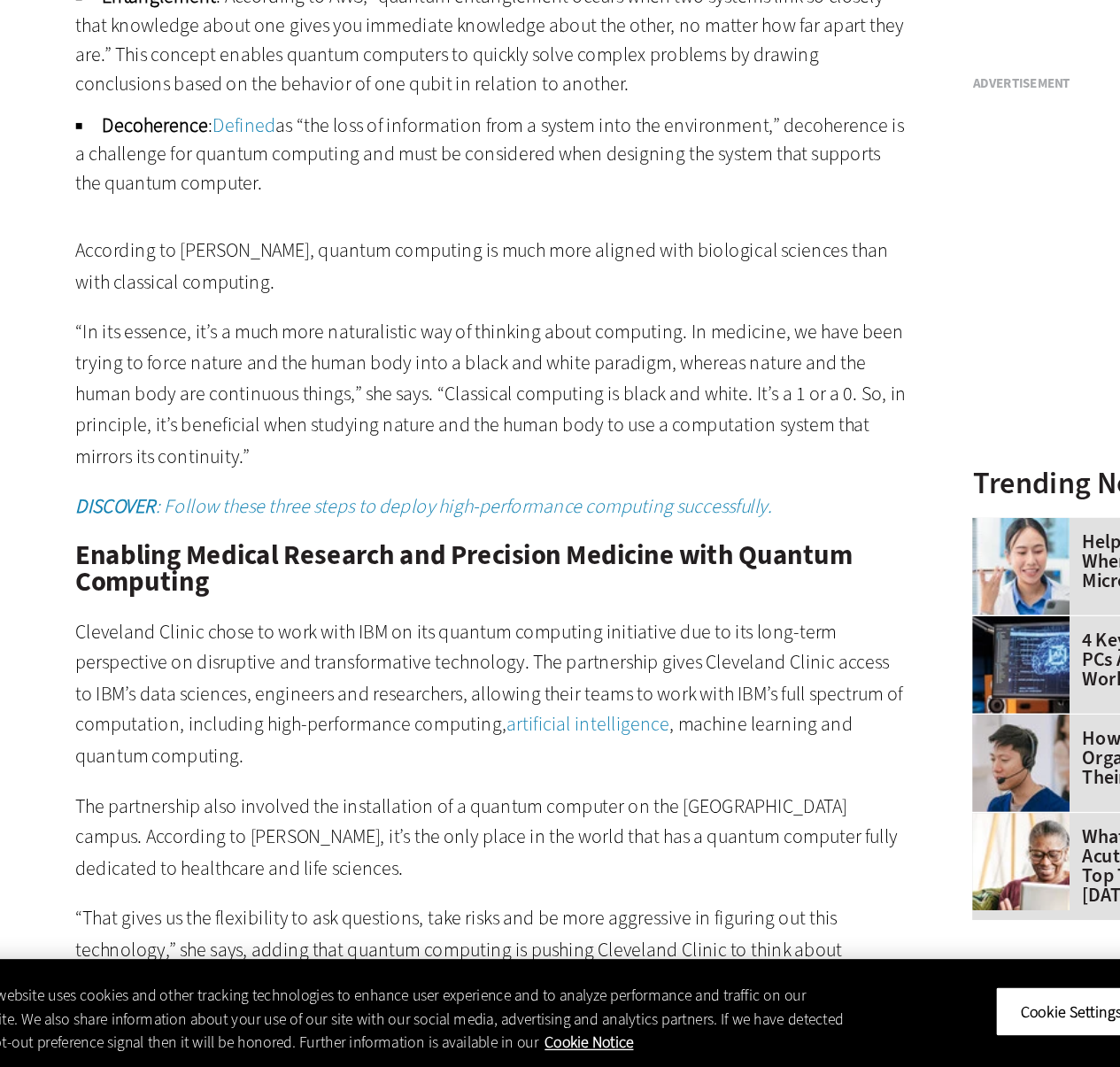
click at [251, 591] on p "“In its essence, it’s a much more naturalistic way of thinking about computing.…" at bounding box center [412, 575] width 608 height 113
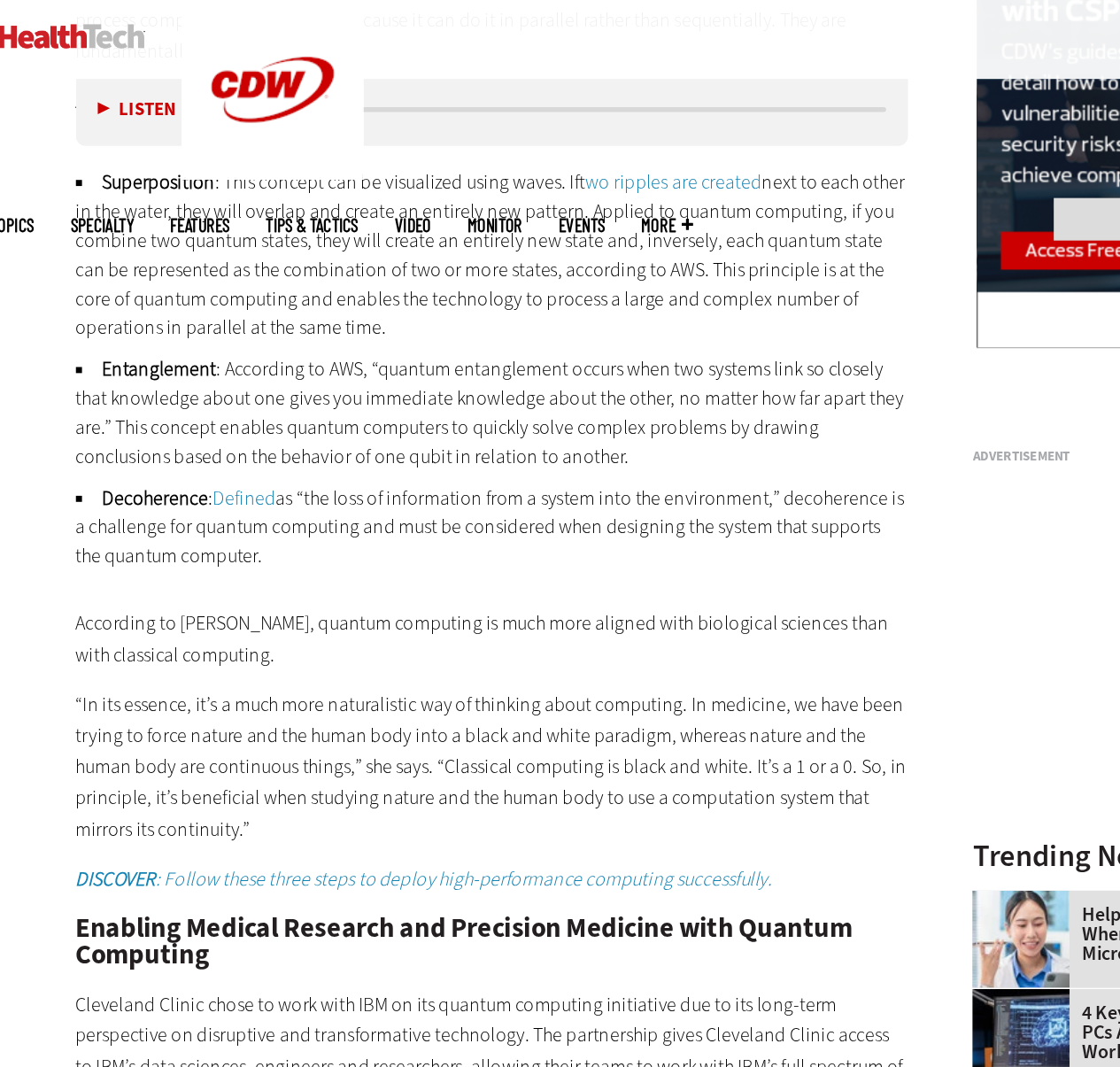
scroll to position [1700, 0]
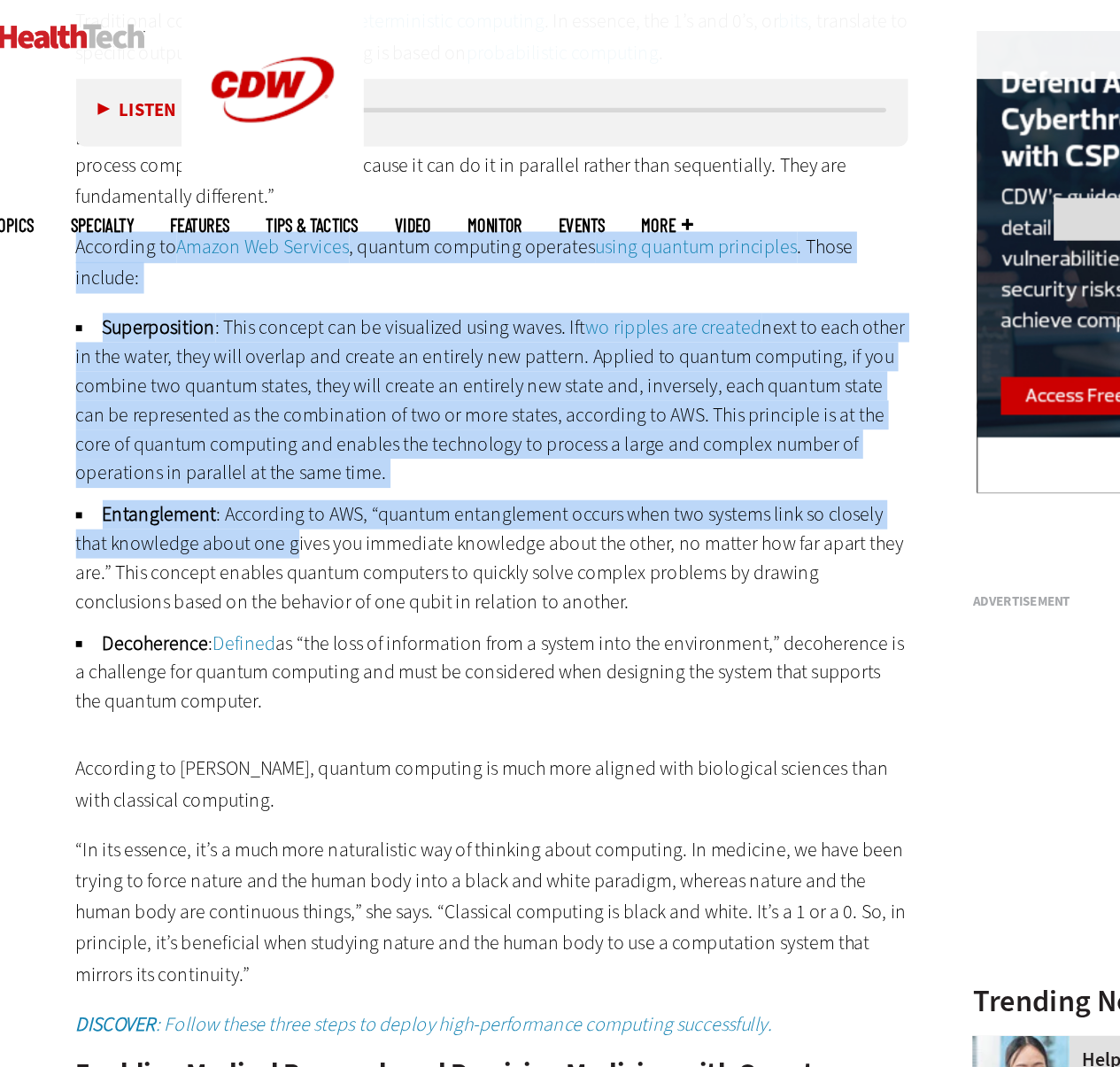
drag, startPoint x: 270, startPoint y: 367, endPoint x: 106, endPoint y: 161, distance: 263.3
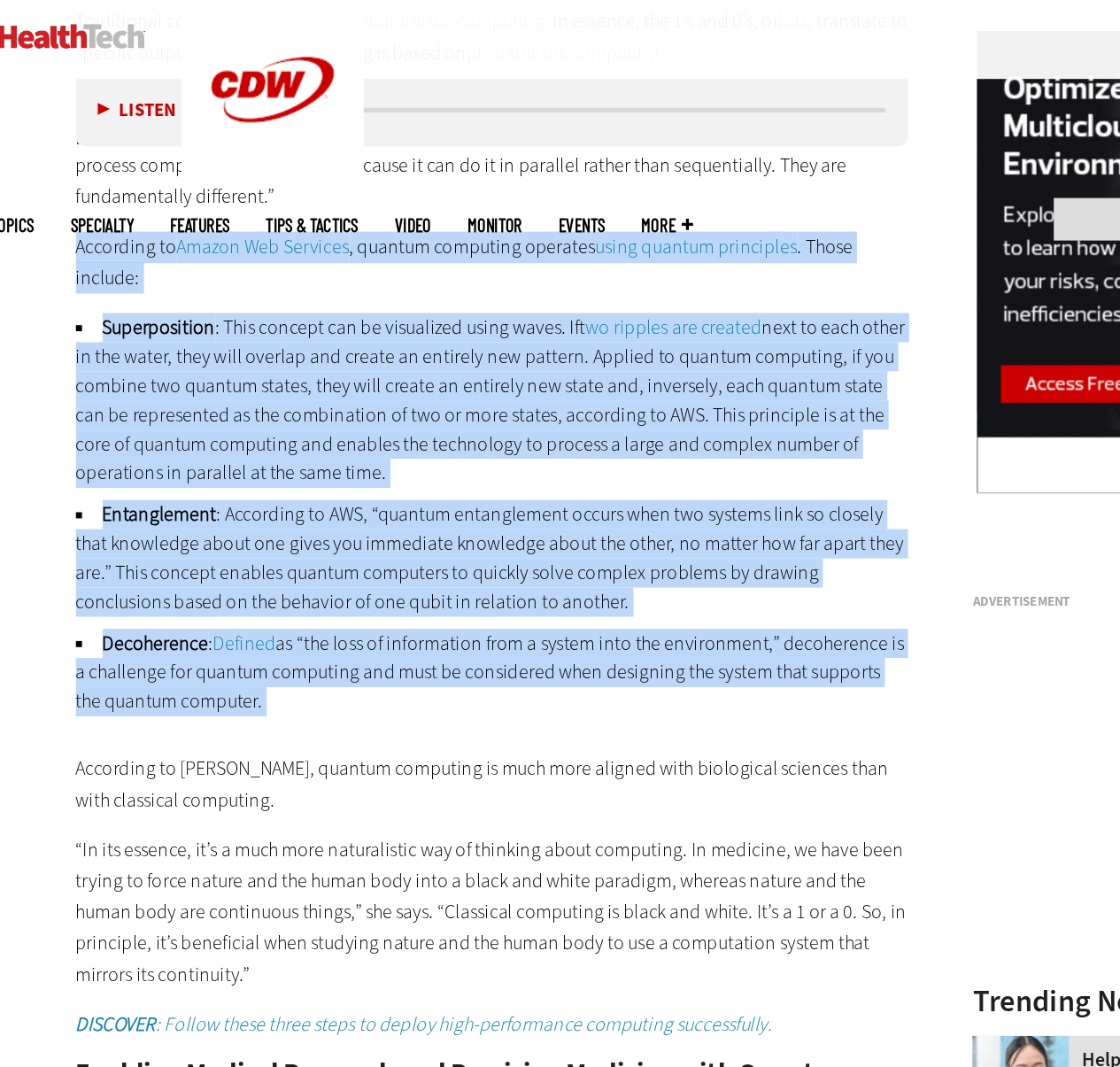
drag, startPoint x: 107, startPoint y: 161, endPoint x: 317, endPoint y: 482, distance: 383.6
click at [317, 482] on li "Decoherence : Defined as “the loss of information from a system into the enviro…" at bounding box center [412, 490] width 608 height 63
drag, startPoint x: 317, startPoint y: 482, endPoint x: 90, endPoint y: 166, distance: 389.1
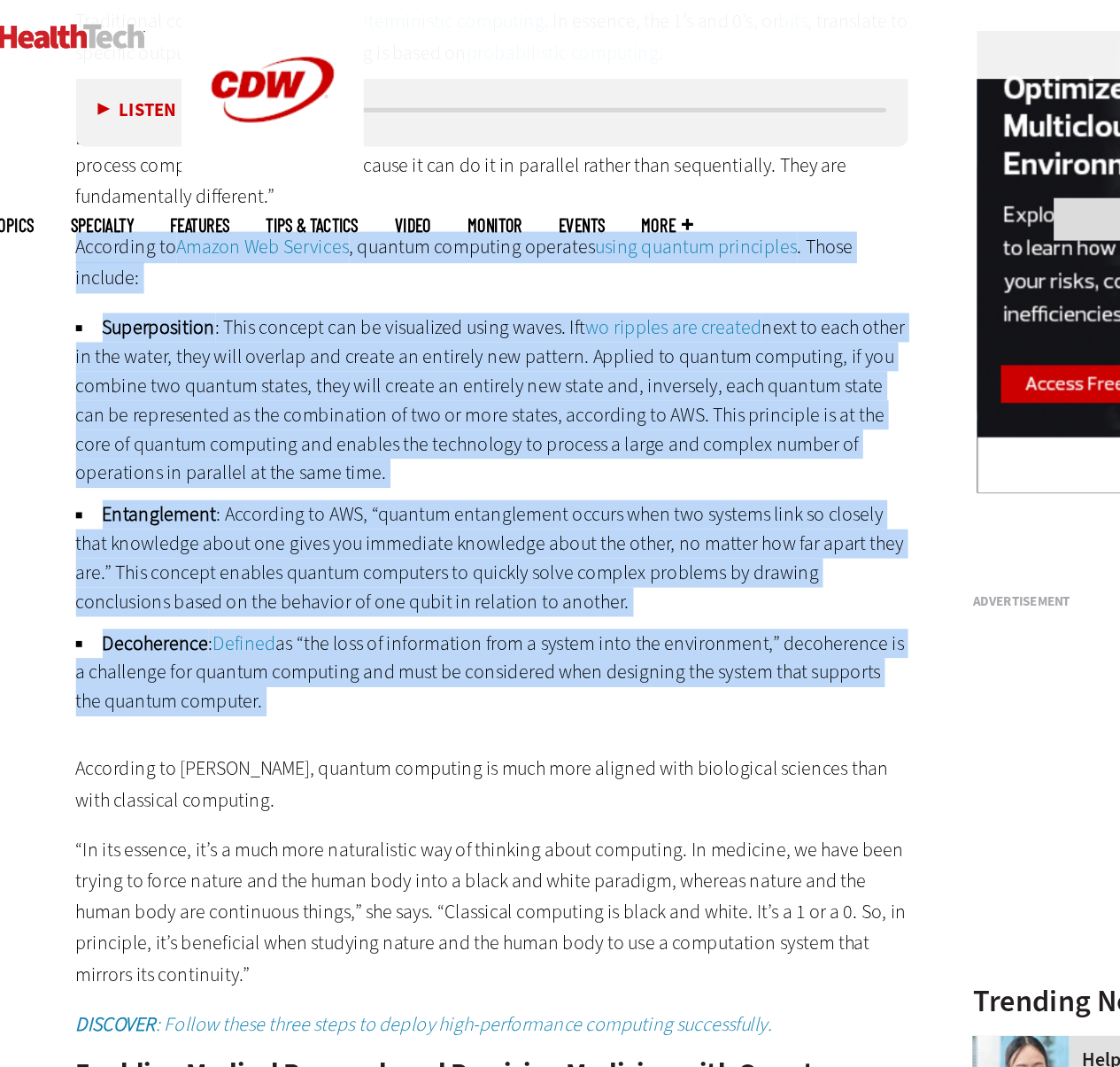
drag, startPoint x: 90, startPoint y: 166, endPoint x: 309, endPoint y: 513, distance: 410.3
click at [309, 513] on div "How Does Quantum Computing Compare with Traditional Computing? Traditional comp…" at bounding box center [412, 992] width 608 height 2155
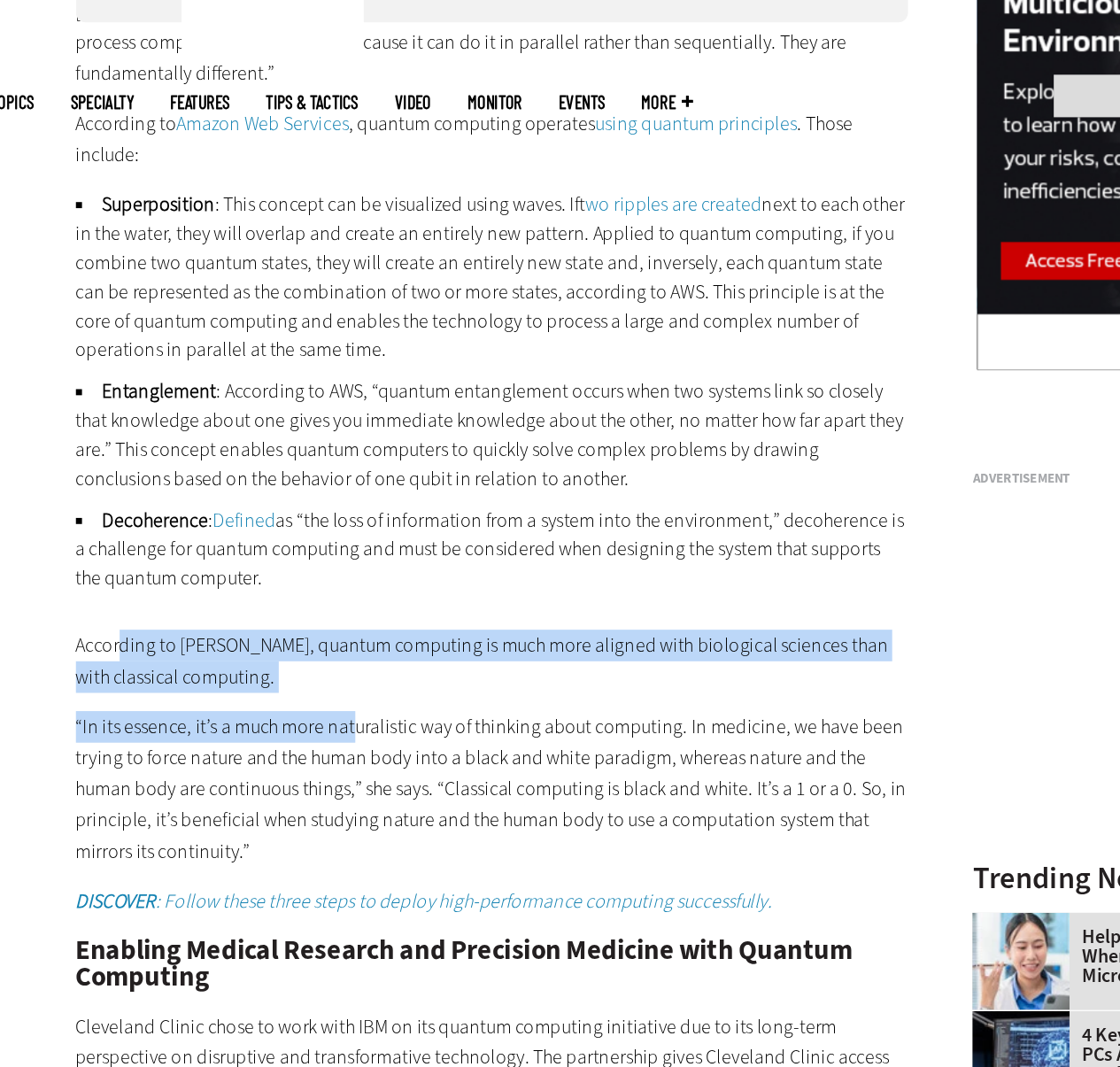
drag, startPoint x: 309, startPoint y: 513, endPoint x: 139, endPoint y: 529, distance: 170.8
click at [139, 529] on div "How Does Quantum Computing Compare with Traditional Computing? Traditional comp…" at bounding box center [412, 992] width 608 height 2155
click at [139, 549] on p "According to [PERSON_NAME], quantum computing is much more aligned with biologi…" at bounding box center [412, 571] width 608 height 45
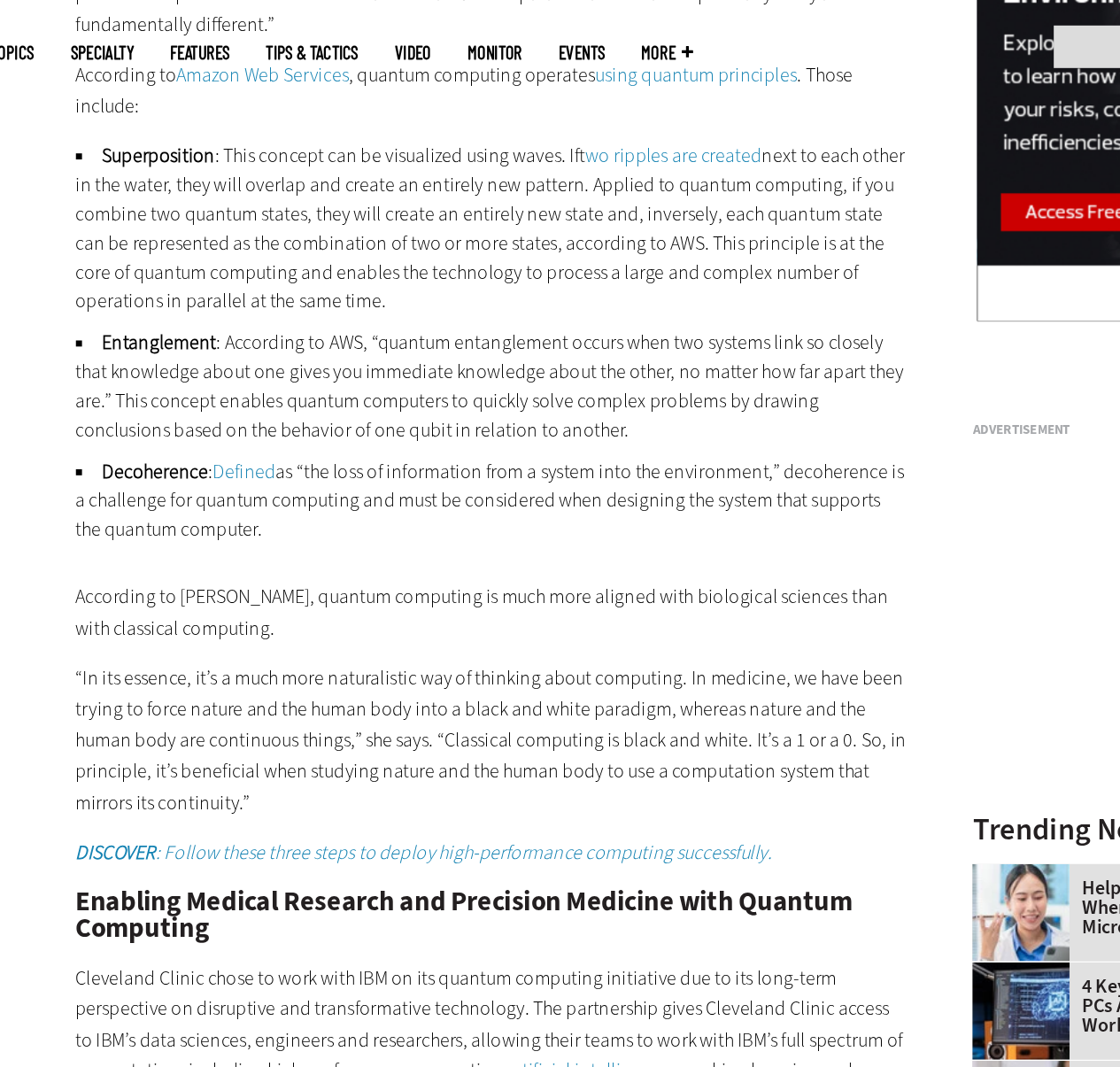
scroll to position [1795, 0]
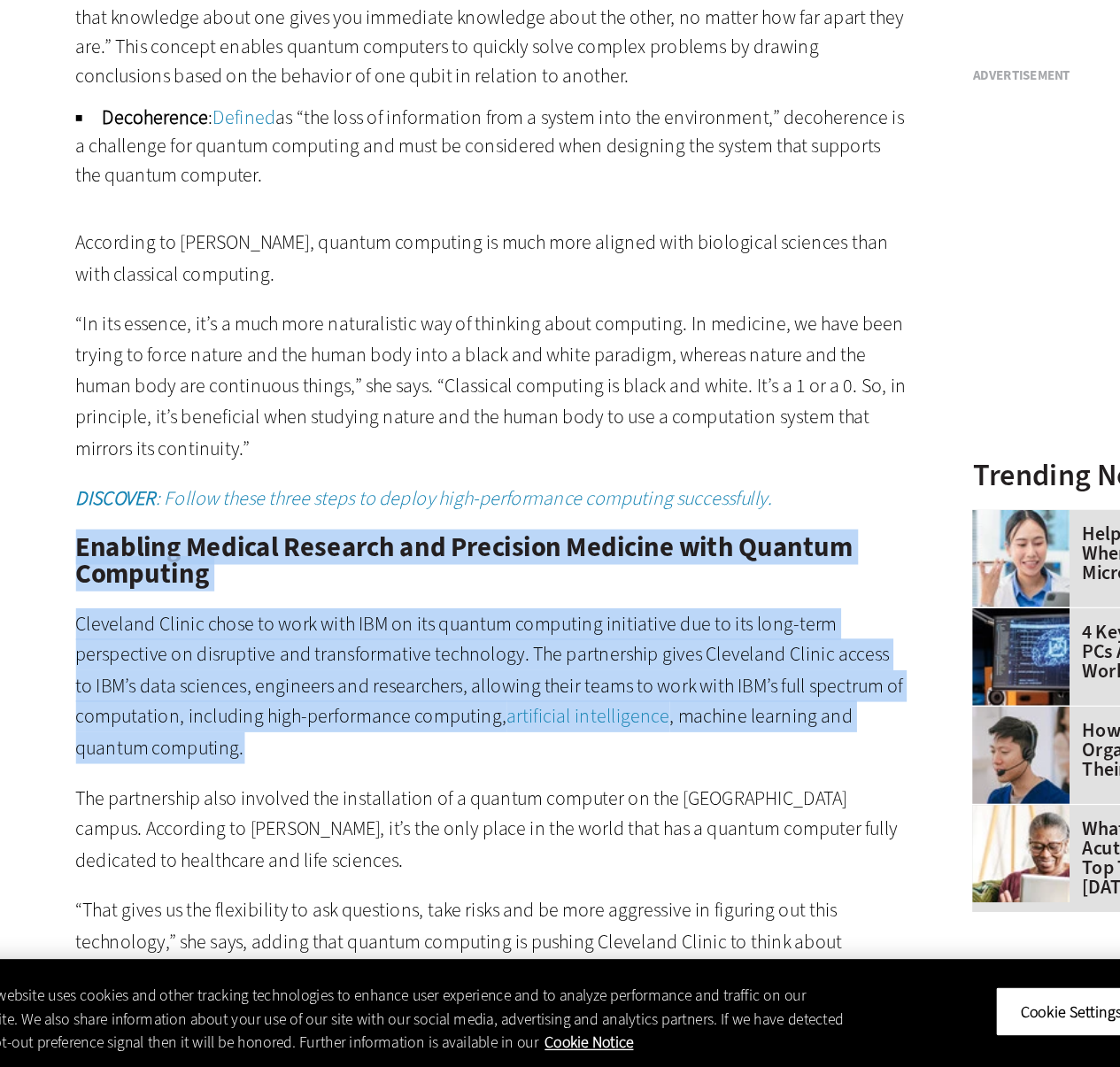
drag, startPoint x: 89, startPoint y: 669, endPoint x: 420, endPoint y: 801, distance: 356.3
click at [420, 801] on p "Cleveland Clinic chose to work with IBM on its quantum computing initiative due…" at bounding box center [412, 789] width 608 height 113
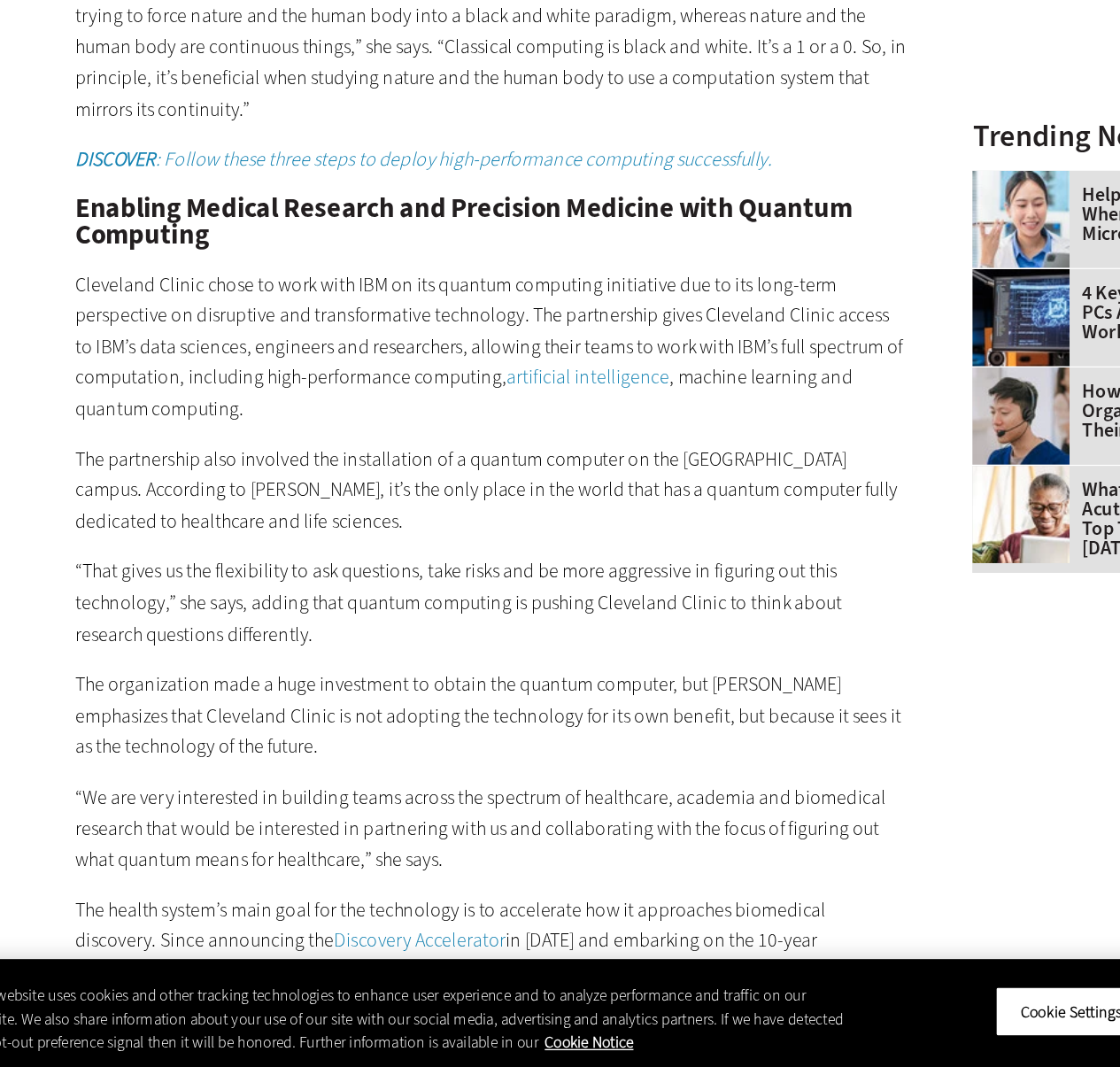
scroll to position [2047, 0]
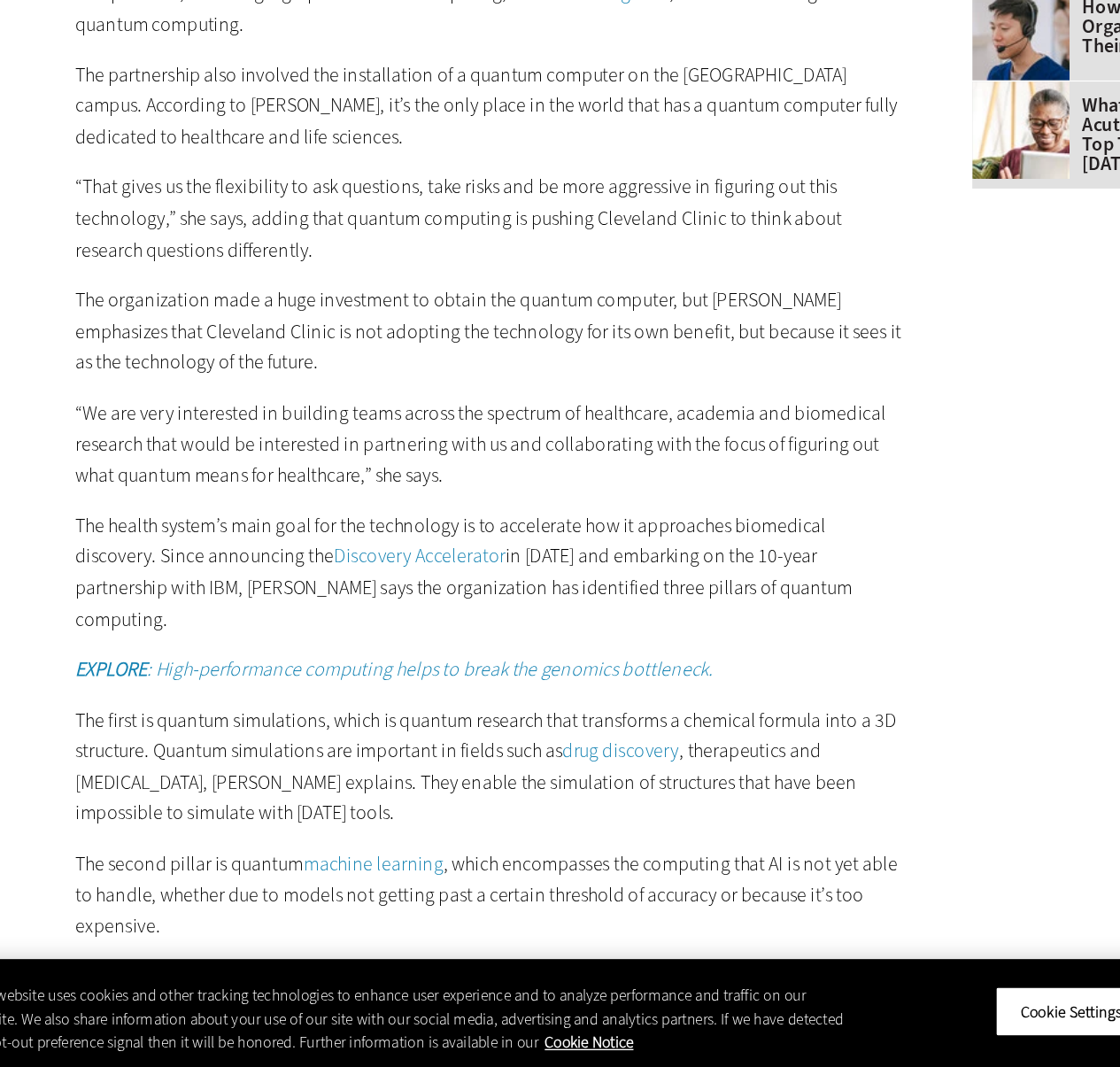
scroll to position [2337, 0]
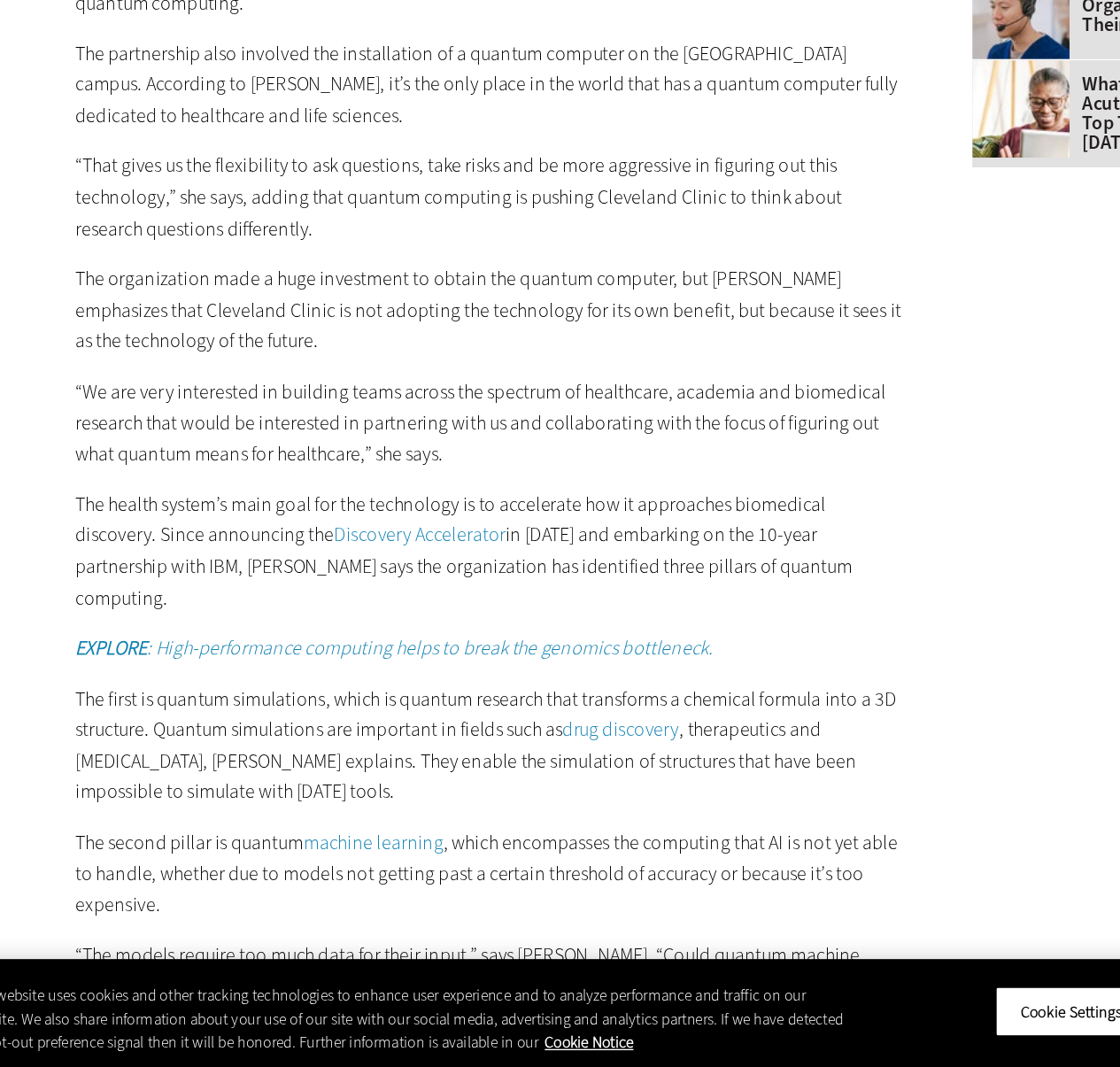
click at [91, 633] on article "[DATE] Twitter Facebook LinkedIn Reddit Flipboard Email Cloud How Is Quantum Co…" at bounding box center [394, 906] width 643 height 5257
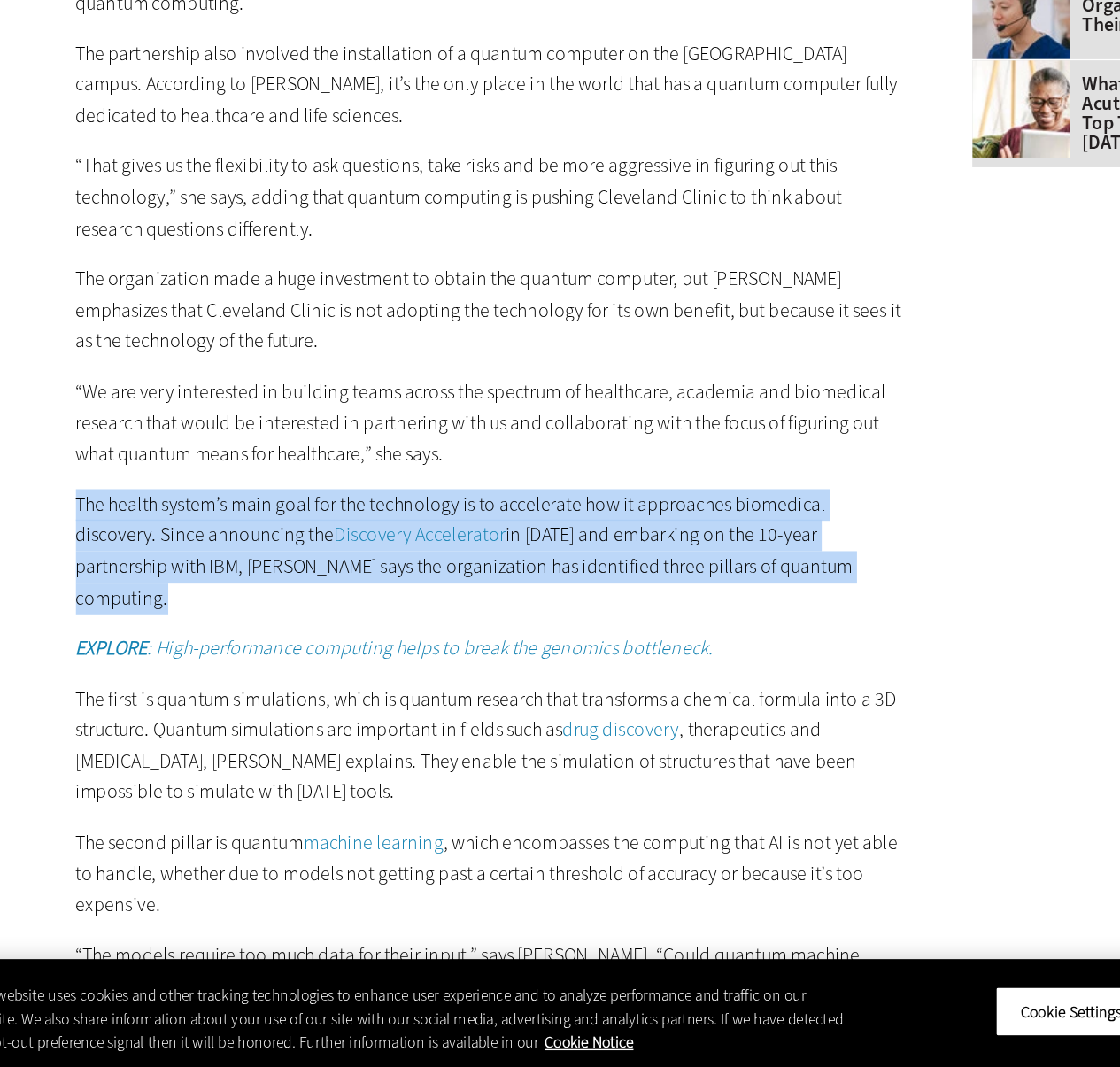
click at [91, 633] on article "[DATE] Twitter Facebook LinkedIn Reddit Flipboard Email Cloud How Is Quantum Co…" at bounding box center [394, 906] width 643 height 5257
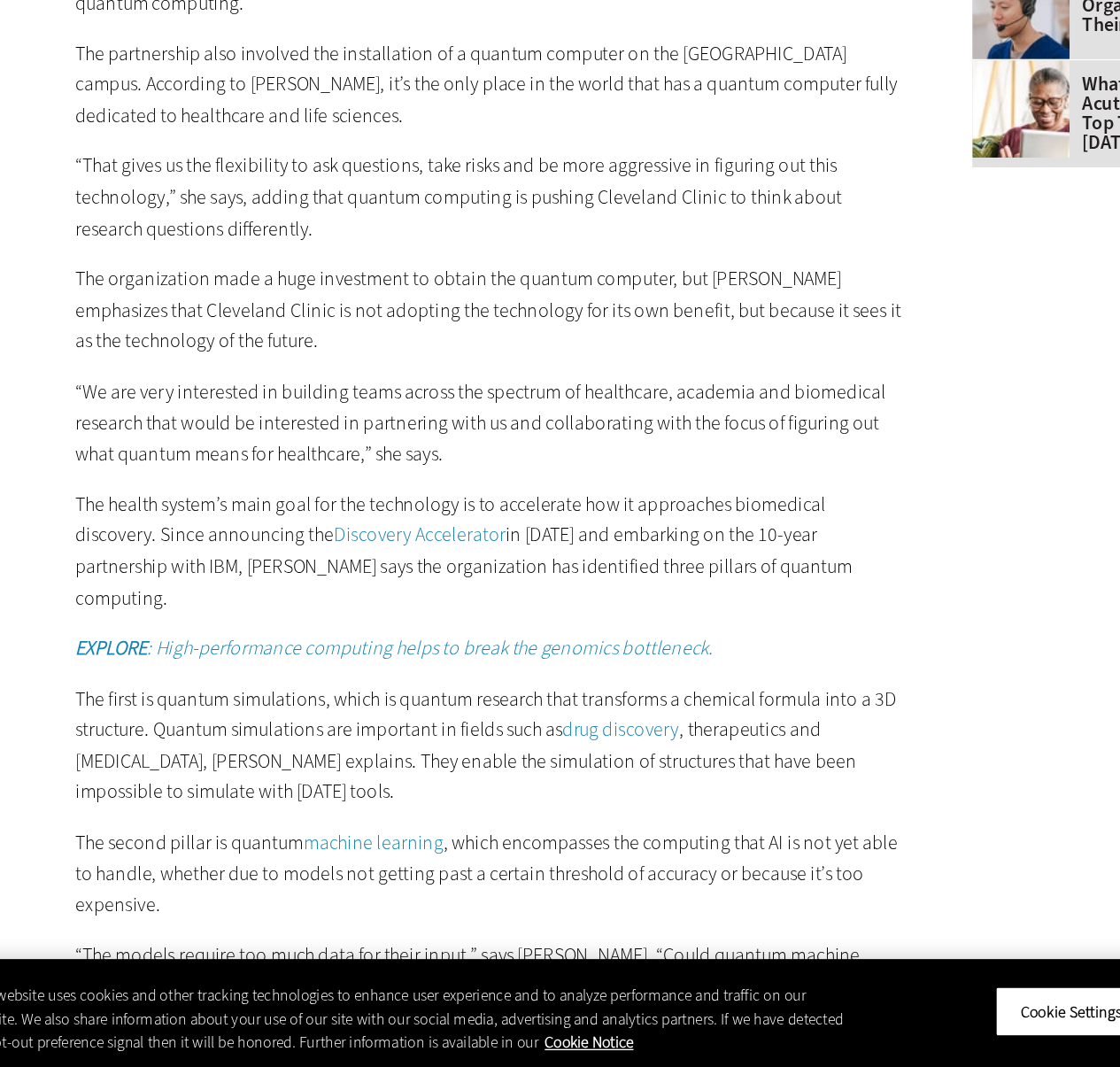
click at [93, 647] on article "[DATE] Twitter Facebook LinkedIn Reddit Flipboard Email Cloud How Is Quantum Co…" at bounding box center [394, 906] width 643 height 5257
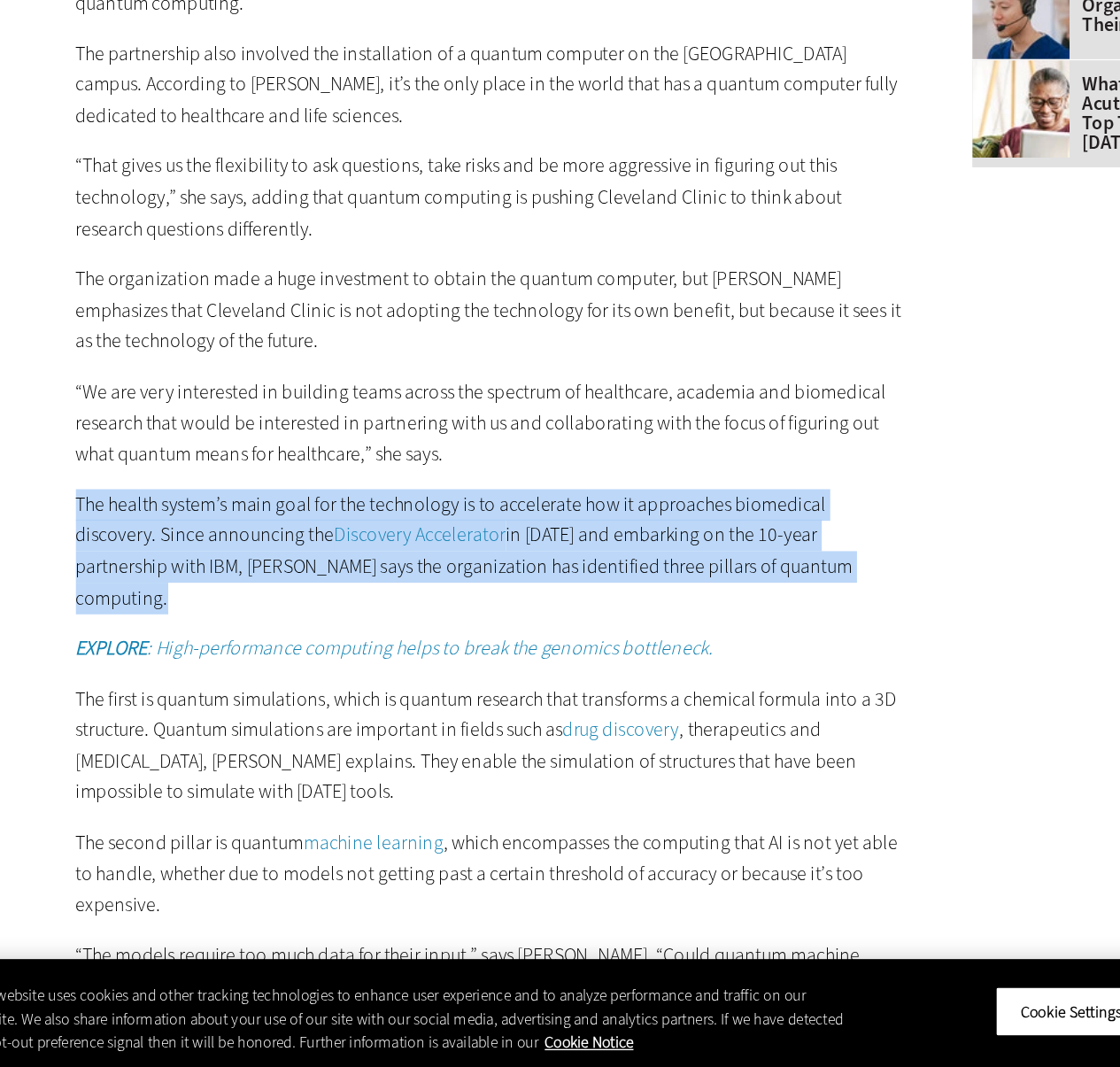
click at [93, 647] on article "[DATE] Twitter Facebook LinkedIn Reddit Flipboard Email Cloud How Is Quantum Co…" at bounding box center [394, 906] width 643 height 5257
click at [80, 647] on article "[DATE] Twitter Facebook LinkedIn Reddit Flipboard Email Cloud How Is Quantum Co…" at bounding box center [394, 906] width 643 height 5257
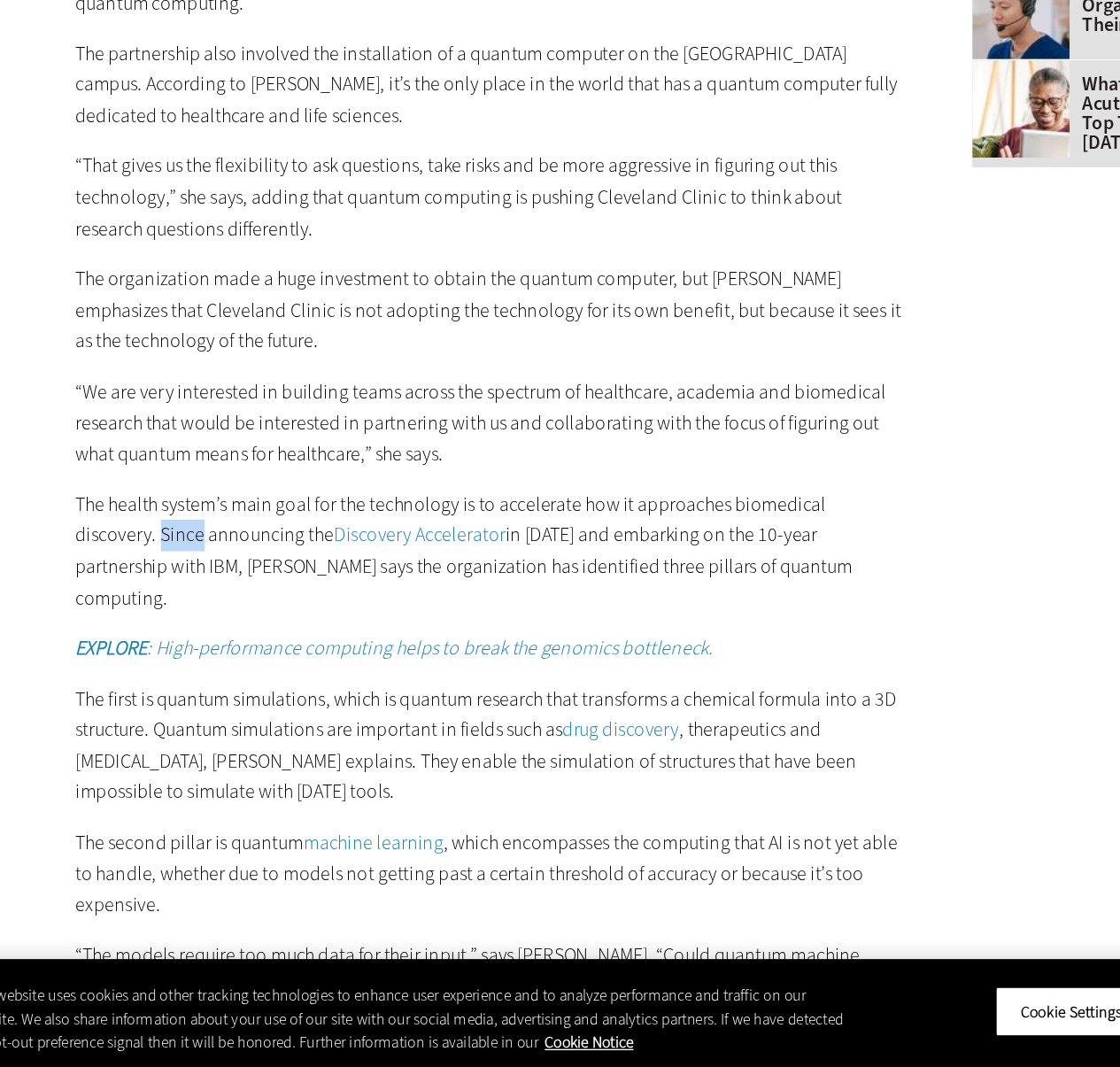
click at [80, 647] on article "[DATE] Twitter Facebook LinkedIn Reddit Flipboard Email Cloud How Is Quantum Co…" at bounding box center [394, 906] width 643 height 5257
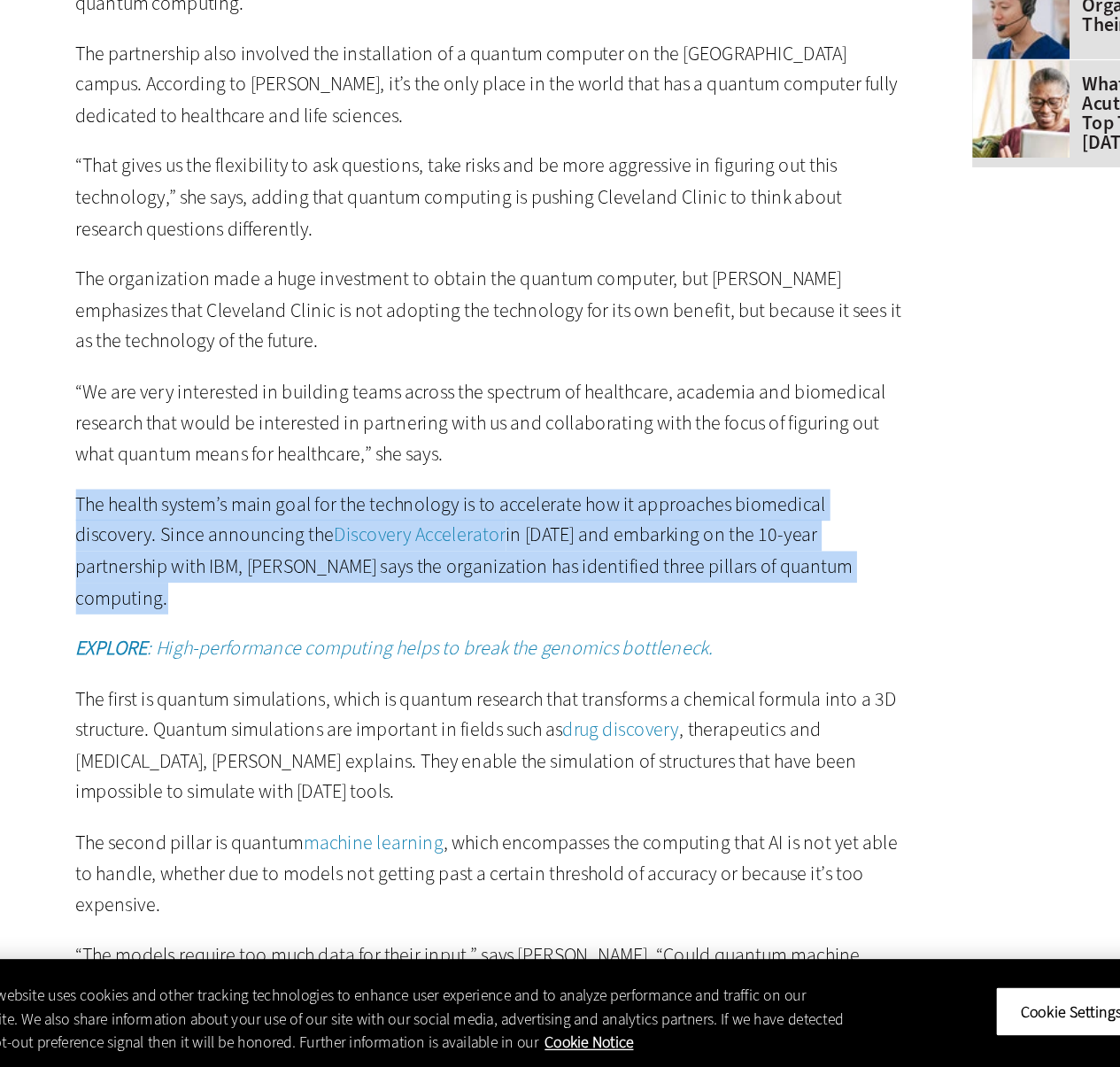
click at [80, 647] on article "[DATE] Twitter Facebook LinkedIn Reddit Flipboard Email Cloud How Is Quantum Co…" at bounding box center [394, 906] width 643 height 5257
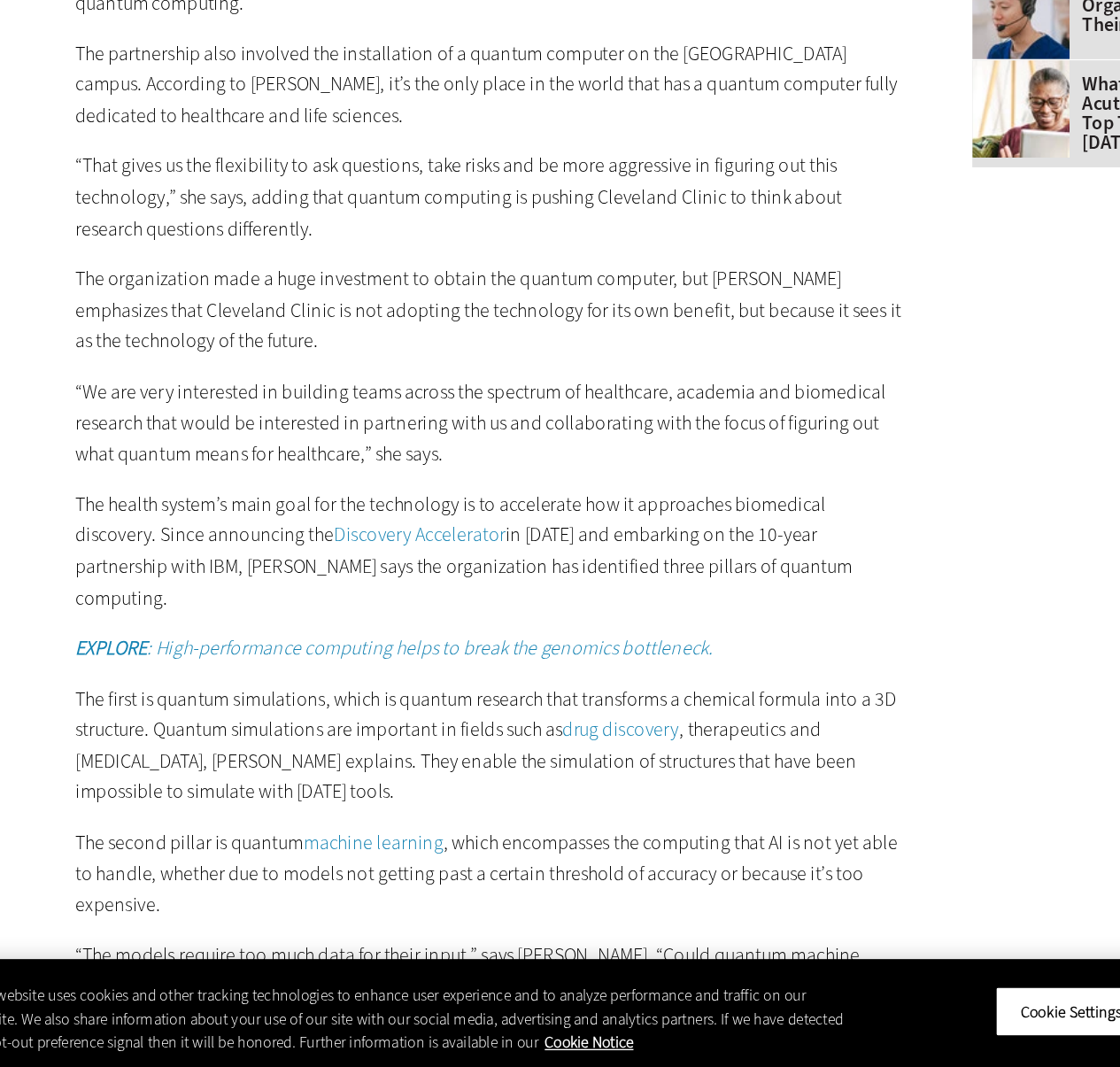
click at [97, 651] on article "[DATE] Twitter Facebook LinkedIn Reddit Flipboard Email Cloud How Is Quantum Co…" at bounding box center [394, 906] width 643 height 5257
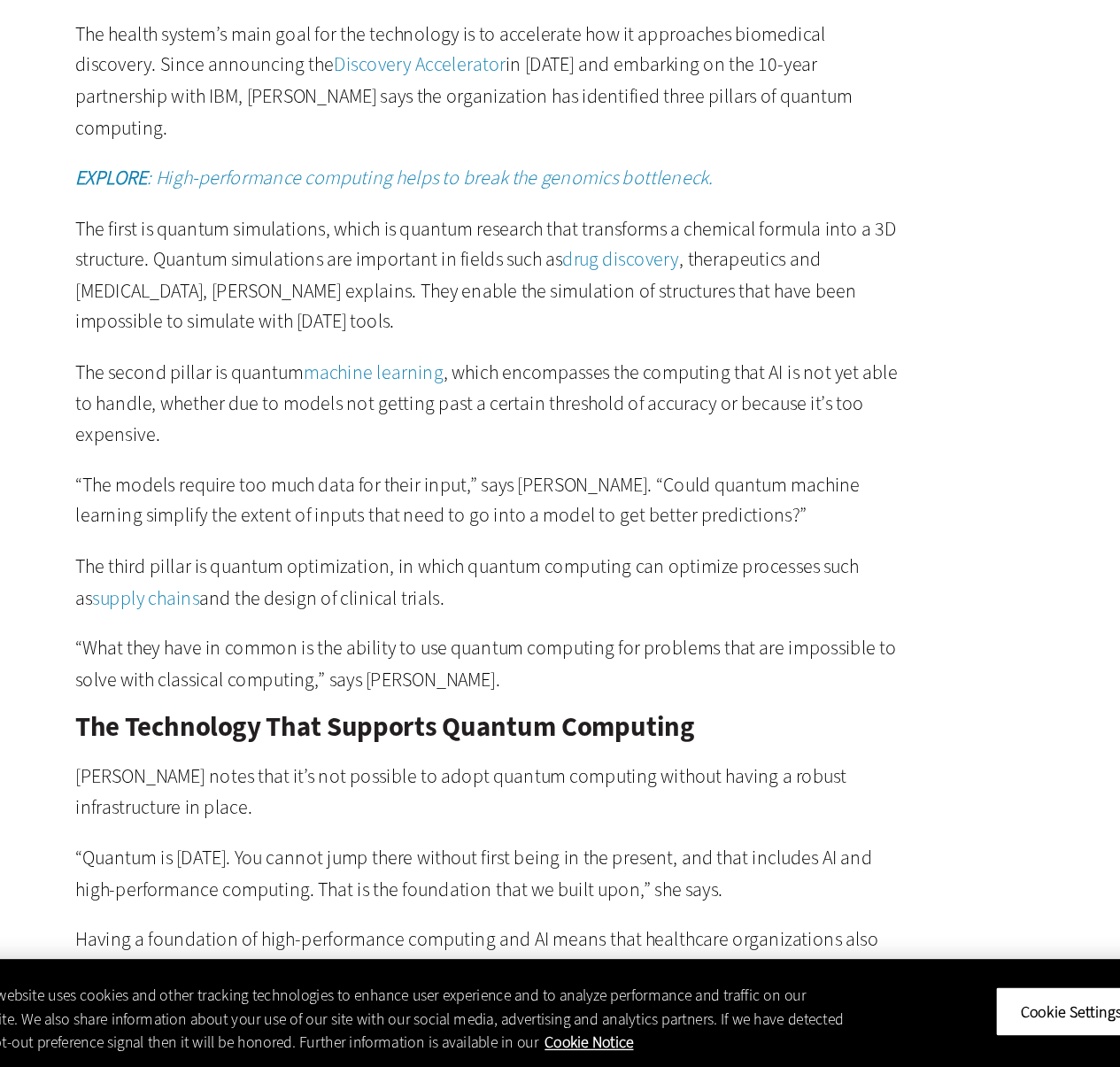
scroll to position [2689, 0]
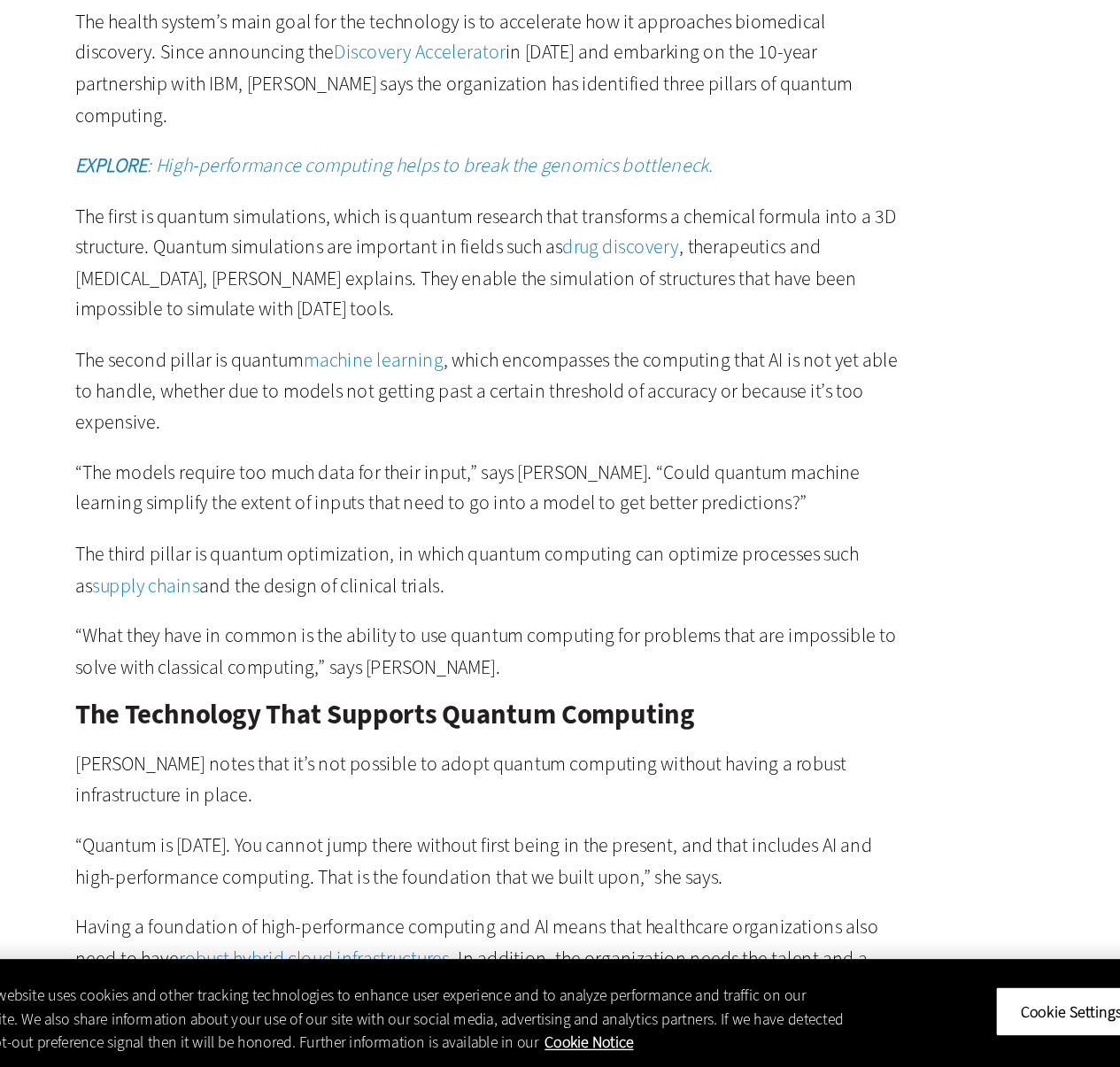
click at [71, 604] on main "Home » Cloud Close New AI Research From CDW See how IT leaders are tackling AI …" at bounding box center [560, 534] width 1027 height 5351
click at [366, 542] on p "The second pillar is quantum machine learning , which encompasses the computing…" at bounding box center [412, 574] width 608 height 68
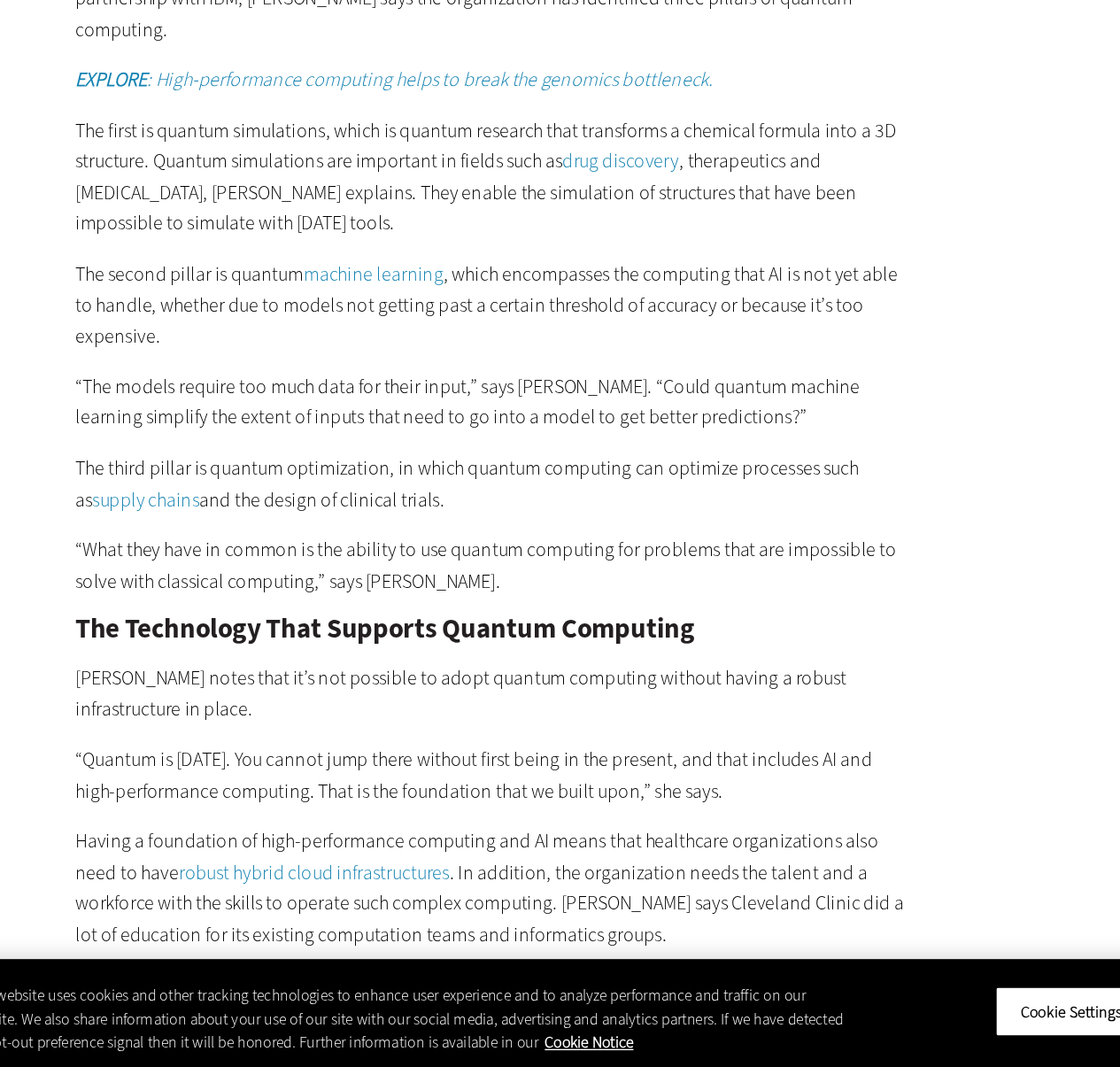
scroll to position [2758, 0]
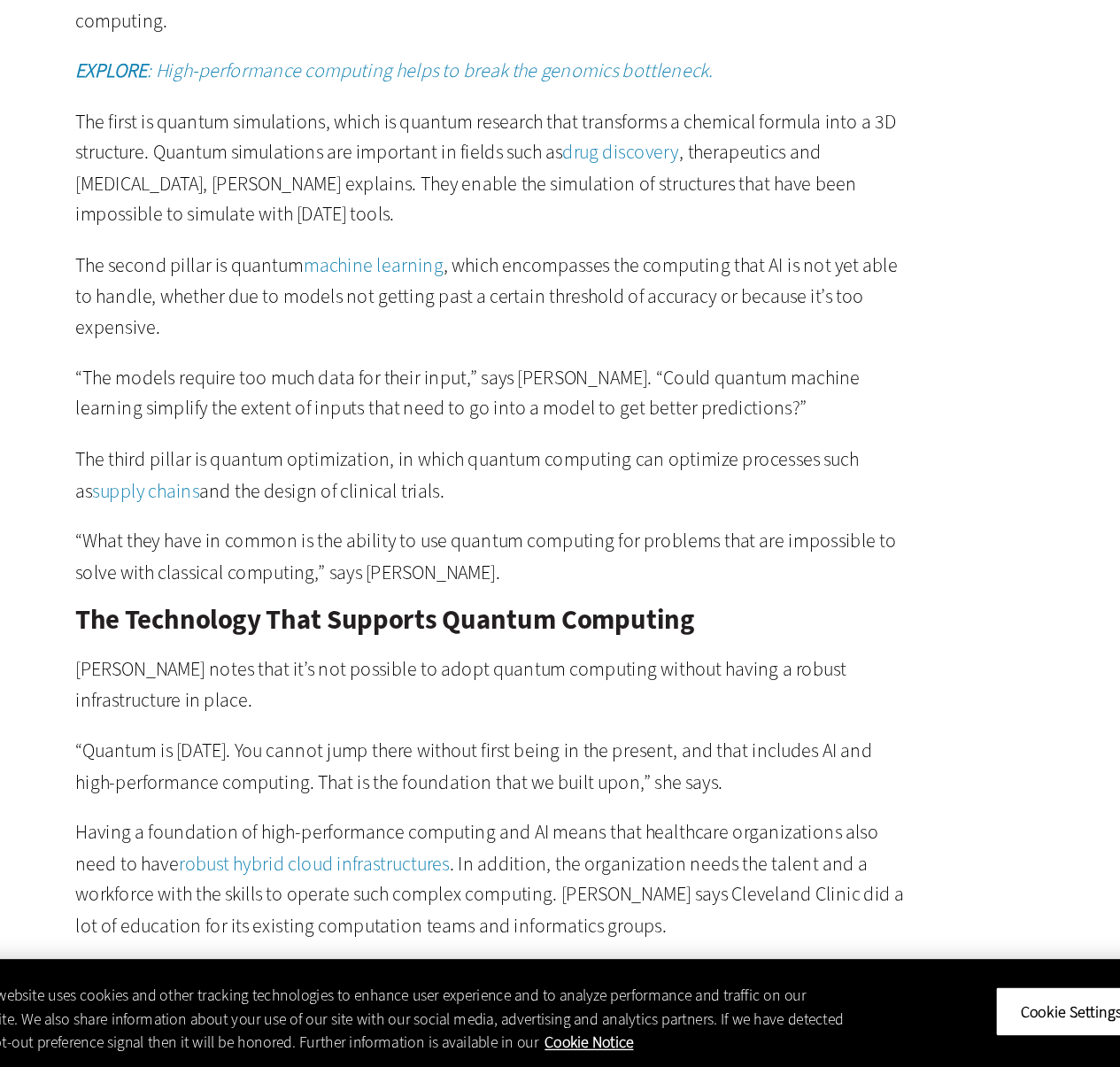
click at [386, 672] on p "“What they have in common is the ability to use quantum computing for problems …" at bounding box center [412, 694] width 608 height 45
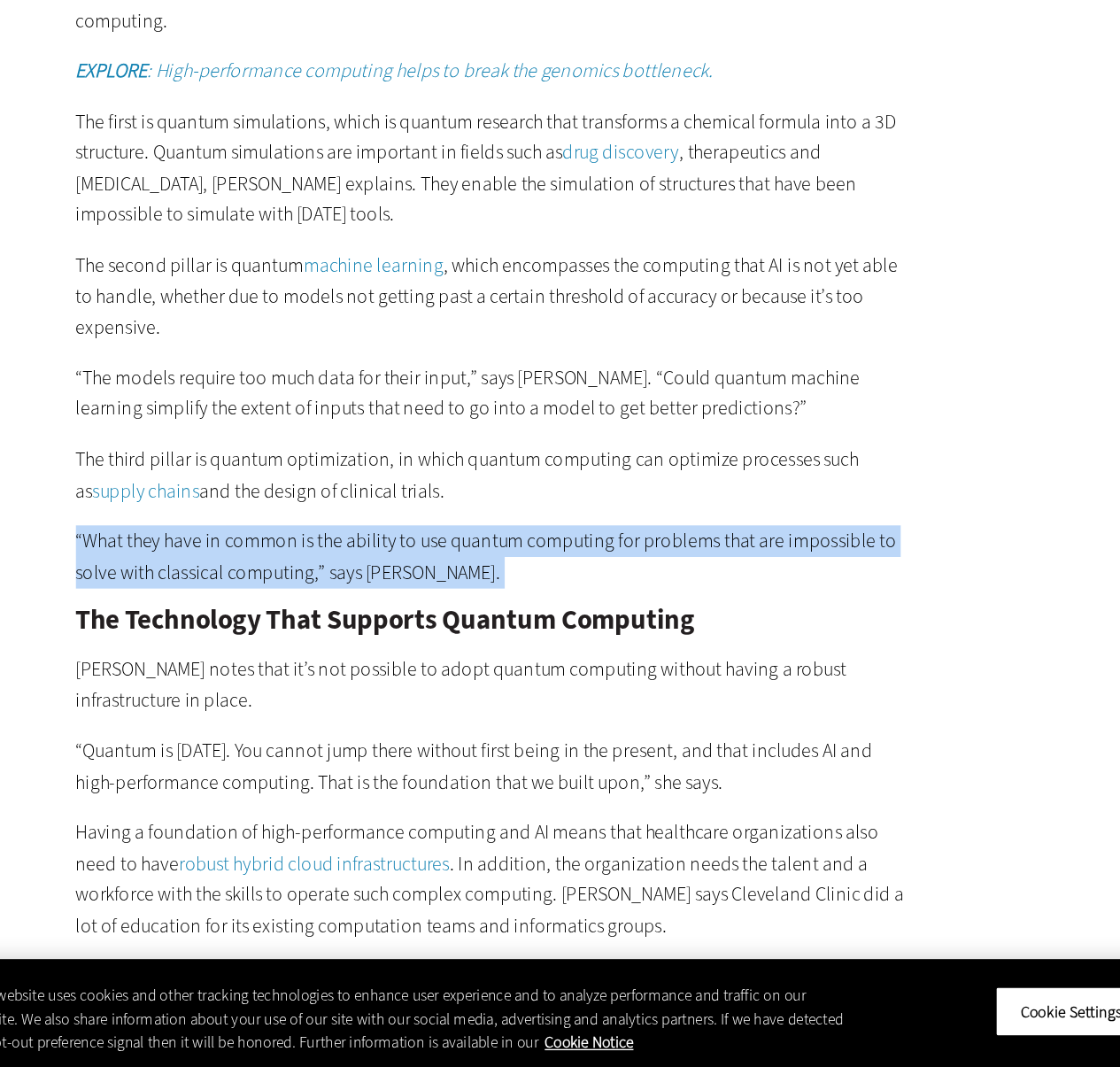
click at [386, 672] on p "“What they have in common is the ability to use quantum computing for problems …" at bounding box center [412, 694] width 608 height 45
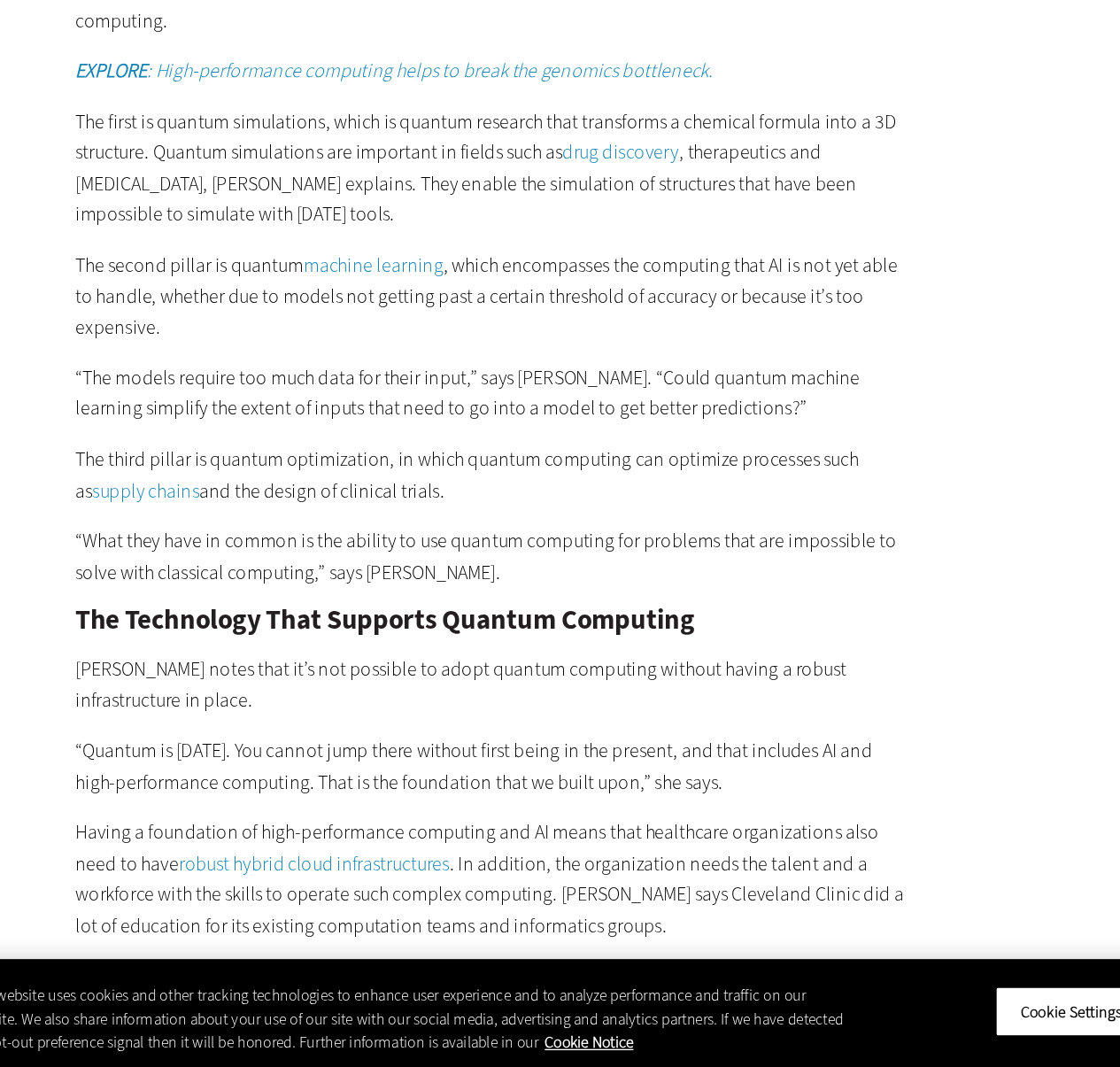
click at [386, 672] on p "“What they have in common is the ability to use quantum computing for problems …" at bounding box center [412, 694] width 608 height 45
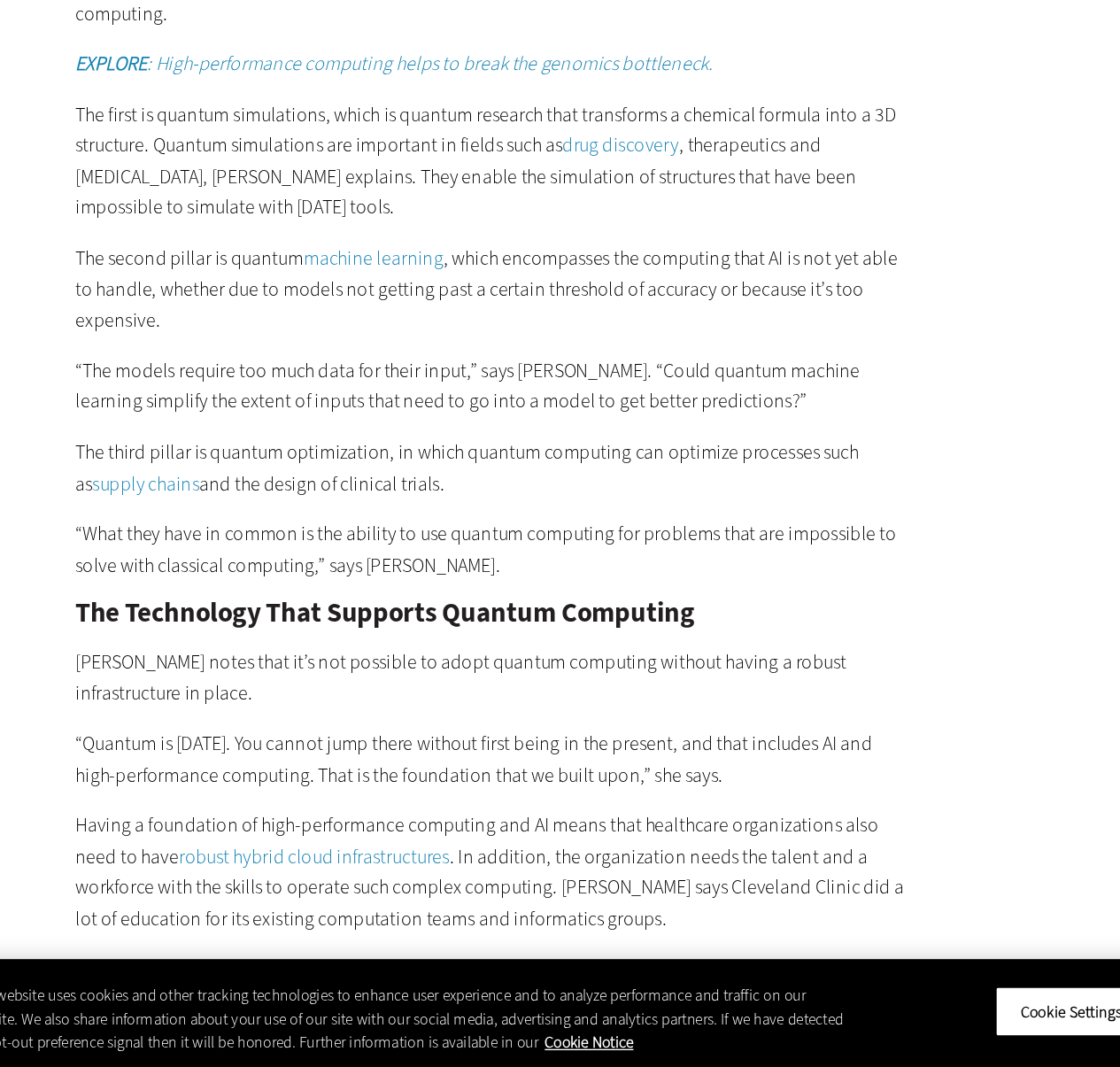
scroll to position [2763, 0]
click at [386, 666] on p "“What they have in common is the ability to use quantum computing for problems …" at bounding box center [412, 689] width 608 height 45
click at [351, 666] on p "“What they have in common is the ability to use quantum computing for problems …" at bounding box center [412, 689] width 608 height 45
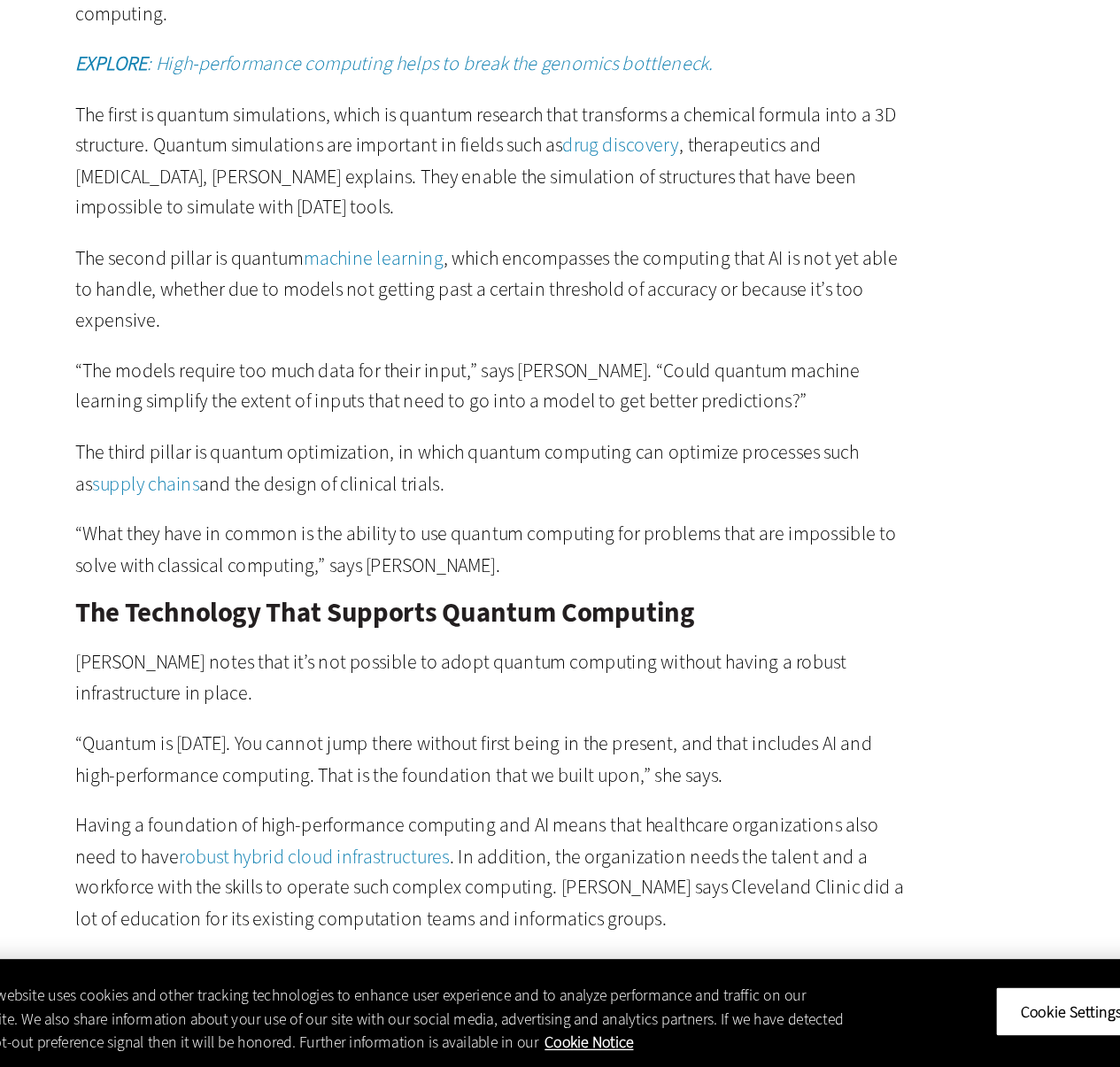
click at [351, 666] on p "“What they have in common is the ability to use quantum computing for problems …" at bounding box center [412, 689] width 608 height 45
click at [368, 666] on p "“What they have in common is the ability to use quantum computing for problems …" at bounding box center [412, 689] width 608 height 45
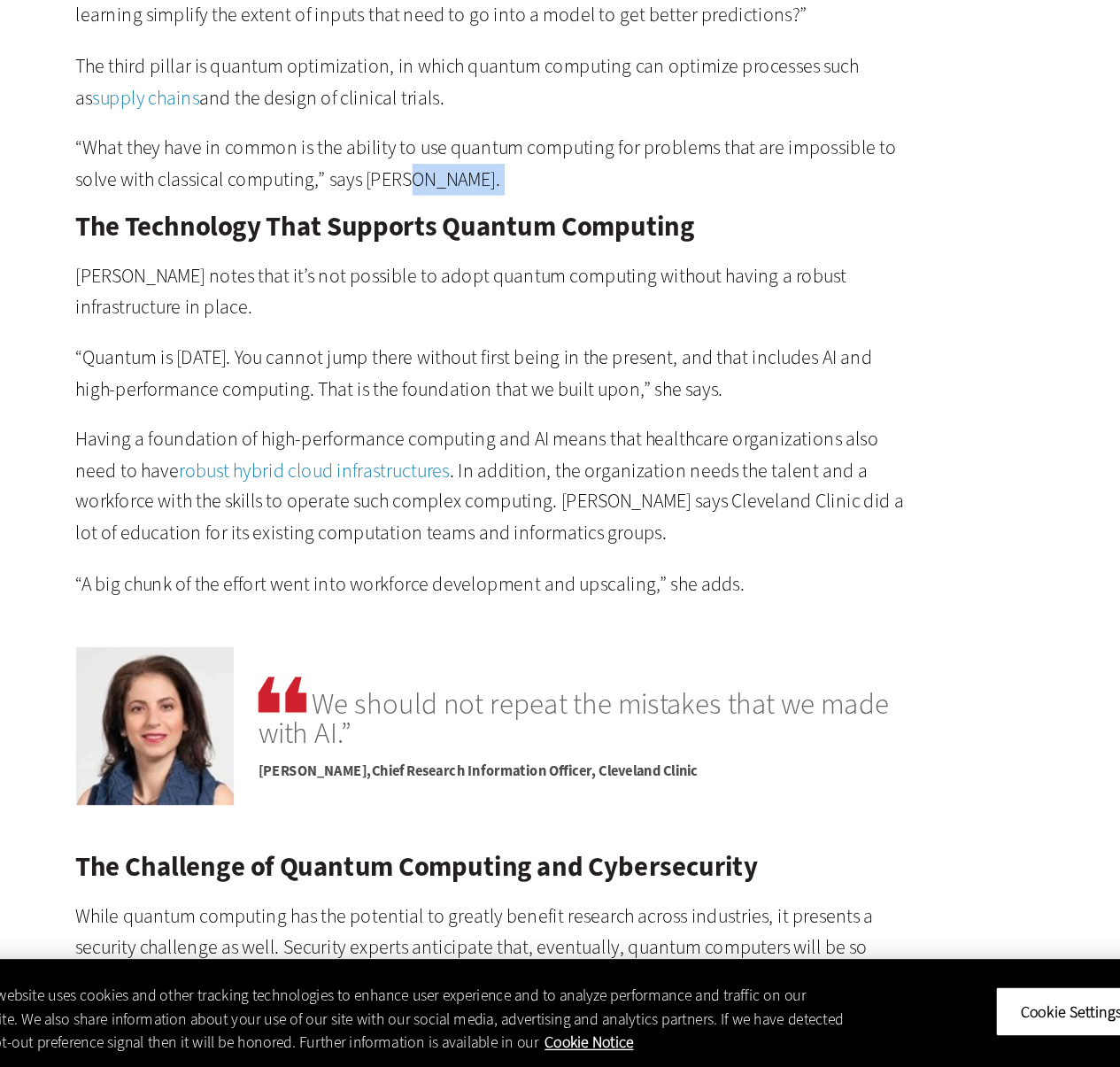
scroll to position [3048, 0]
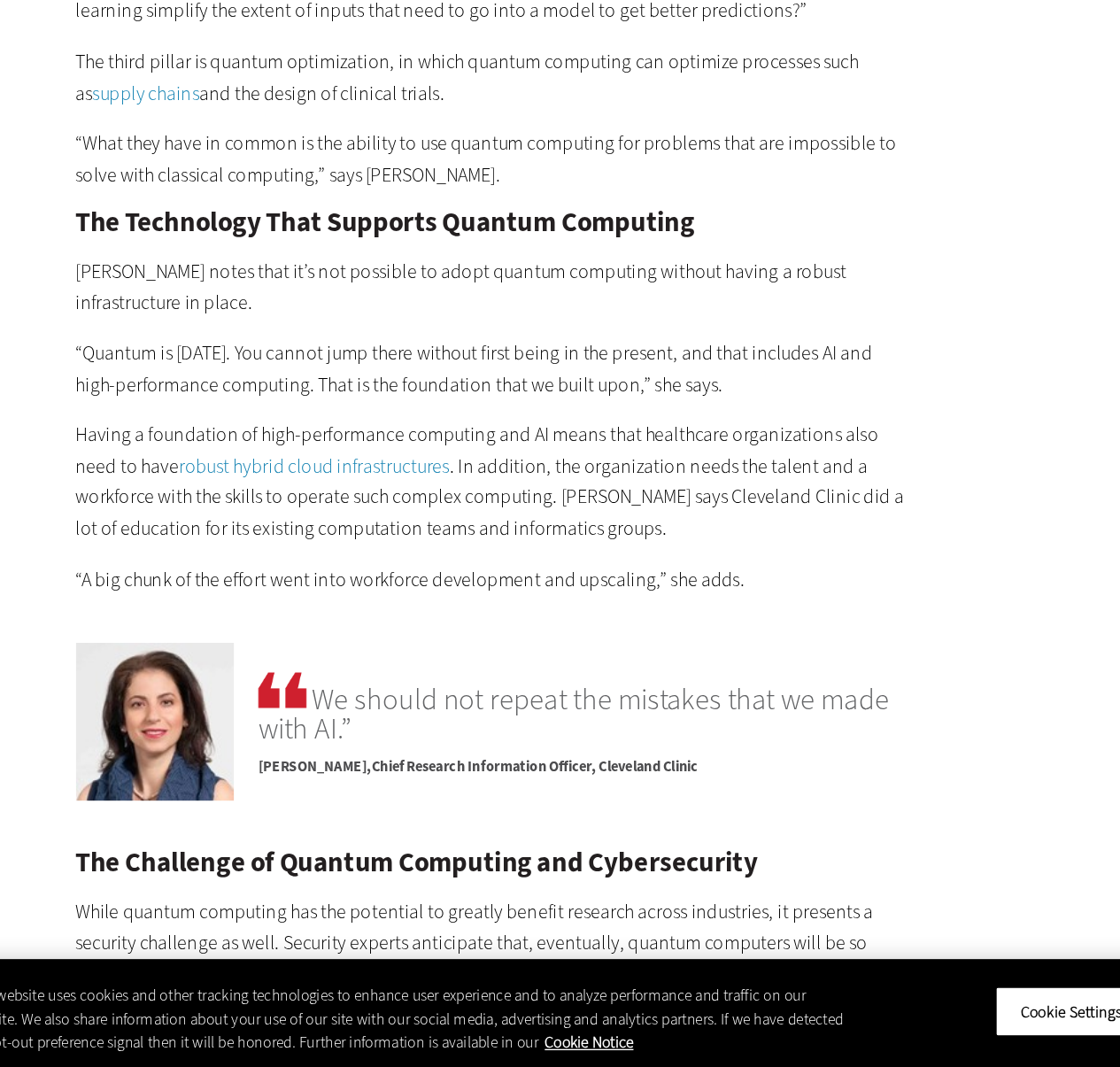
click at [365, 535] on p "“Quantum is [DATE]. You cannot jump there without first being in the present, a…" at bounding box center [412, 558] width 608 height 45
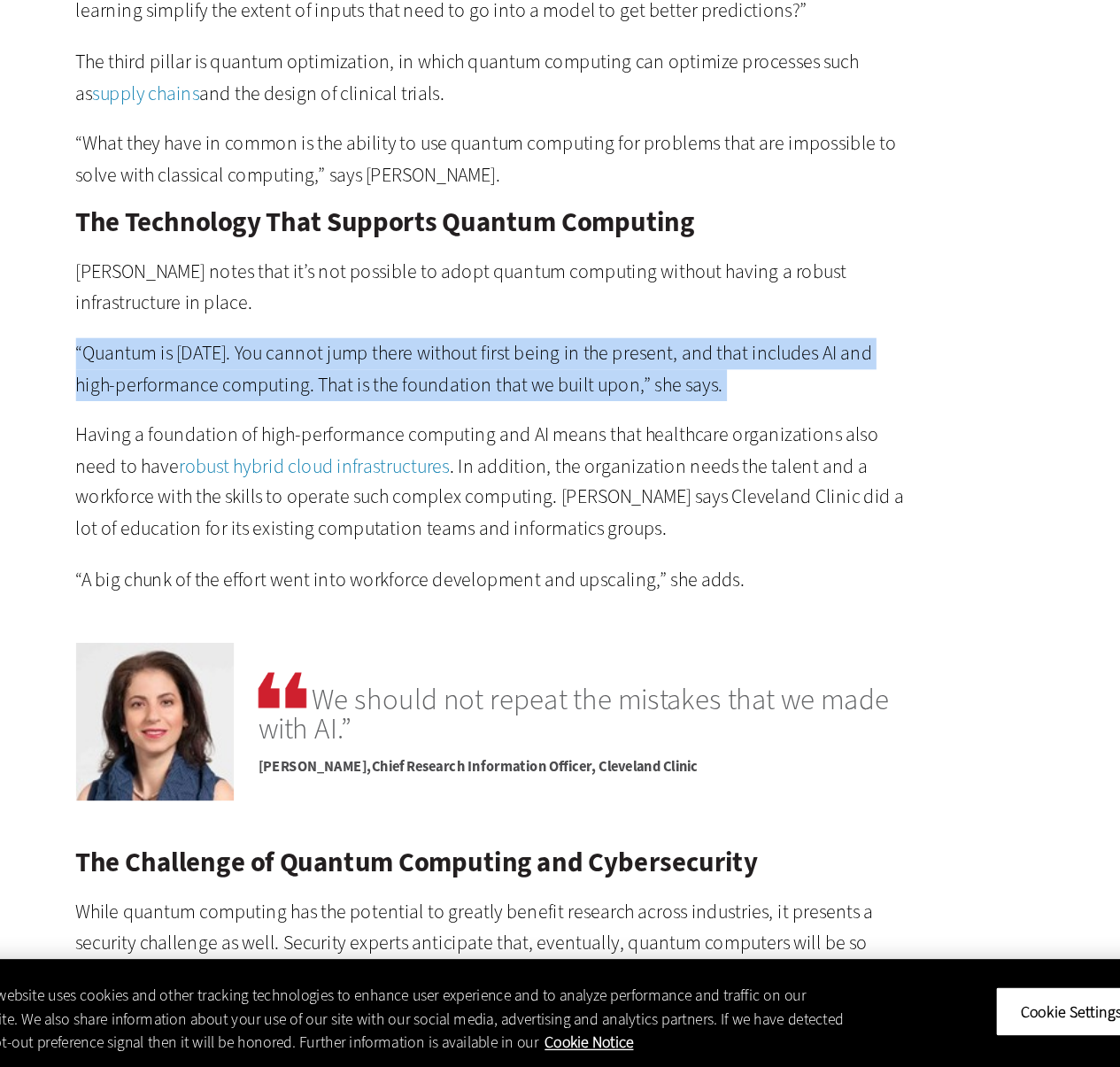
click at [365, 535] on p "“Quantum is [DATE]. You cannot jump there without first being in the present, a…" at bounding box center [412, 558] width 608 height 45
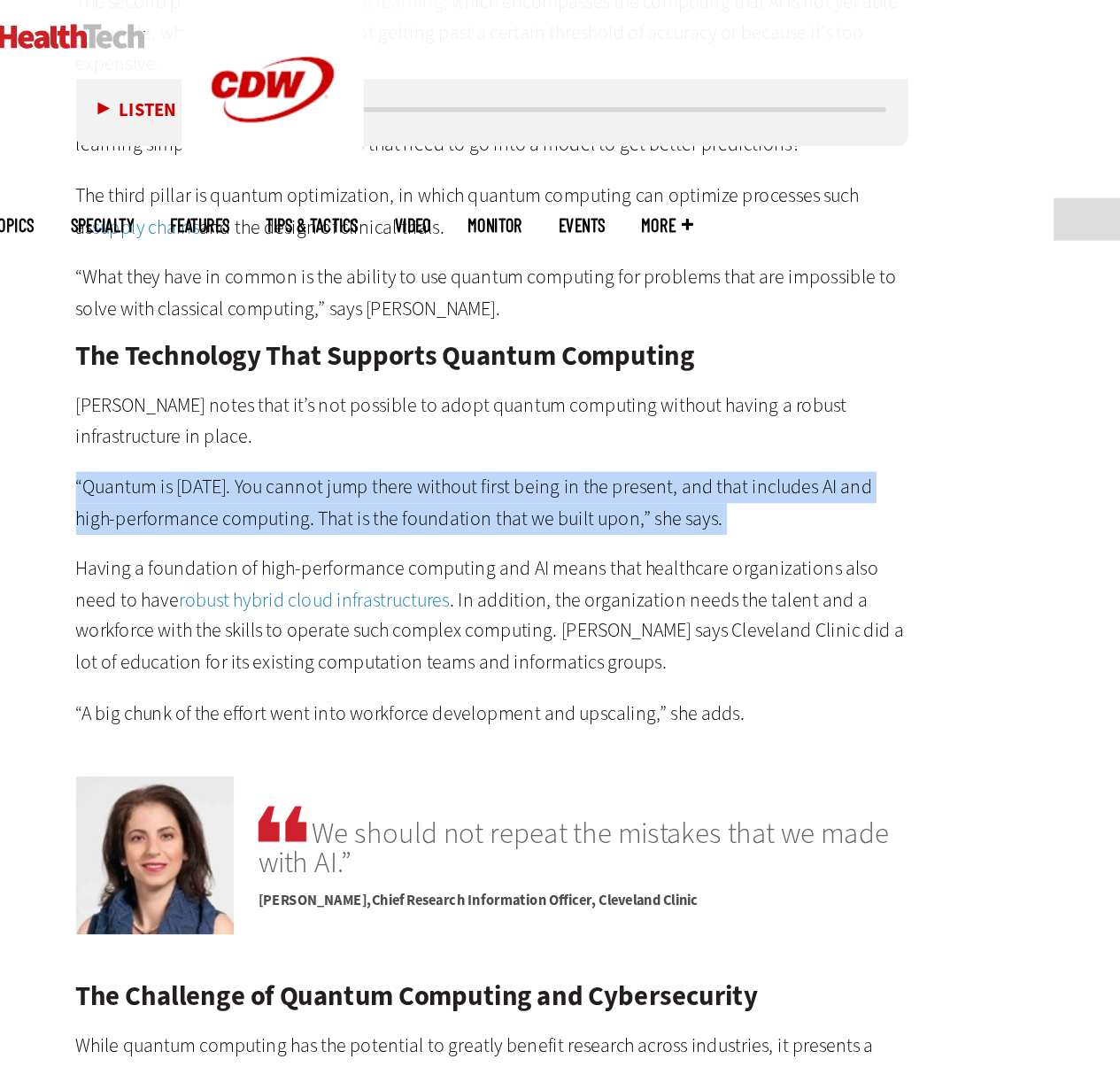
scroll to position [3189, 0]
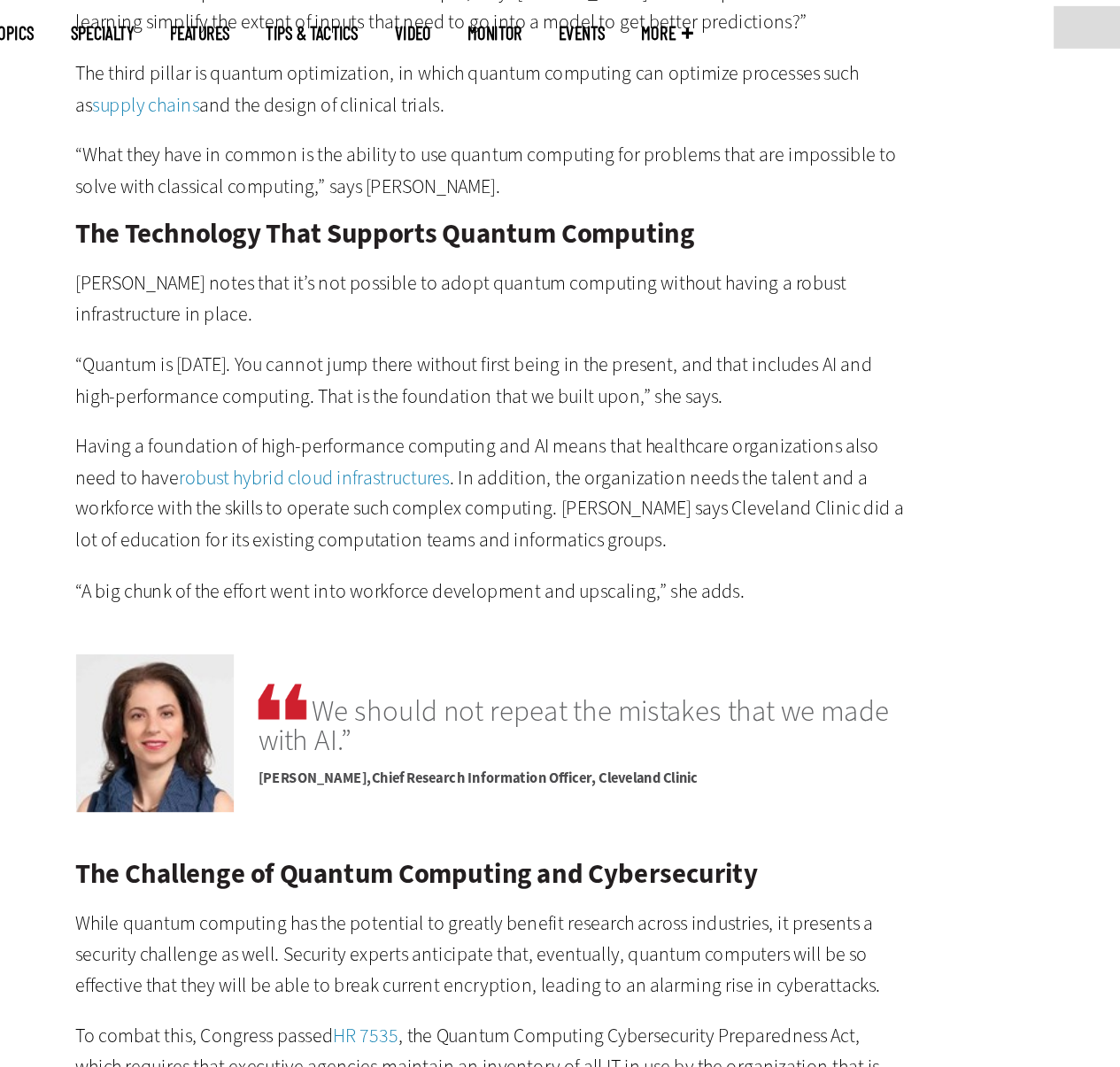
click at [623, 466] on p "Having a foundation of high-performance computing and AI means that healthcare …" at bounding box center [412, 499] width 608 height 90
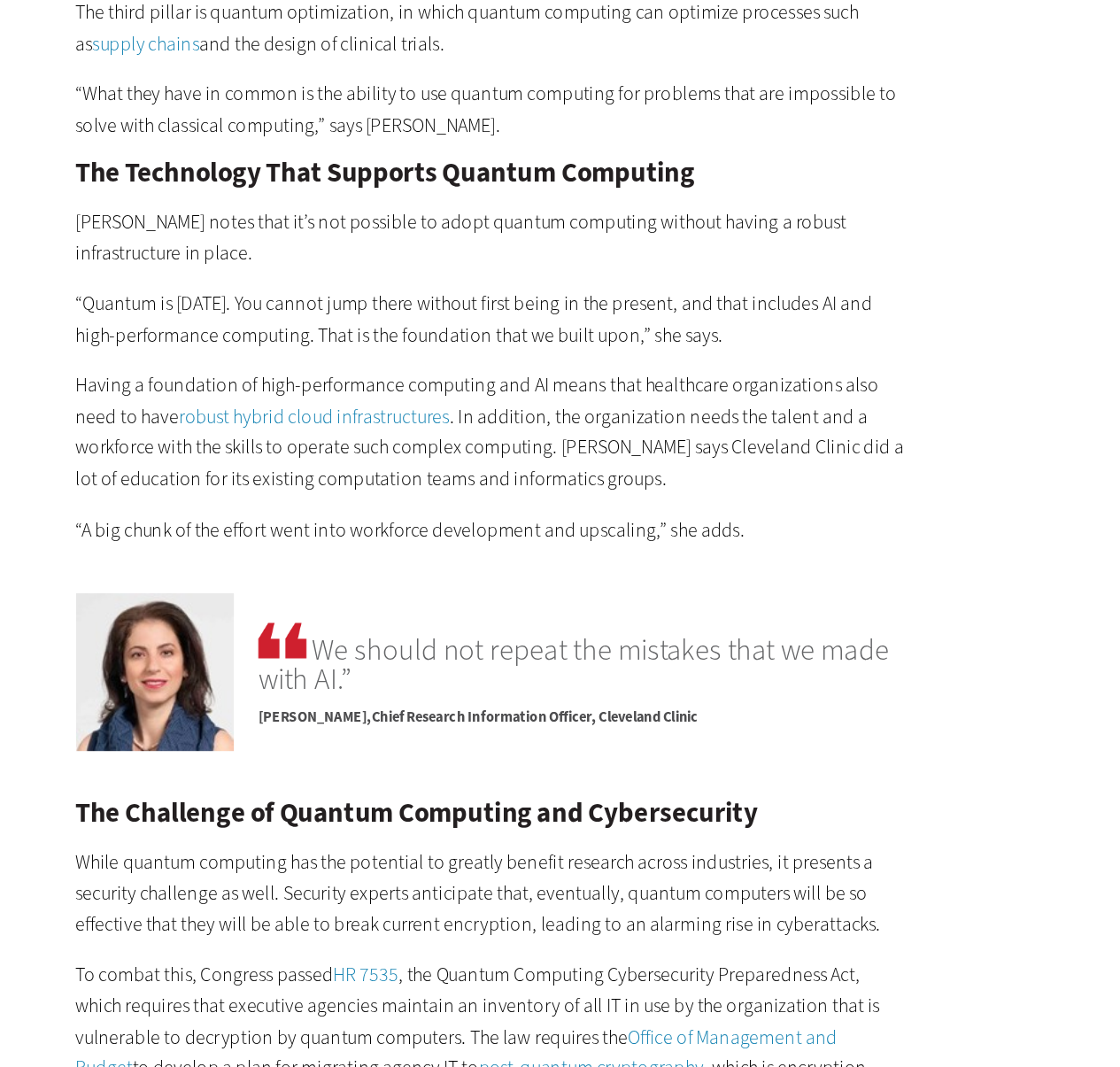
click at [736, 459] on main "Home » Cloud Close New AI Research From CDW See how IT leaders are tackling AI …" at bounding box center [560, 35] width 1027 height 5351
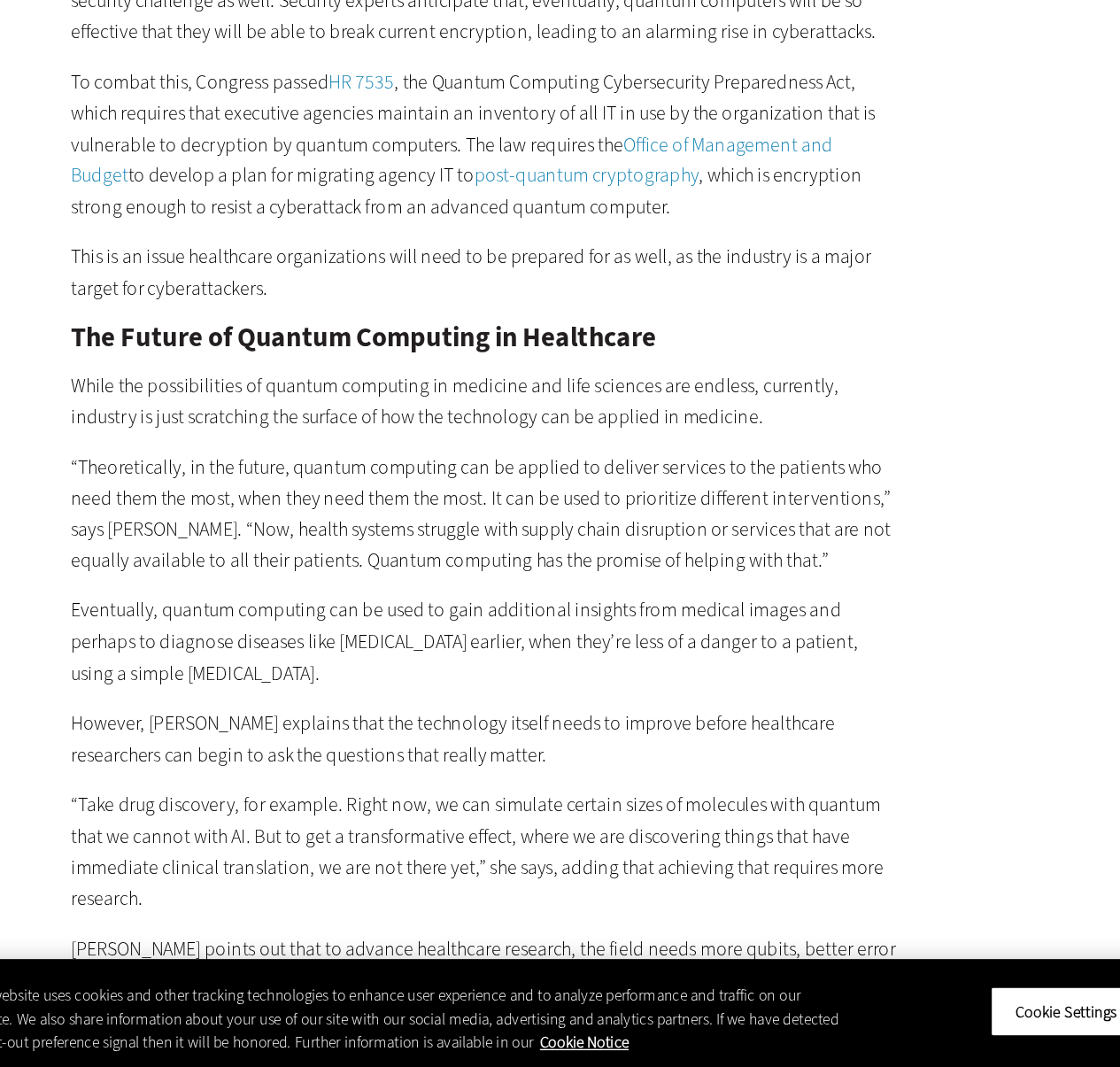
scroll to position [3739, 0]
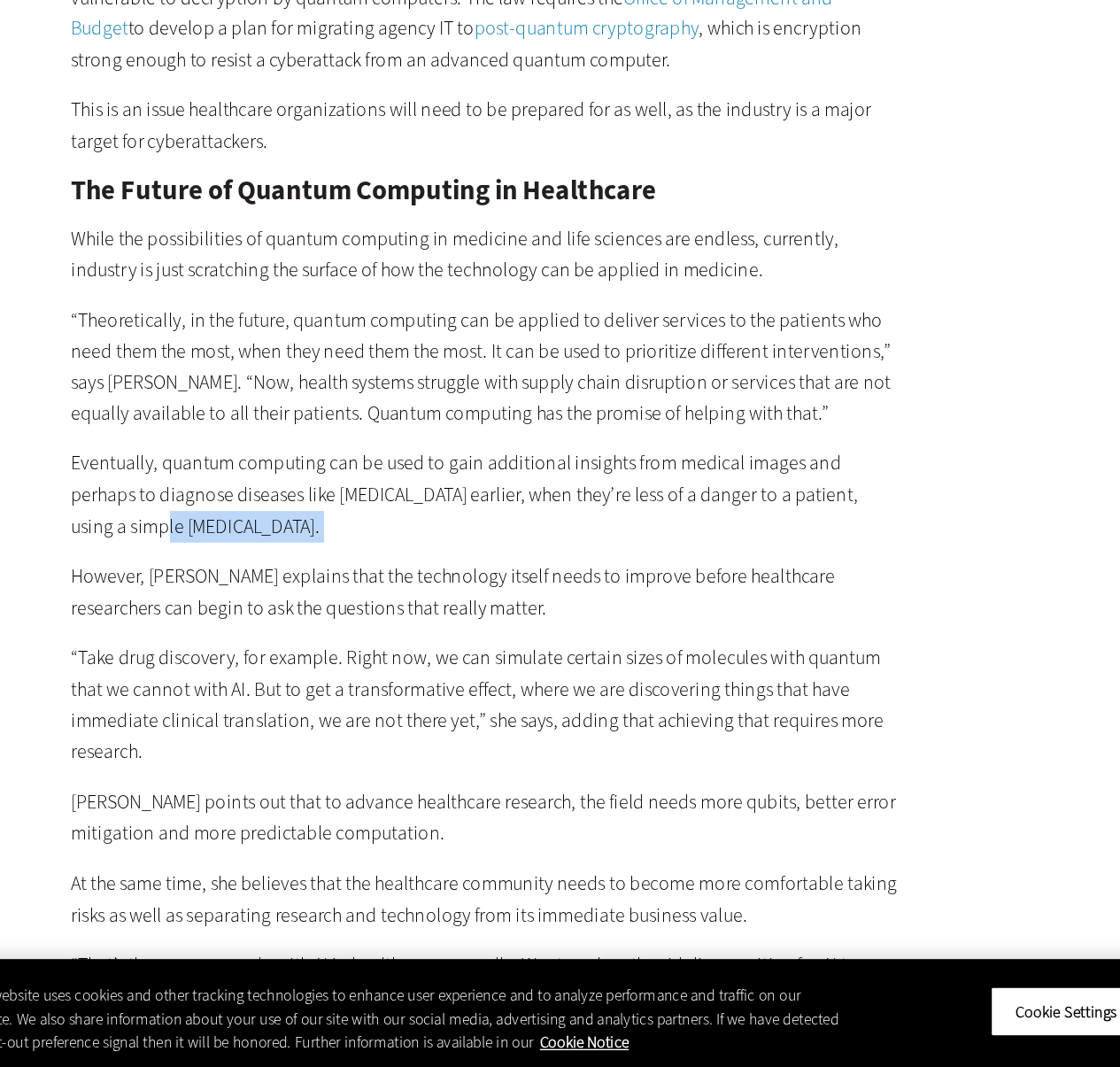
scroll to position [3866, 0]
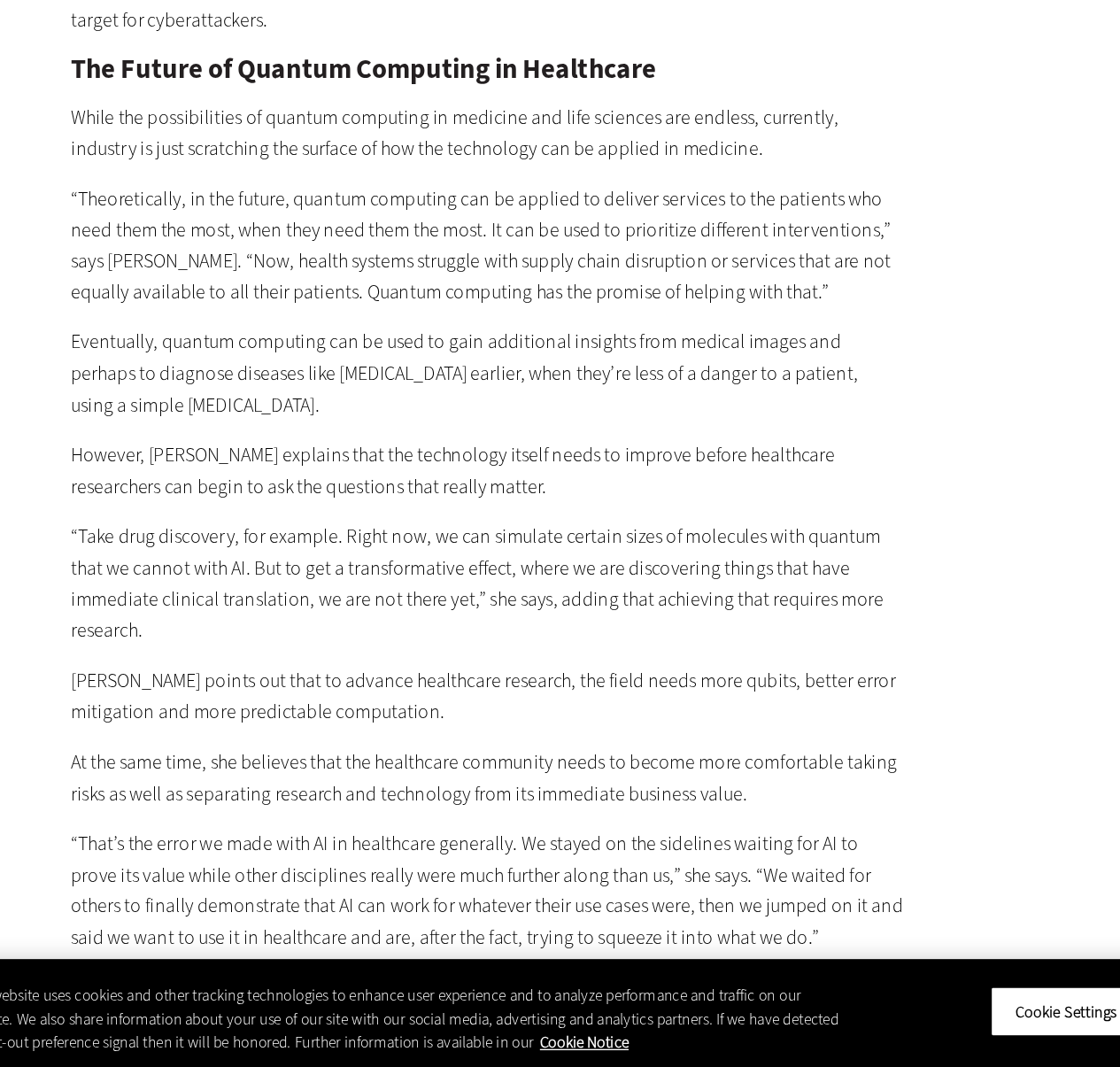
scroll to position [3931, 0]
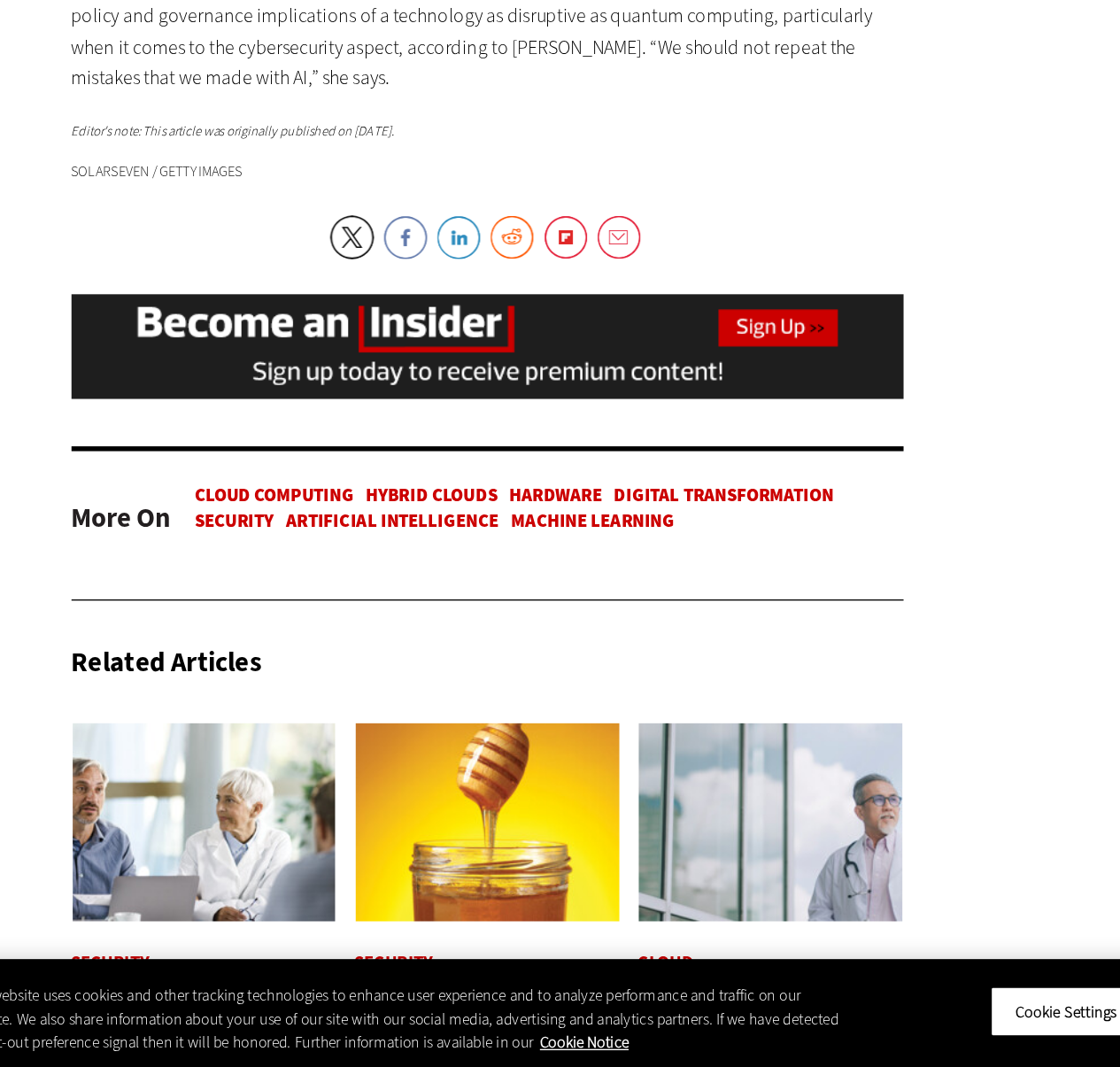
scroll to position [5323, 0]
